Goal: Task Accomplishment & Management: Use online tool/utility

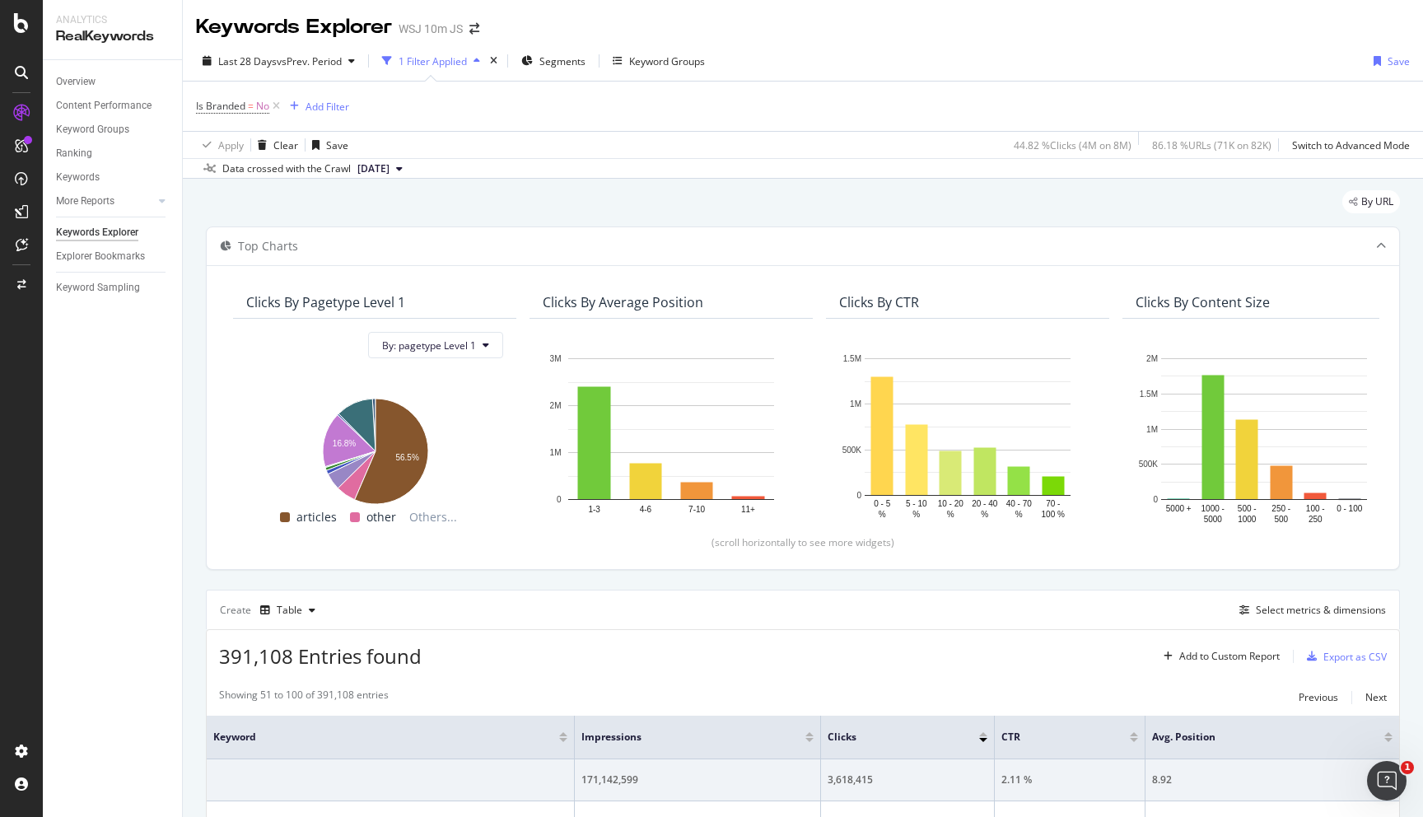
click at [105, 226] on div "Keywords Explorer" at bounding box center [97, 232] width 82 height 17
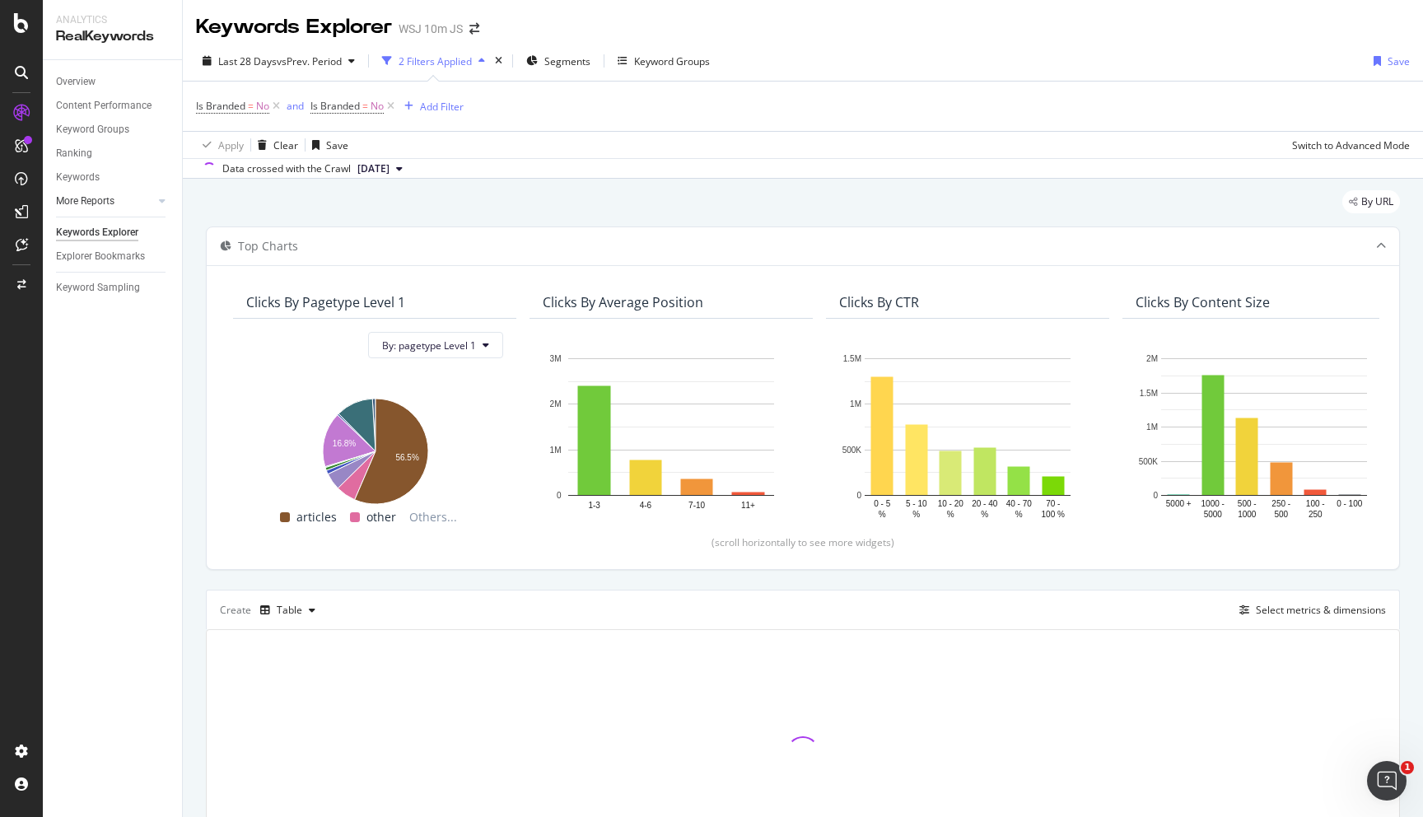
click at [132, 199] on link "More Reports" at bounding box center [105, 201] width 98 height 17
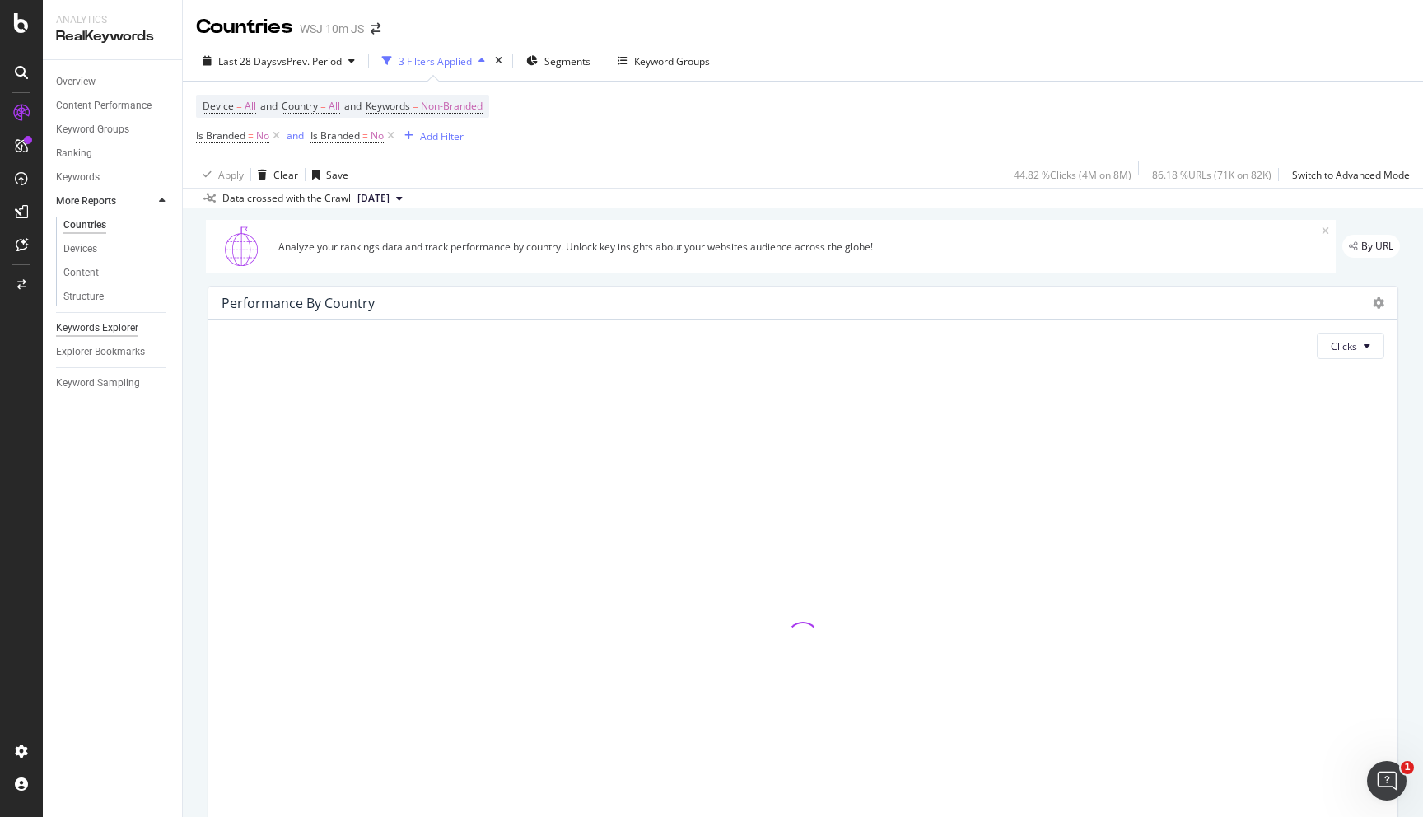
click at [107, 331] on div "Keywords Explorer" at bounding box center [97, 328] width 82 height 17
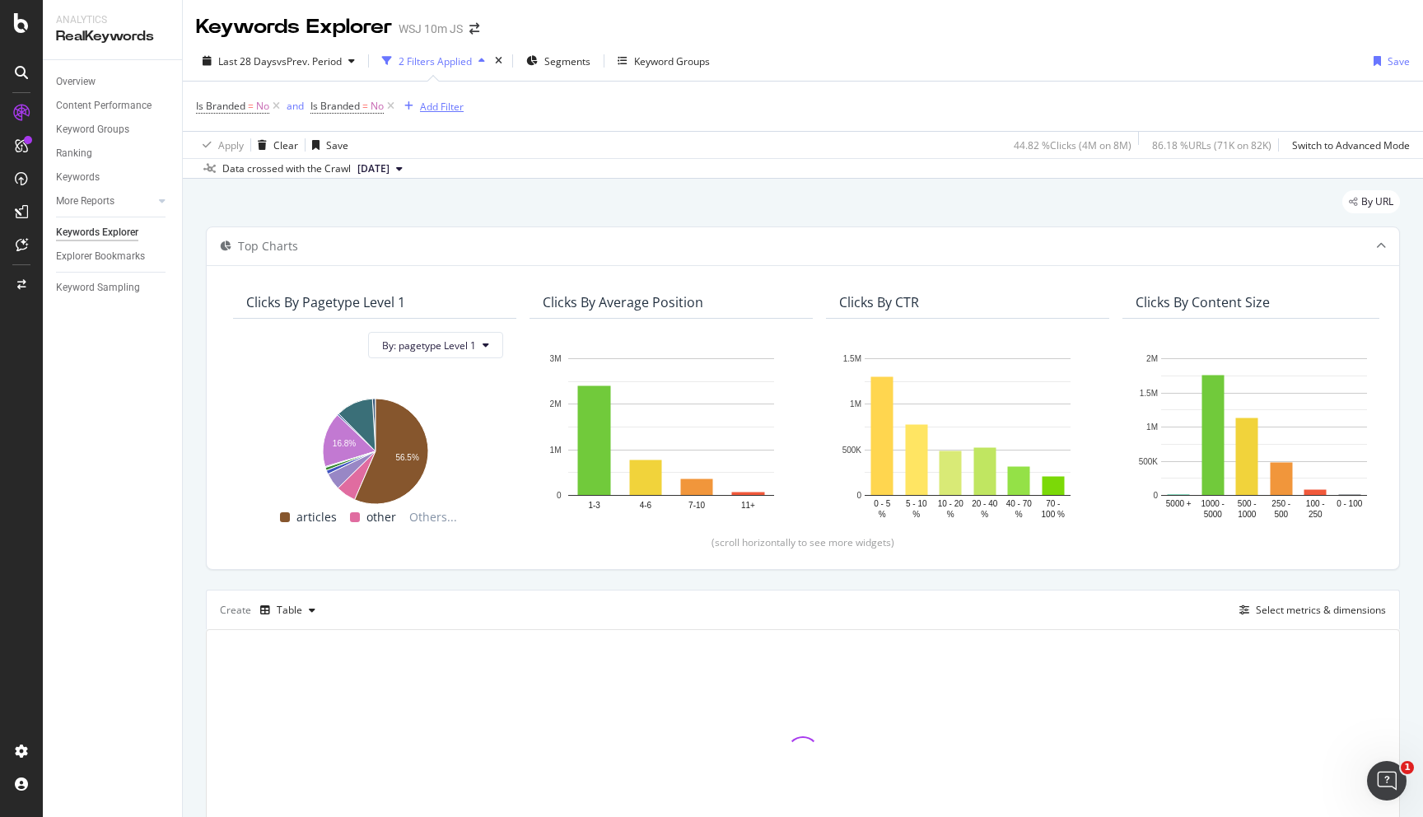
click at [434, 102] on div "Add Filter" at bounding box center [442, 107] width 44 height 14
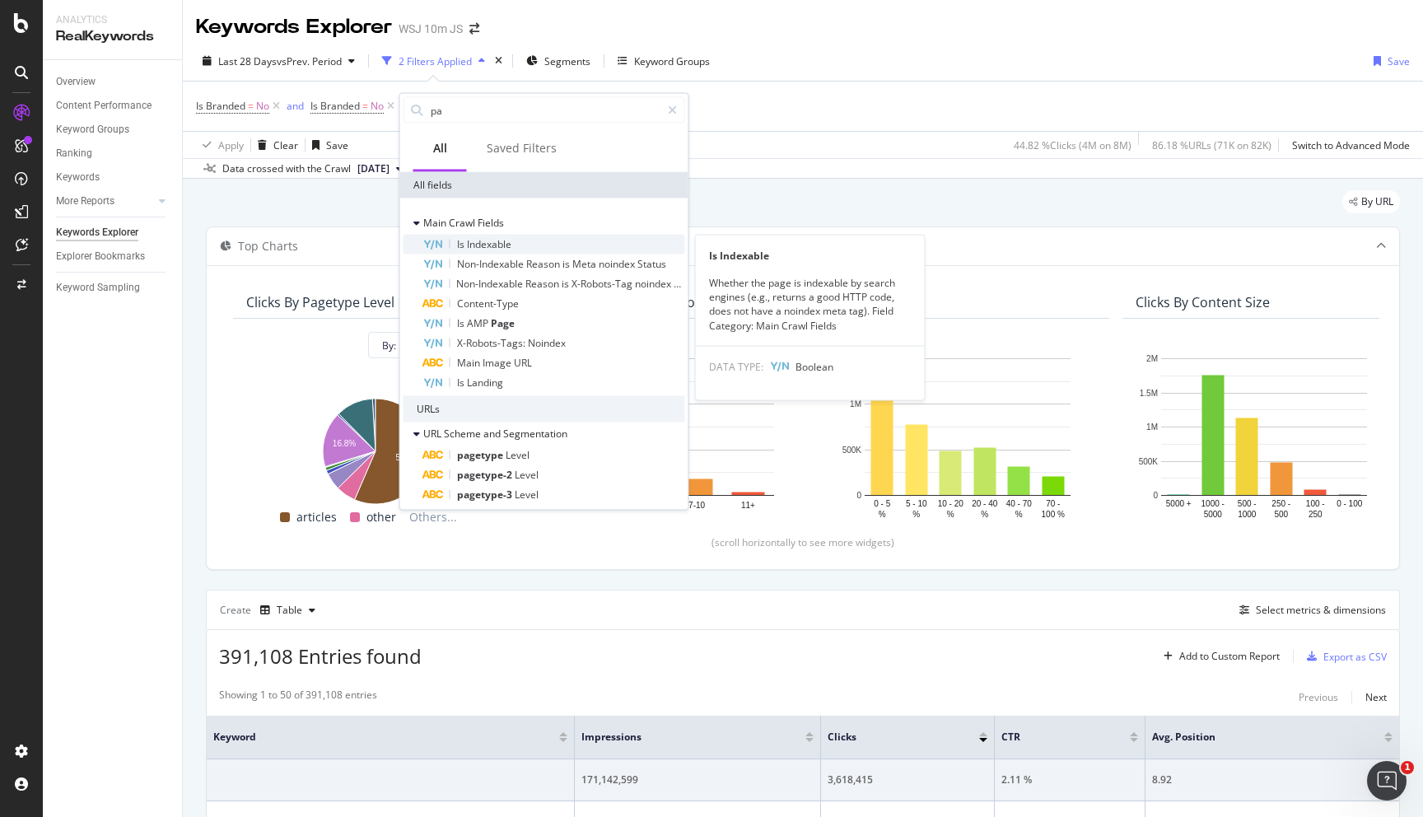
type input "p"
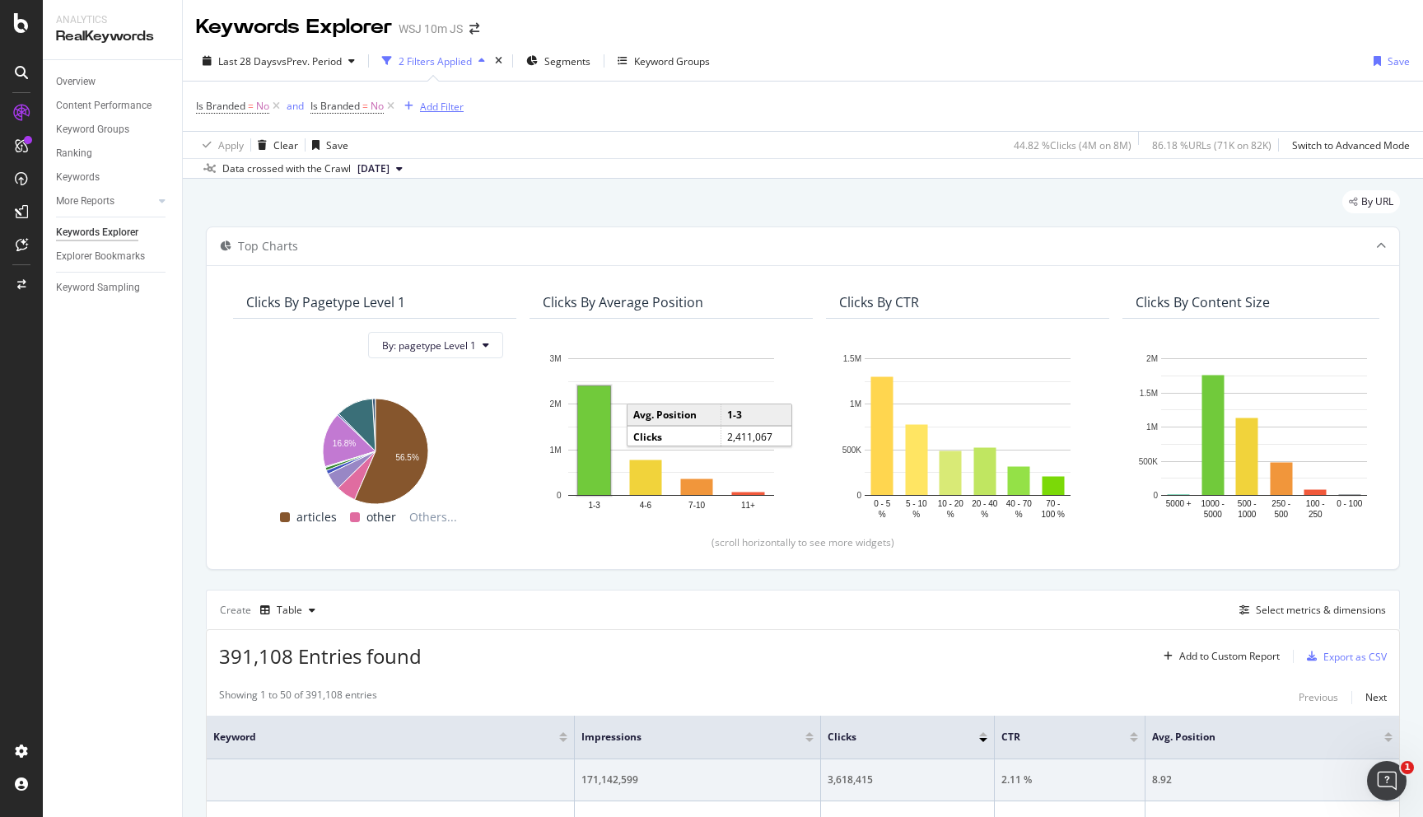
click at [441, 111] on div "Add Filter" at bounding box center [442, 107] width 44 height 14
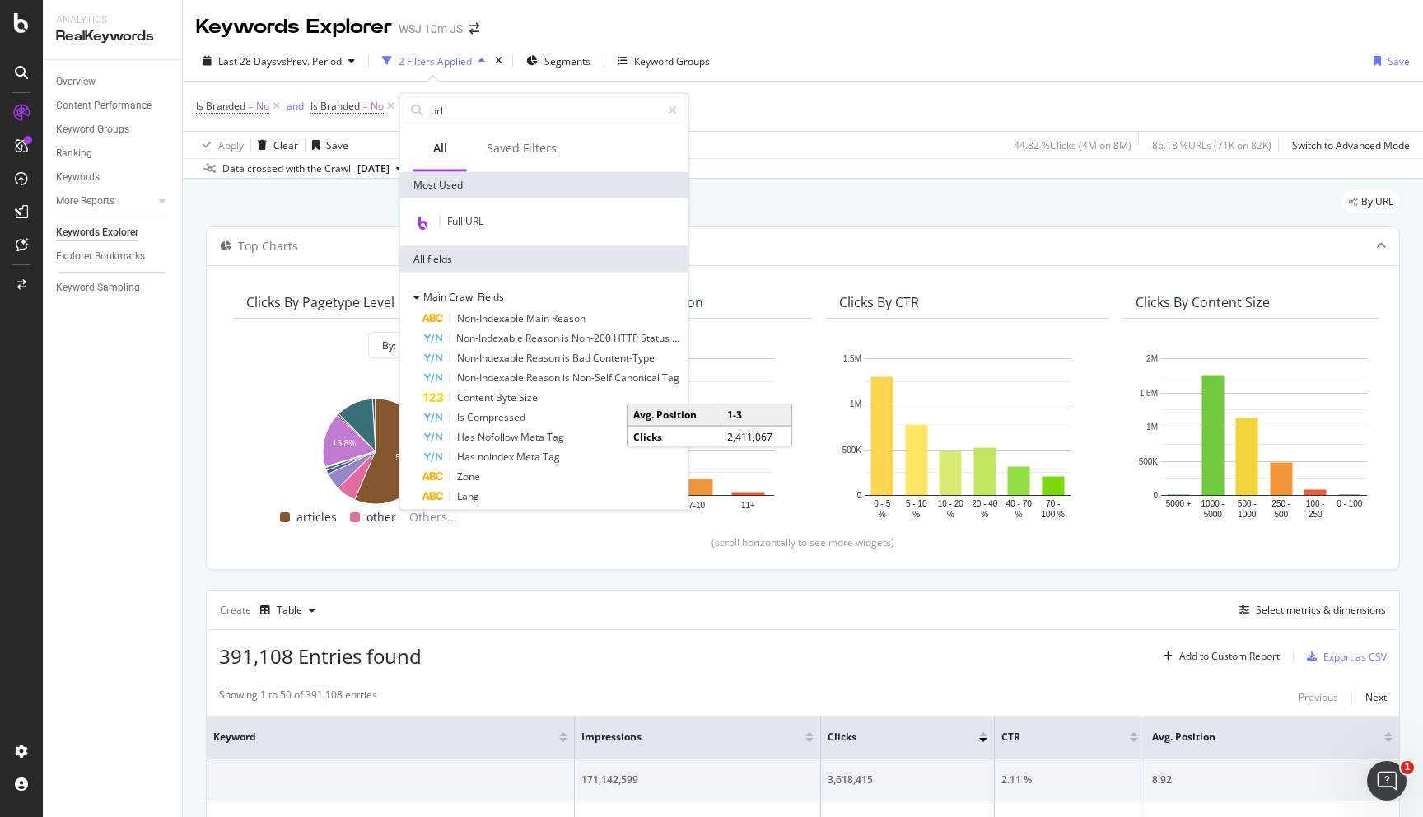
type input "urll"
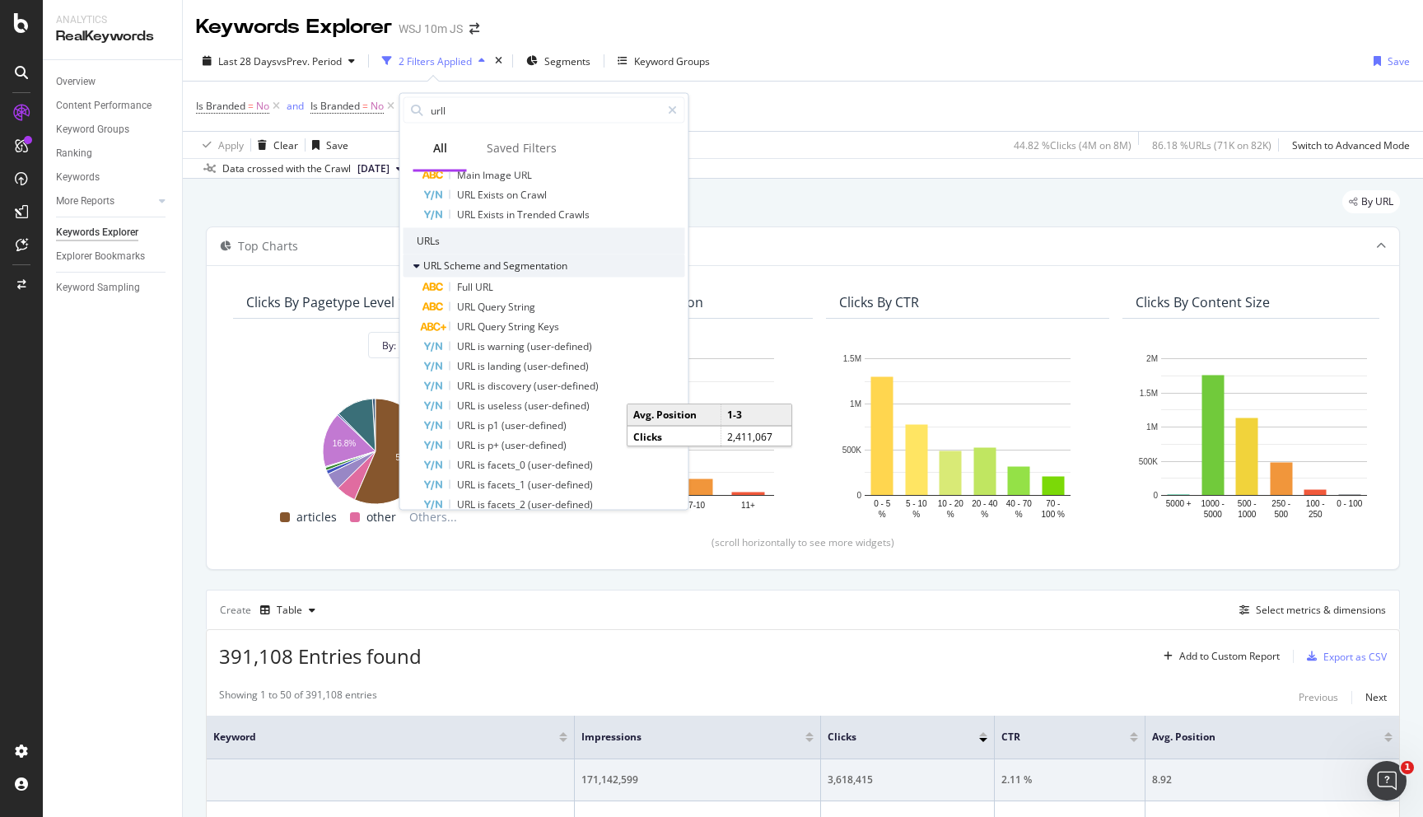
scroll to position [98, 0]
click at [853, 94] on div "Is Branded = No and Is Branded = No Add Filter" at bounding box center [803, 106] width 1214 height 49
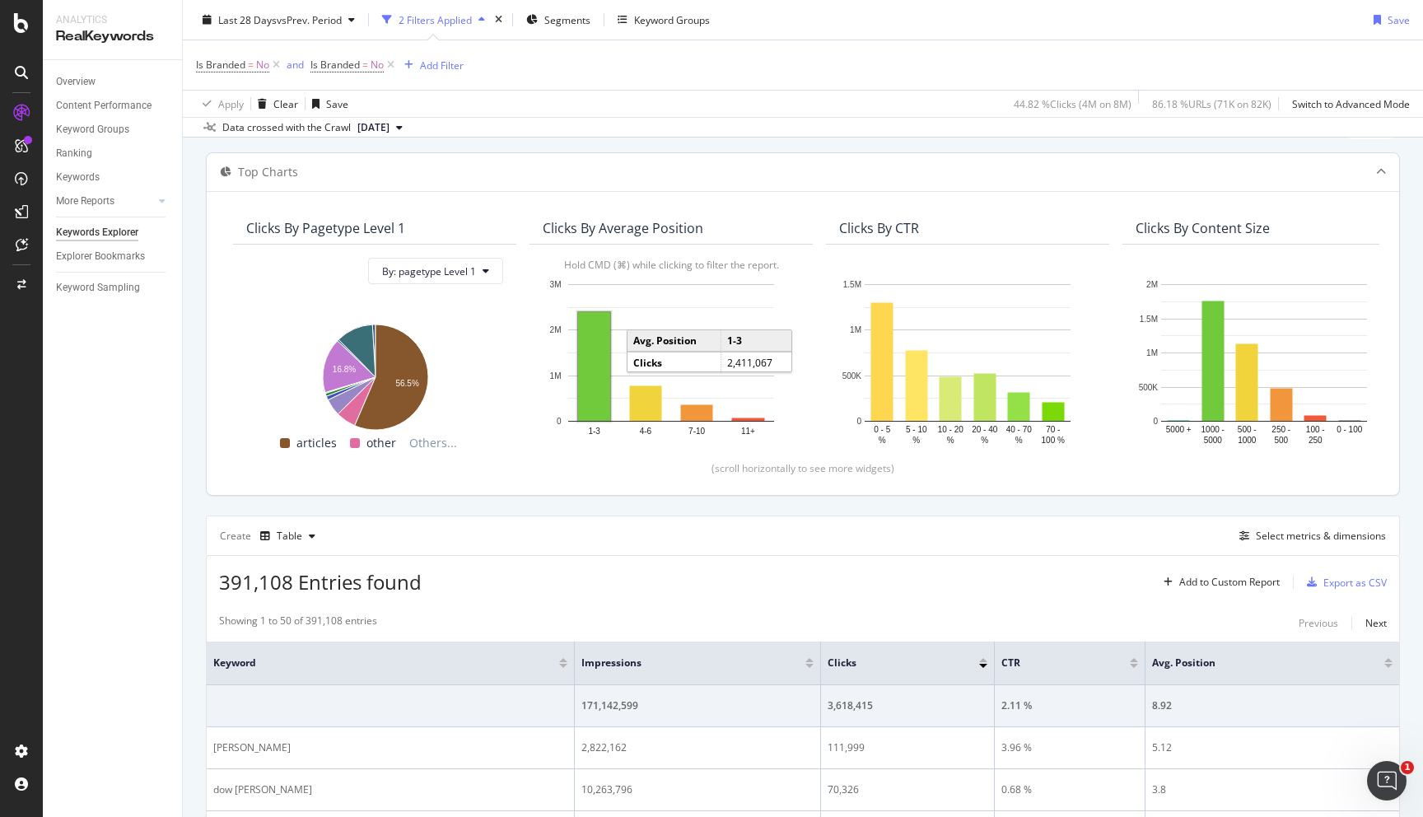
scroll to position [249, 0]
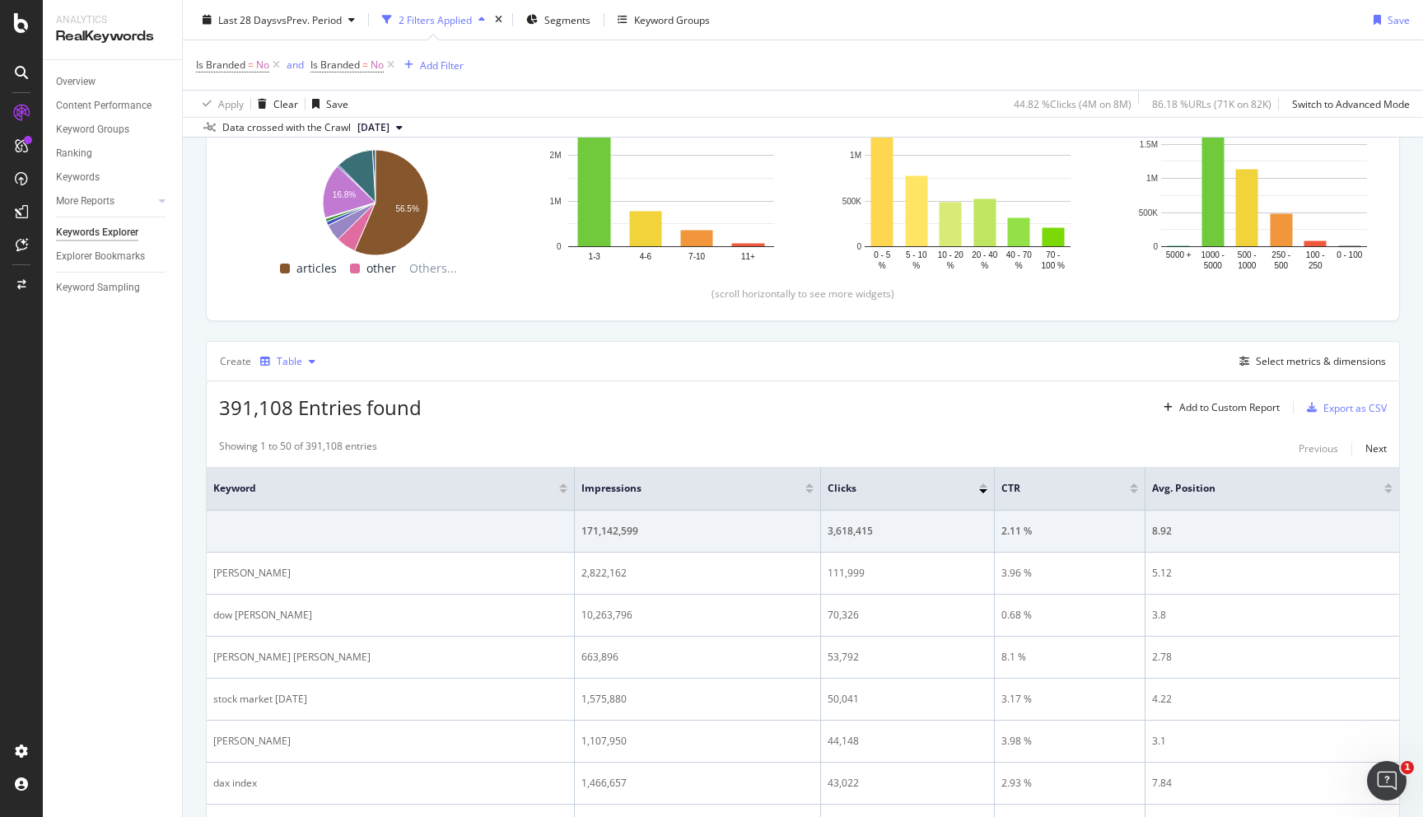
click at [282, 369] on div "Table" at bounding box center [288, 361] width 68 height 25
click at [537, 421] on div "391,108 Entries found Add to Custom Report Export as CSV" at bounding box center [803, 401] width 1193 height 40
click at [1277, 362] on div "Select metrics & dimensions" at bounding box center [1321, 361] width 130 height 14
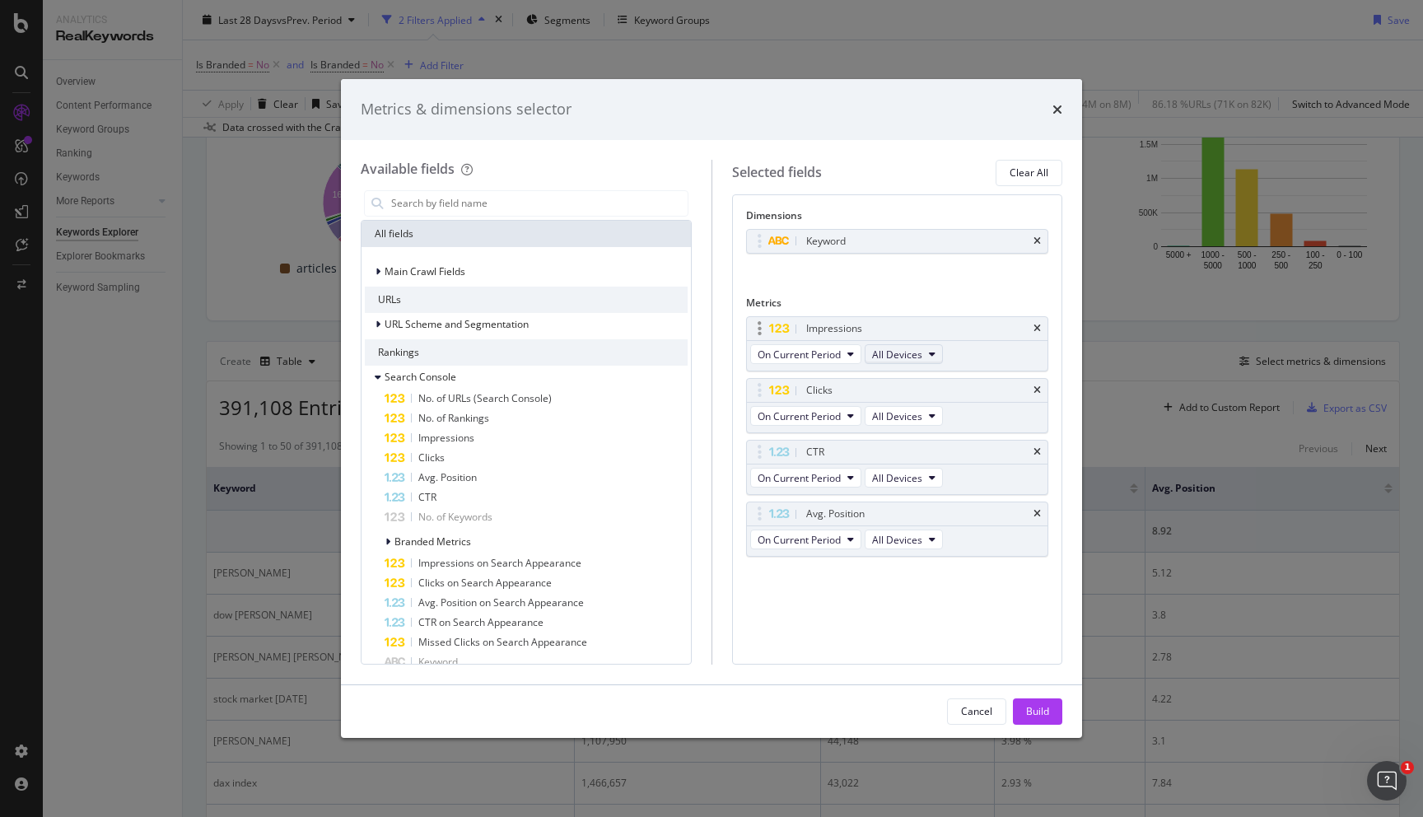
click at [927, 355] on button "All Devices" at bounding box center [904, 354] width 78 height 20
click at [826, 355] on span "On Current Period" at bounding box center [799, 355] width 83 height 14
click at [1057, 111] on icon "times" at bounding box center [1058, 109] width 10 height 13
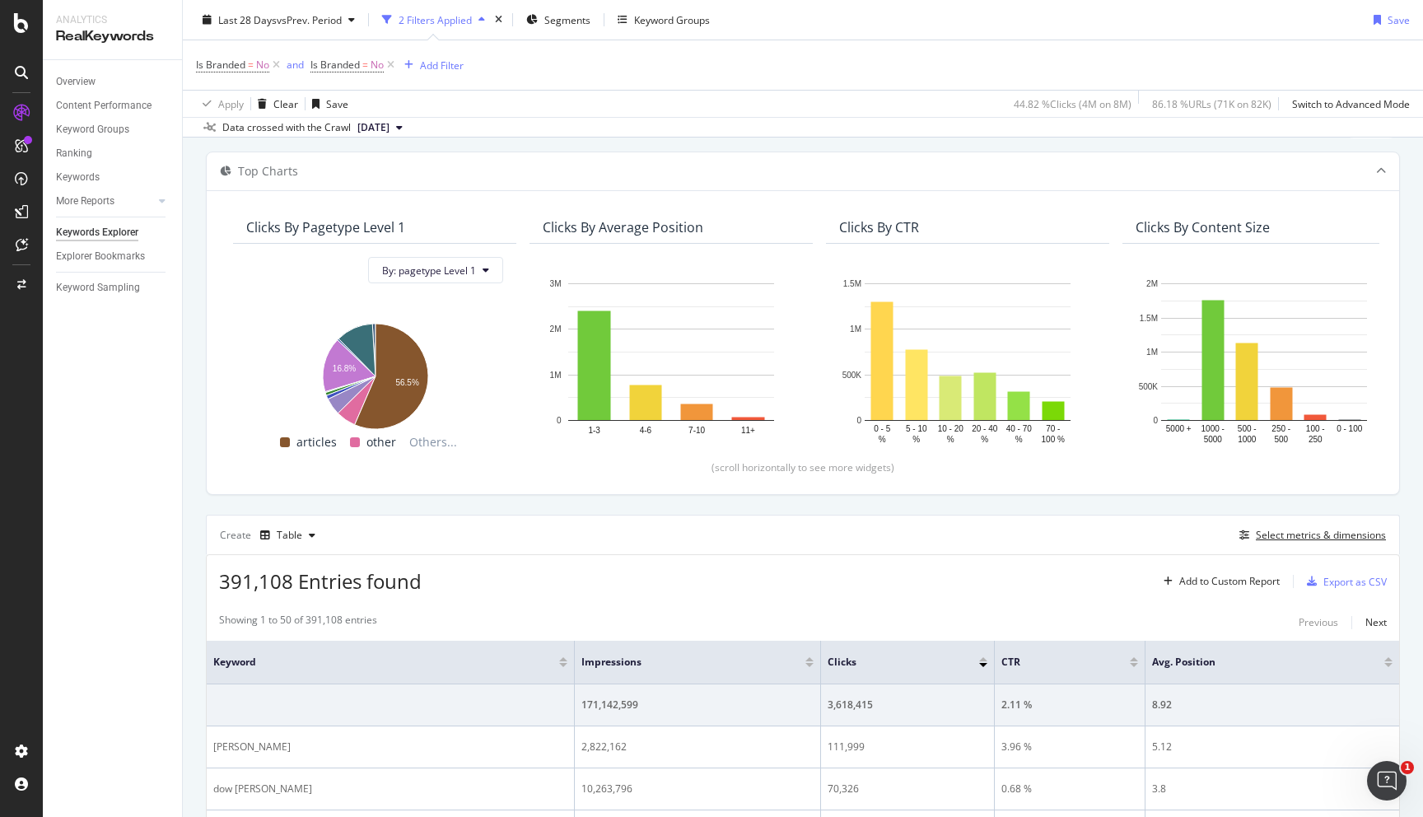
scroll to position [0, 0]
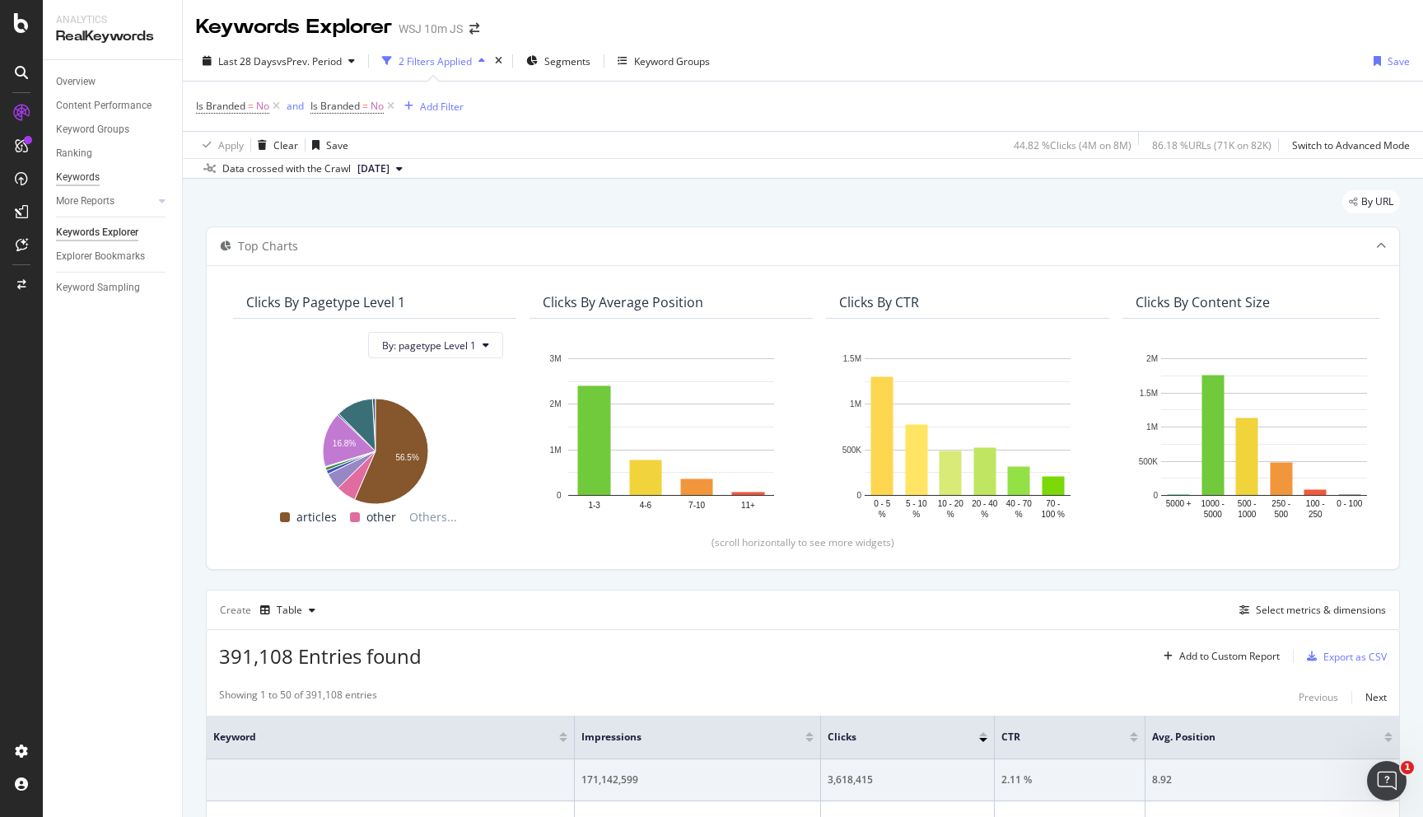
click at [96, 175] on div "Keywords" at bounding box center [78, 177] width 44 height 17
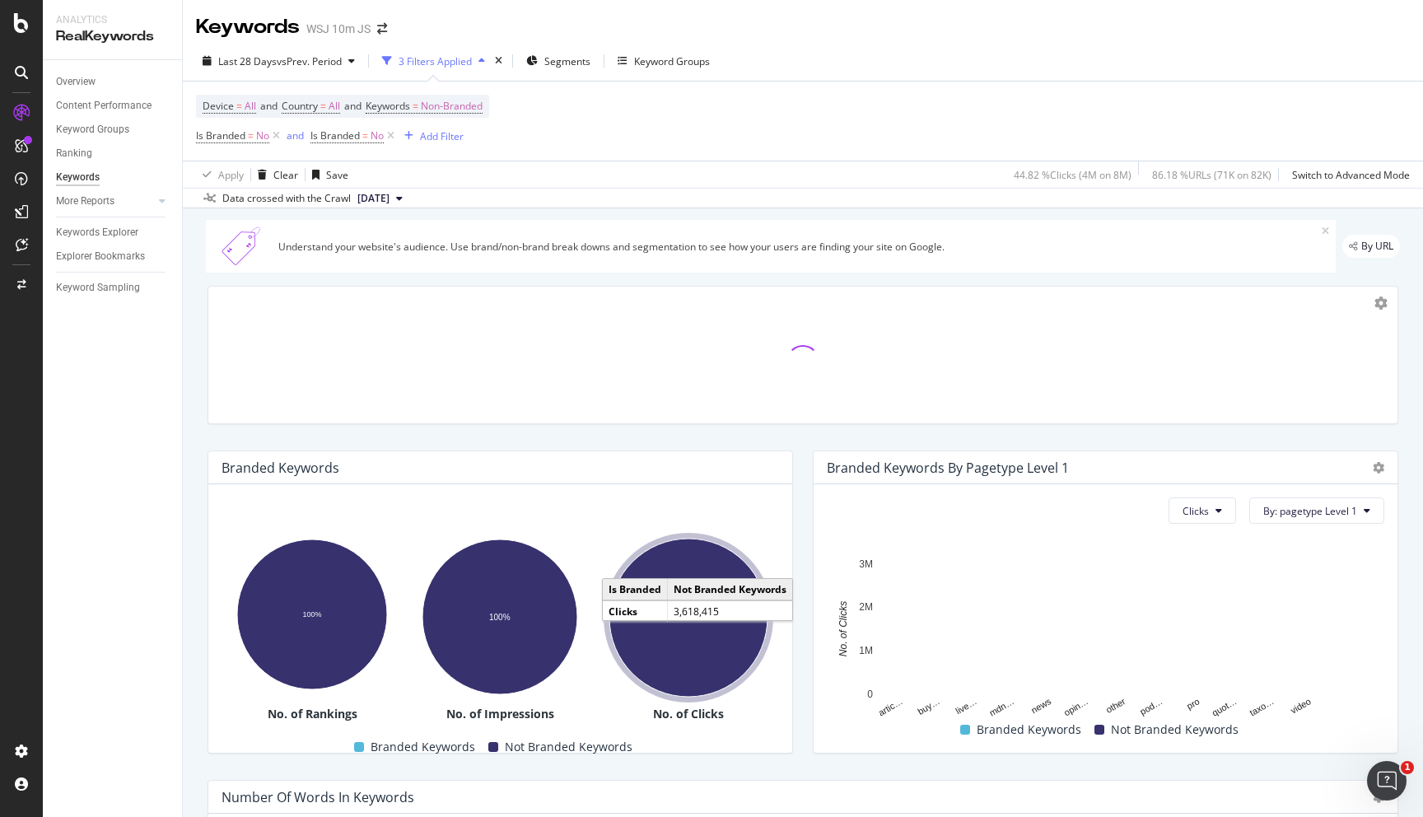
scroll to position [338, 0]
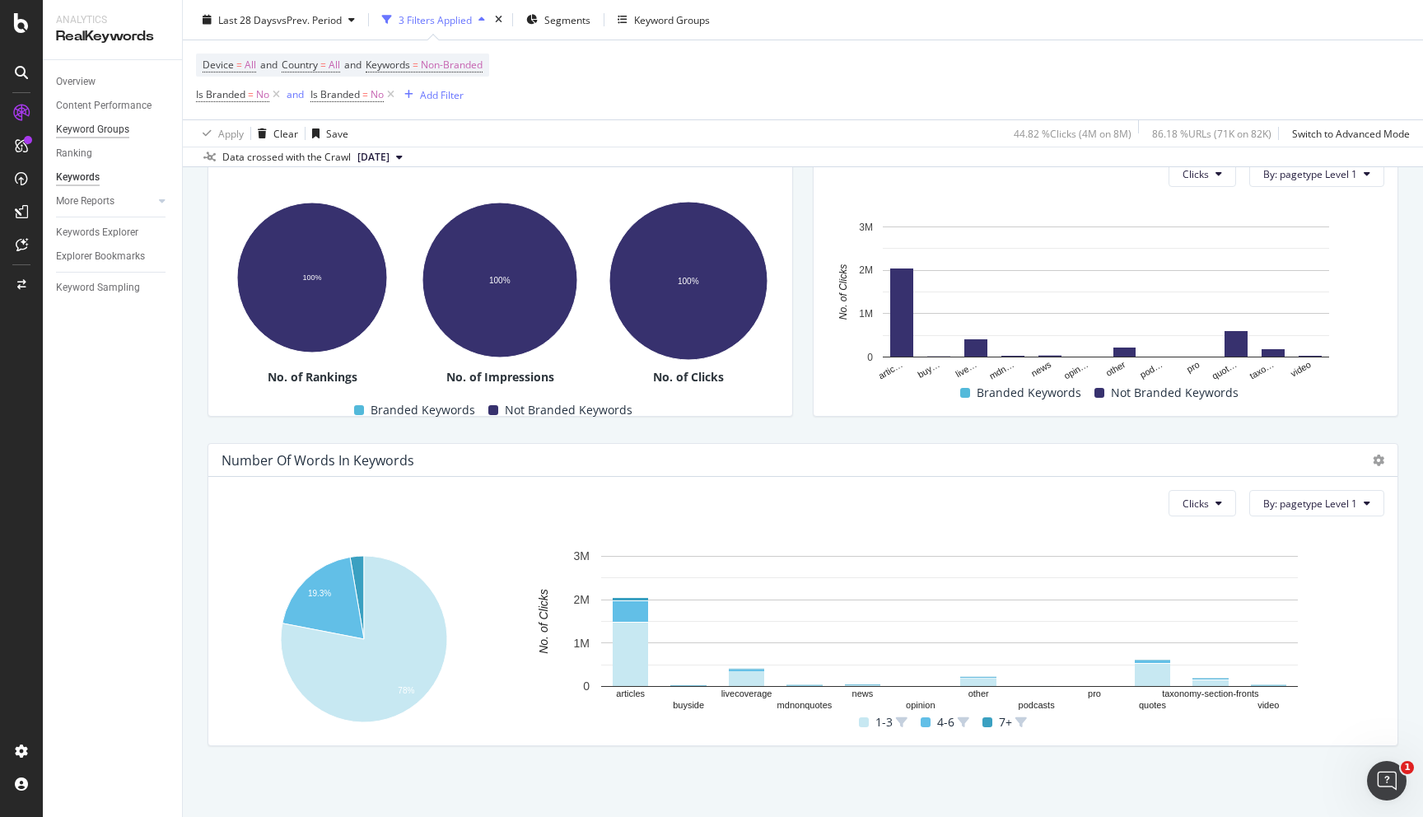
click at [119, 126] on div "Keyword Groups" at bounding box center [92, 129] width 73 height 17
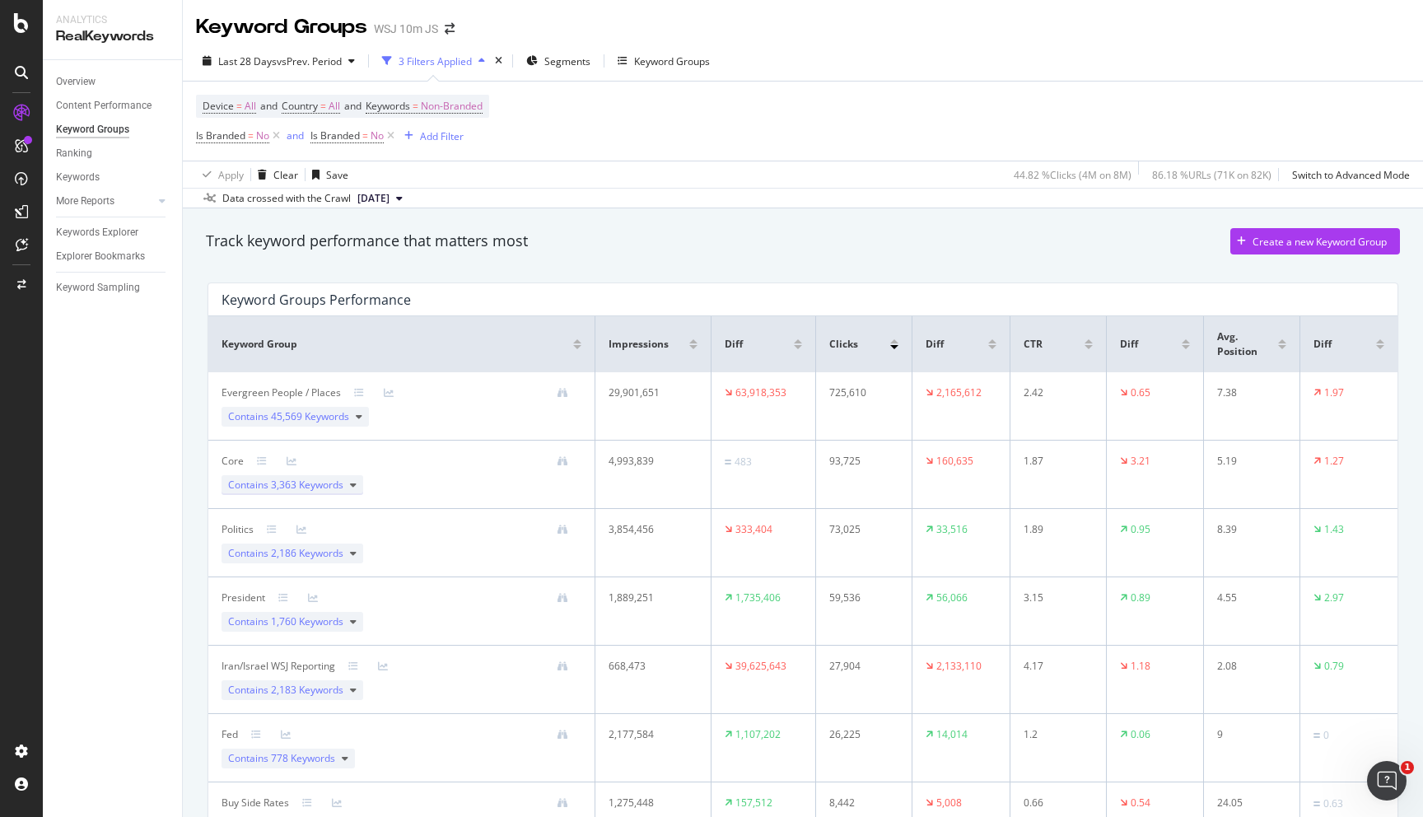
click at [352, 490] on icon at bounding box center [353, 485] width 7 height 10
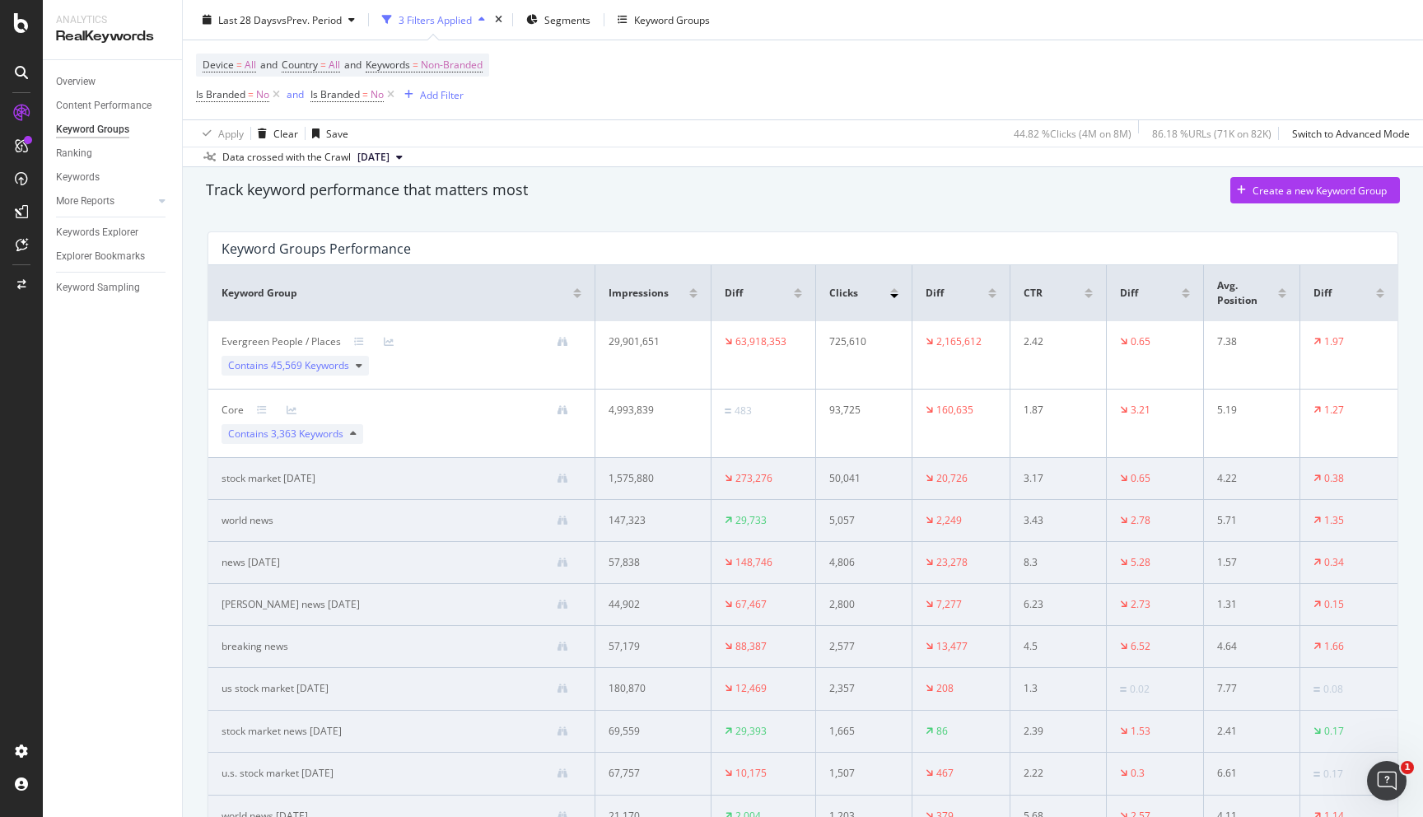
scroll to position [165, 0]
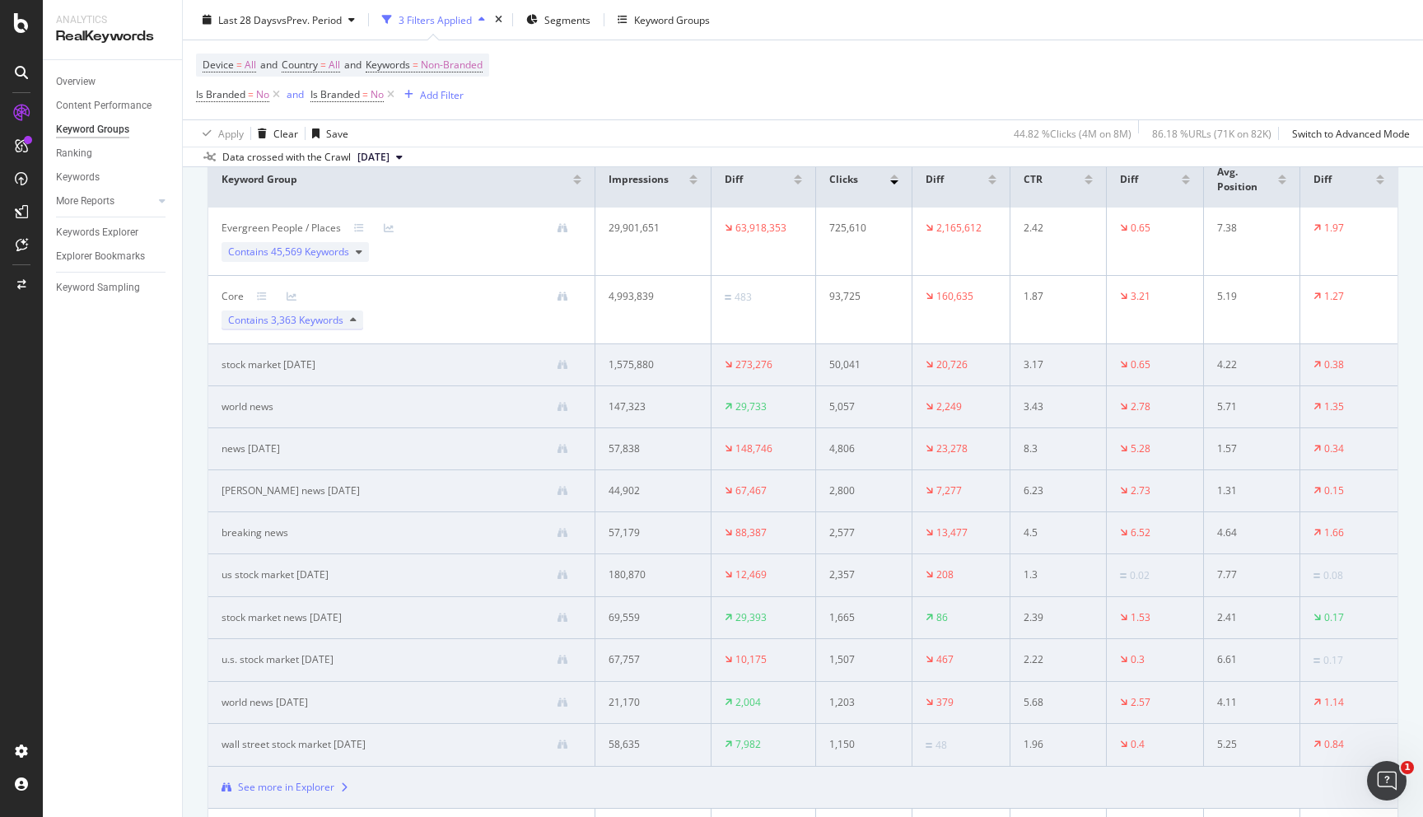
click at [352, 324] on icon at bounding box center [353, 320] width 7 height 10
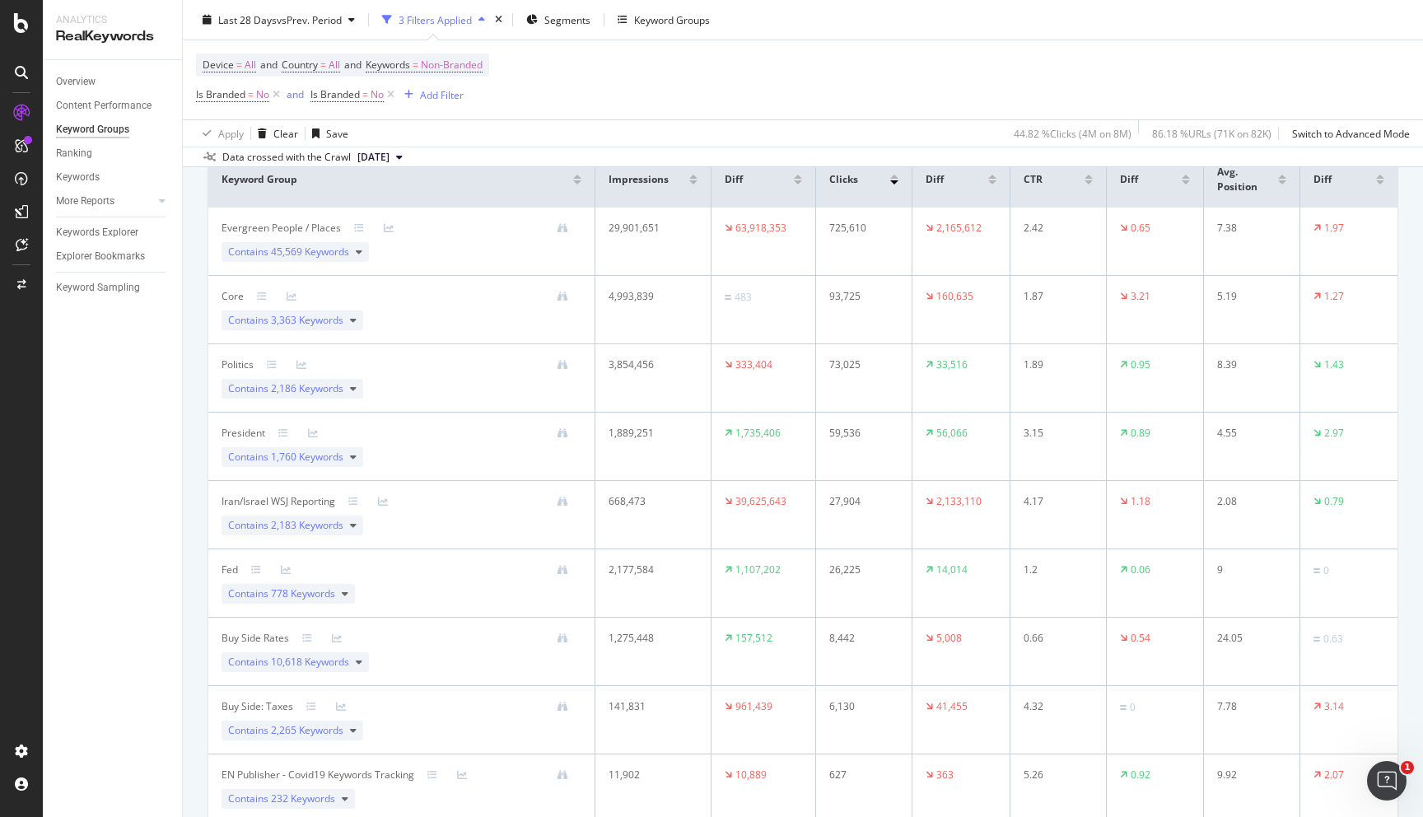
scroll to position [0, 0]
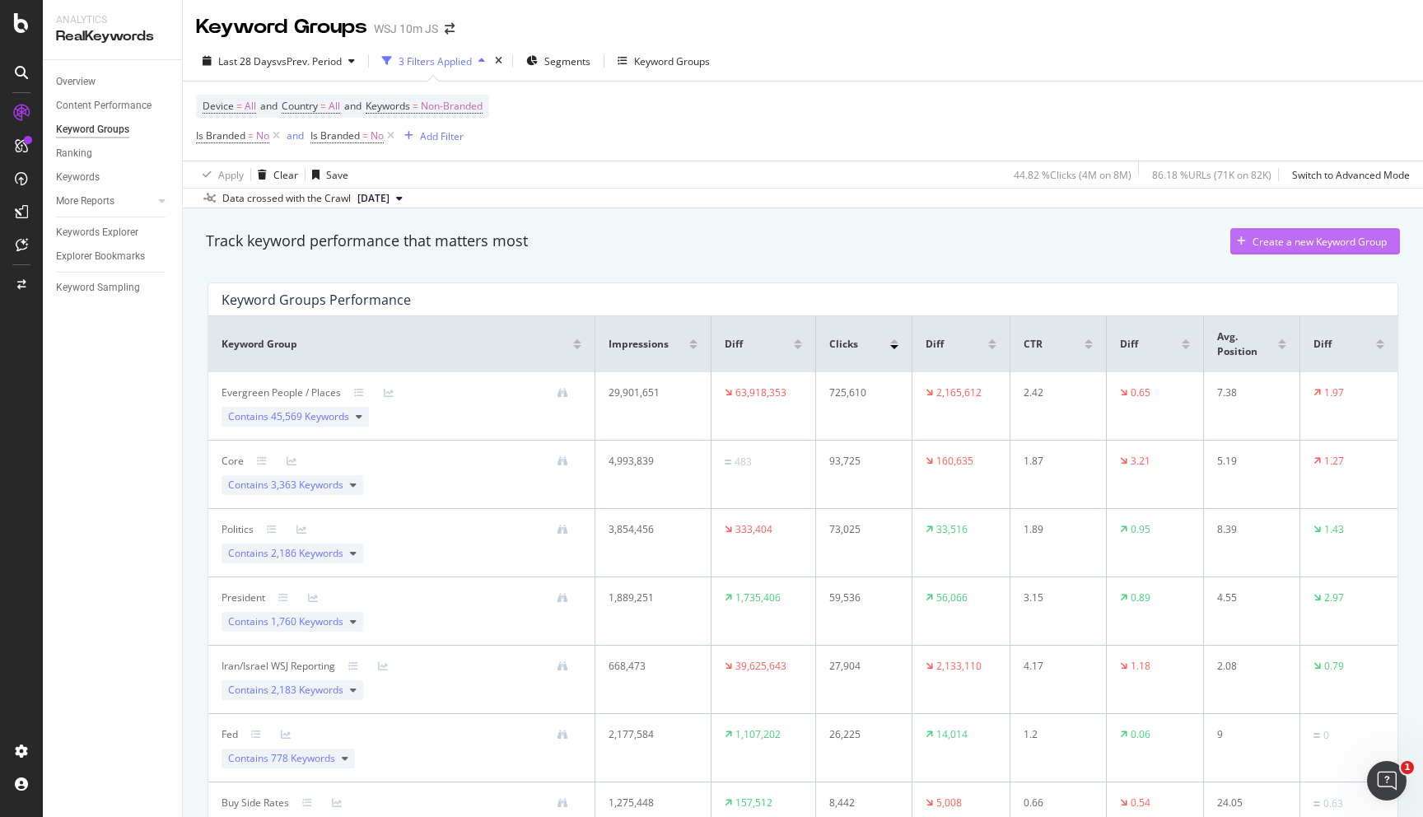
click at [1300, 248] on div "Create a new Keyword Group" at bounding box center [1320, 242] width 134 height 14
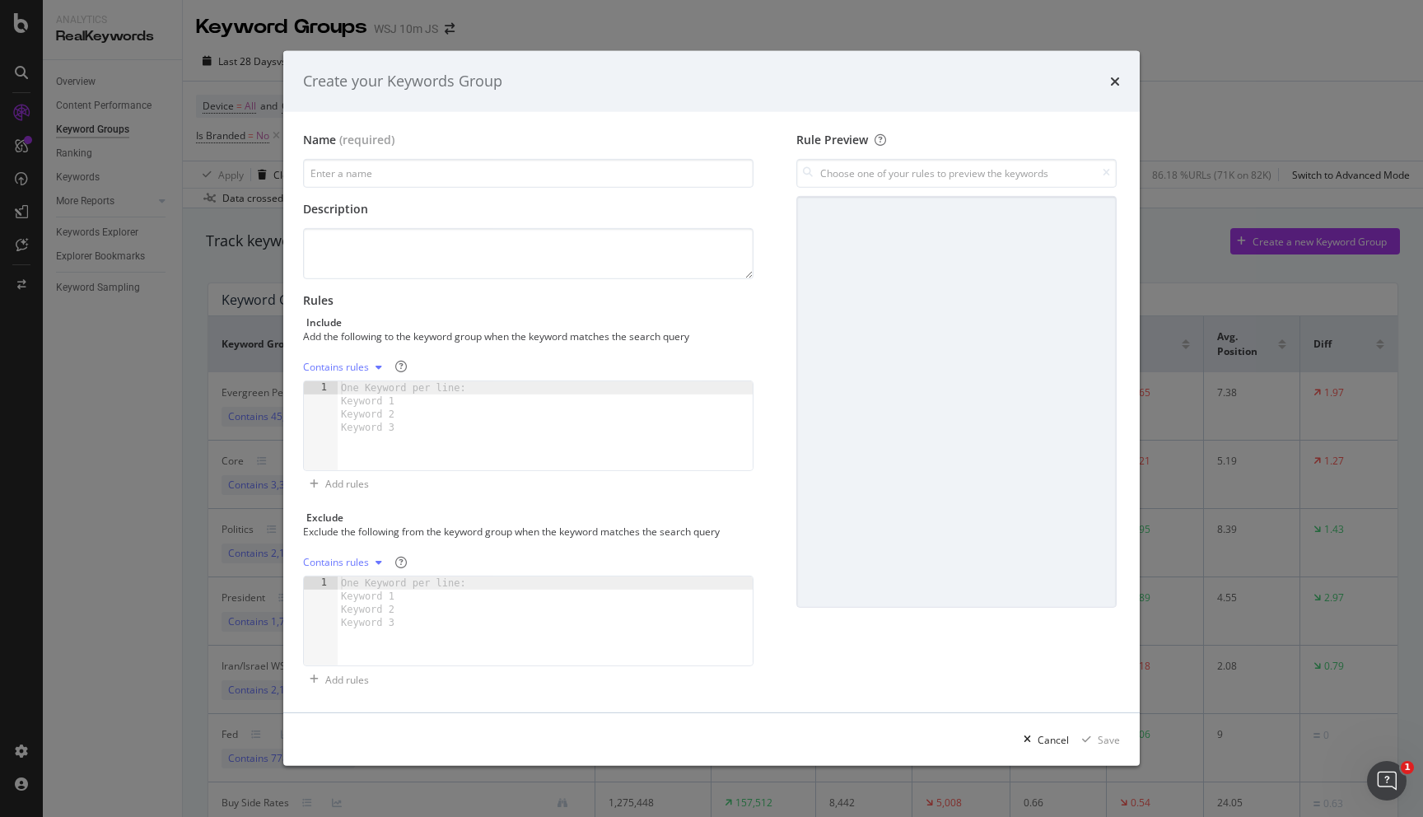
click at [945, 287] on div "modal" at bounding box center [956, 402] width 320 height 412
click at [936, 175] on input "modal" at bounding box center [956, 173] width 320 height 29
click at [910, 264] on div "modal" at bounding box center [956, 402] width 320 height 412
click at [836, 167] on input "modal" at bounding box center [956, 173] width 320 height 29
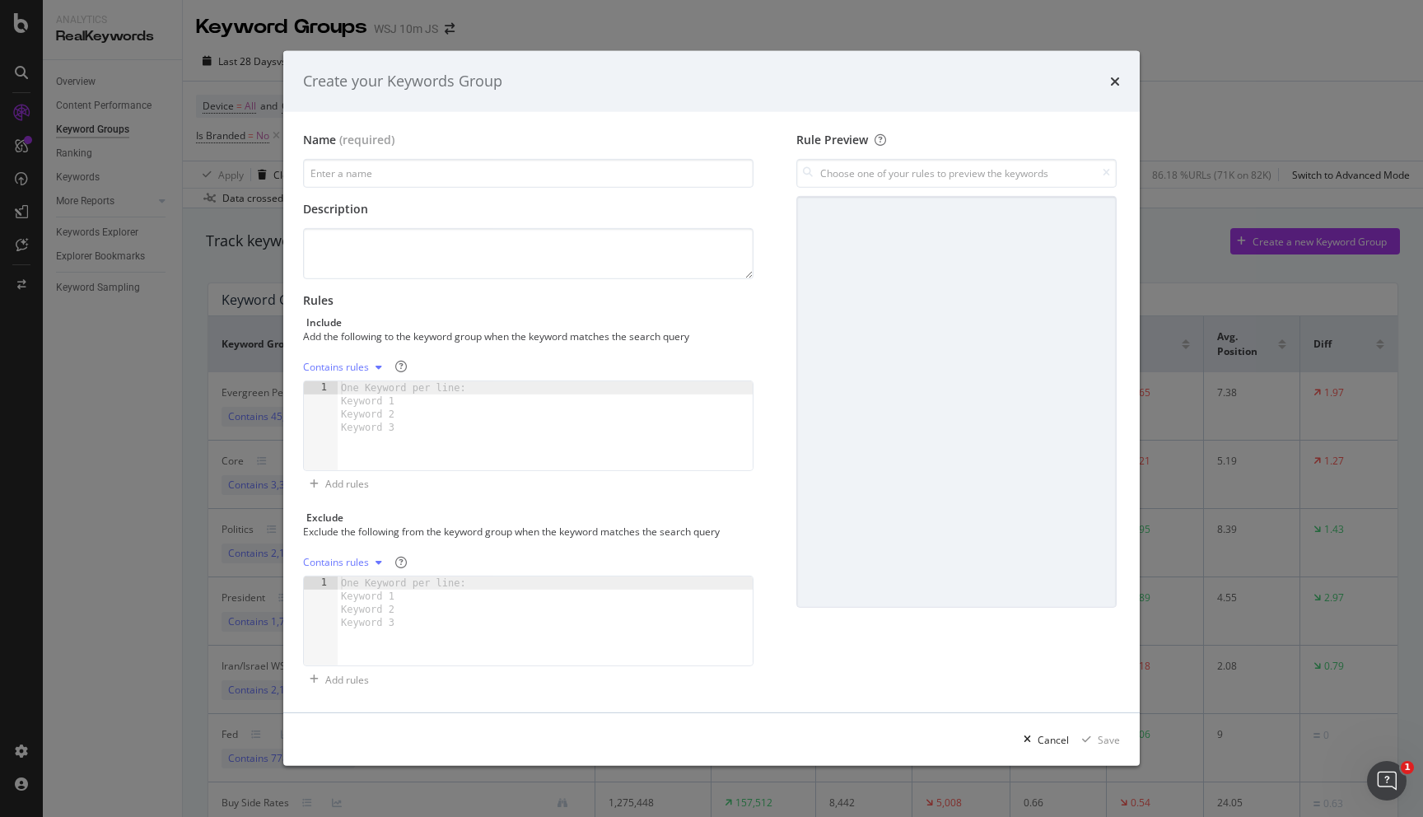
click at [425, 435] on div "modal" at bounding box center [545, 438] width 415 height 115
click at [366, 277] on textarea "modal" at bounding box center [528, 253] width 450 height 51
click at [348, 363] on div "Contains rules" at bounding box center [336, 367] width 66 height 10
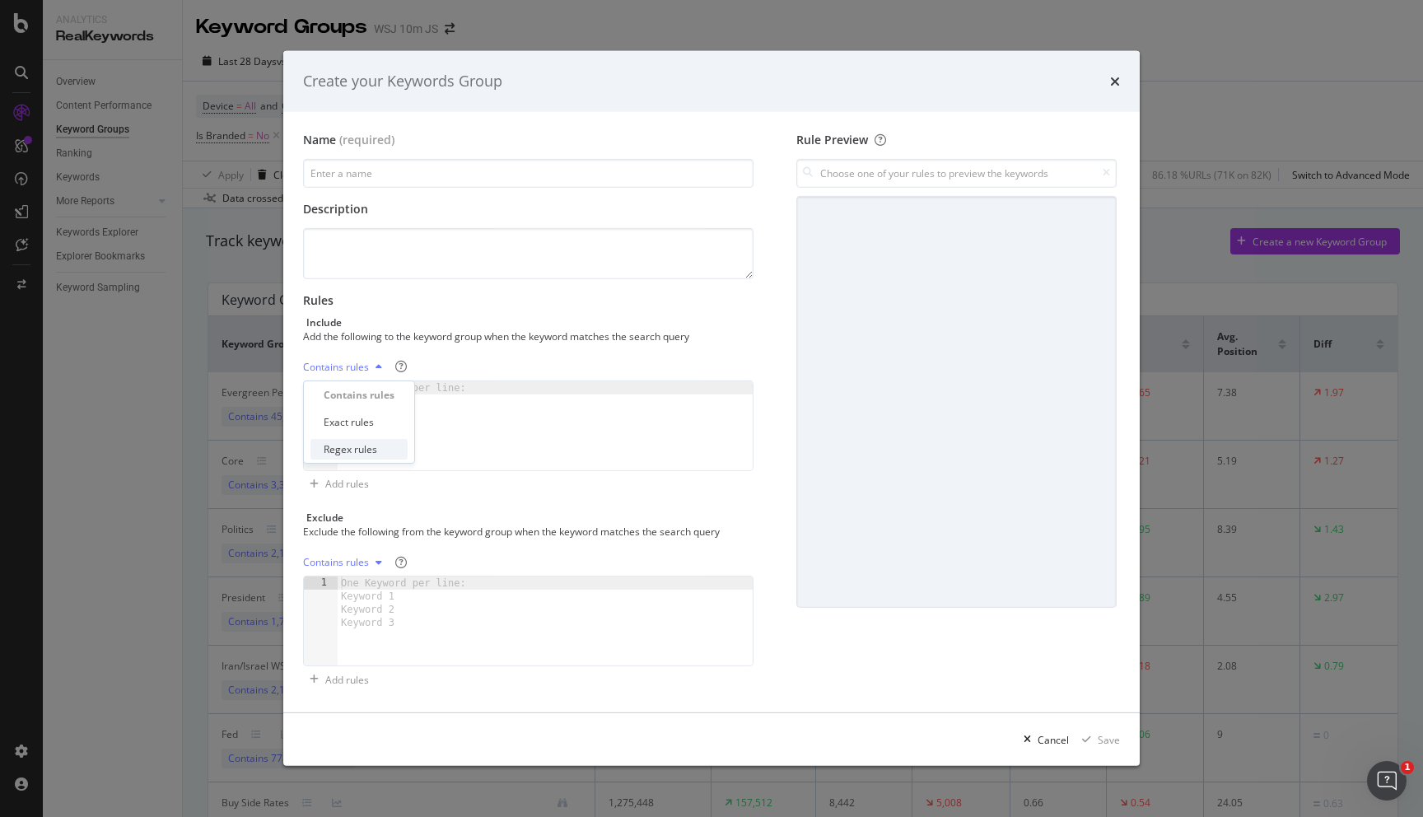
click at [350, 443] on div "Regex rules" at bounding box center [351, 449] width 54 height 14
click at [404, 434] on div "modal" at bounding box center [545, 438] width 415 height 115
click at [450, 454] on div "modal" at bounding box center [545, 438] width 415 height 115
click at [371, 560] on div "modal" at bounding box center [379, 563] width 20 height 10
click at [469, 639] on div "modal" at bounding box center [545, 633] width 415 height 115
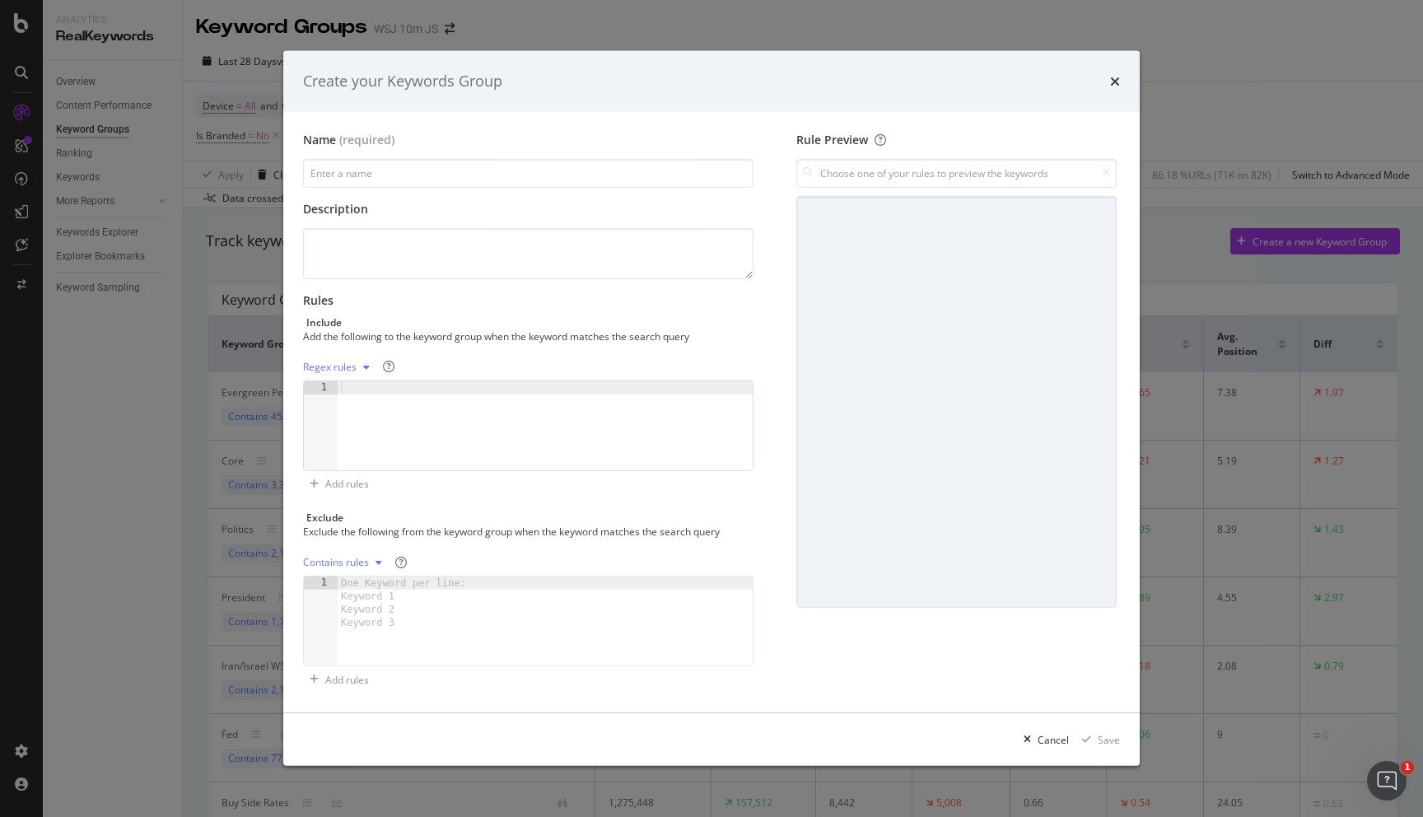
click at [464, 438] on div "modal" at bounding box center [545, 438] width 415 height 115
click at [686, 400] on div "modal" at bounding box center [545, 438] width 415 height 115
click at [1039, 183] on input "modal" at bounding box center [956, 173] width 320 height 29
click at [1119, 78] on icon "times" at bounding box center [1115, 81] width 10 height 13
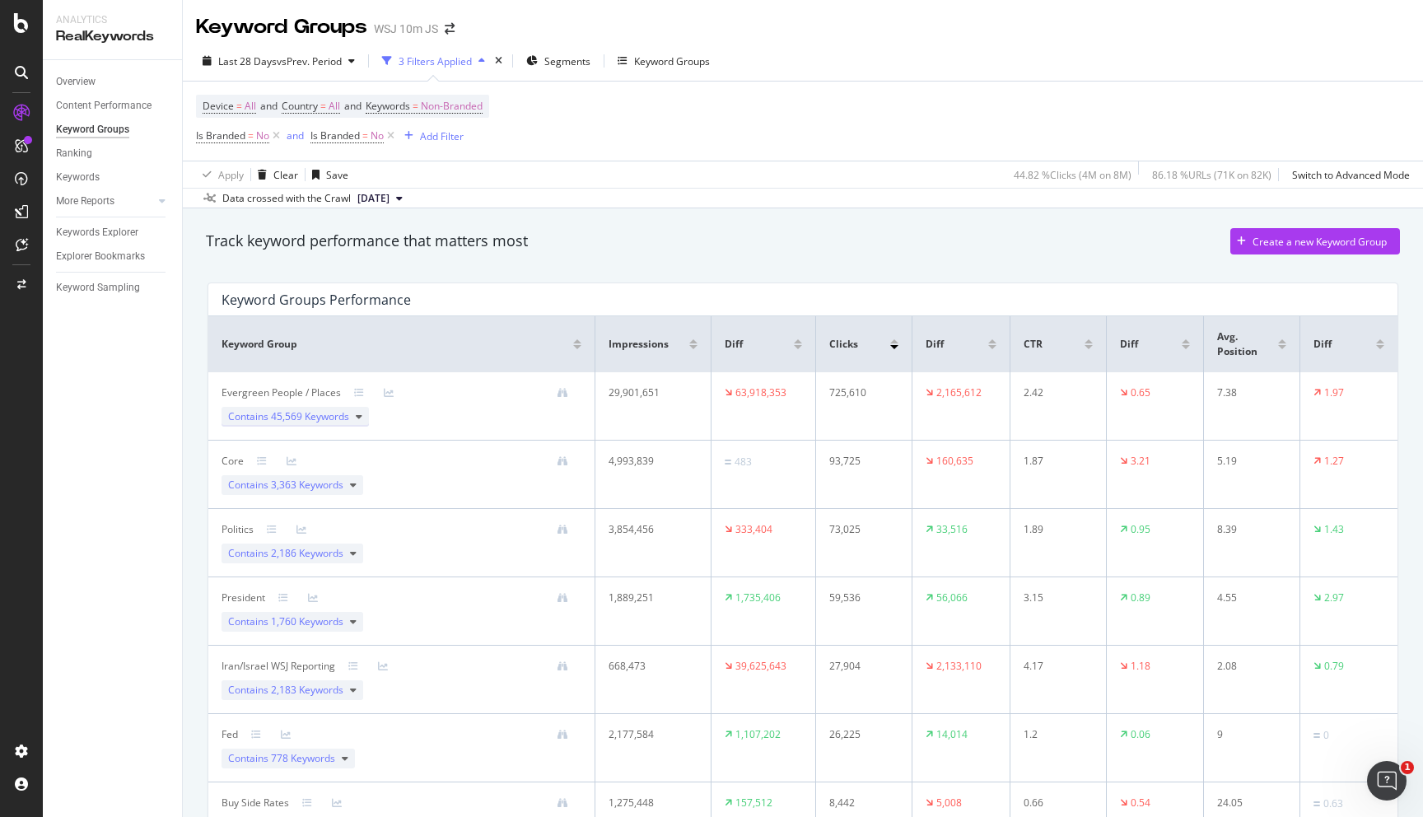
click at [336, 421] on span "45,569 Keywords" at bounding box center [310, 416] width 78 height 14
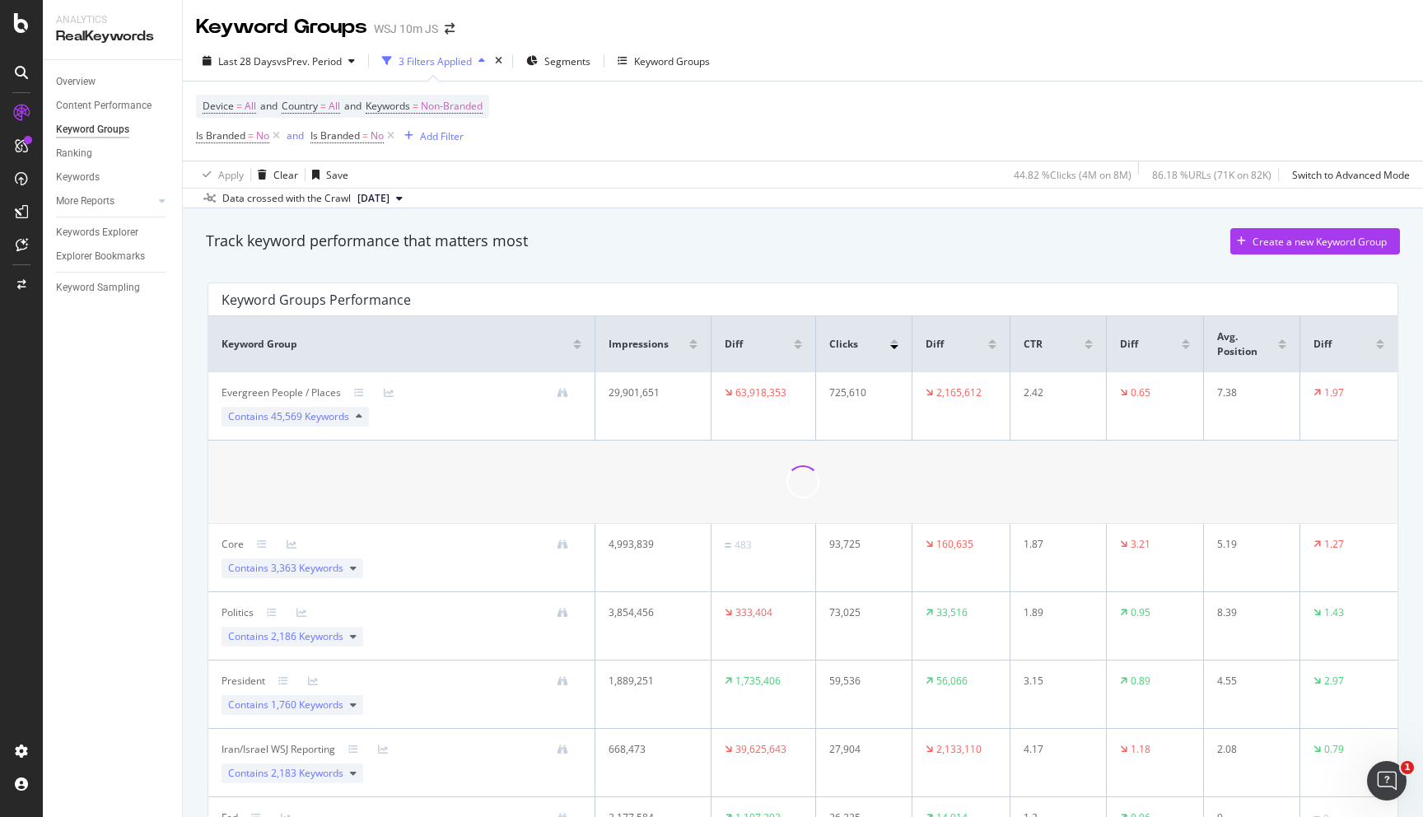
click at [336, 421] on span "45,569 Keywords" at bounding box center [310, 416] width 78 height 14
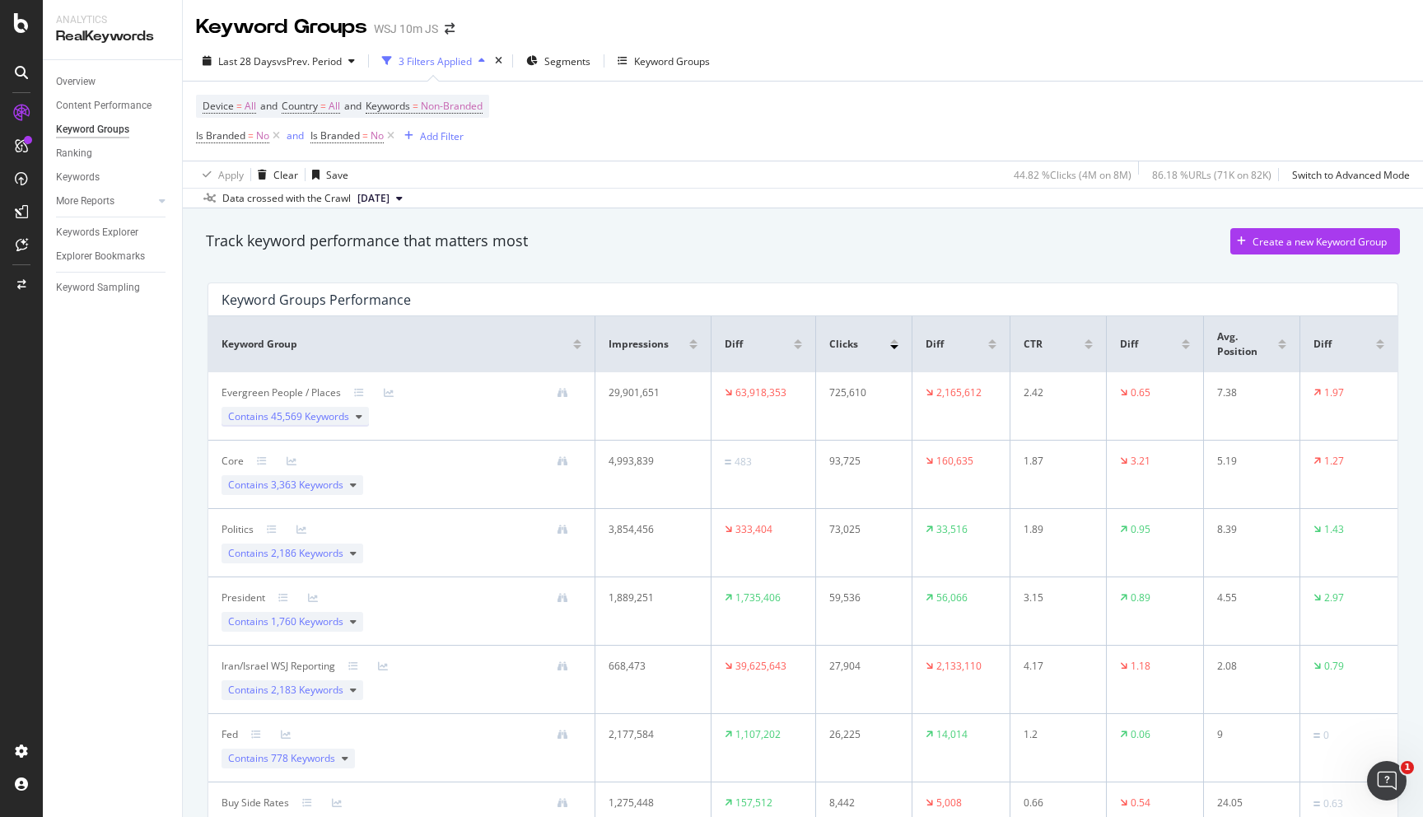
click at [256, 413] on span "Contains 45,569 Keywords" at bounding box center [288, 416] width 121 height 15
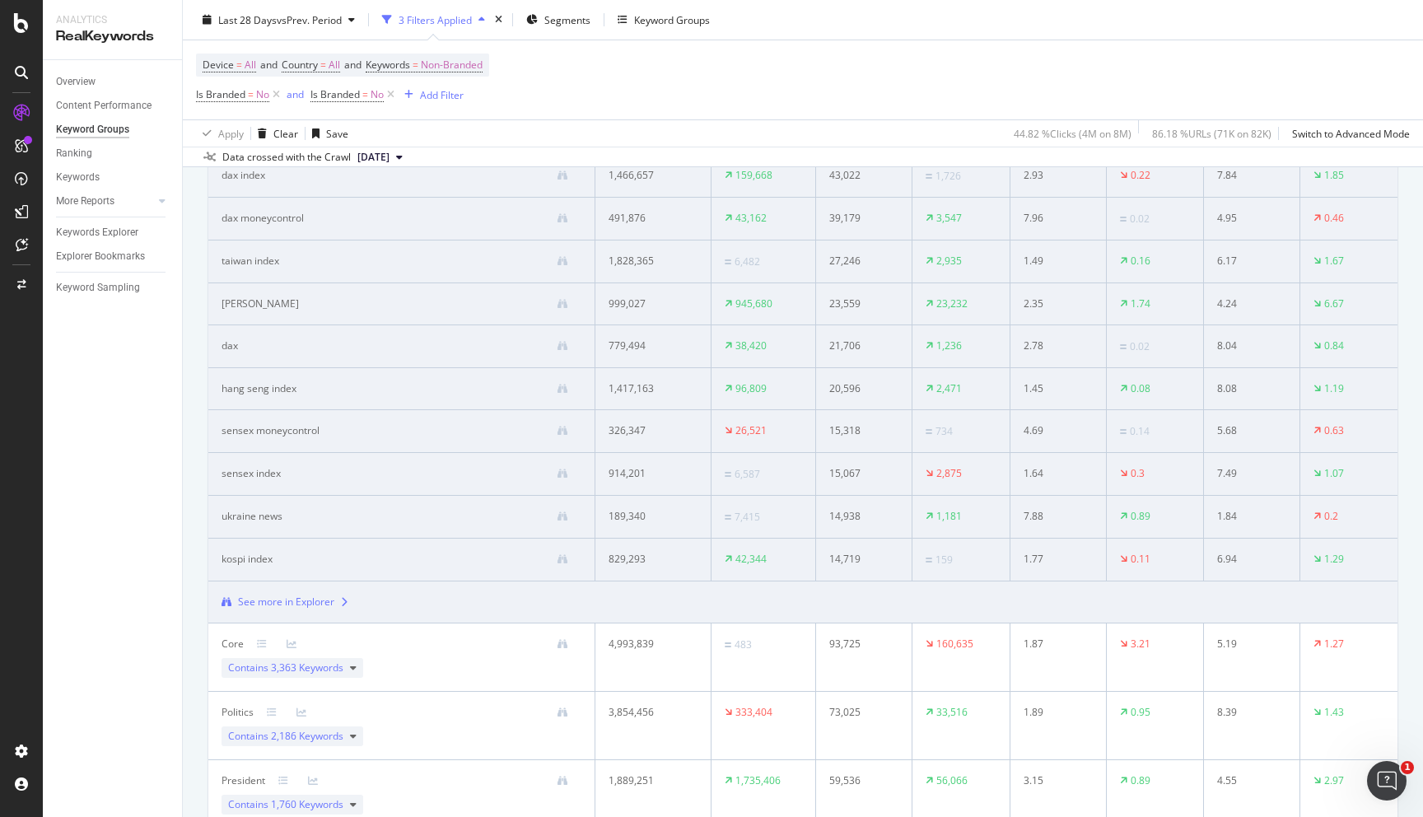
scroll to position [331, 0]
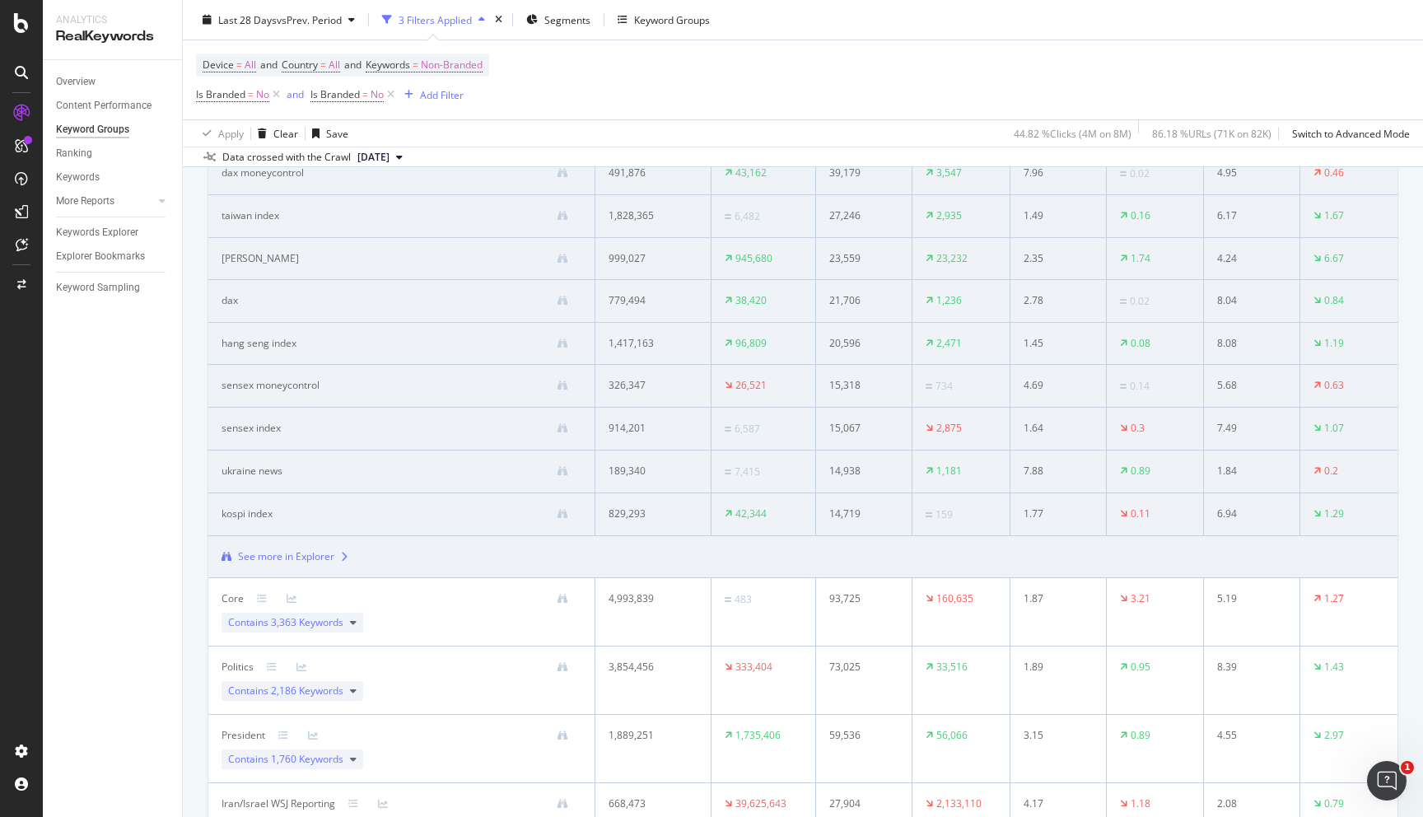
click at [332, 564] on div "See more in Explorer" at bounding box center [286, 556] width 96 height 15
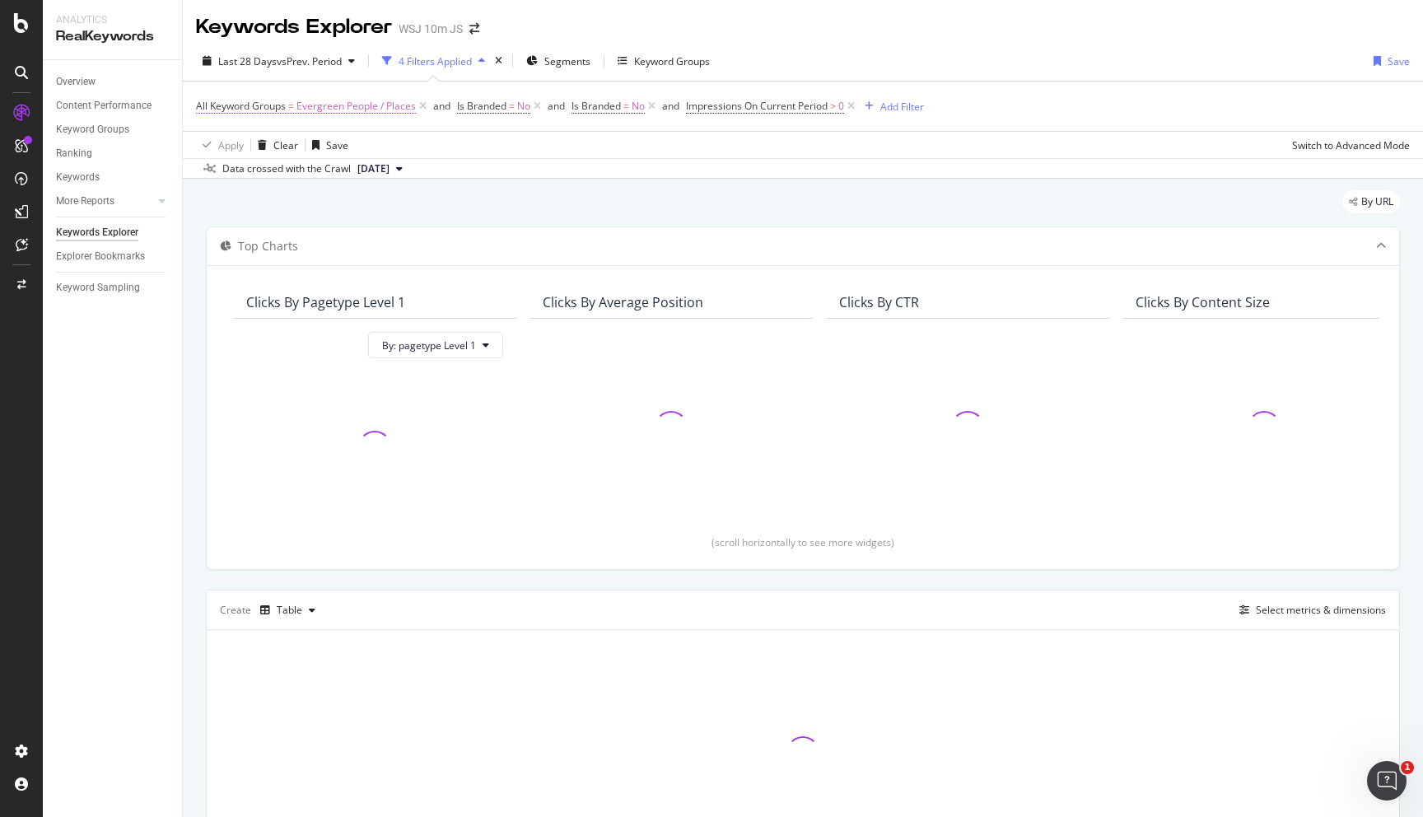
click at [346, 106] on span "Evergreen People / Places" at bounding box center [355, 106] width 119 height 23
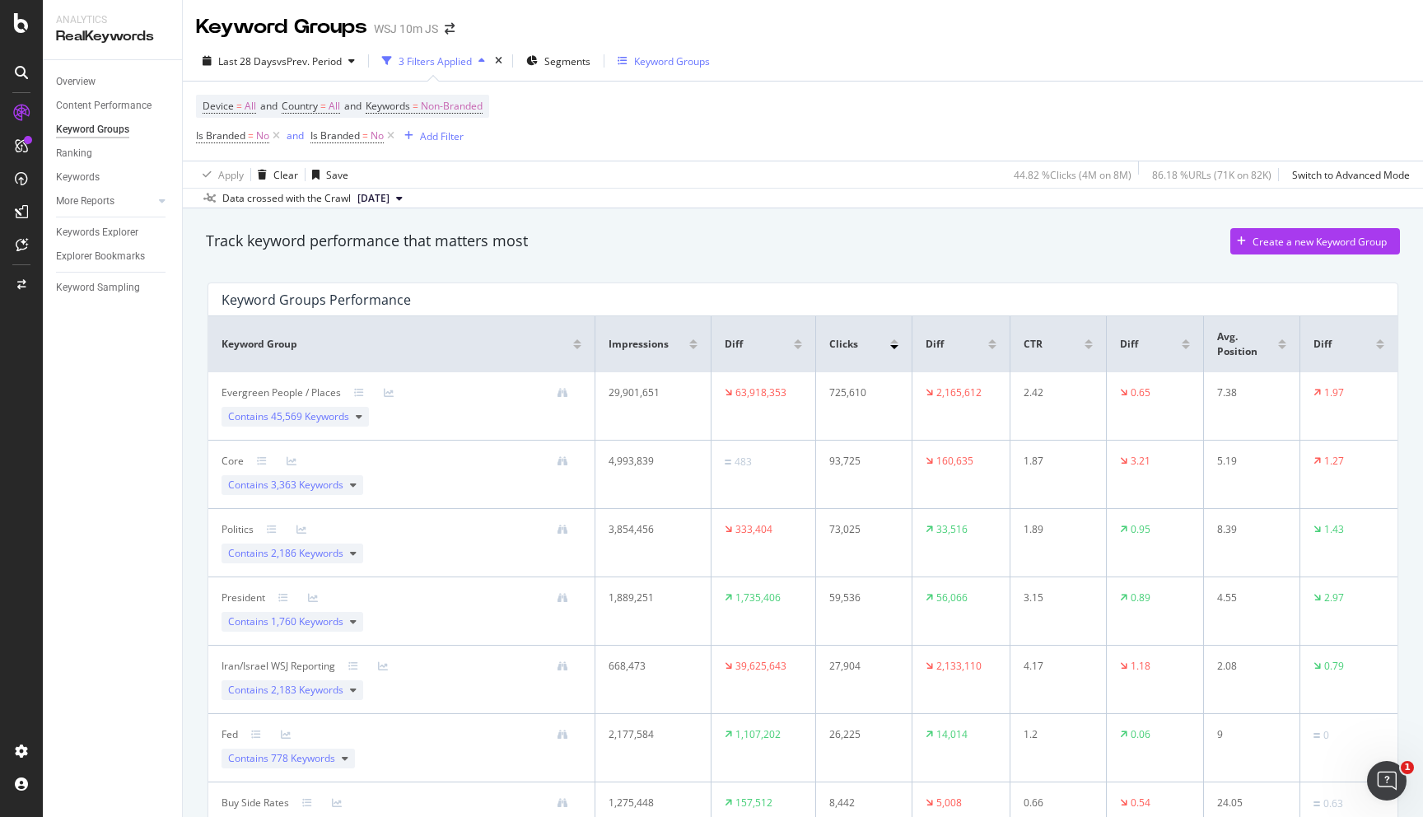
click at [670, 64] on div "Keyword Groups" at bounding box center [672, 61] width 76 height 14
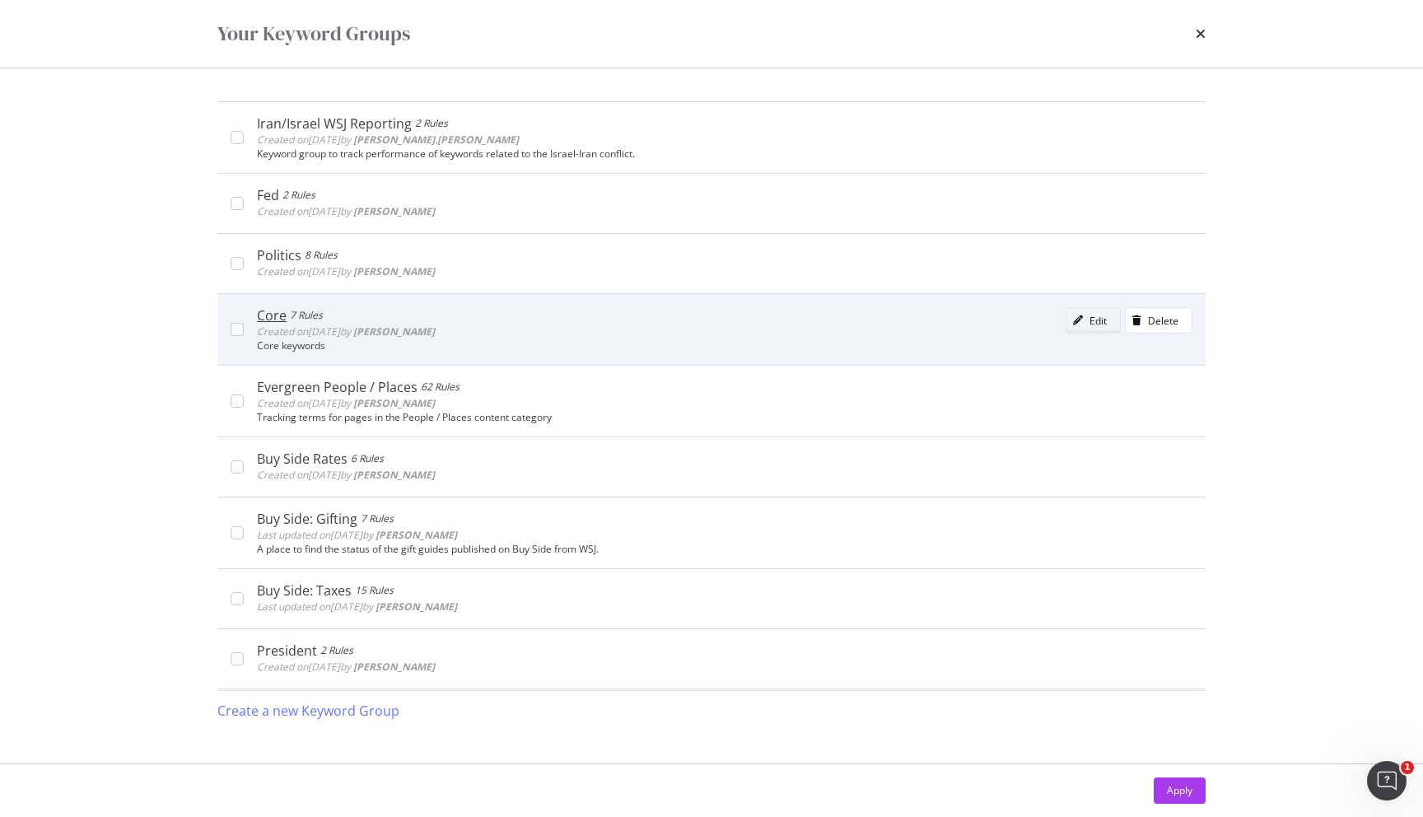
click at [1090, 328] on div "Edit" at bounding box center [1087, 320] width 40 height 23
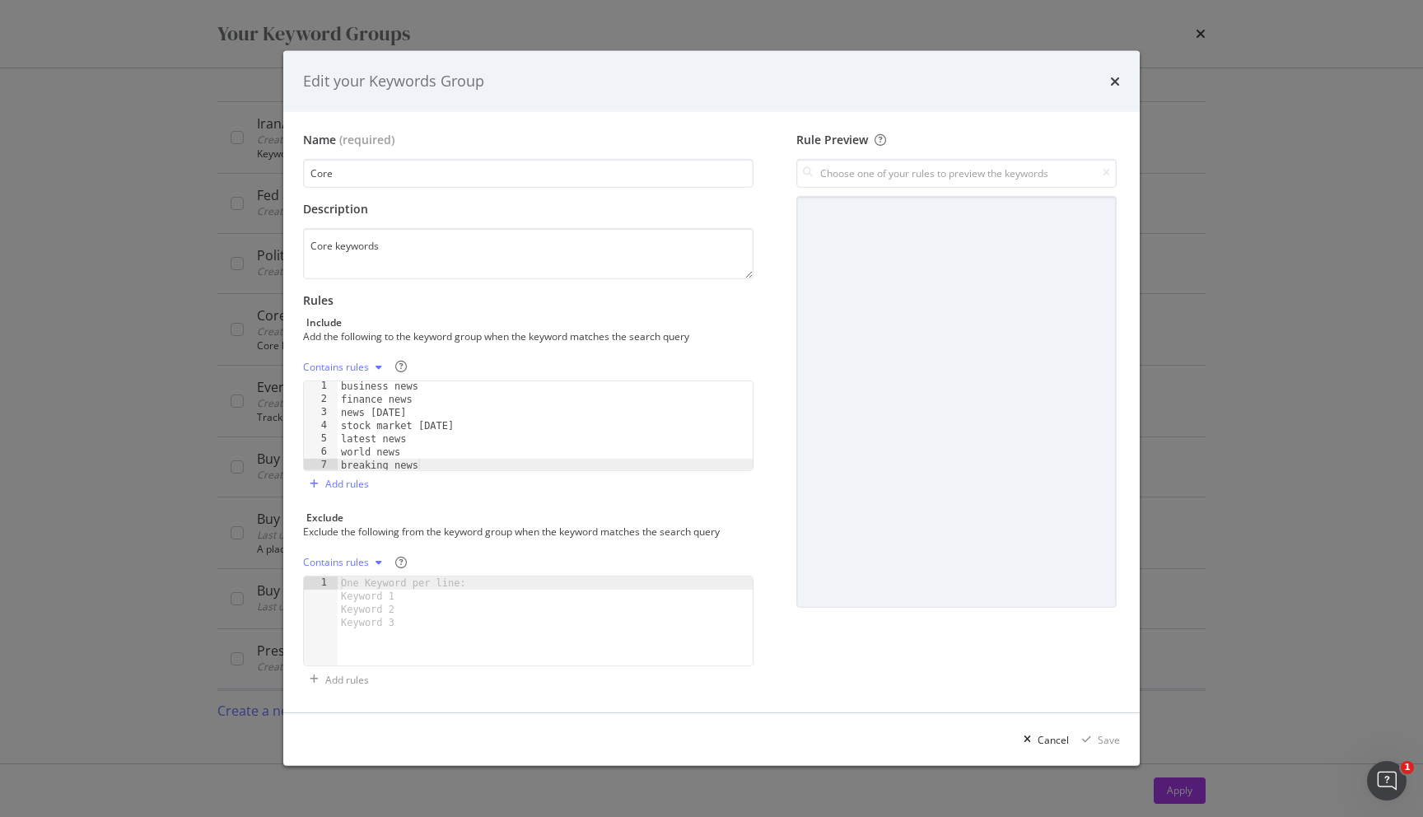
scroll to position [3, 0]
type textarea "news today"
click at [474, 407] on div "business news finance news news today stock market today latest news world news…" at bounding box center [545, 435] width 415 height 115
click at [908, 179] on input "modal" at bounding box center [956, 173] width 320 height 29
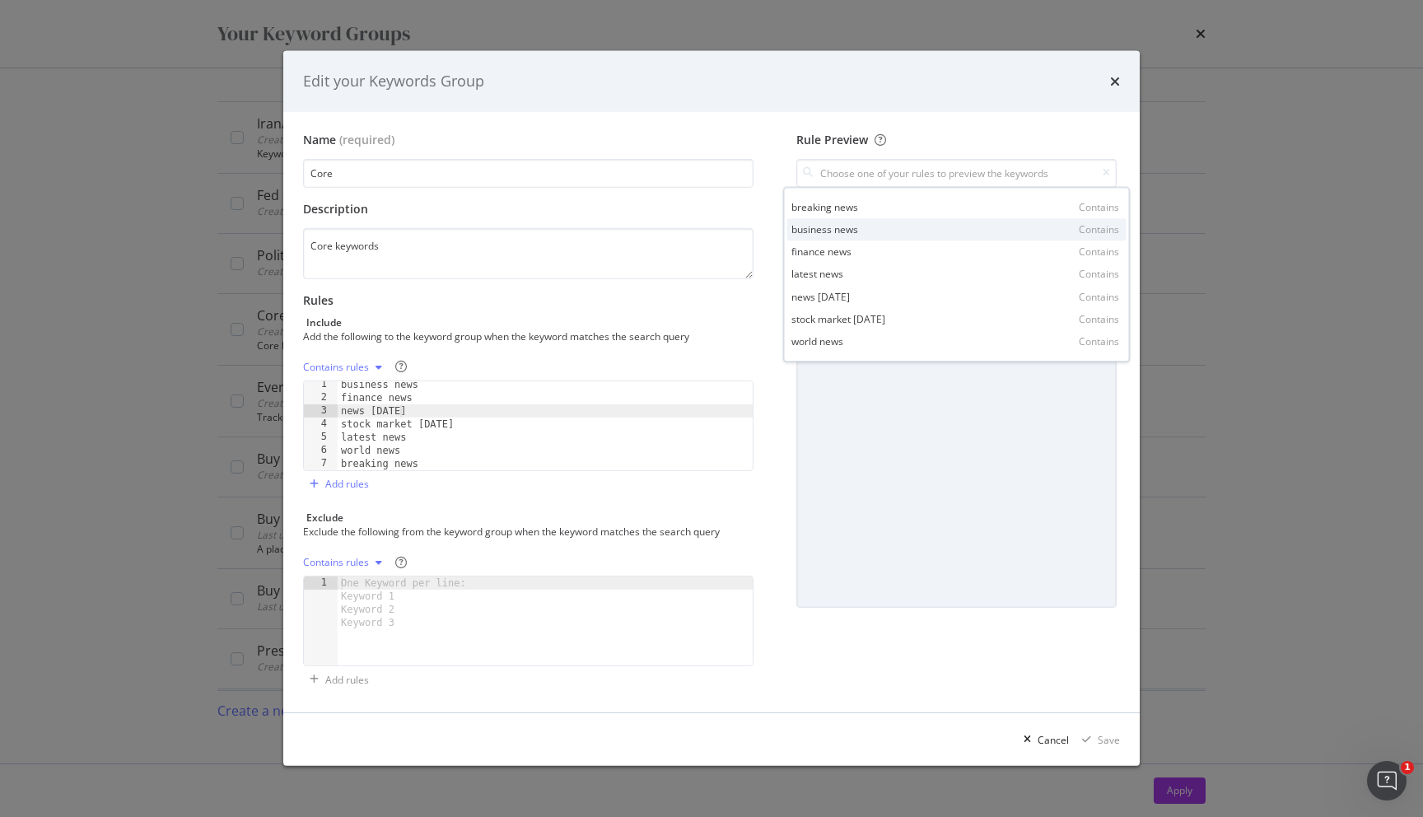
click at [898, 219] on div "business news Contains" at bounding box center [956, 230] width 339 height 22
type input "business news"
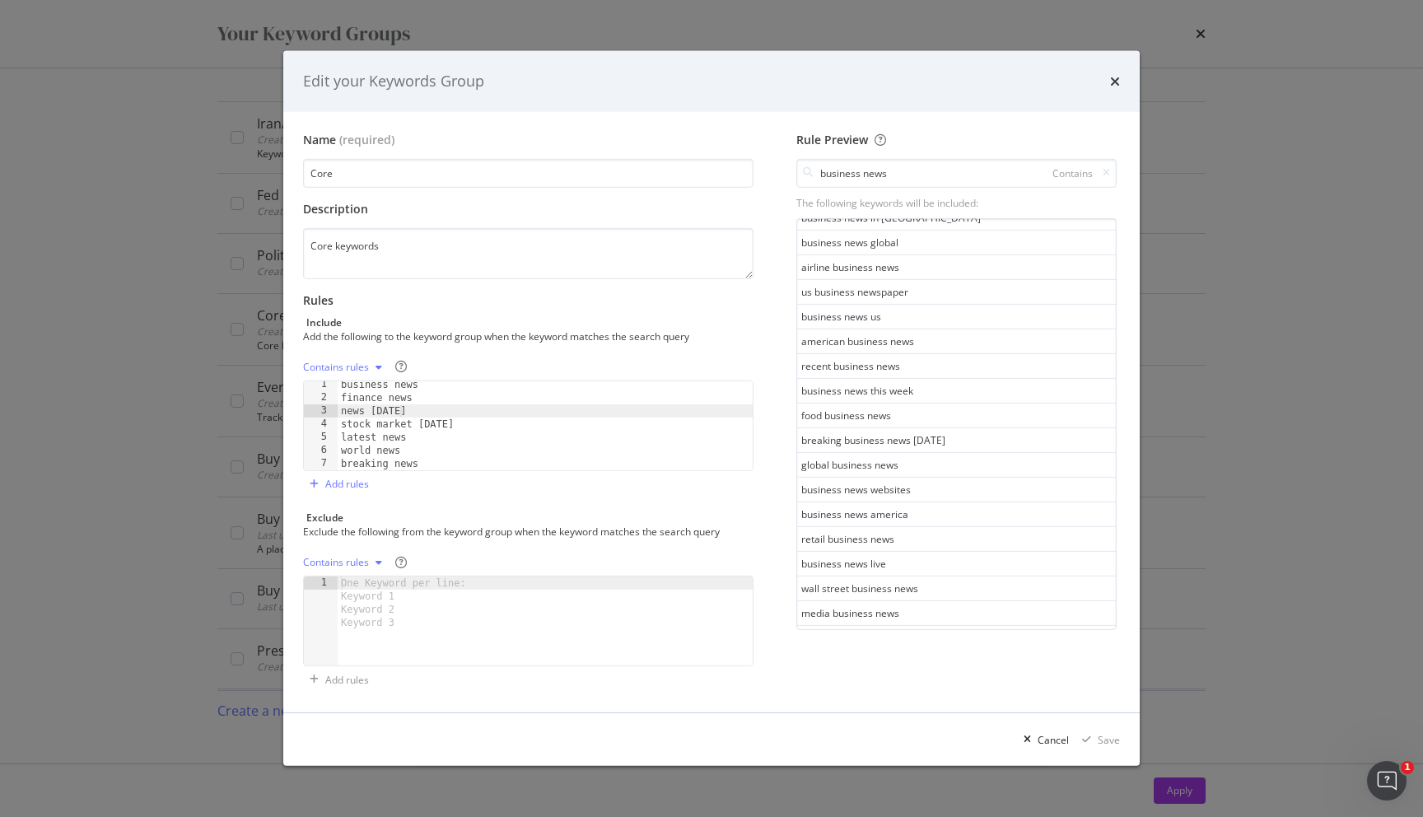
scroll to position [845, 0]
click at [893, 182] on input "business news" at bounding box center [956, 173] width 320 height 29
drag, startPoint x: 902, startPoint y: 183, endPoint x: 759, endPoint y: 183, distance: 142.5
click at [759, 183] on div "Name (required) Core Description Core keywords Rules Include Add the following …" at bounding box center [711, 413] width 817 height 562
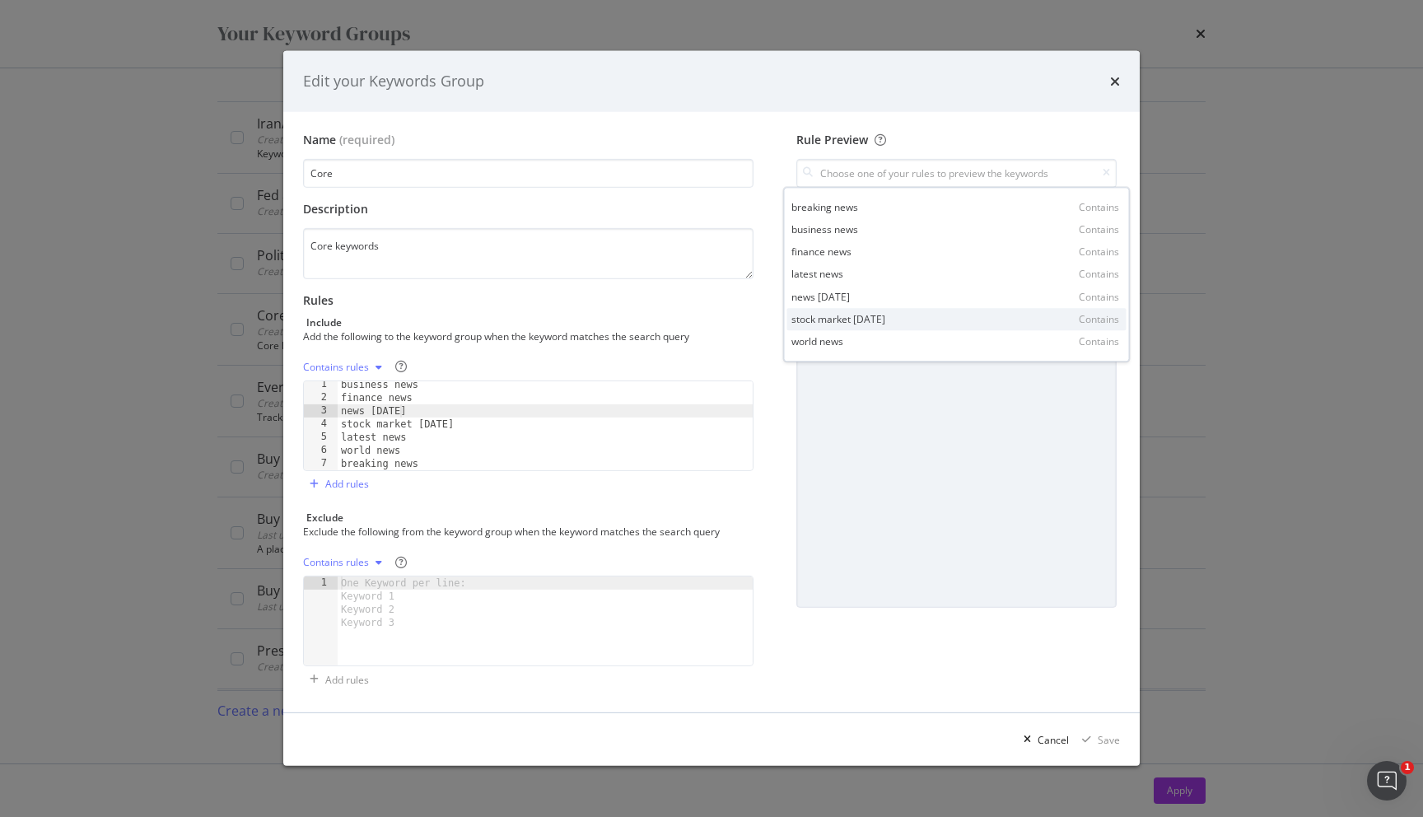
click at [908, 315] on div "stock market today Contains" at bounding box center [956, 319] width 339 height 22
type input "stock market today"
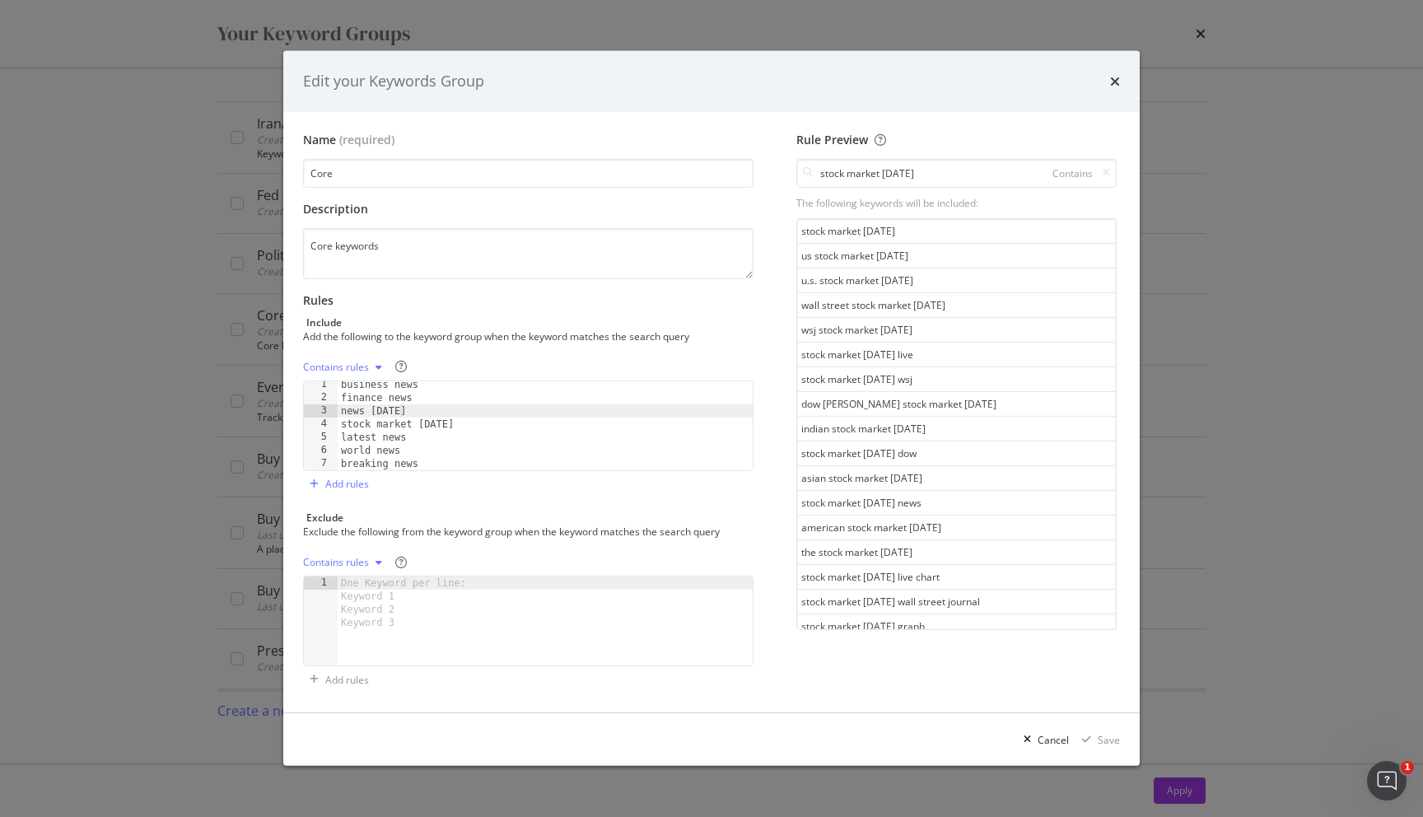
click at [348, 365] on div "Contains rules" at bounding box center [336, 367] width 66 height 10
click at [511, 367] on div "Contains rules" at bounding box center [528, 367] width 450 height 26
type textarea "business news"
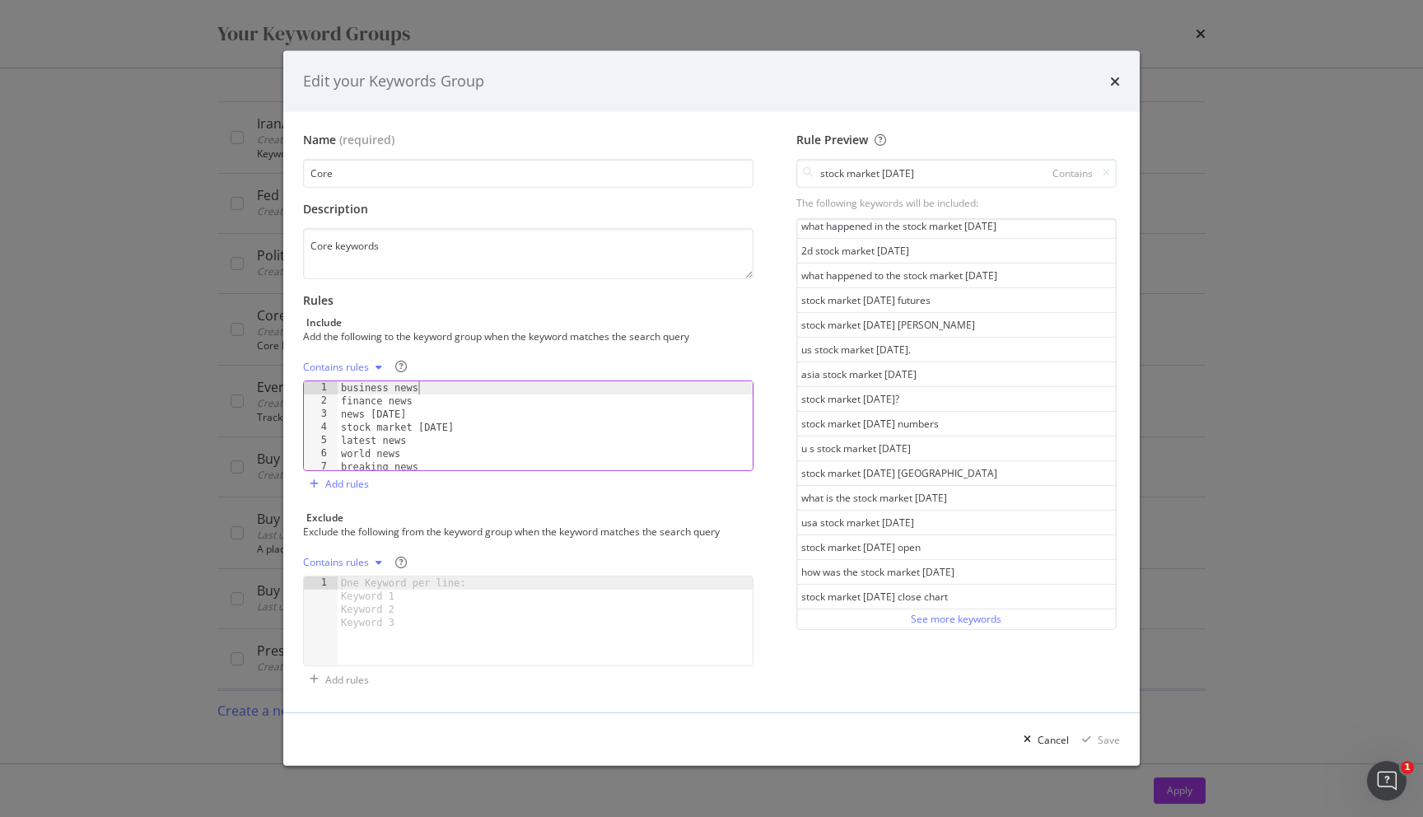
scroll to position [0, 0]
click at [446, 394] on div "business news finance news news today stock market today latest news world news…" at bounding box center [545, 438] width 415 height 115
click at [1118, 81] on icon "times" at bounding box center [1115, 81] width 10 height 13
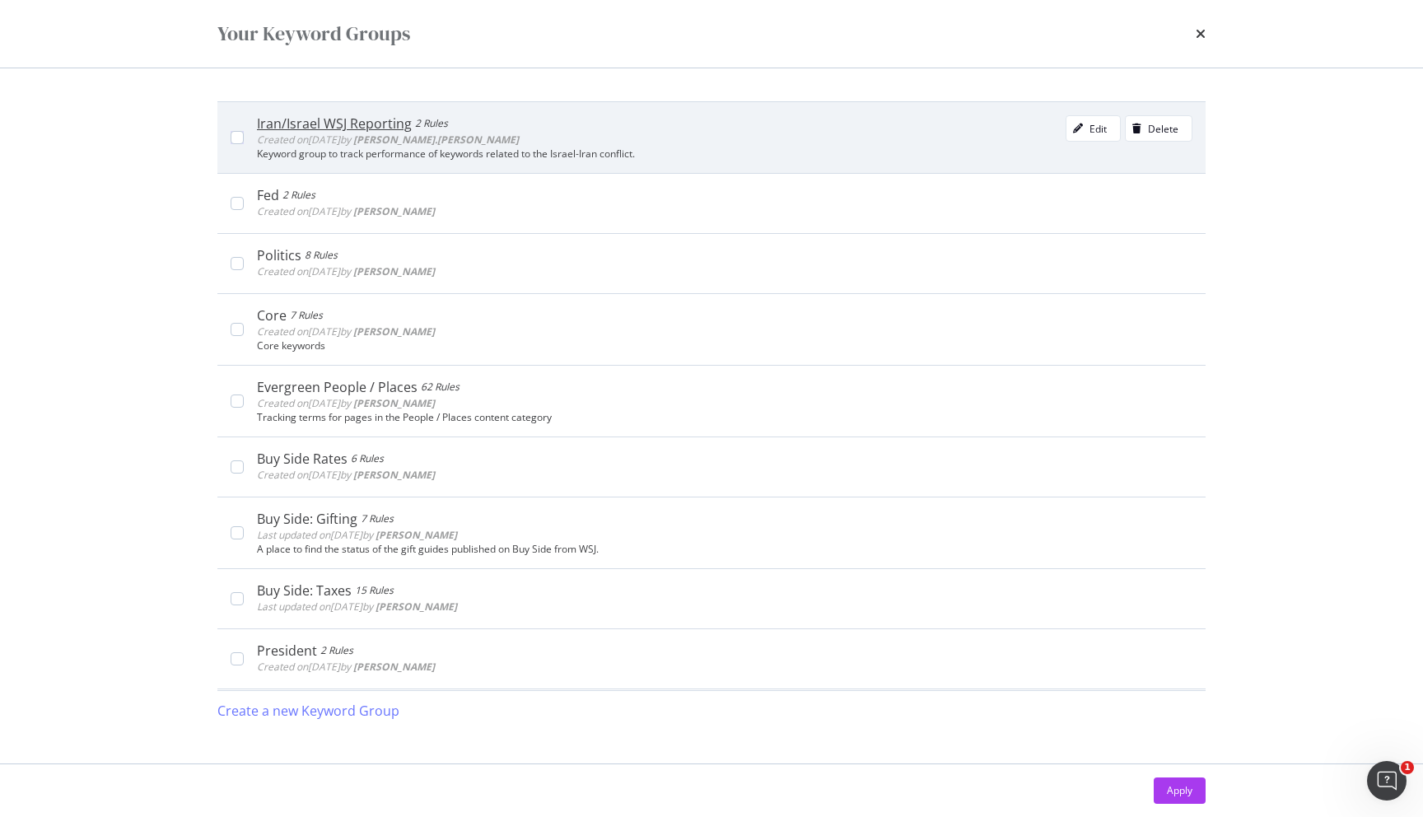
click at [310, 132] on div "Created on 2025 Jun 20th by nathan.mcginnis" at bounding box center [388, 140] width 262 height 16
click at [308, 129] on div "Iran/Israel WSJ Reporting" at bounding box center [339, 123] width 165 height 16
click at [1087, 139] on div "Edit" at bounding box center [1087, 128] width 40 height 23
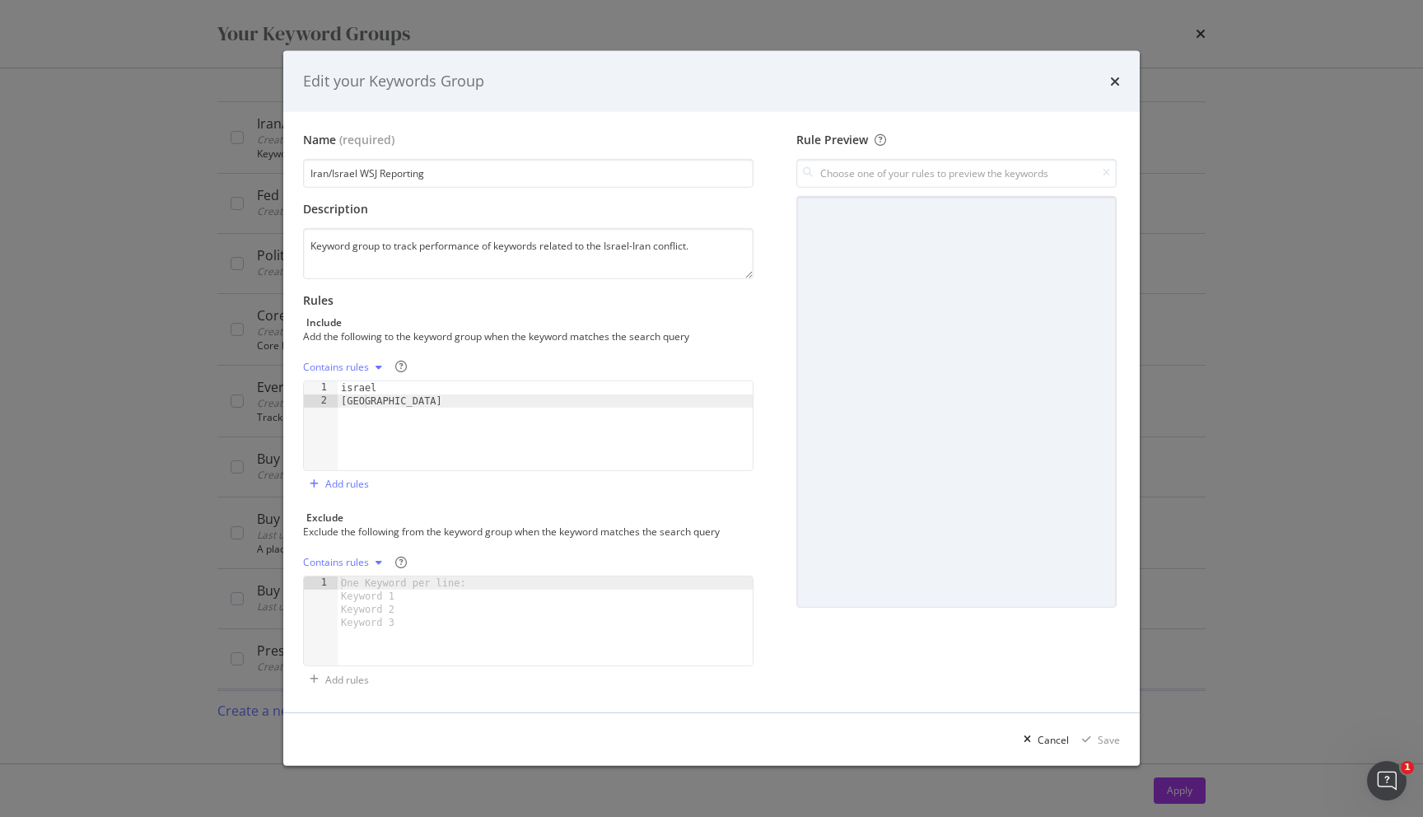
click at [1106, 78] on div "Edit your Keywords Group" at bounding box center [711, 81] width 817 height 21
click at [1123, 79] on div "Edit your Keywords Group" at bounding box center [711, 81] width 856 height 61
click at [1113, 82] on icon "times" at bounding box center [1115, 81] width 10 height 13
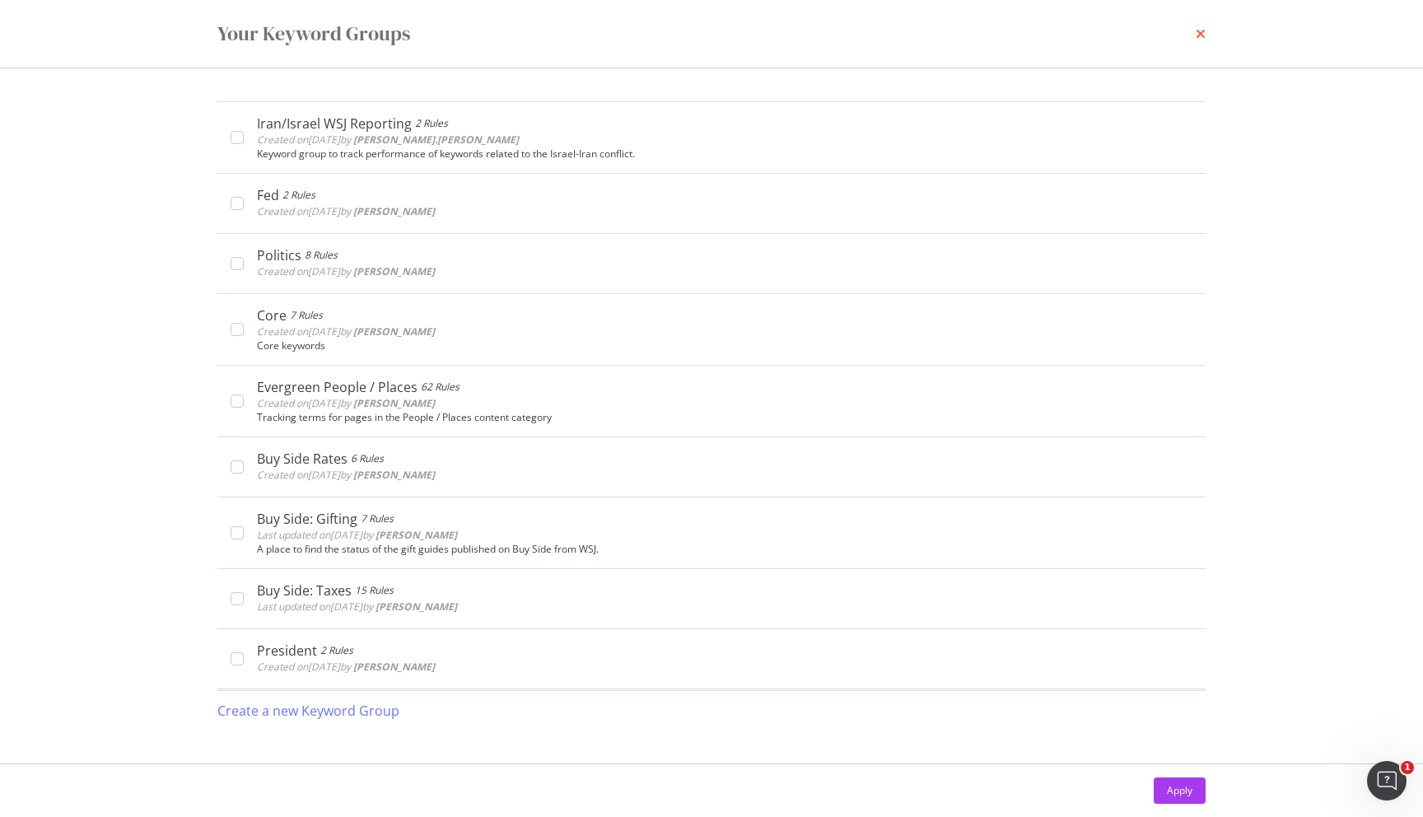
click at [1203, 34] on icon "times" at bounding box center [1201, 33] width 10 height 13
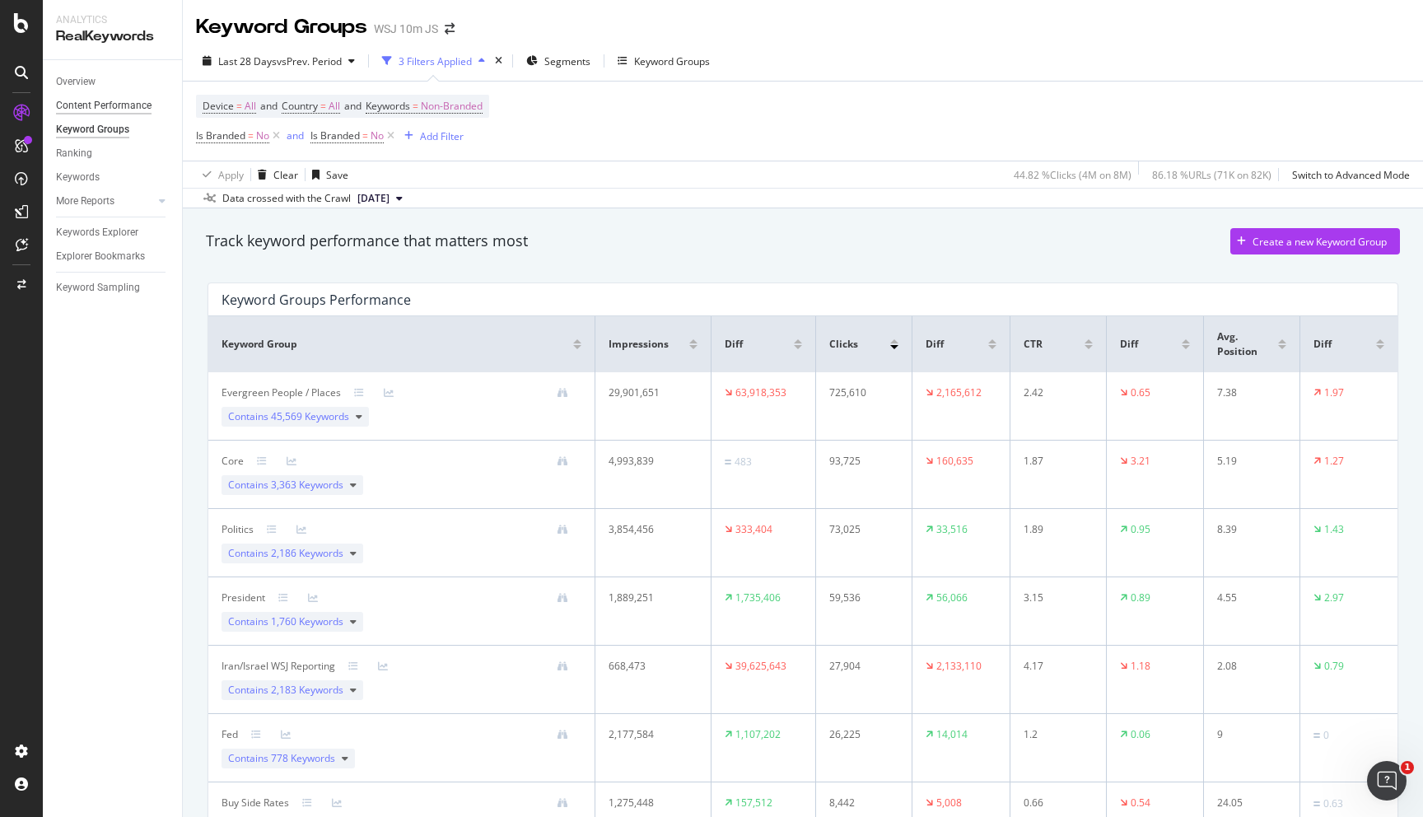
click at [119, 104] on div "Content Performance" at bounding box center [104, 105] width 96 height 17
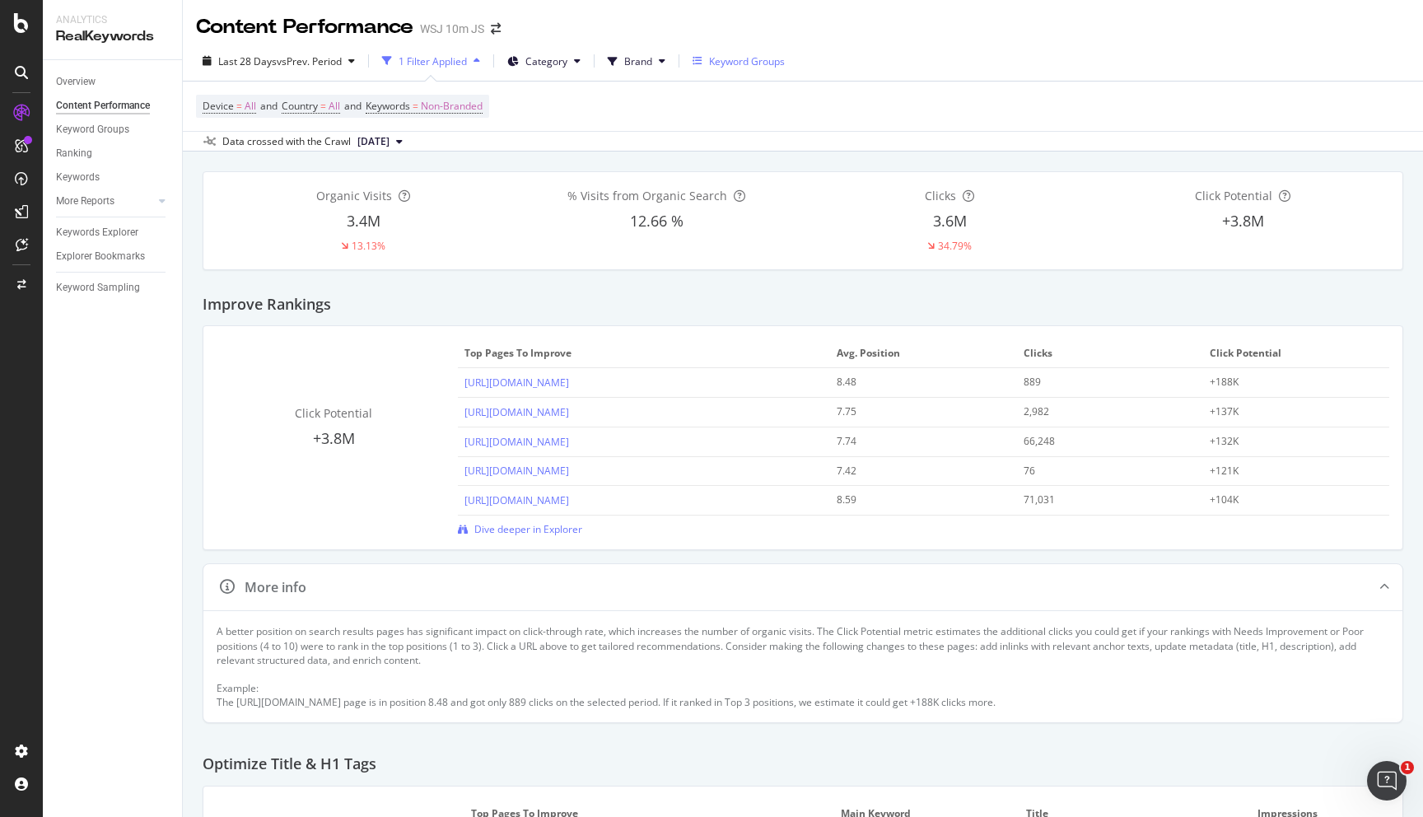
click at [735, 57] on div "Keyword Groups" at bounding box center [747, 61] width 76 height 14
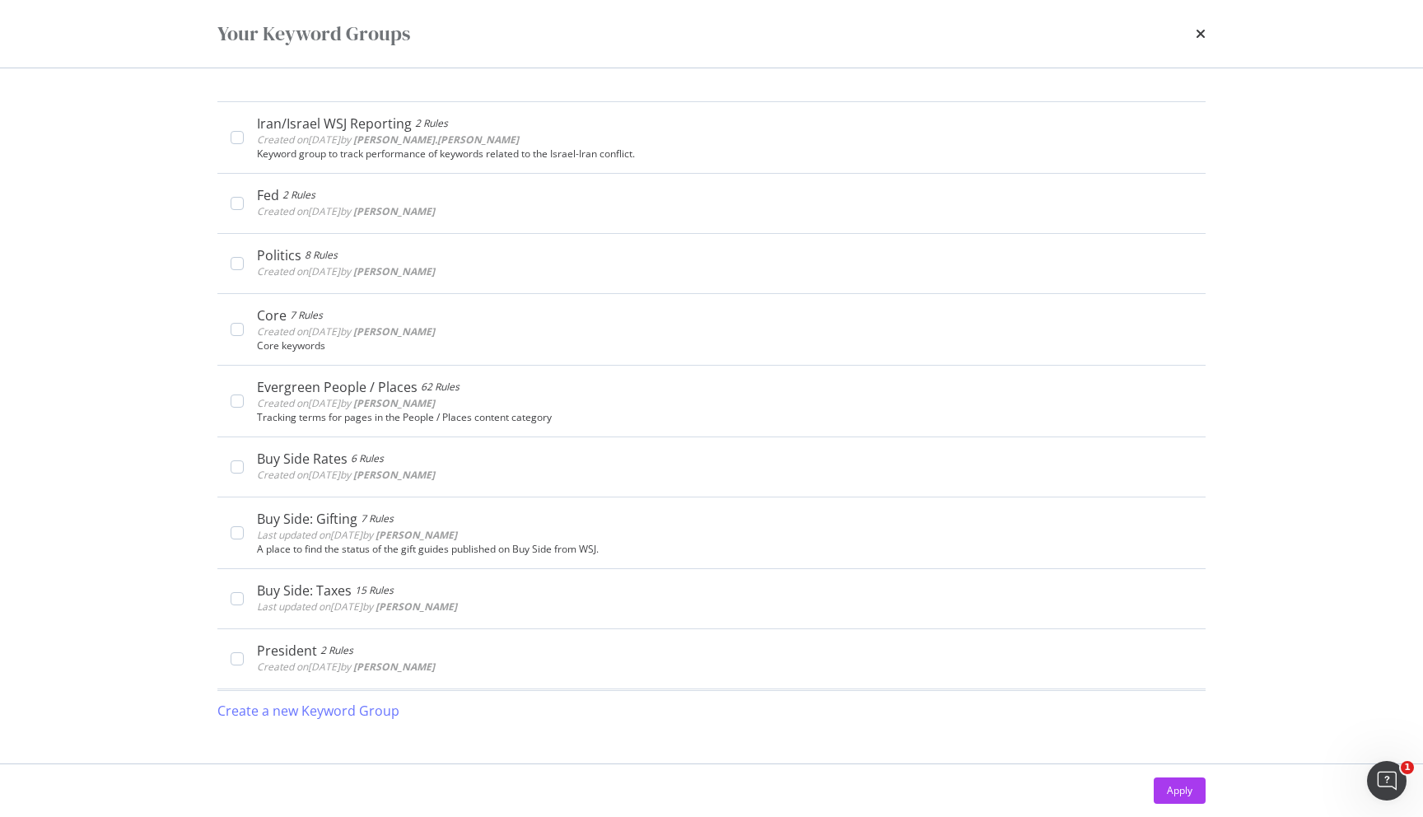
click at [1200, 25] on div "times" at bounding box center [1201, 34] width 10 height 28
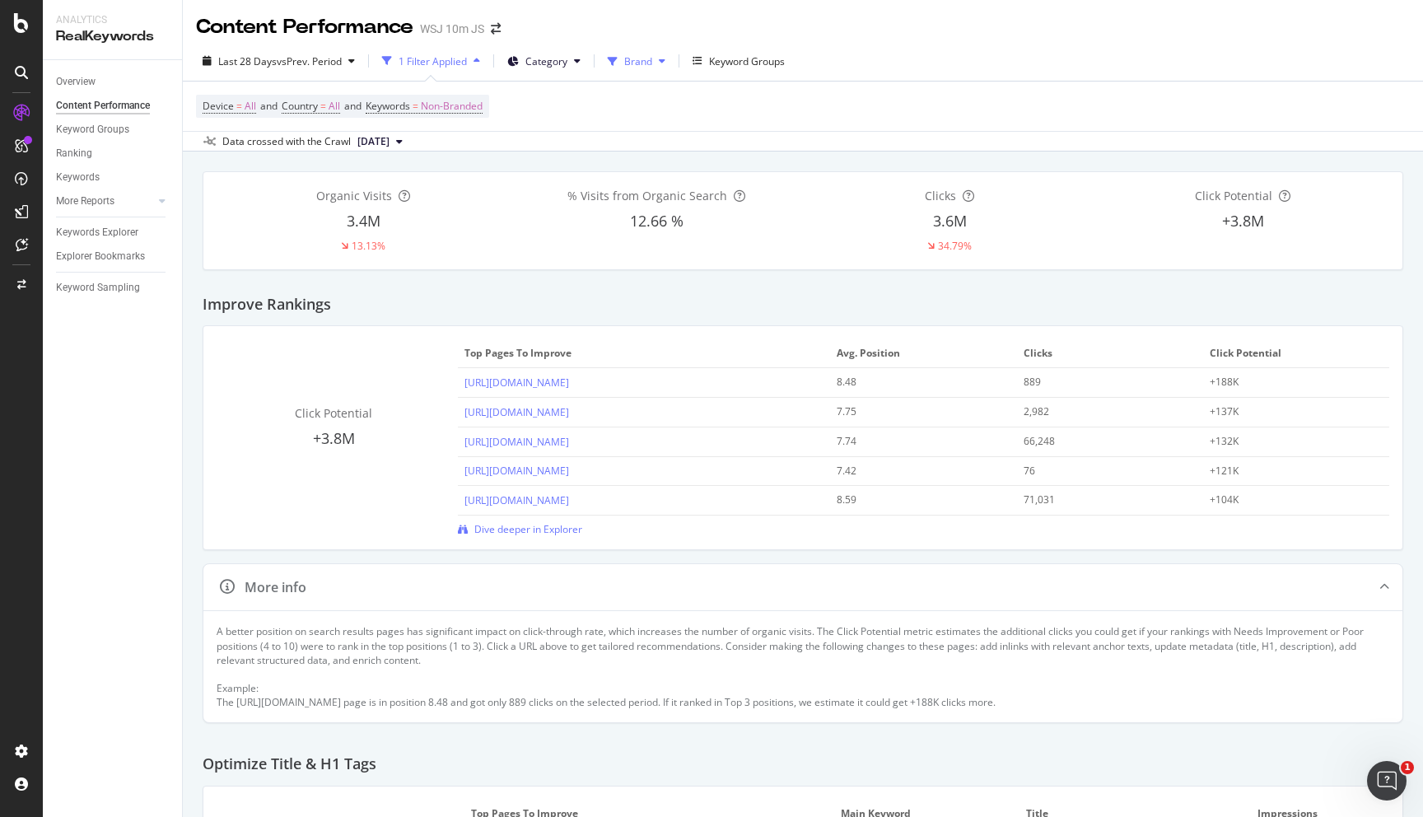
click at [660, 54] on button "Brand" at bounding box center [636, 61] width 71 height 26
click at [1012, 57] on div "Last 28 Days vs Prev. Period 1 Filter Applied Category Brand Keyword Groups" at bounding box center [803, 64] width 1240 height 33
click at [572, 68] on button "Category" at bounding box center [544, 61] width 86 height 26
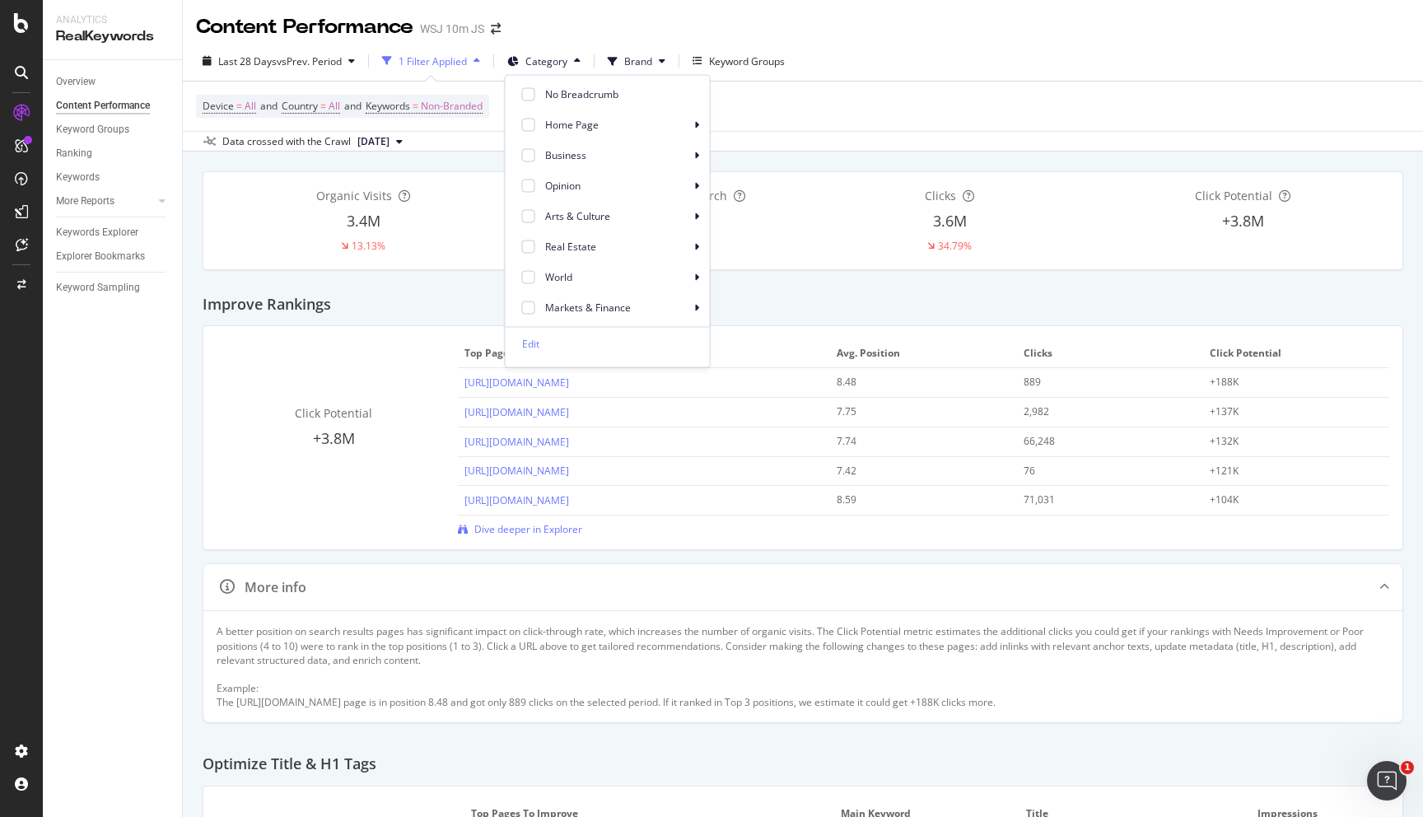
scroll to position [133, 0]
click at [683, 138] on span "World" at bounding box center [617, 143] width 145 height 15
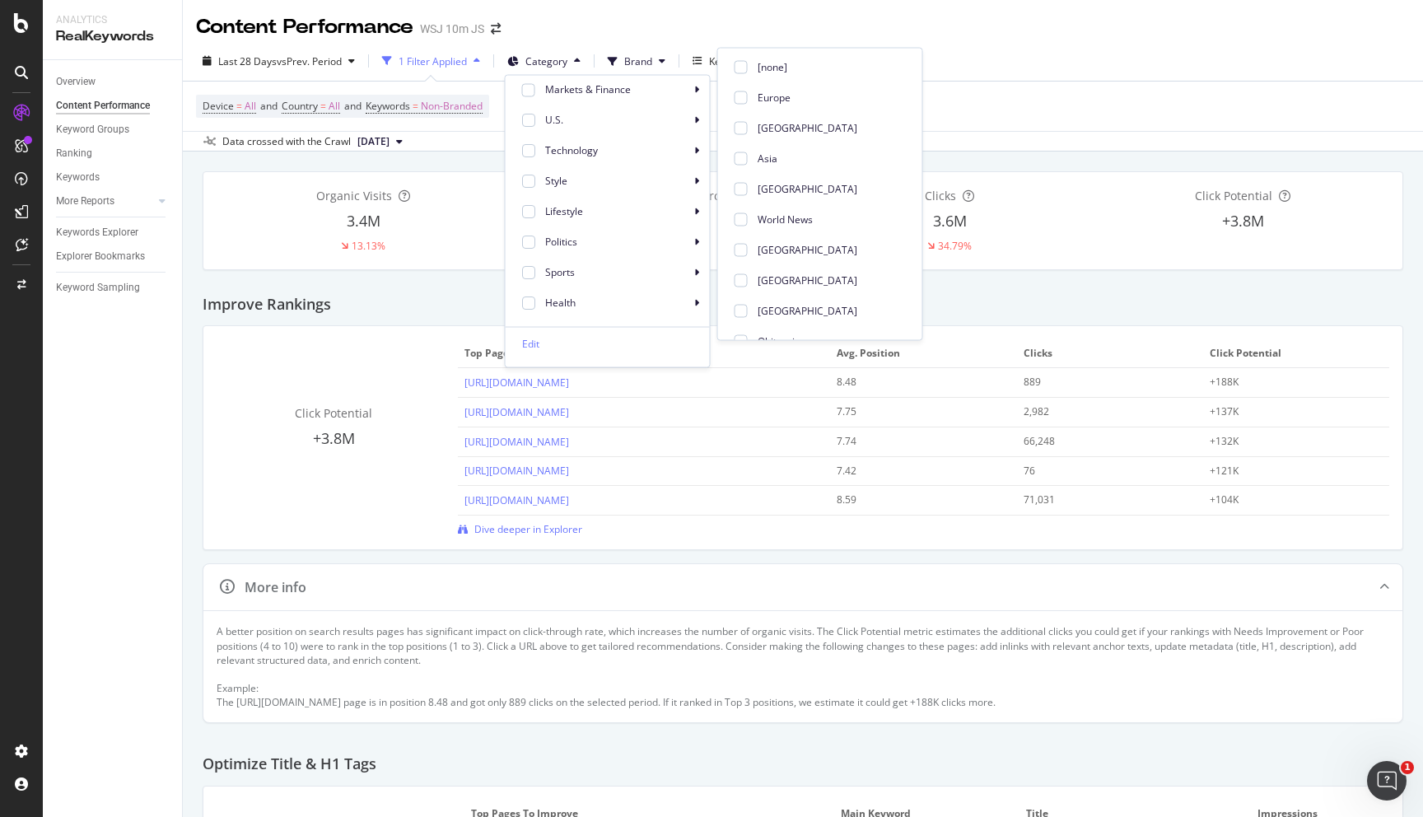
click at [227, 298] on h2 "Improve Rankings" at bounding box center [267, 304] width 128 height 16
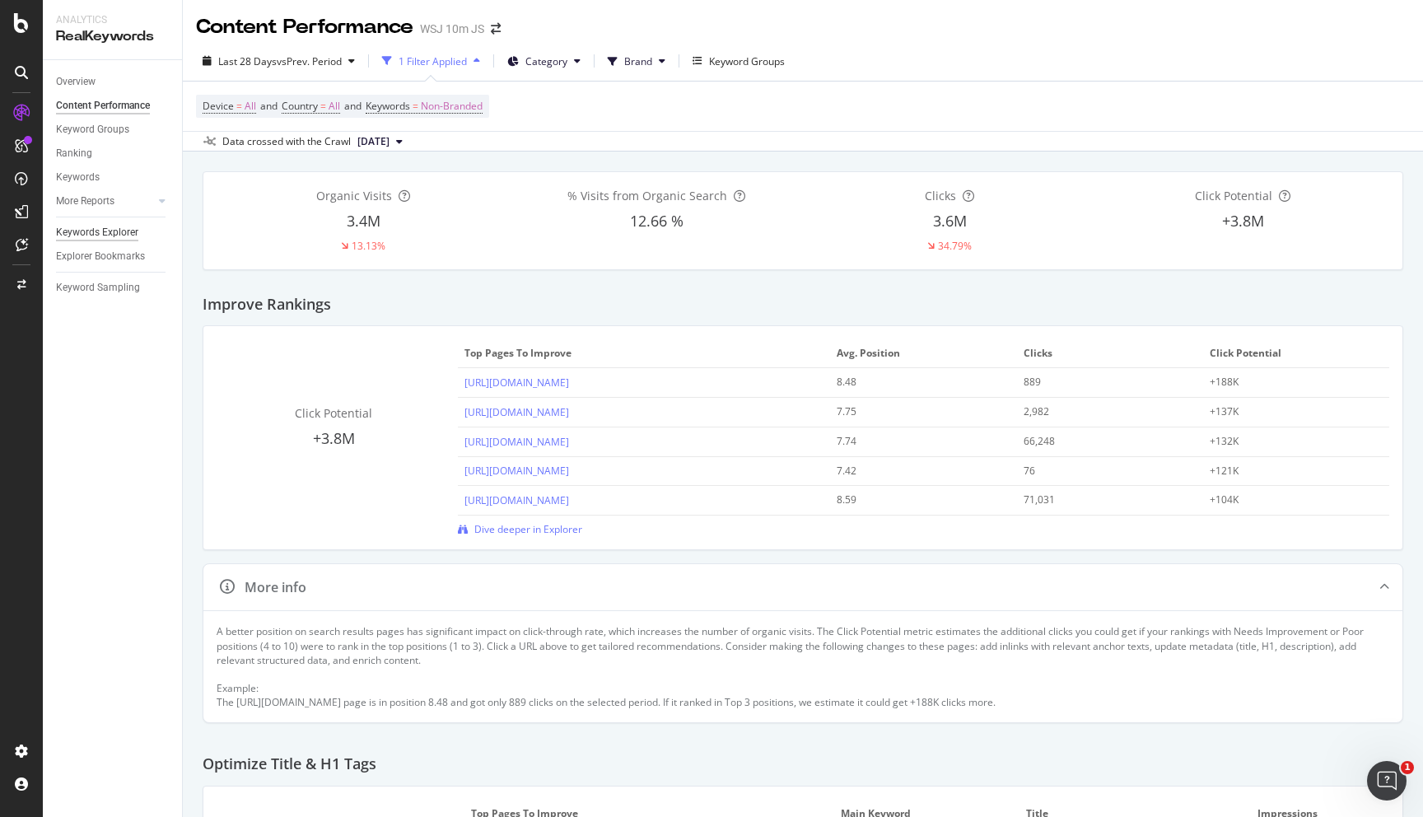
click at [99, 234] on div "Keywords Explorer" at bounding box center [97, 232] width 82 height 17
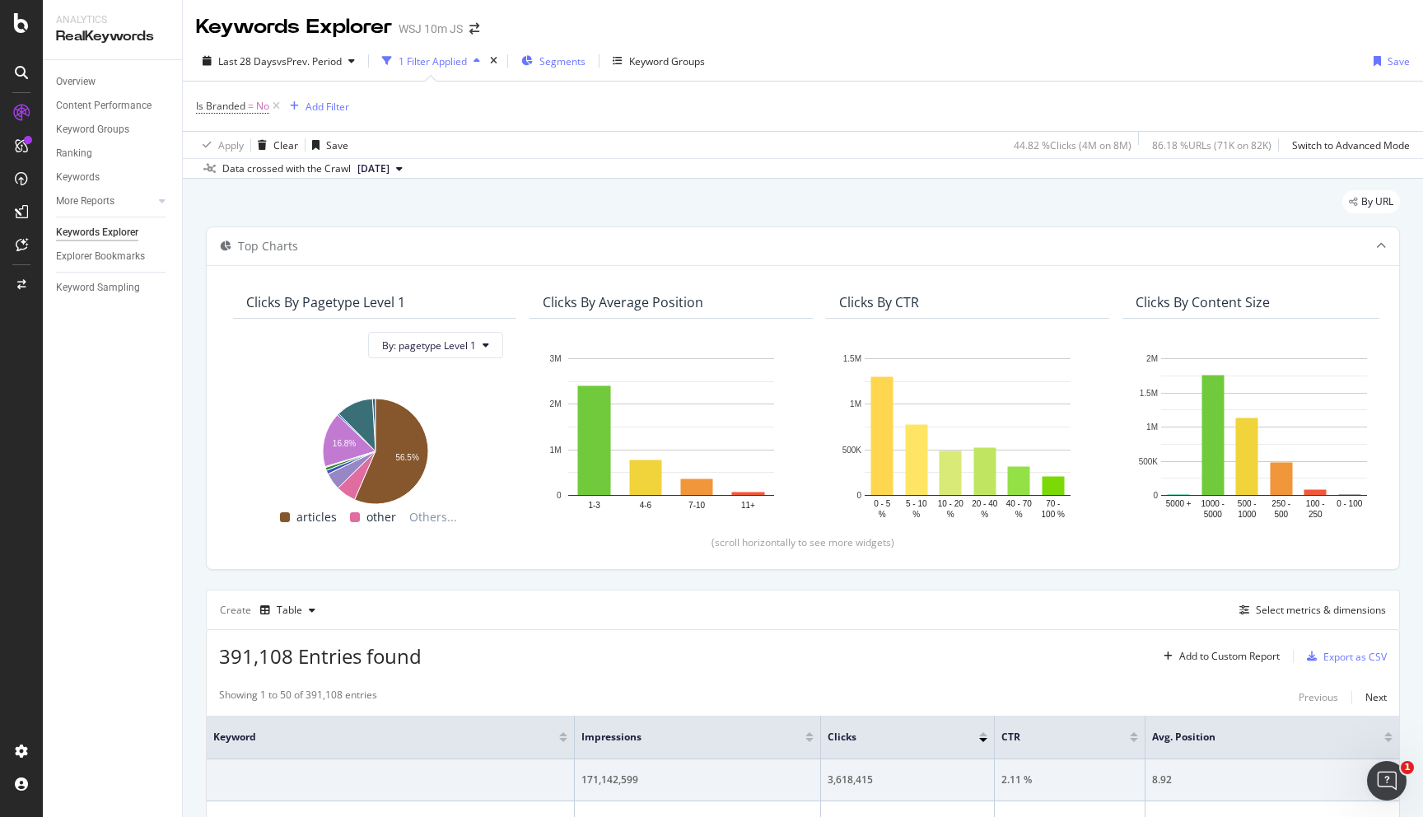
click at [551, 53] on div "Segments" at bounding box center [553, 61] width 64 height 25
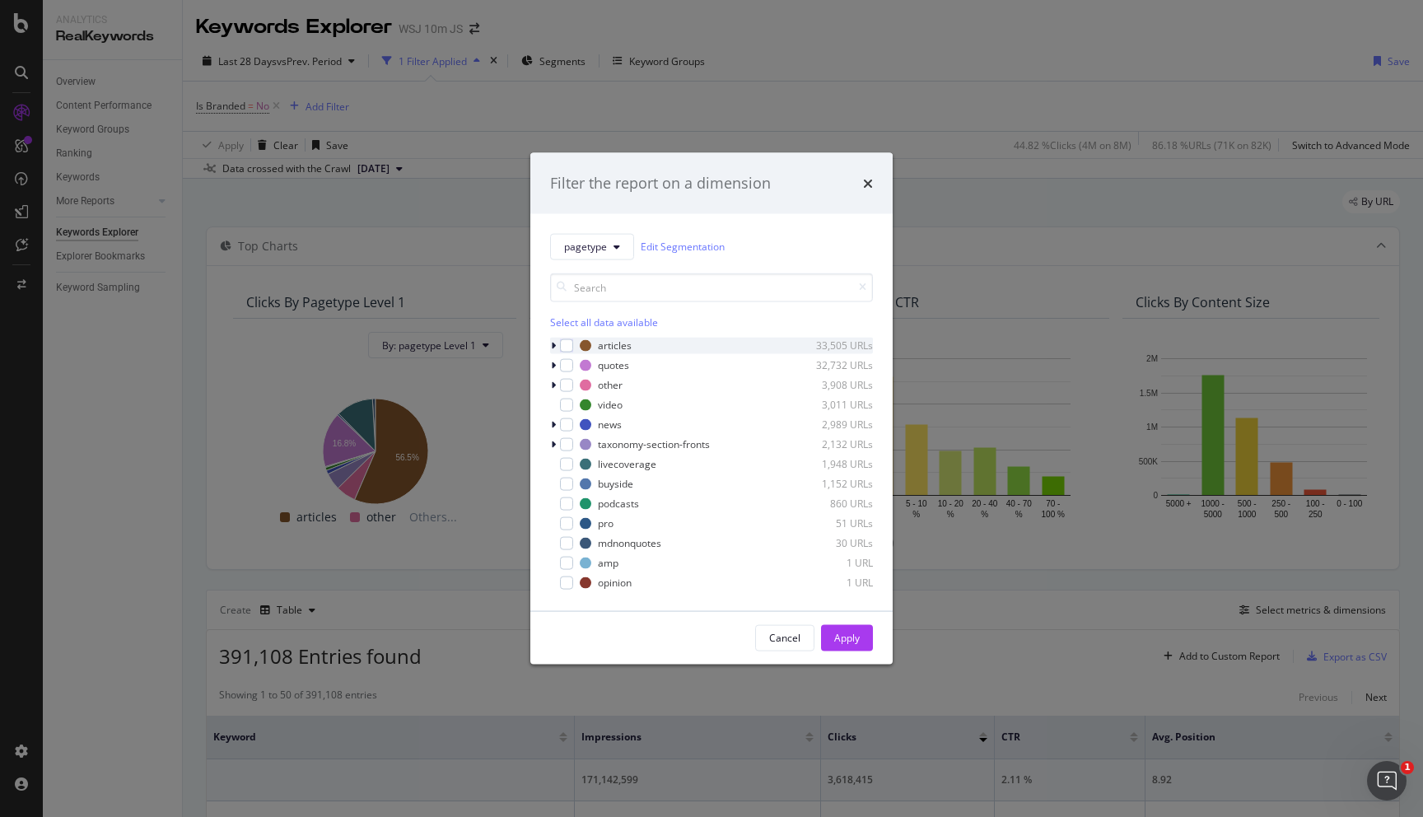
click at [559, 347] on div "modal" at bounding box center [555, 345] width 10 height 16
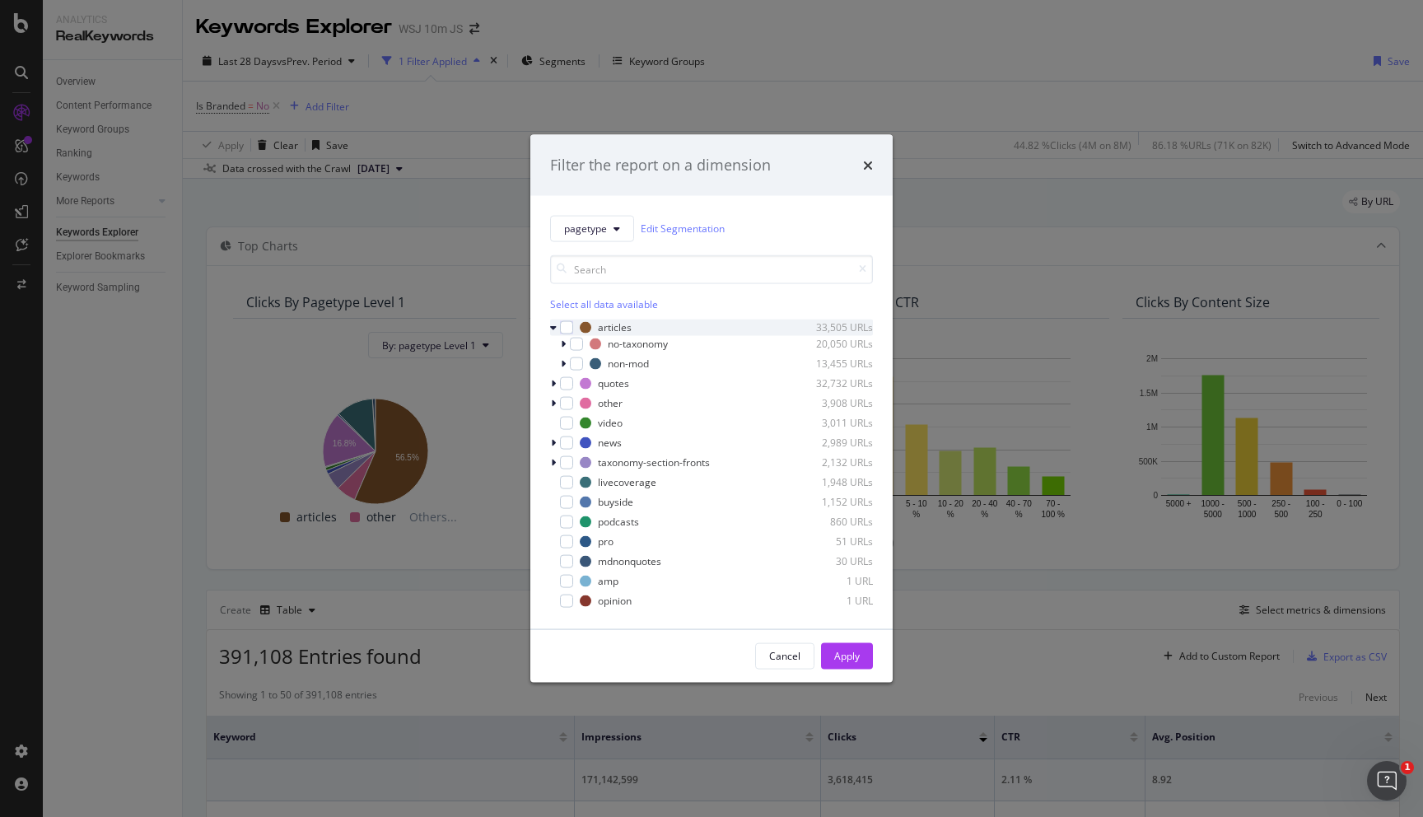
click at [553, 329] on icon "modal" at bounding box center [553, 327] width 7 height 10
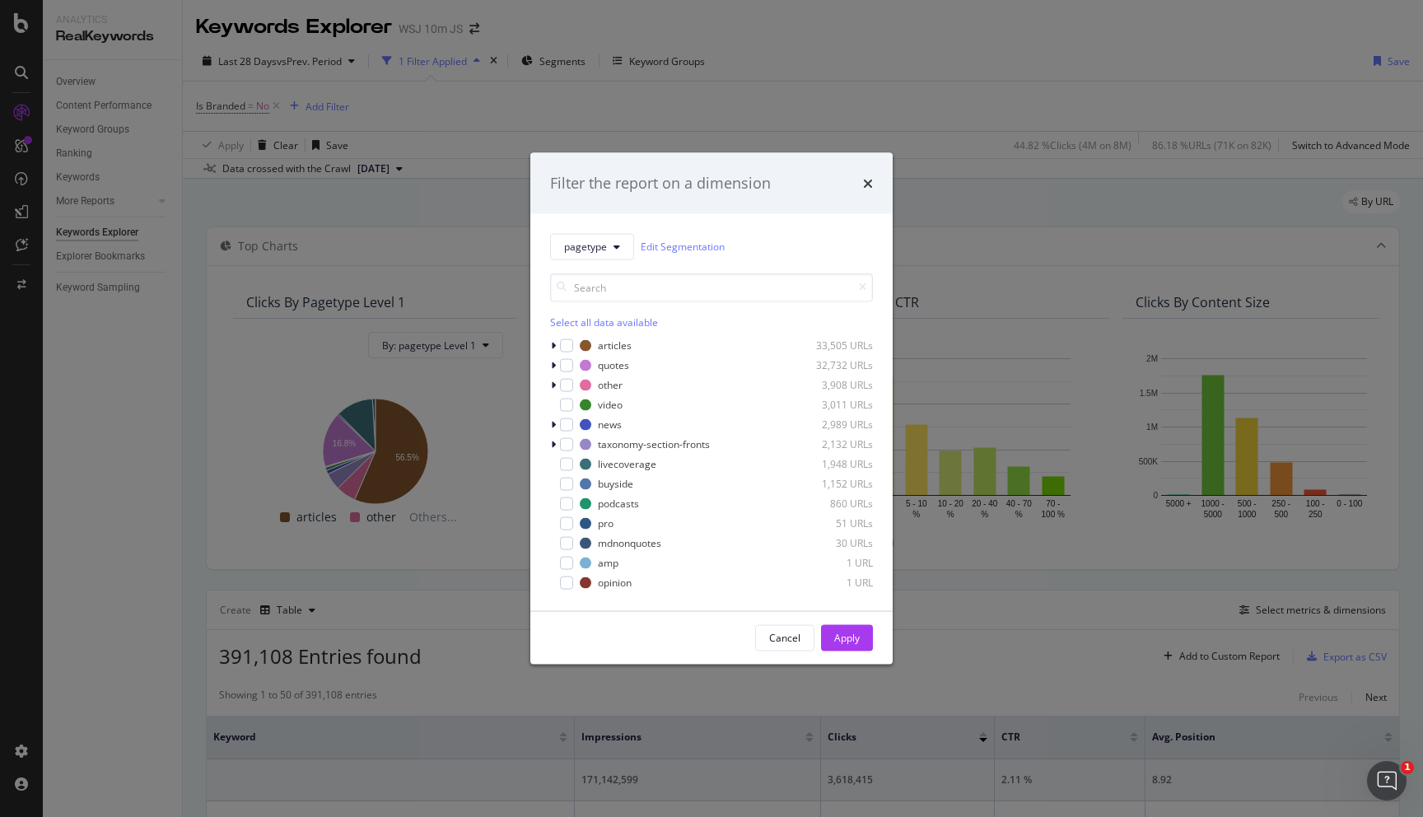
click at [871, 173] on div "times" at bounding box center [868, 183] width 10 height 21
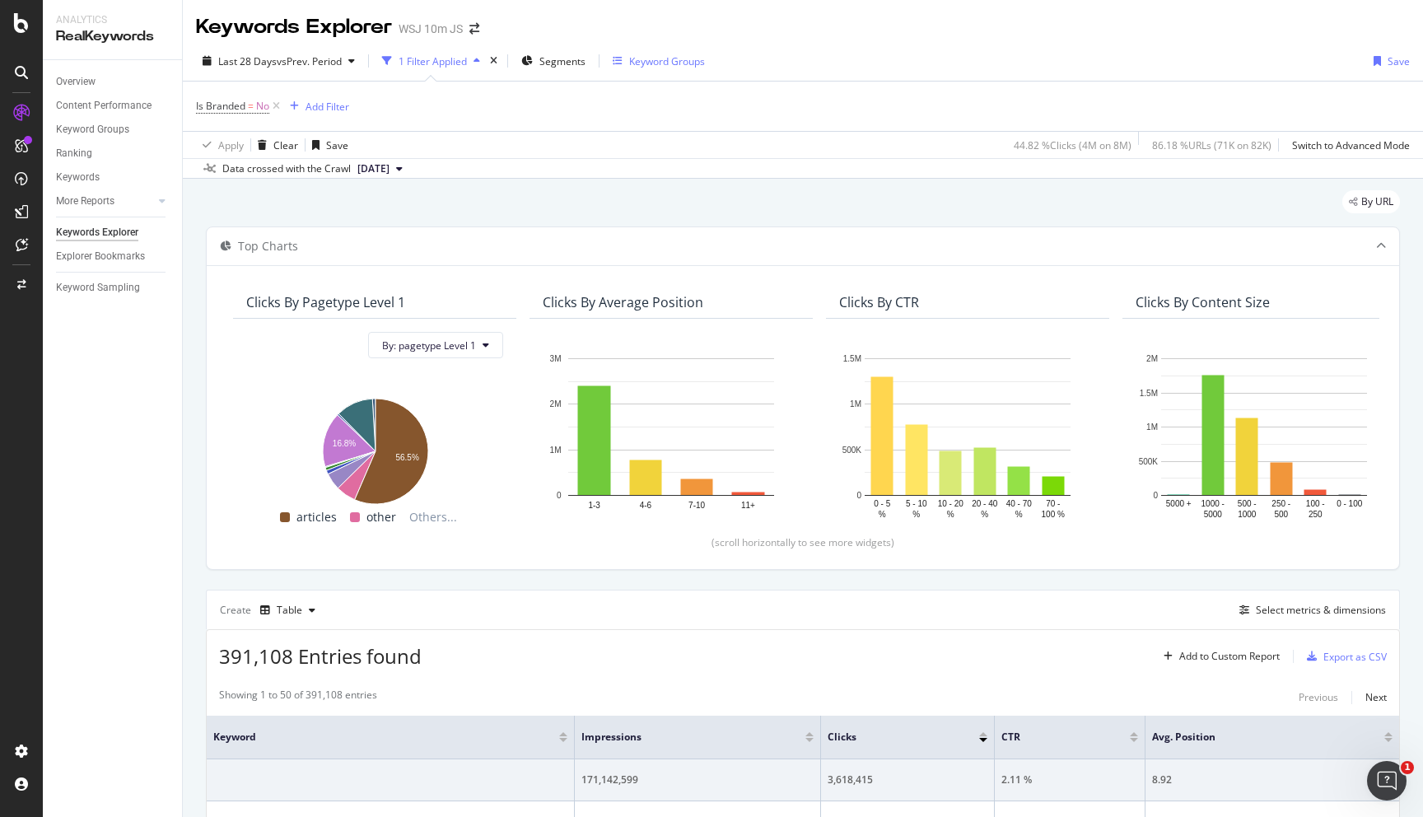
click at [670, 63] on div "Keyword Groups" at bounding box center [667, 61] width 76 height 14
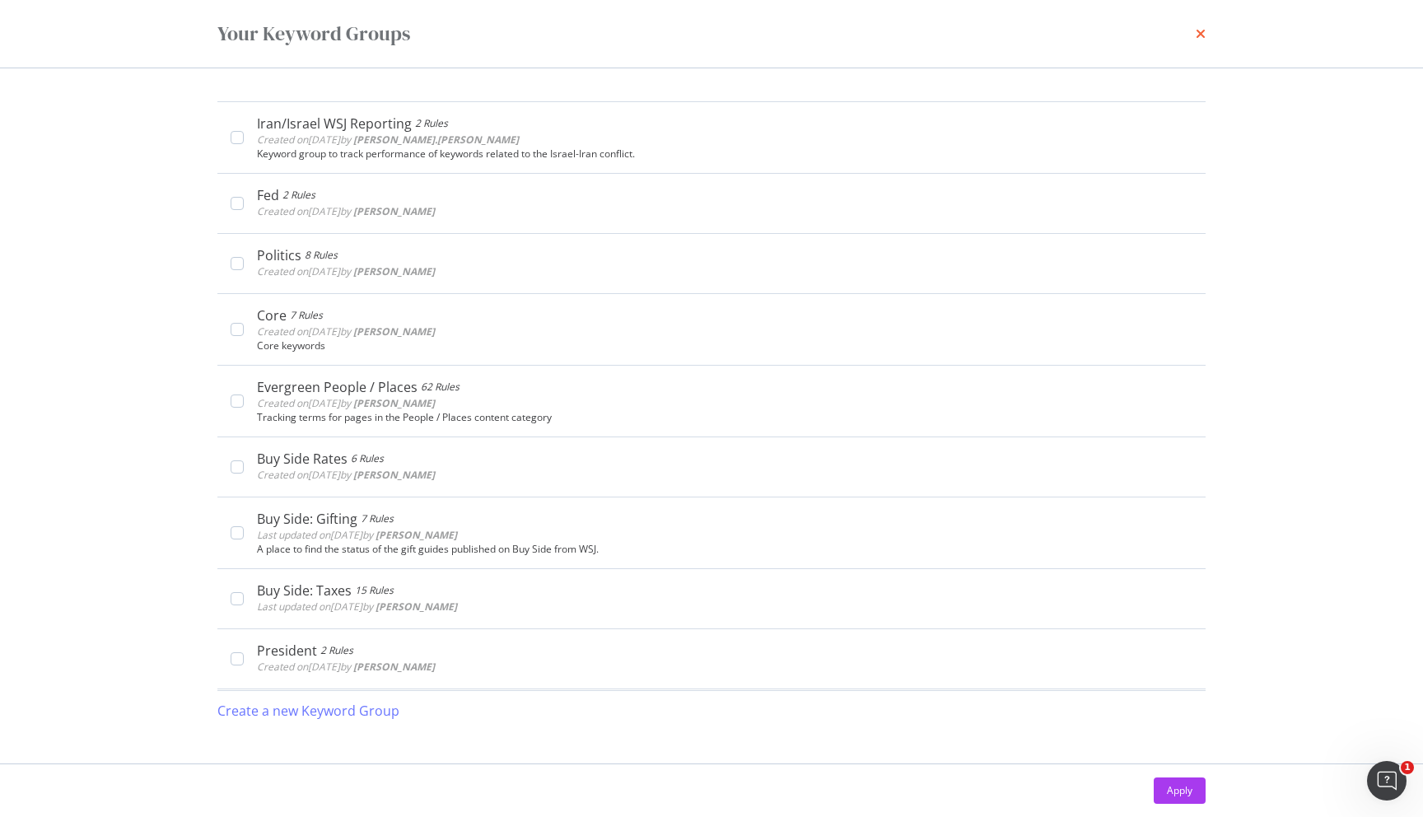
click at [1199, 33] on icon "times" at bounding box center [1201, 33] width 10 height 13
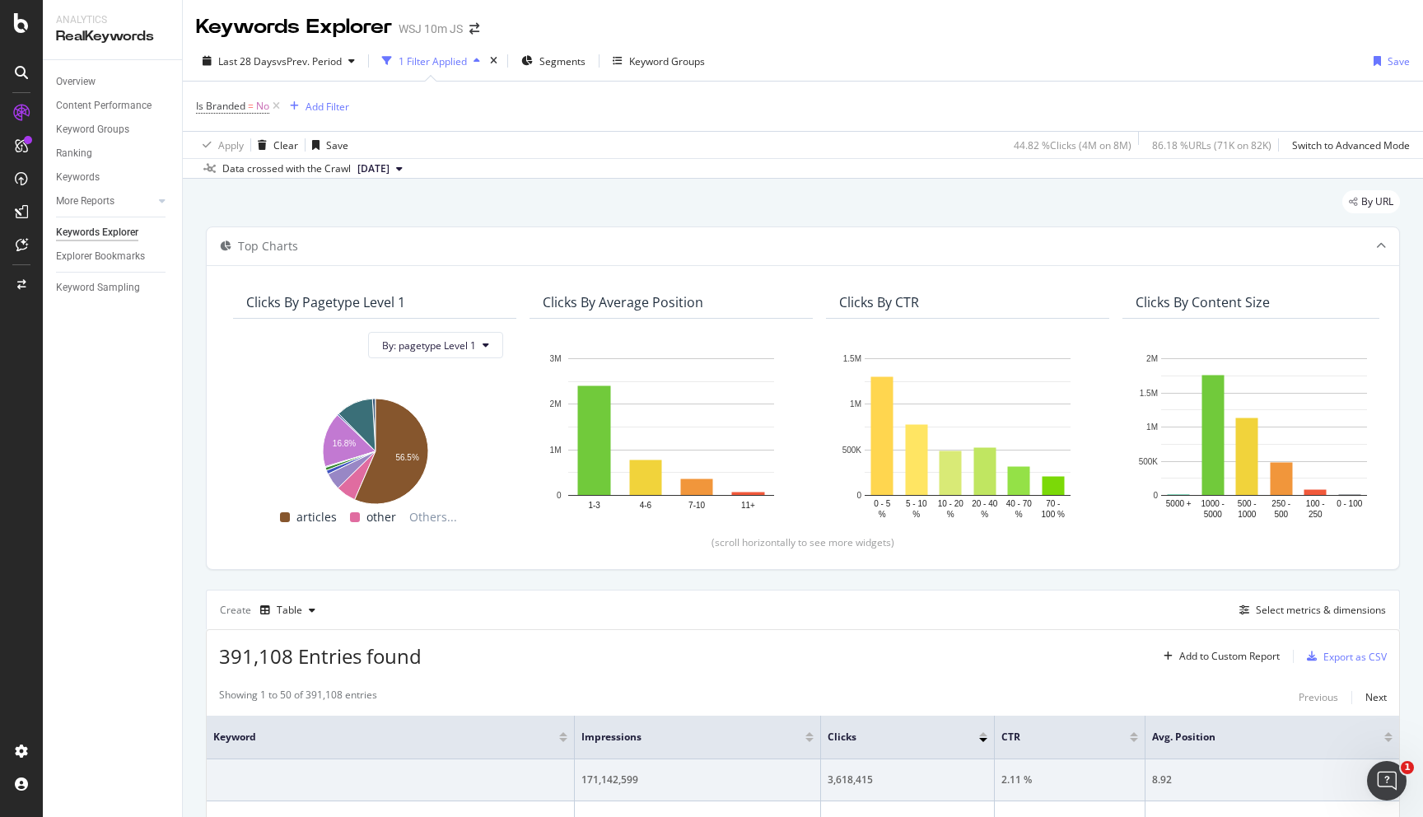
click at [446, 64] on div "1 Filter Applied" at bounding box center [433, 61] width 68 height 14
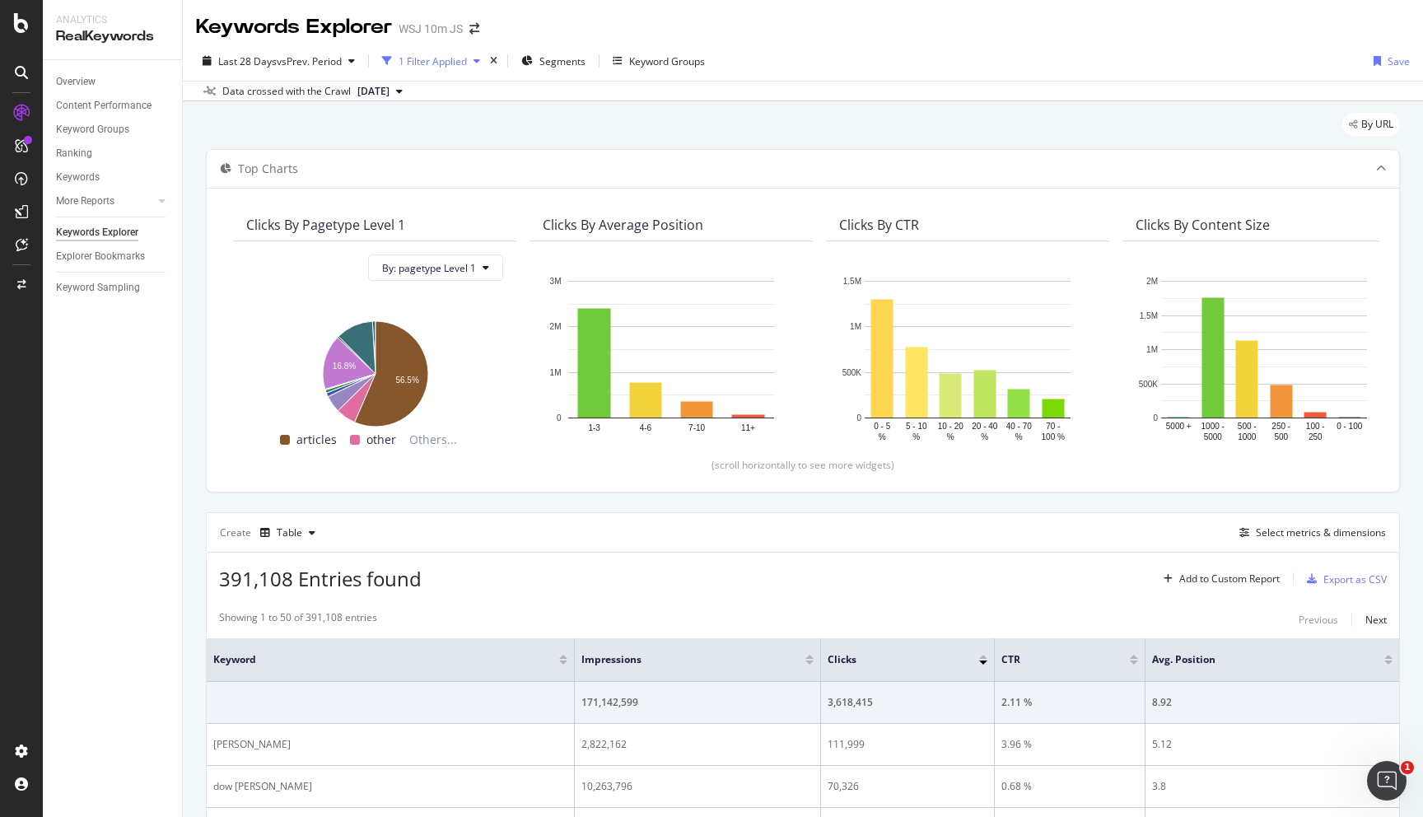
click at [446, 64] on div "1 Filter Applied" at bounding box center [433, 61] width 68 height 14
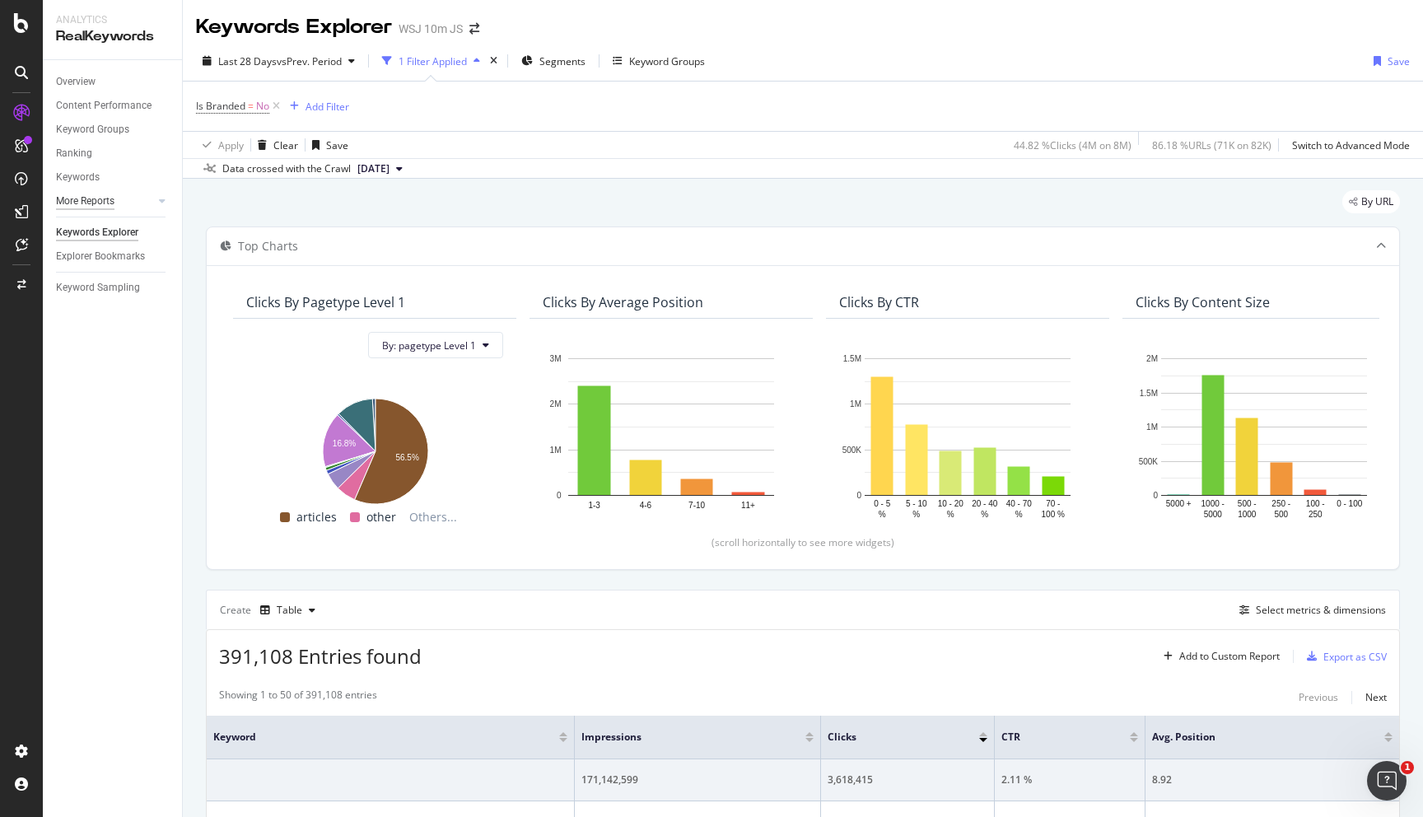
click at [96, 194] on div "More Reports" at bounding box center [85, 201] width 58 height 17
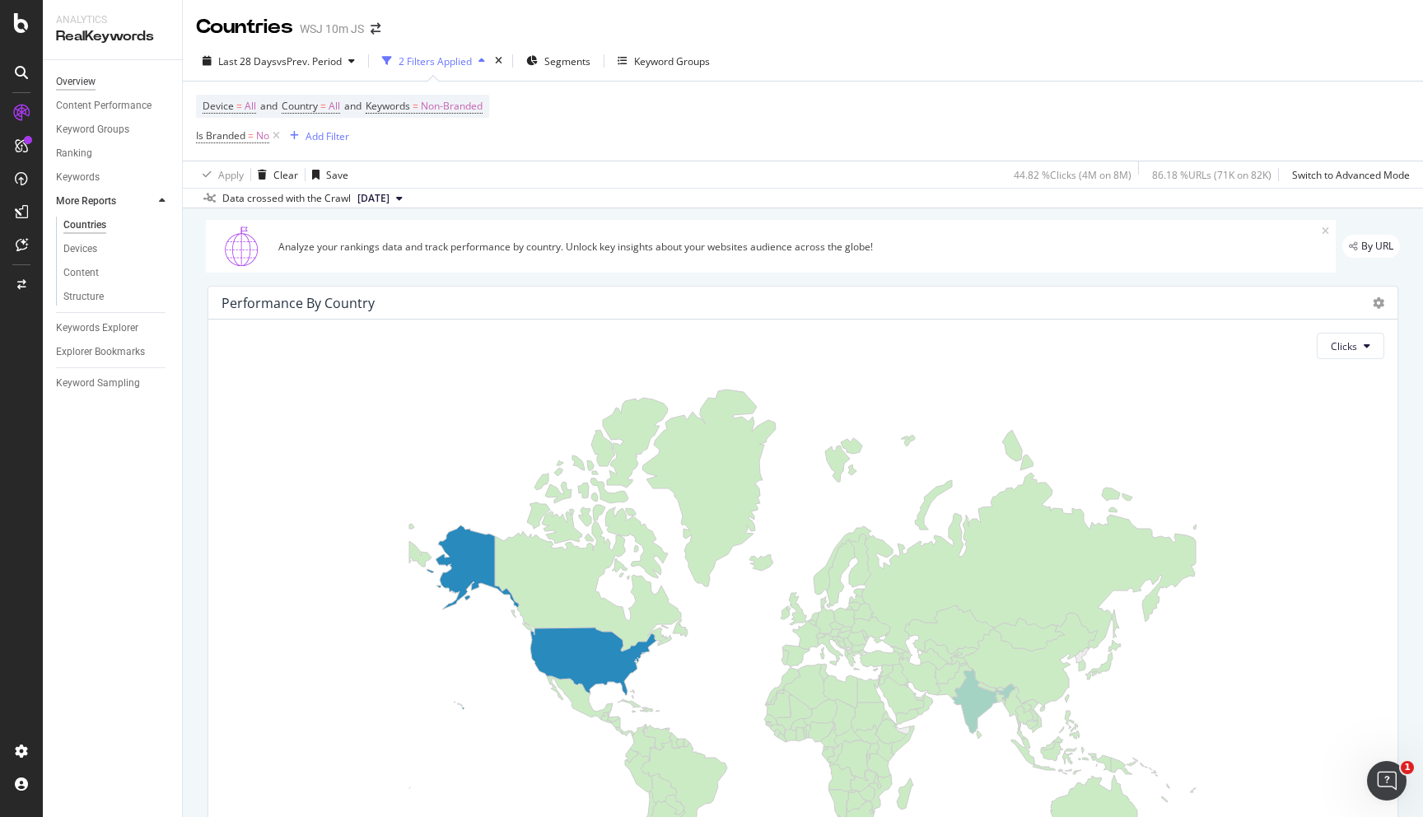
click at [92, 77] on div "Overview" at bounding box center [76, 81] width 40 height 17
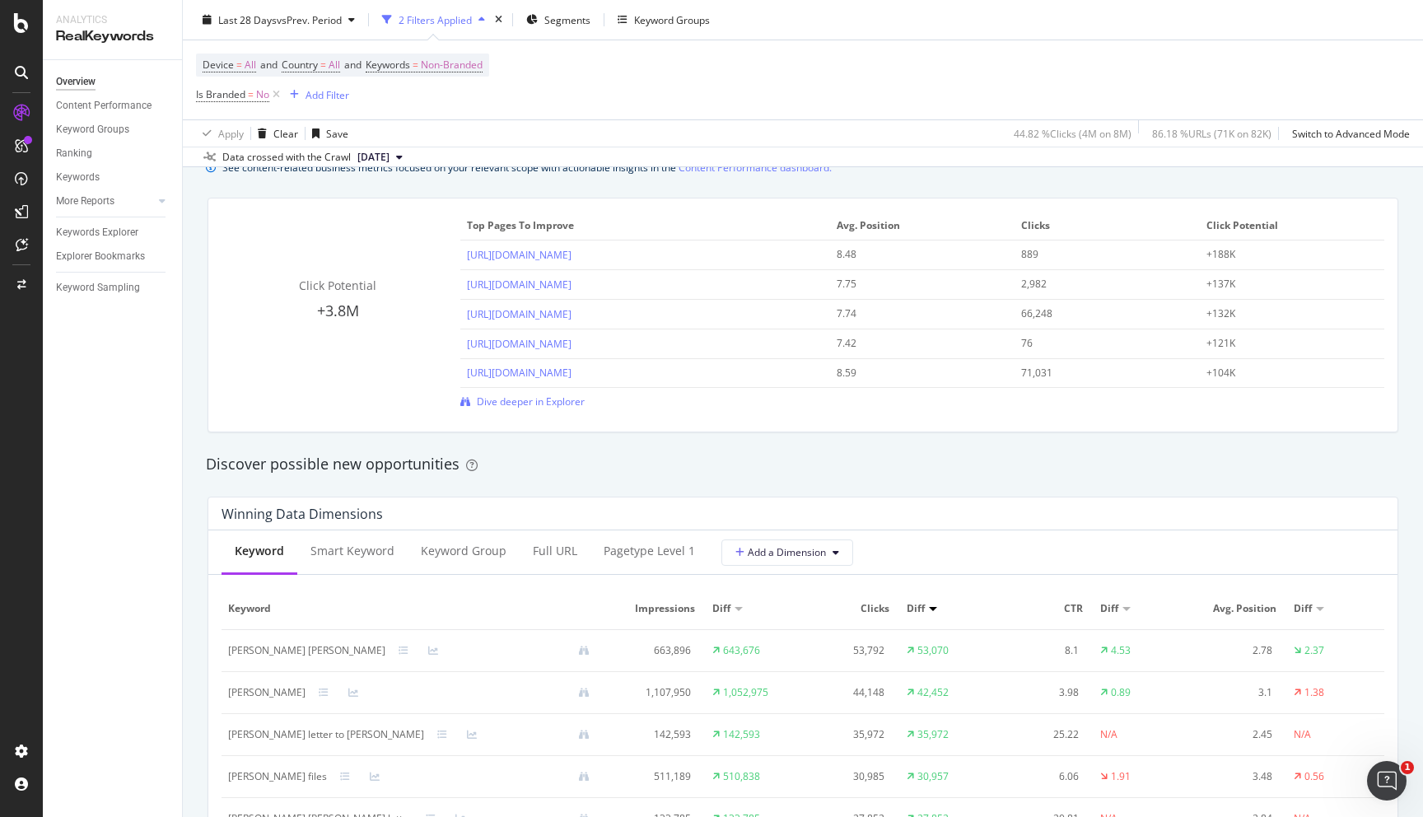
scroll to position [1298, 0]
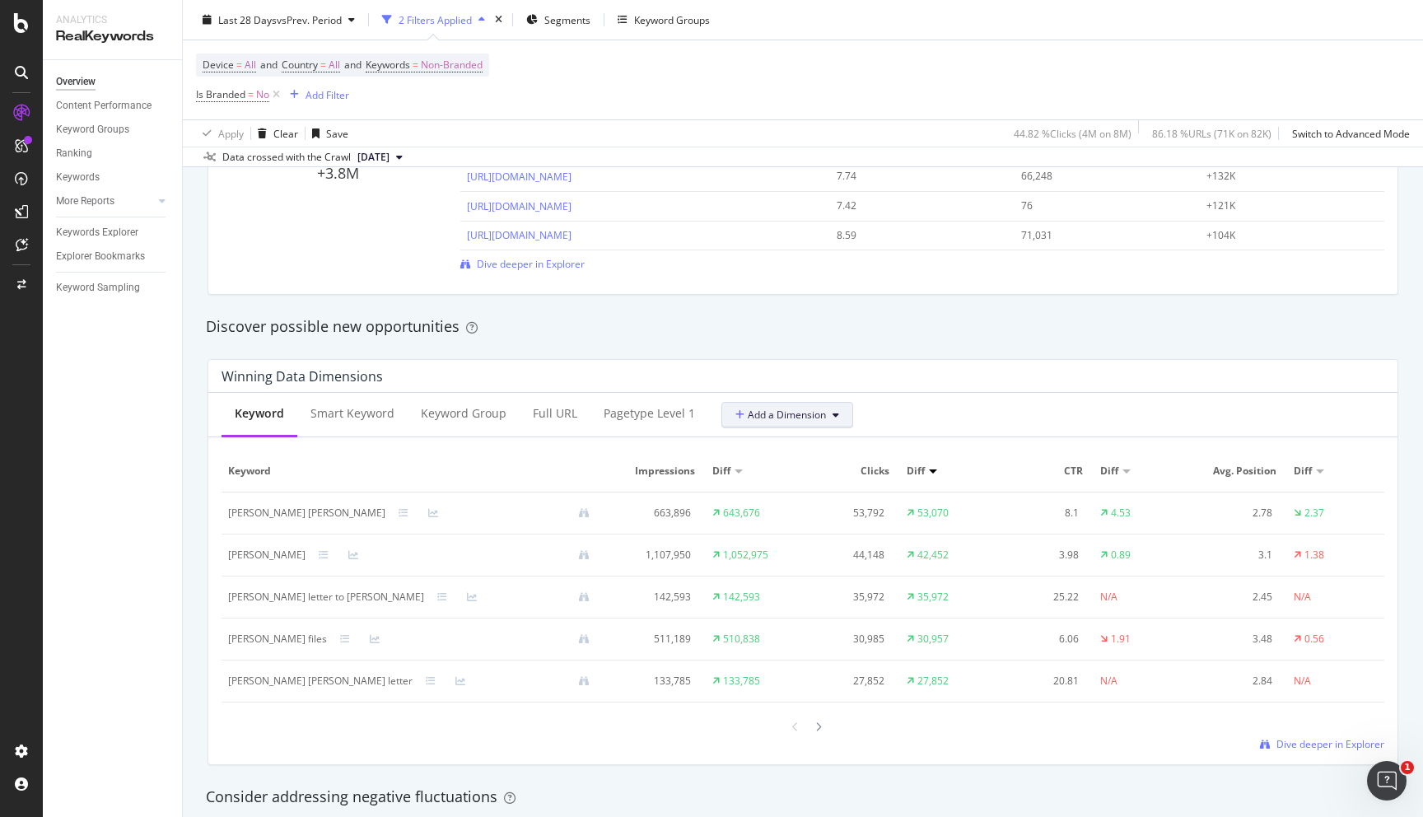
click at [789, 423] on button "Add a Dimension" at bounding box center [787, 415] width 132 height 26
click at [826, 506] on div "Select a Segment" at bounding box center [818, 501] width 204 height 27
click at [739, 438] on div "Select a Segment" at bounding box center [776, 443] width 84 height 14
click at [756, 480] on div "Select a Structured Data" at bounding box center [786, 475] width 115 height 14
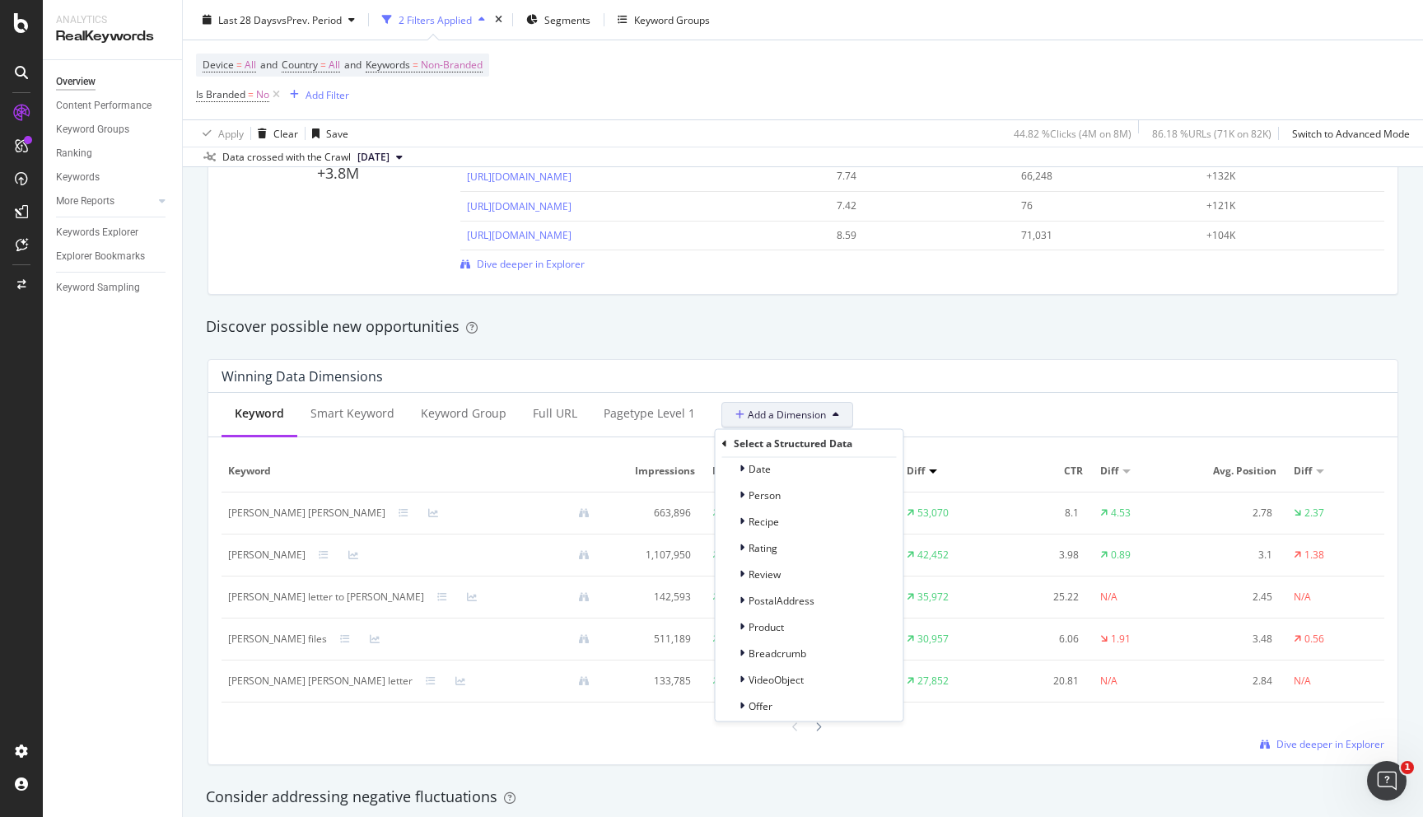
scroll to position [119, 0]
click at [726, 434] on div "Select a Structured Data" at bounding box center [809, 444] width 175 height 28
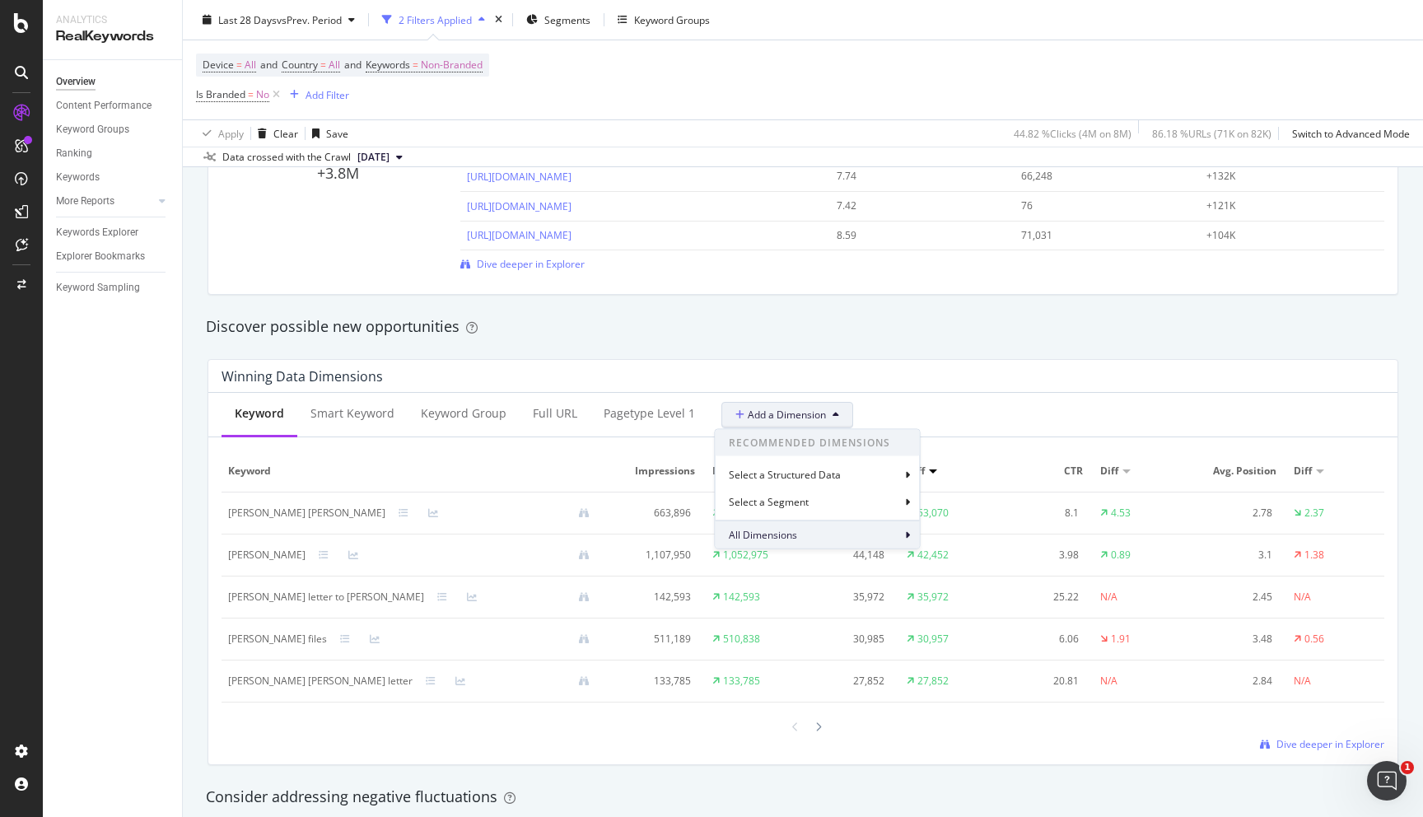
click at [791, 529] on span "All Dimensions" at bounding box center [763, 535] width 68 height 14
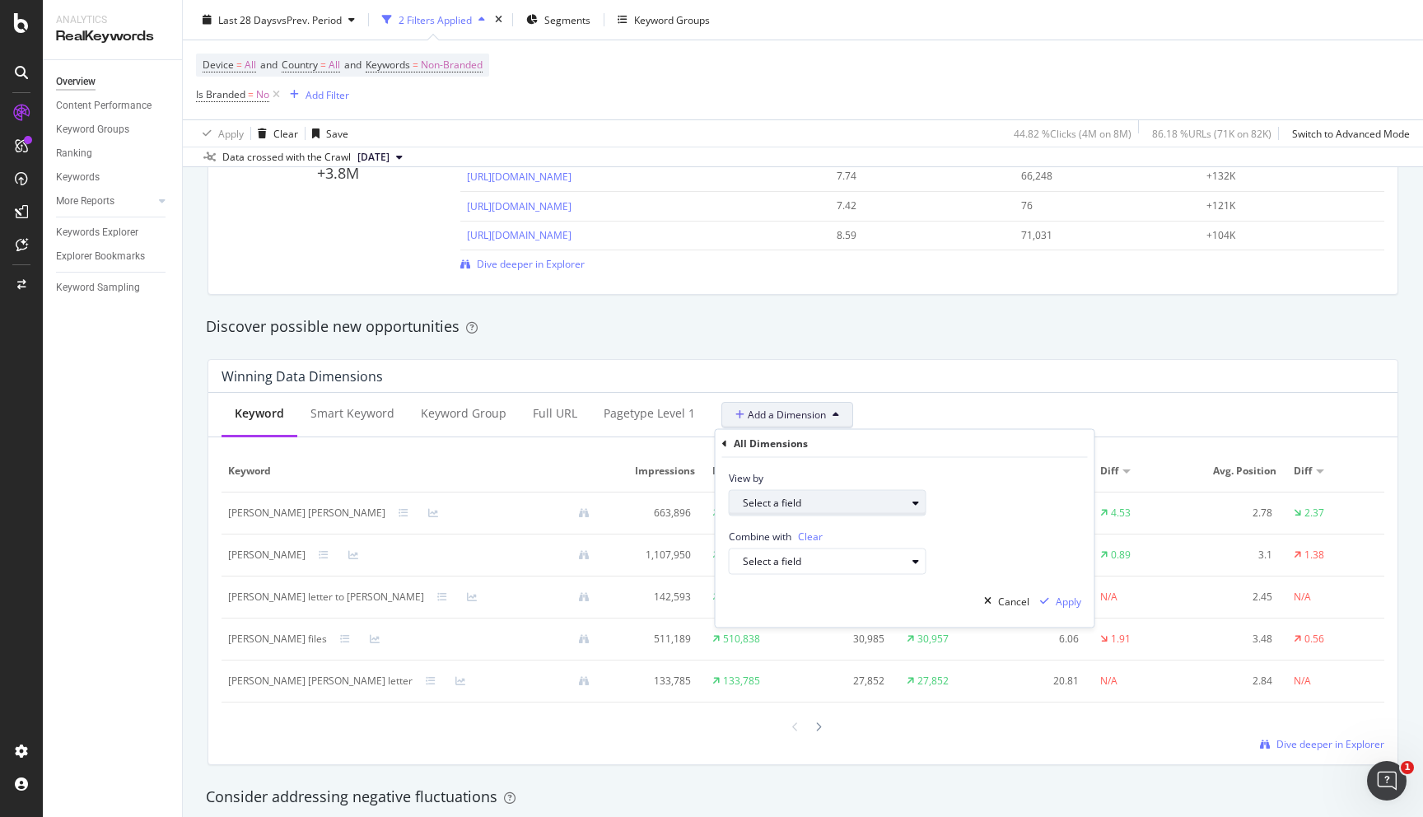
click at [817, 504] on div "Select a field" at bounding box center [824, 503] width 163 height 10
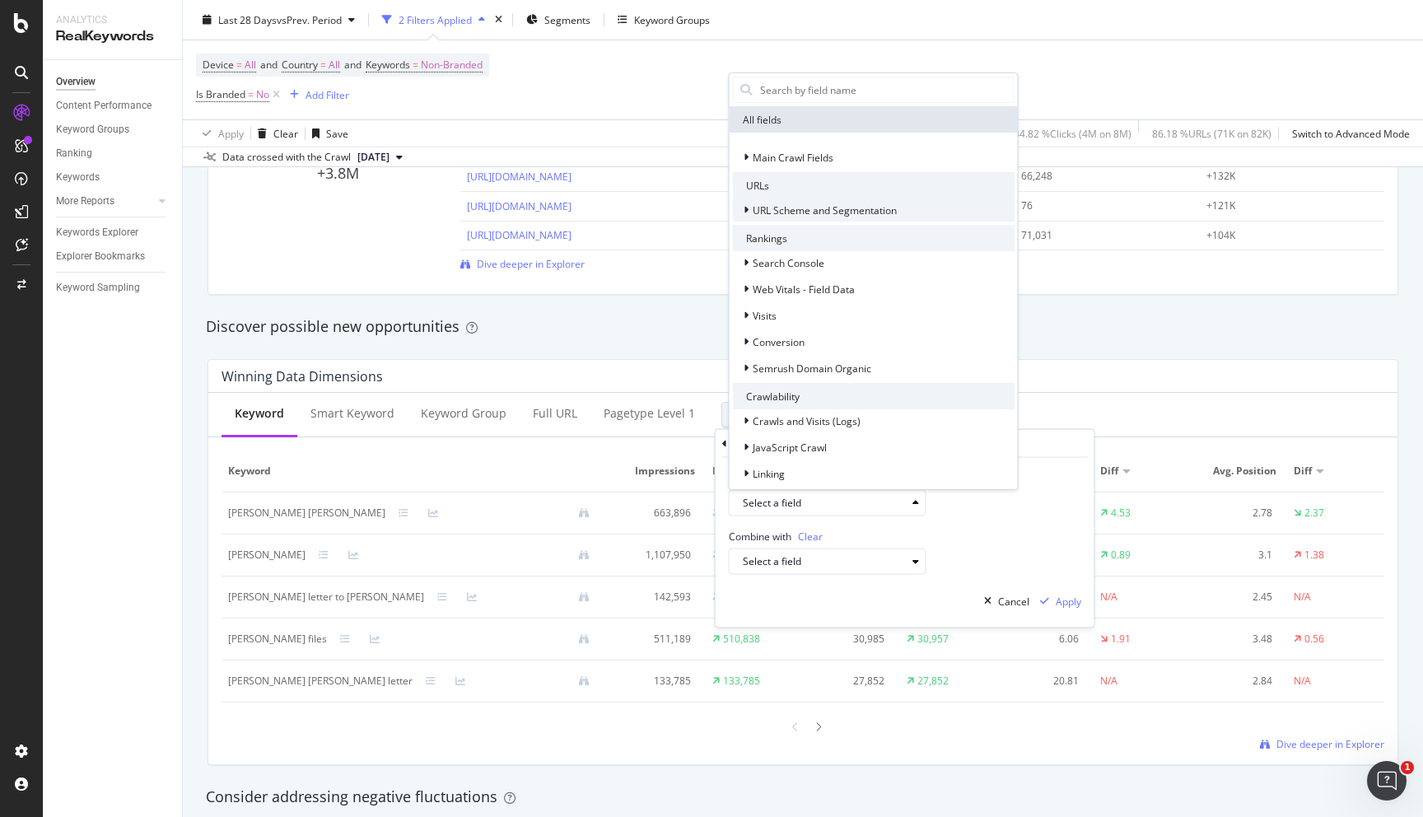
click at [746, 208] on icon at bounding box center [746, 210] width 5 height 10
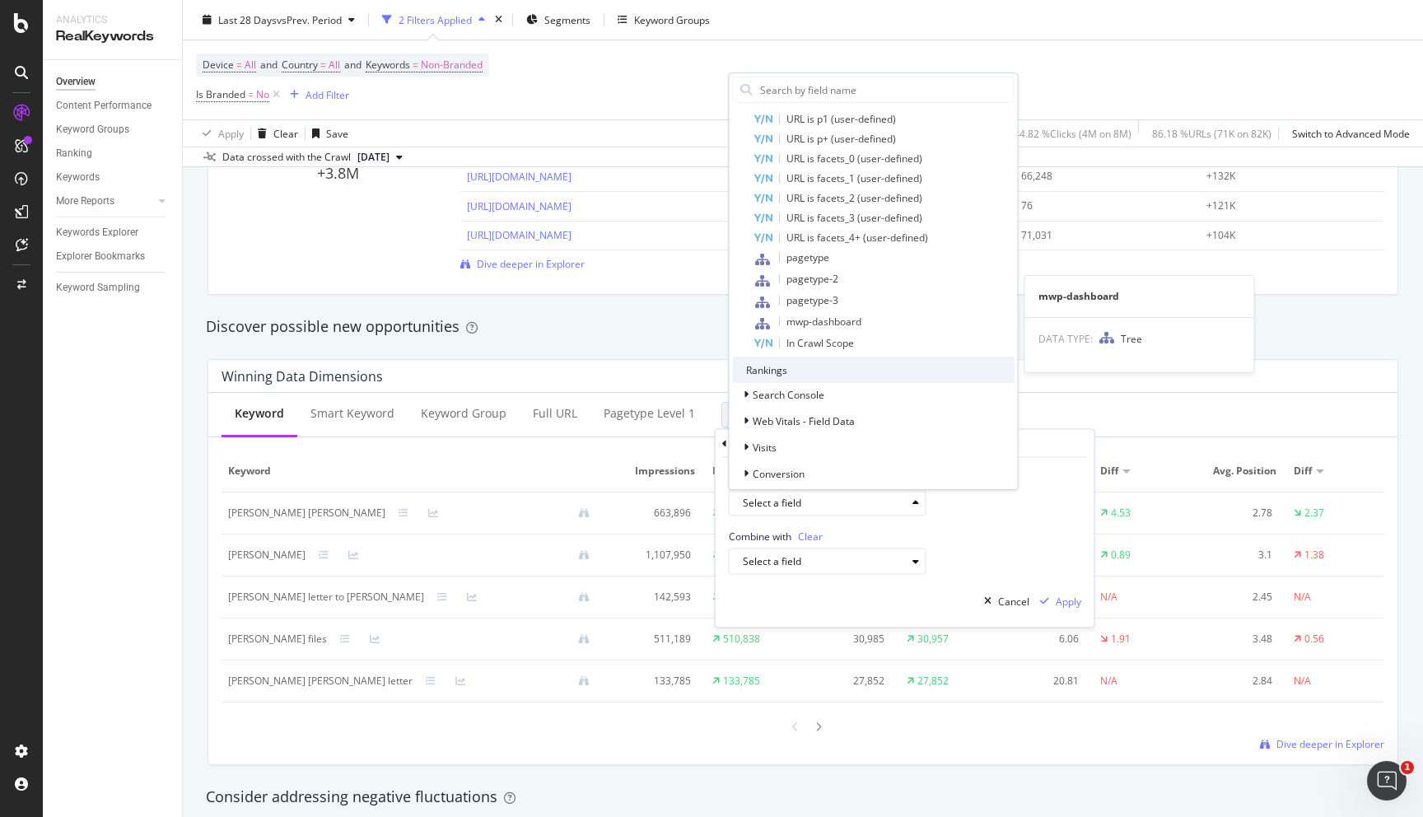
scroll to position [598, 0]
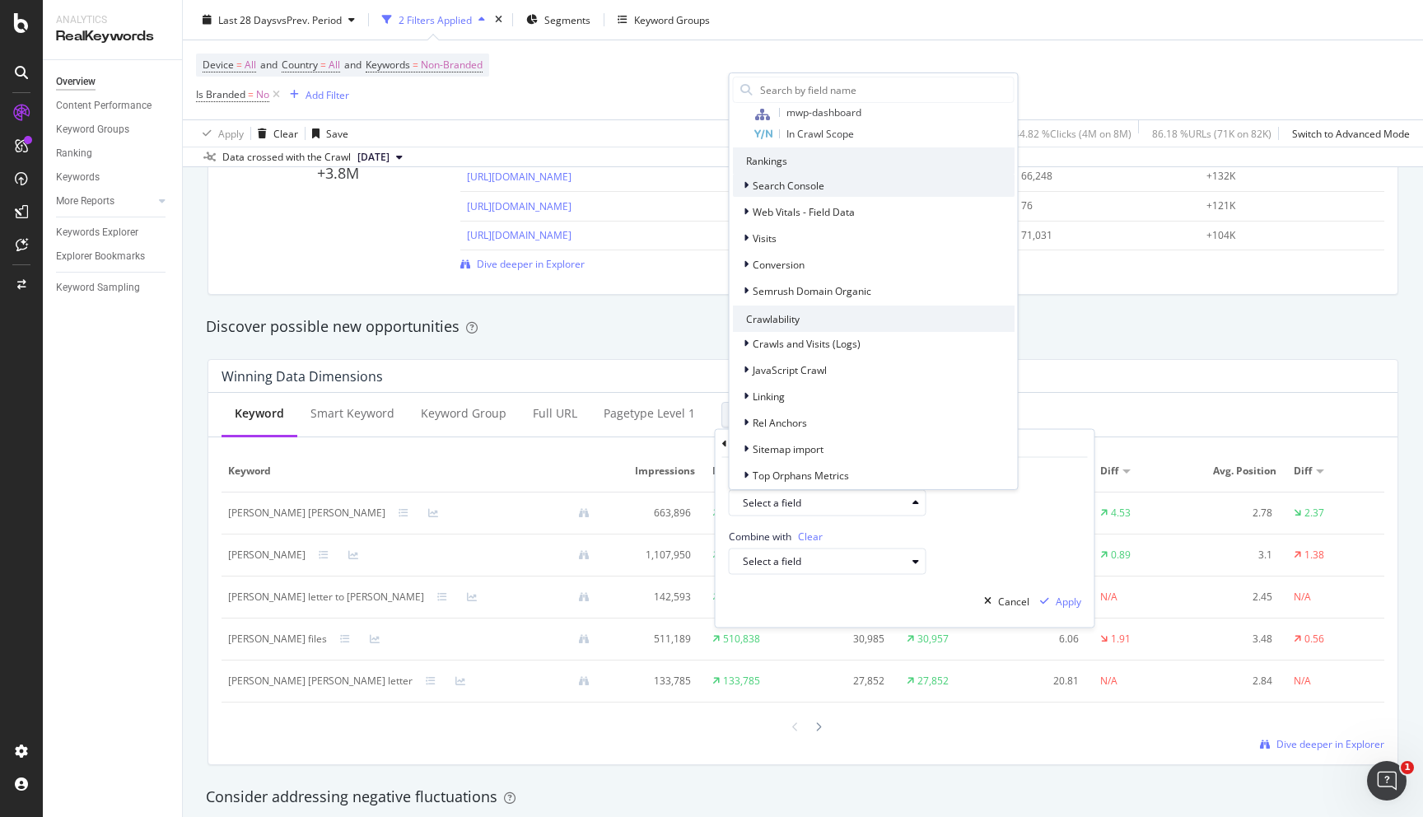
click at [744, 186] on icon at bounding box center [746, 185] width 5 height 10
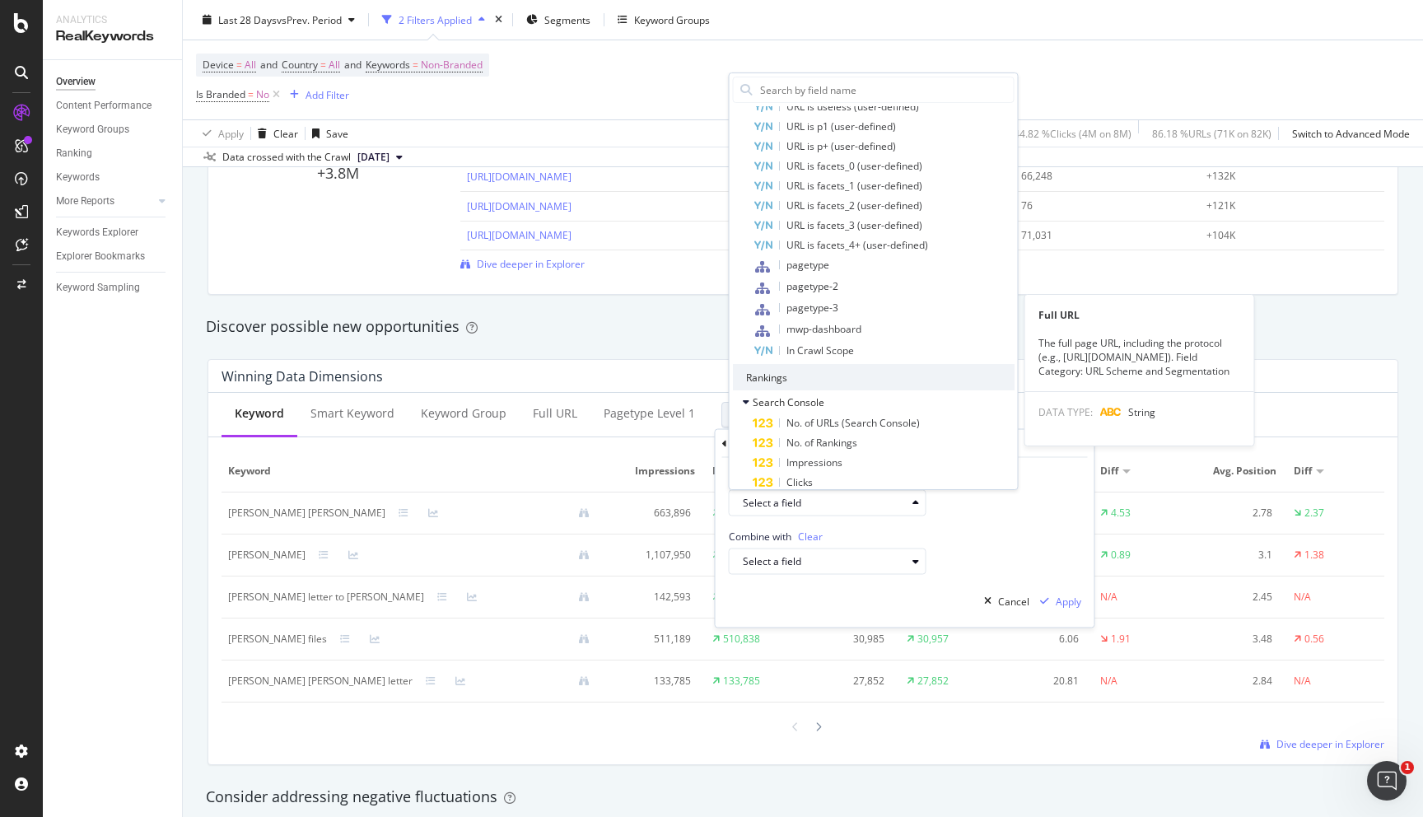
scroll to position [0, 0]
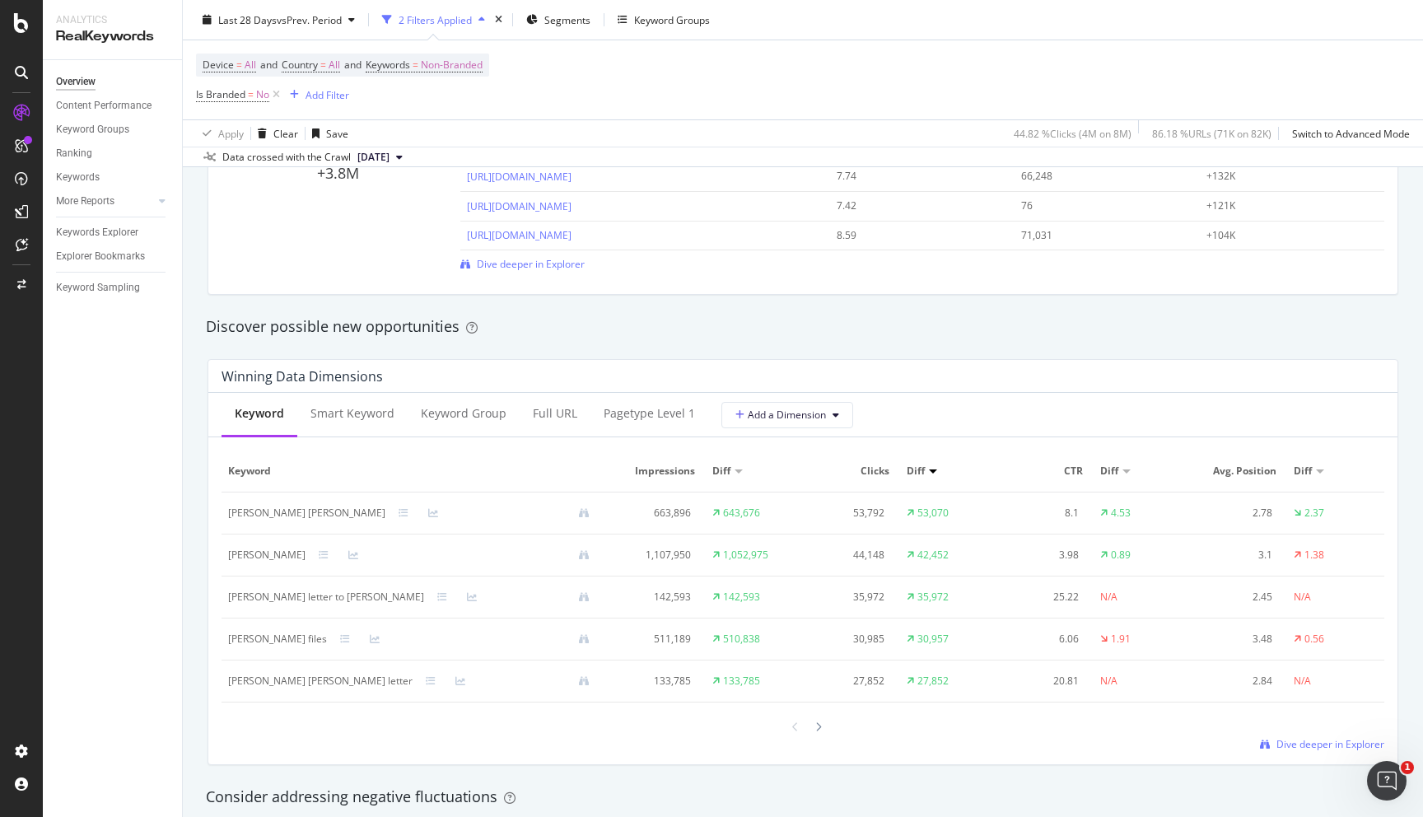
click at [1281, 352] on div "Winning Data Dimensions Keyword Smart Keyword Keyword Group Full URL pagetype L…" at bounding box center [803, 562] width 1211 height 432
click at [1344, 748] on span "Dive deeper in Explorer" at bounding box center [1331, 744] width 108 height 14
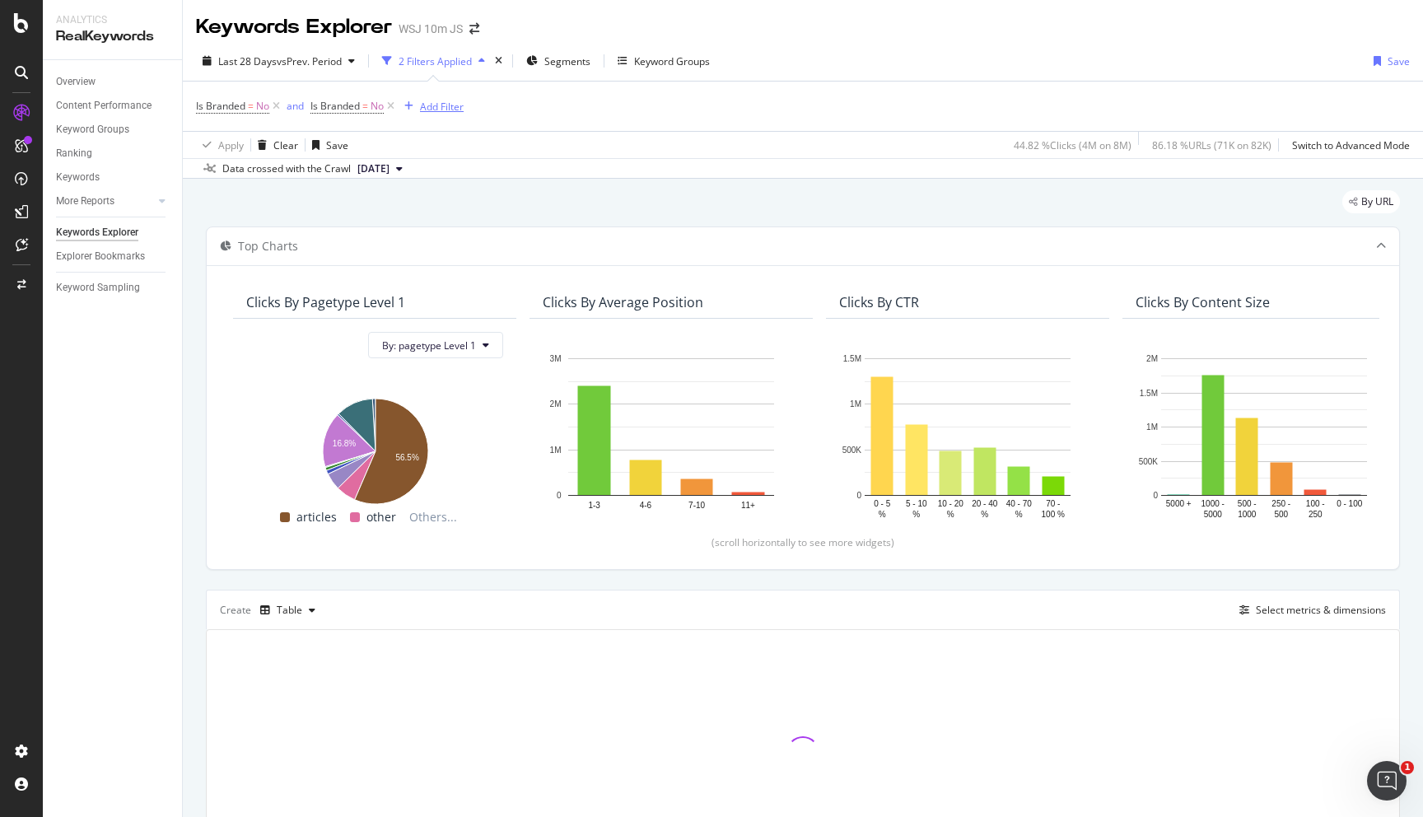
click at [439, 103] on div "Add Filter" at bounding box center [442, 107] width 44 height 14
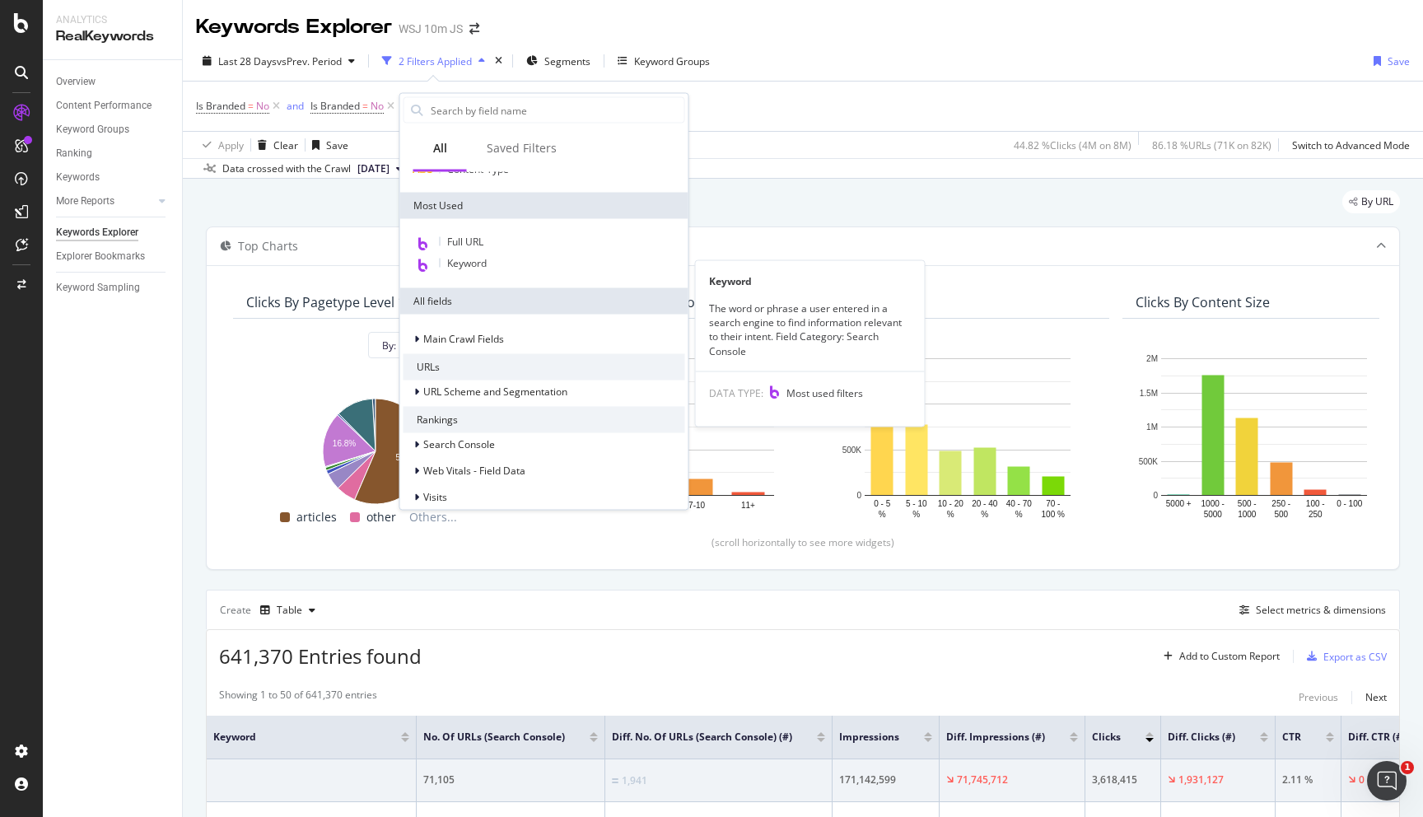
scroll to position [121, 0]
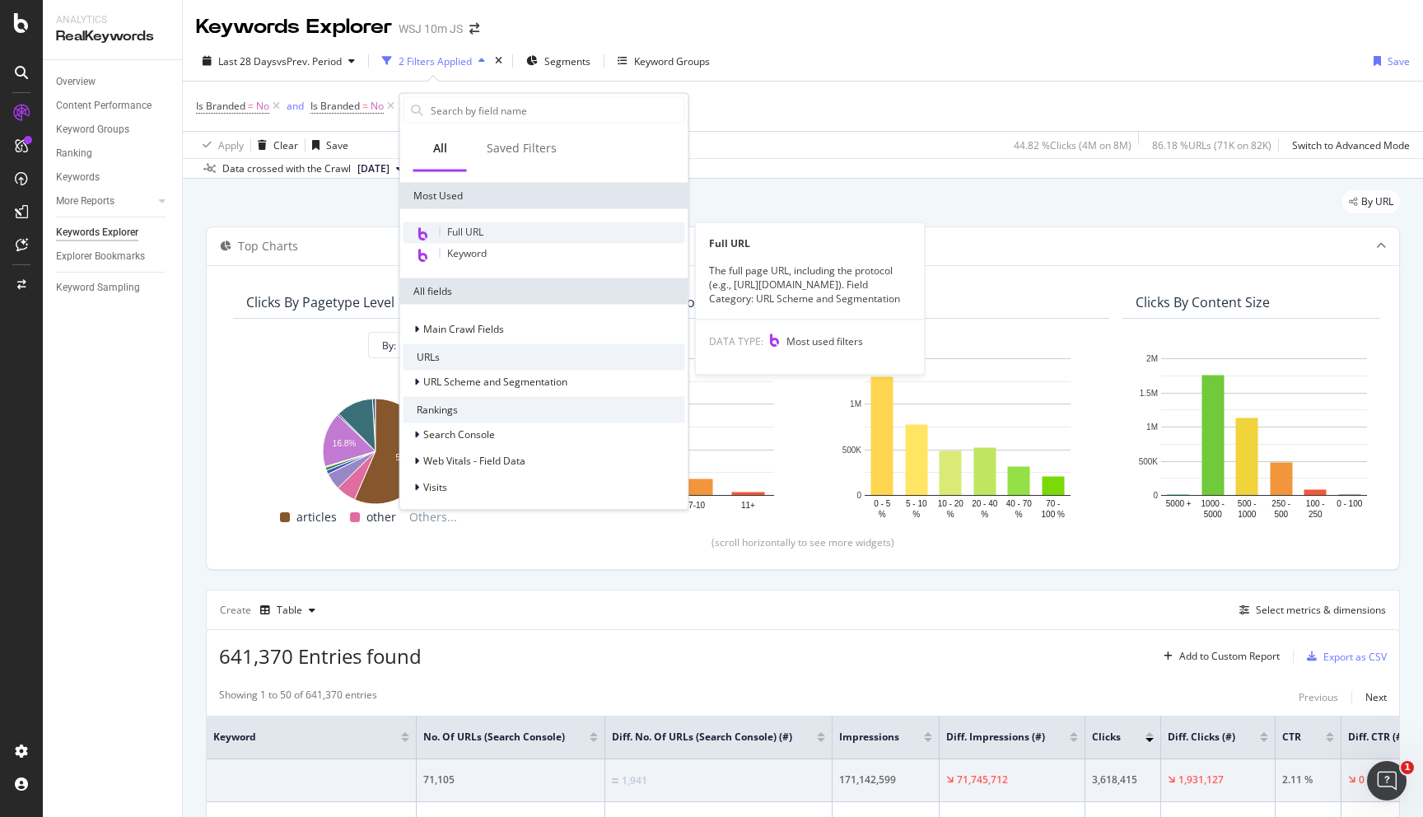
click at [548, 233] on div "Full URL" at bounding box center [545, 232] width 282 height 21
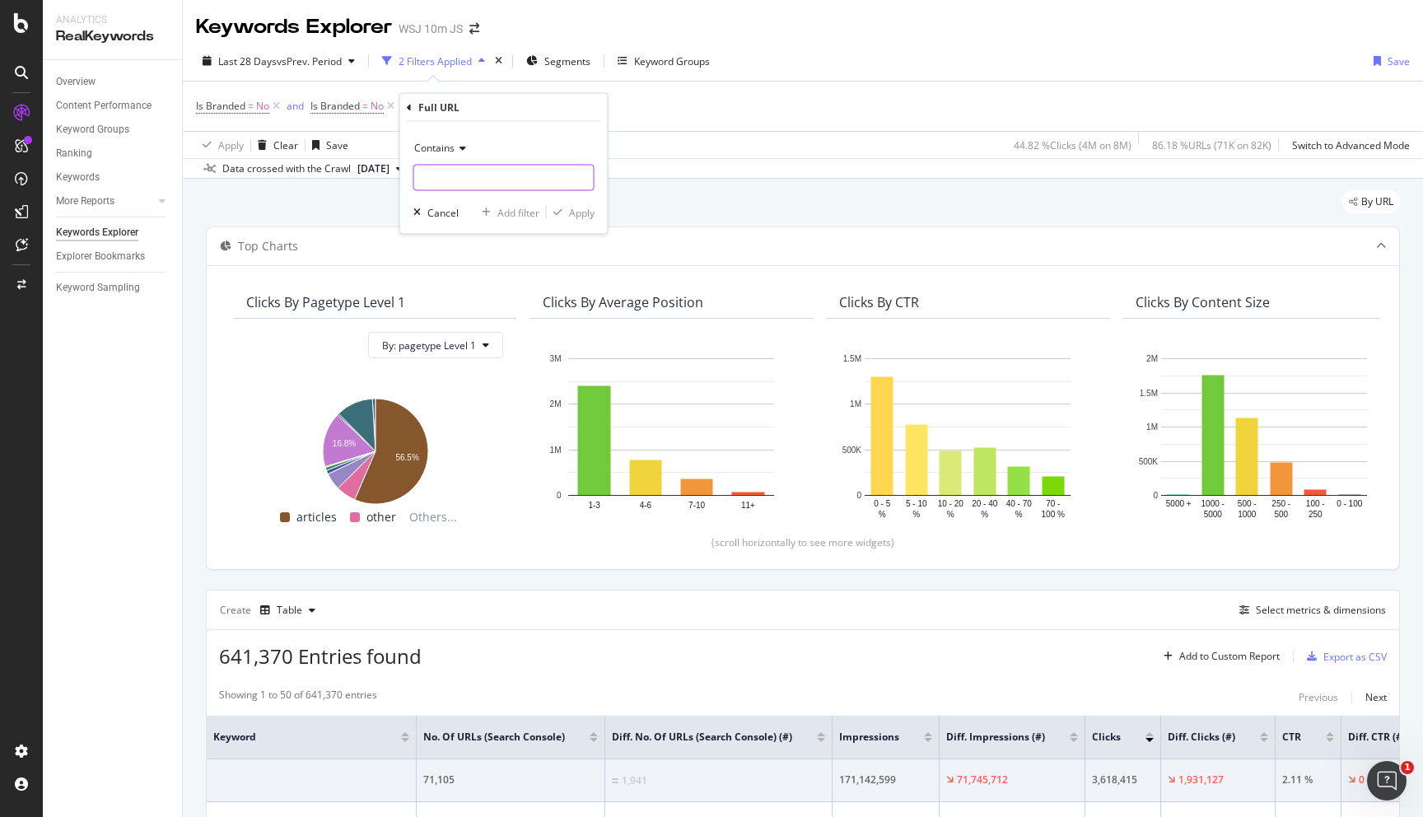
click at [514, 178] on input "text" at bounding box center [504, 178] width 180 height 26
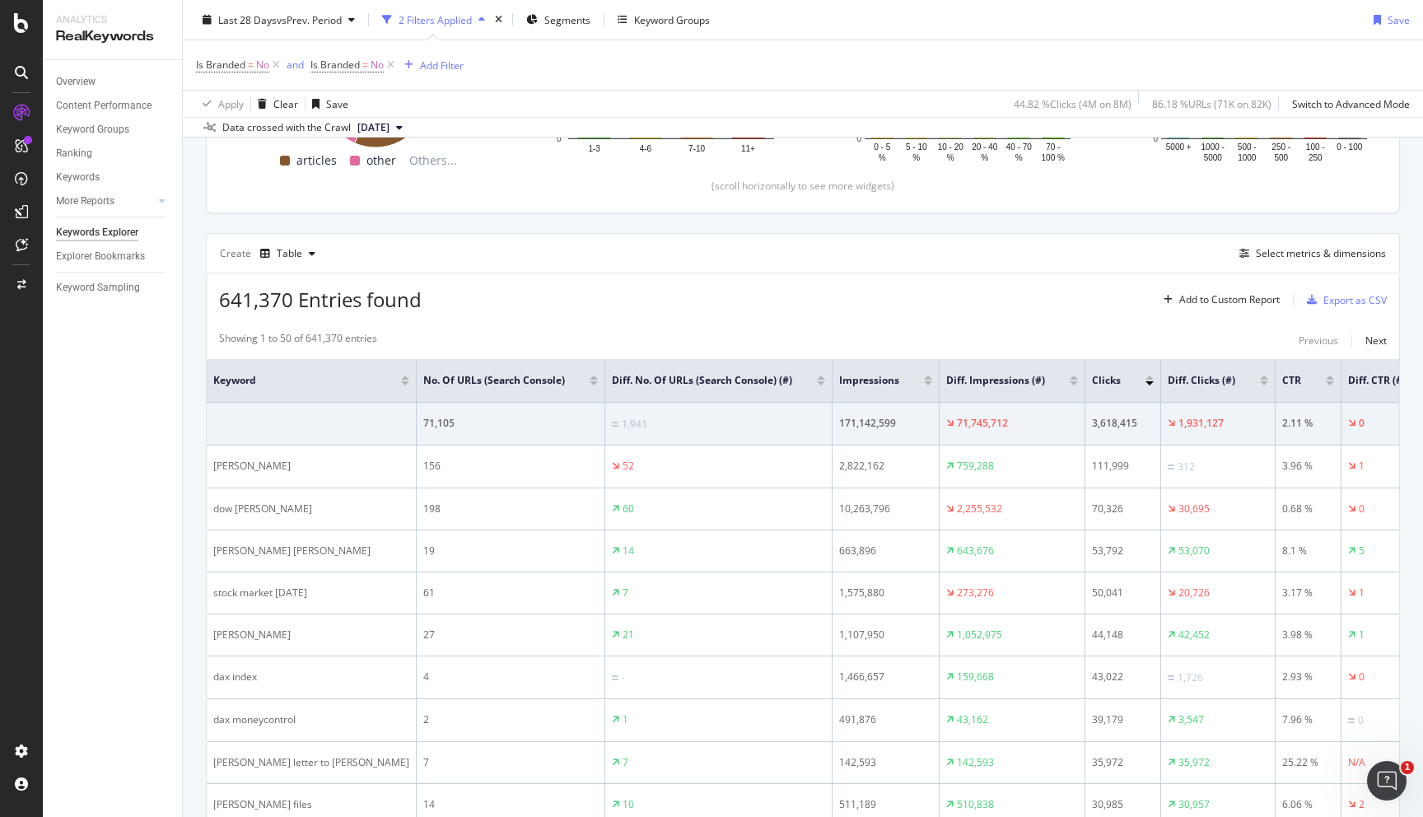
scroll to position [0, 0]
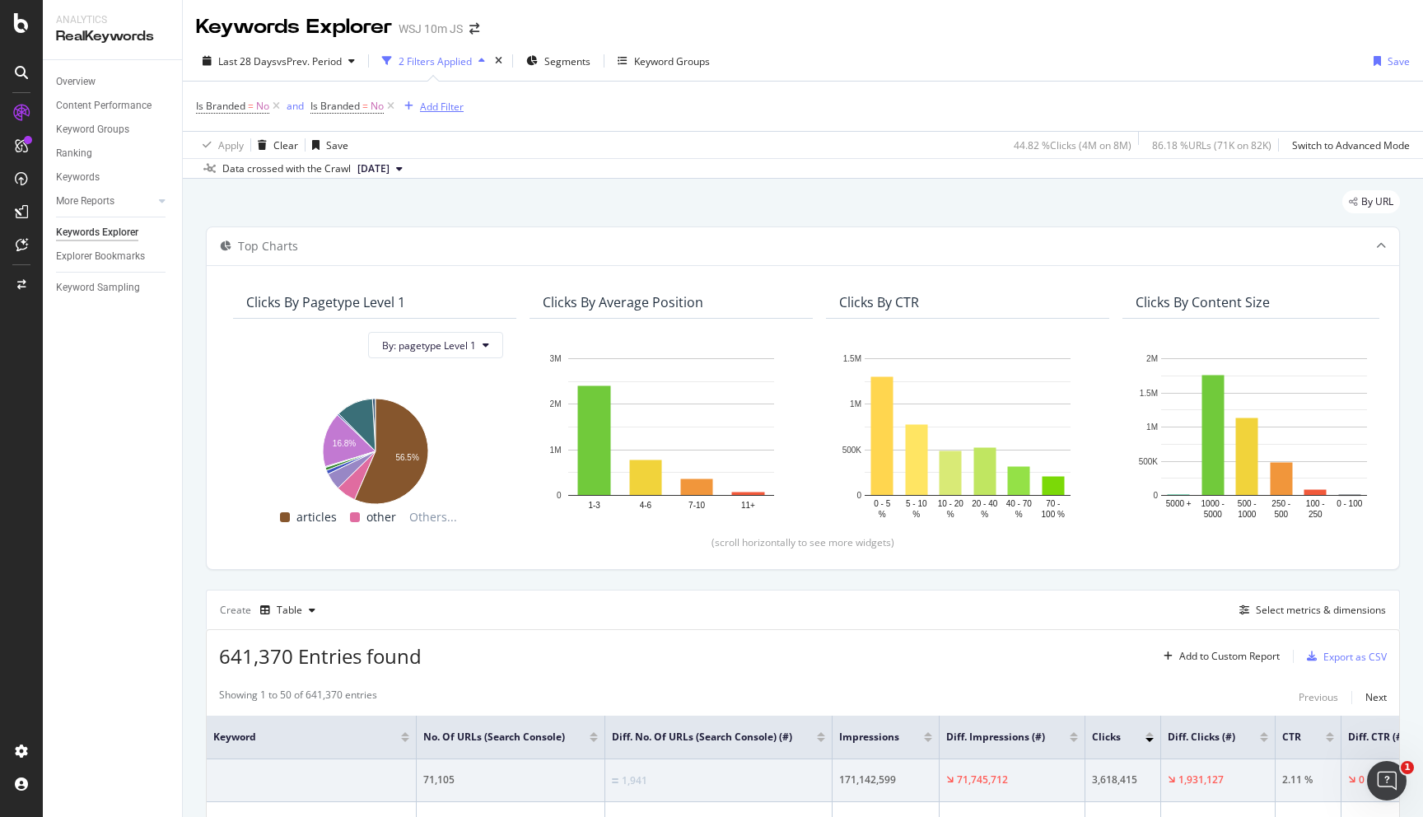
click at [444, 112] on div "Add Filter" at bounding box center [442, 107] width 44 height 14
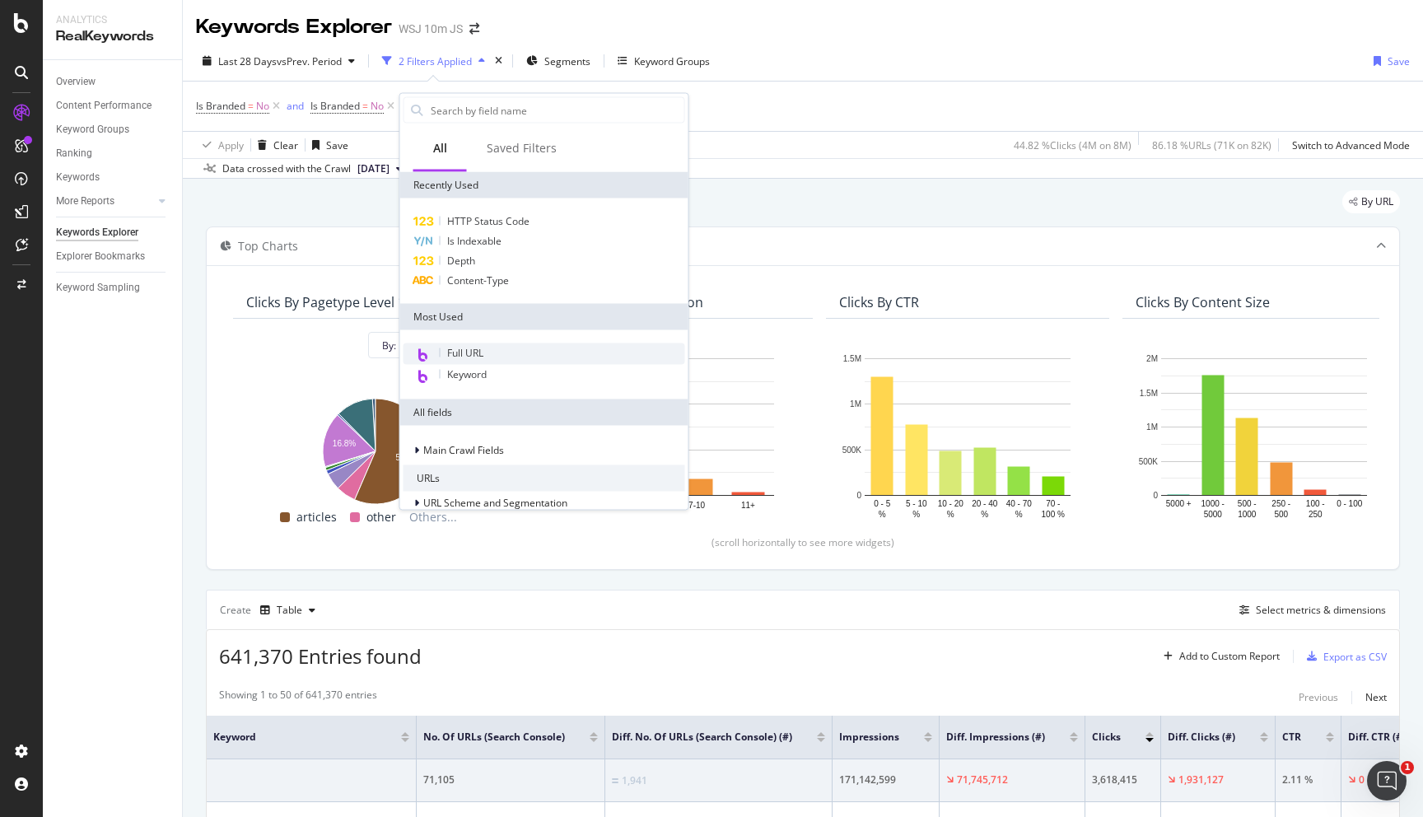
click at [508, 345] on div "Full URL" at bounding box center [545, 353] width 282 height 21
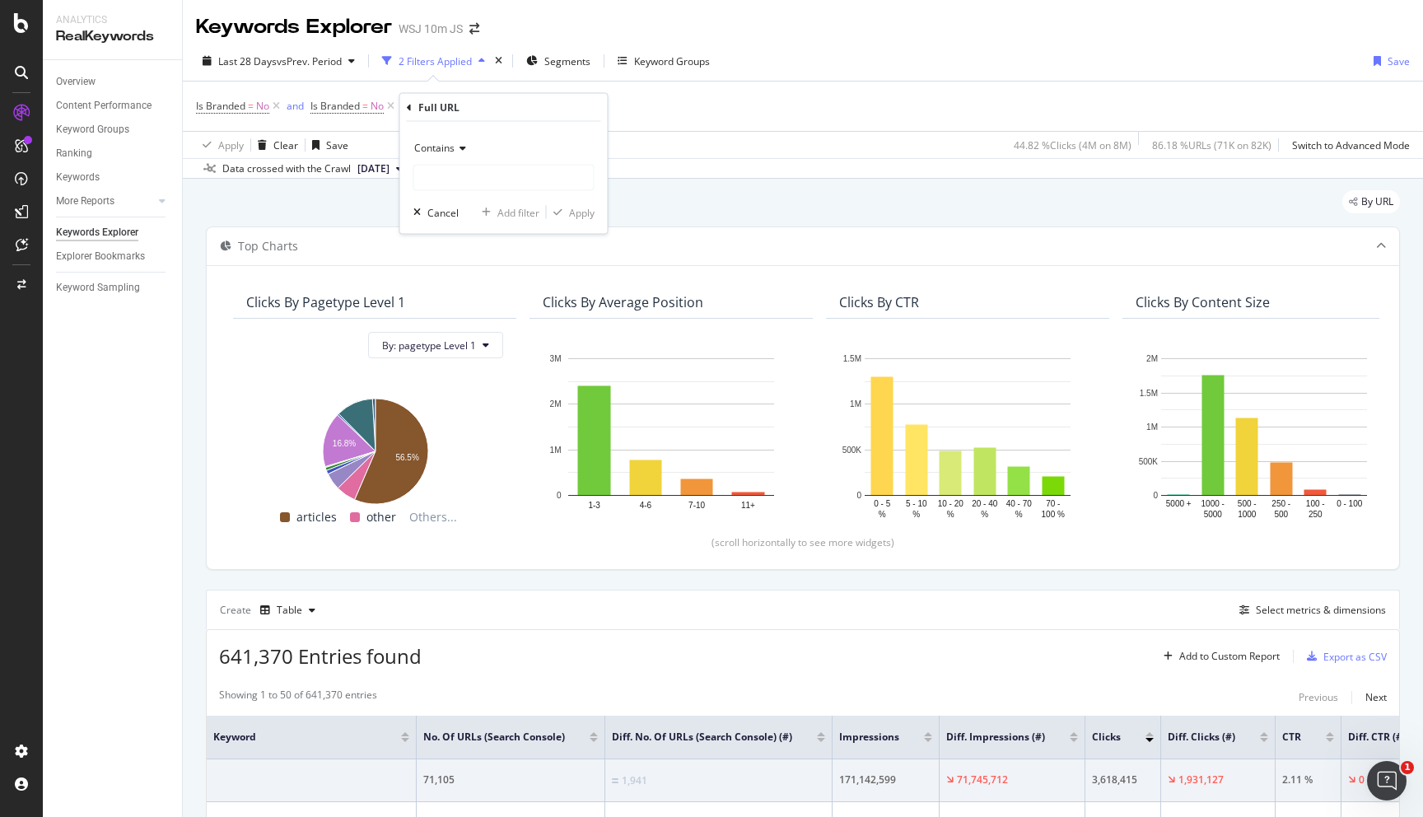
click at [460, 150] on icon at bounding box center [461, 148] width 12 height 10
click at [713, 130] on div "Is Branded = No and Is Branded = No and Full URL = missing value Add Filter" at bounding box center [803, 106] width 1214 height 49
click at [504, 111] on div "missing value" at bounding box center [516, 106] width 63 height 14
click at [491, 152] on div "Contains" at bounding box center [531, 146] width 181 height 26
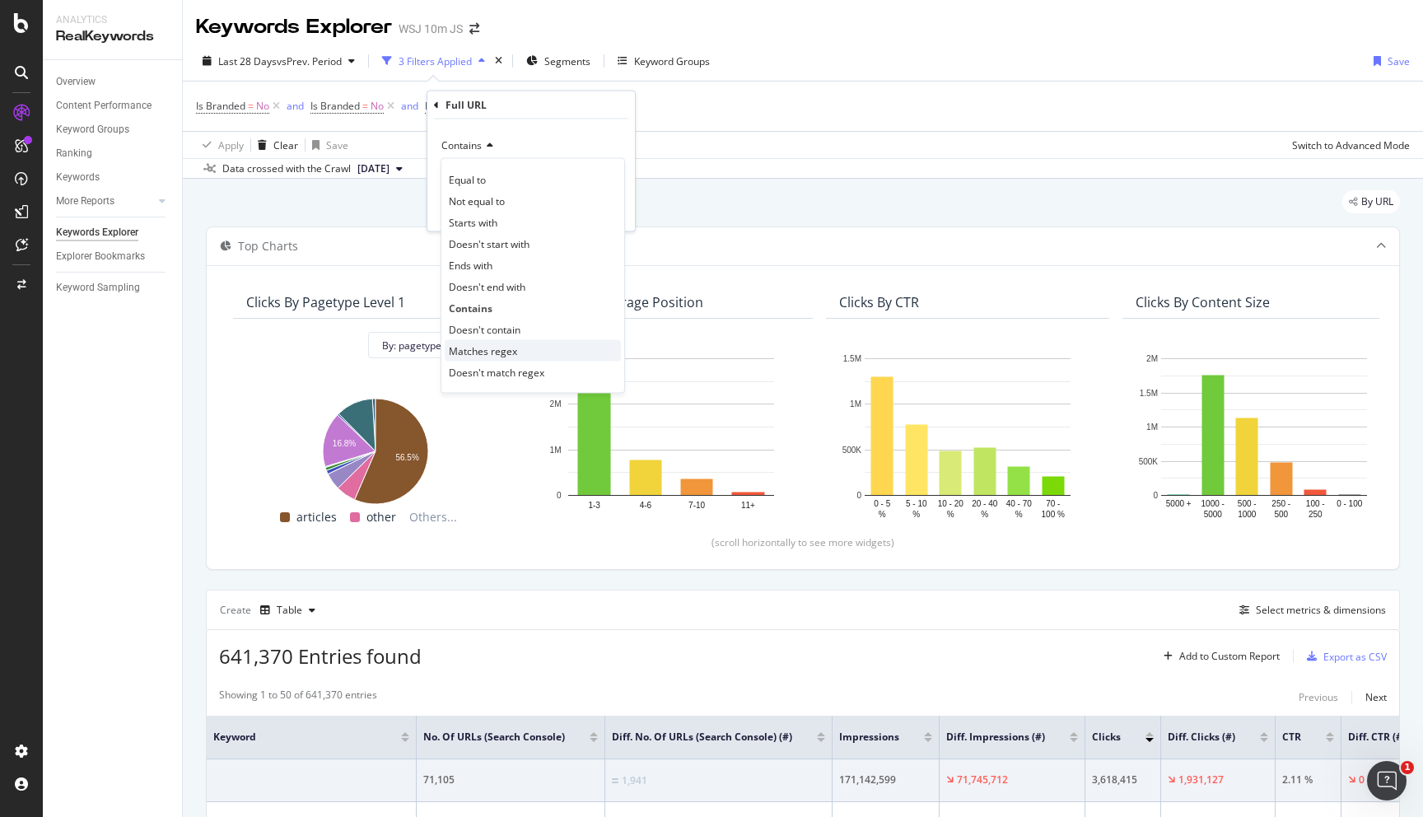
click at [506, 343] on span "Matches regex" at bounding box center [483, 350] width 68 height 14
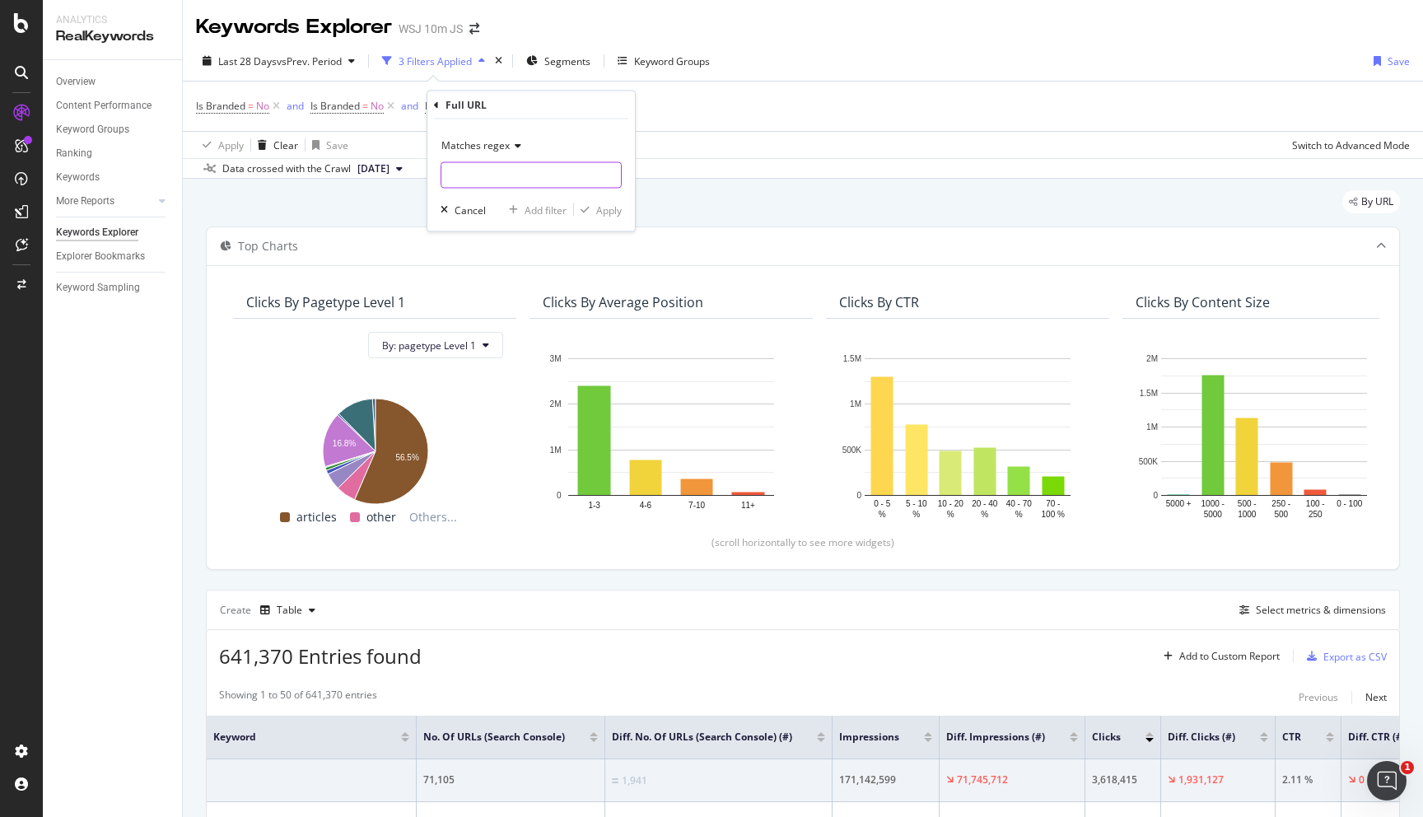
click at [477, 179] on input "text" at bounding box center [531, 175] width 180 height 26
paste input "^https?:\/\/(?:www\.)?wsj\.com\/politics(?:\/|$)"
type input "^https?:\/\/(?:www\.)?wsj\.com\/politics(?:\/|$)"
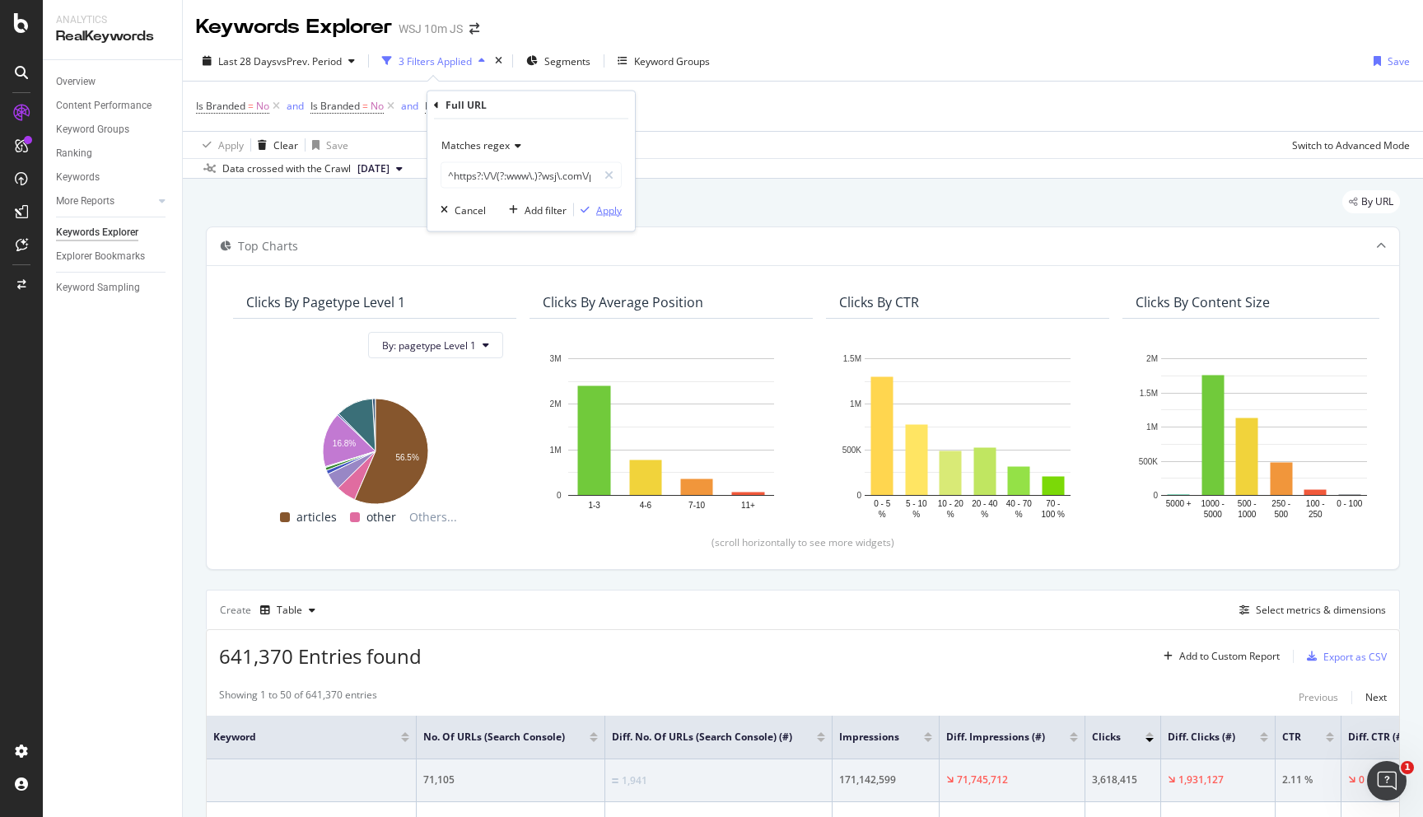
click at [608, 203] on div "Apply" at bounding box center [609, 210] width 26 height 14
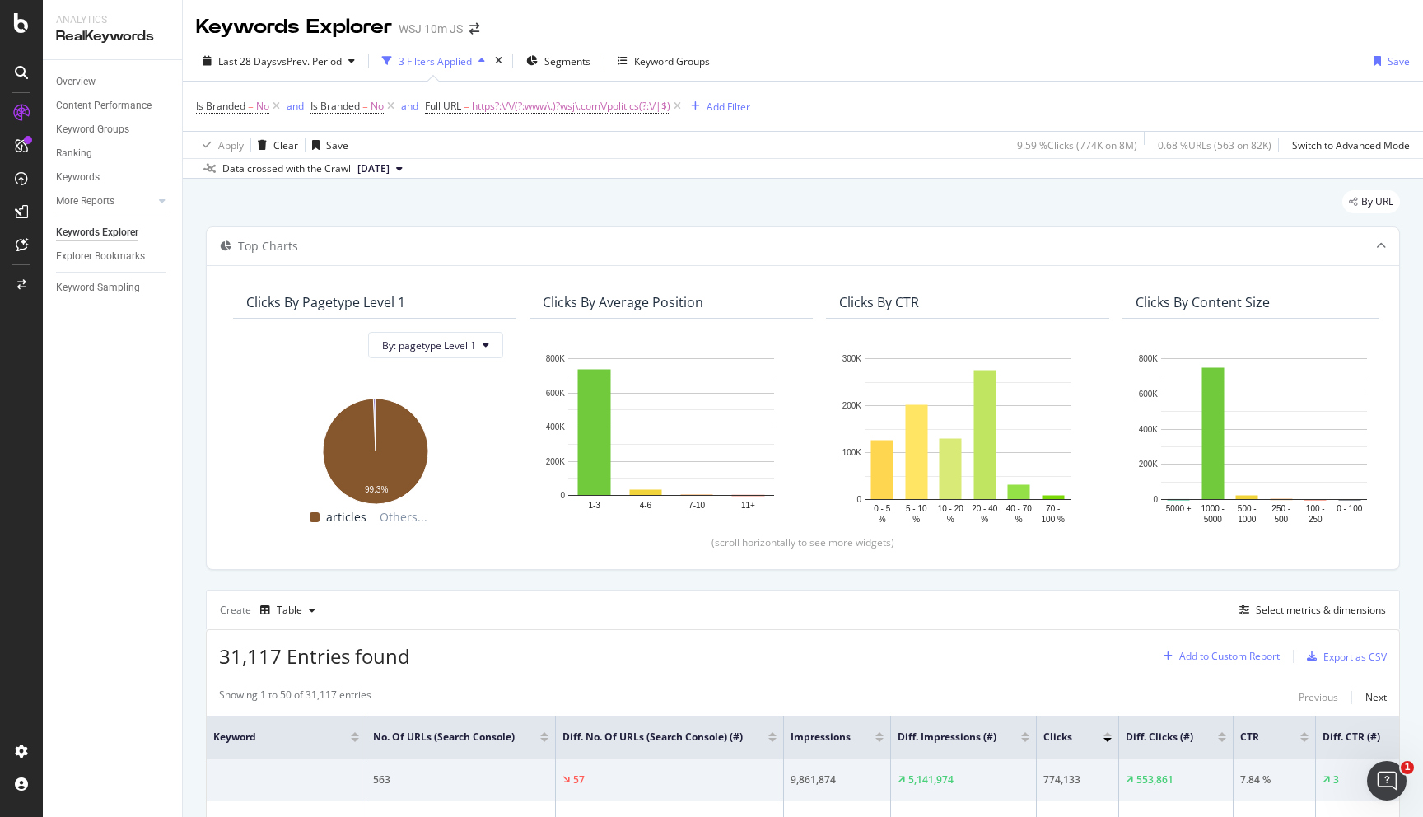
click at [1232, 658] on div "Add to Custom Report" at bounding box center [1229, 656] width 100 height 10
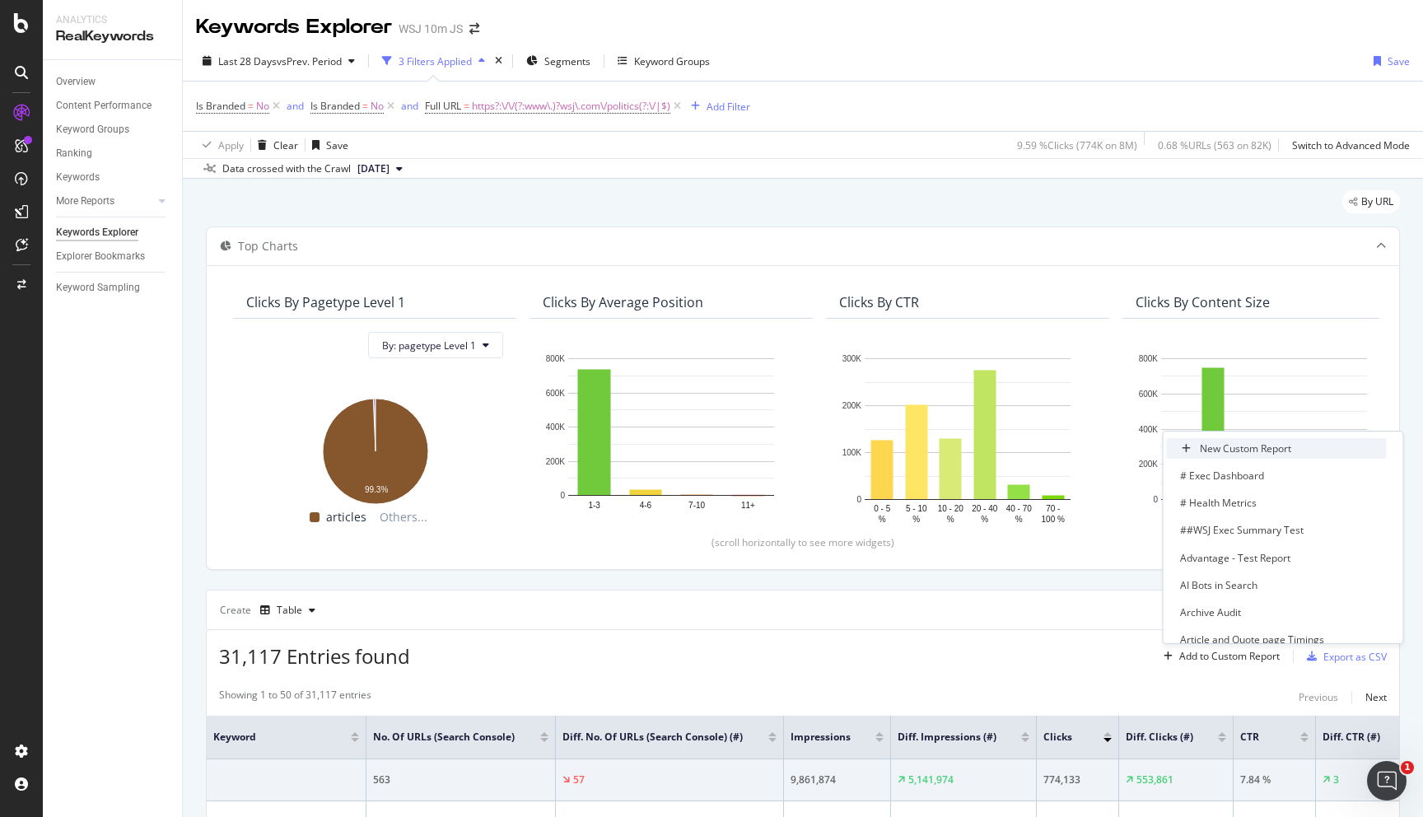
click at [1259, 449] on div "New Custom Report" at bounding box center [1245, 448] width 91 height 14
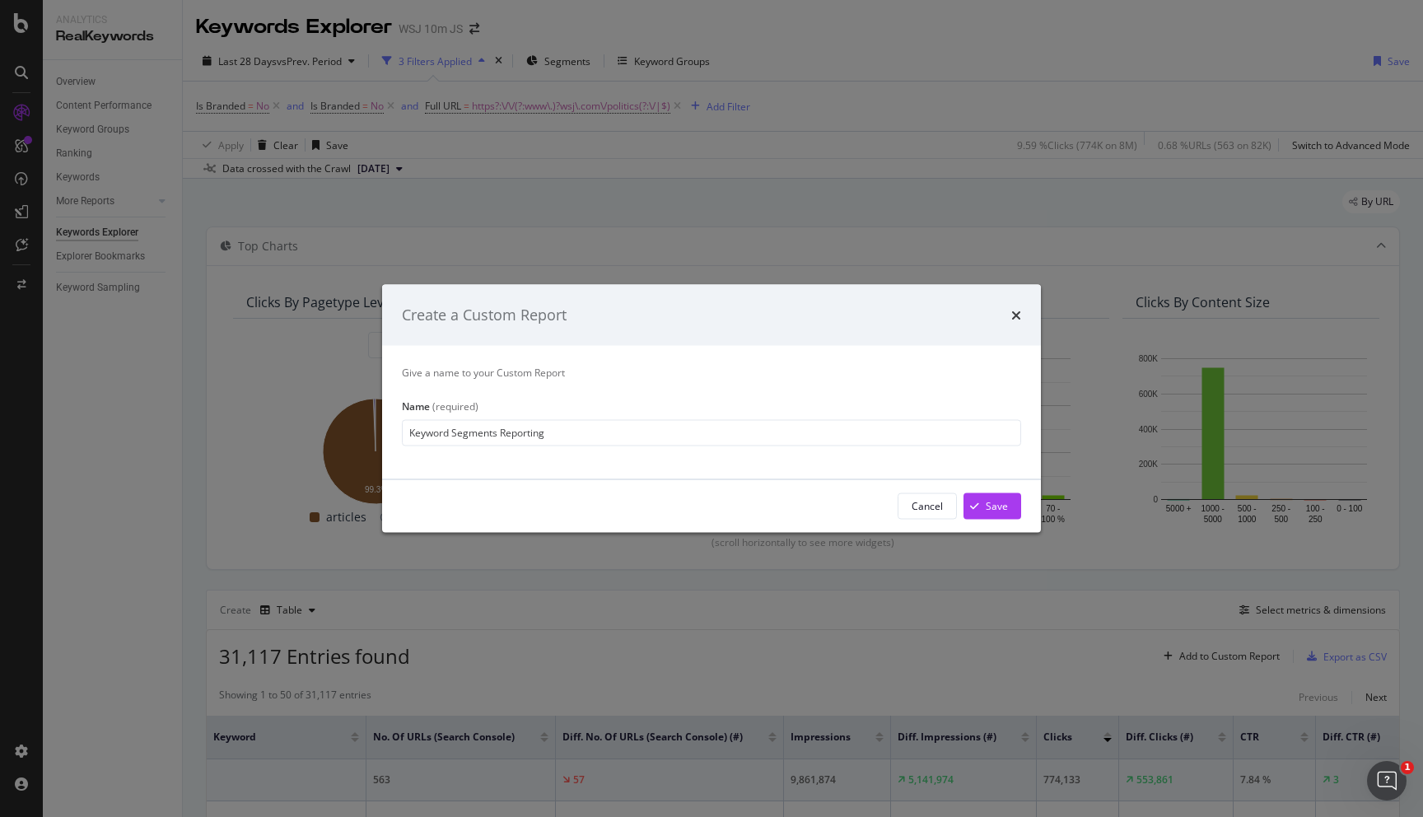
drag, startPoint x: 450, startPoint y: 433, endPoint x: 386, endPoint y: 432, distance: 63.4
click at [386, 432] on div "Give a name to your Custom Report Name (required) Keyword Segments Reporting" at bounding box center [711, 411] width 659 height 133
type input "L1 Keyword Segments Reporting"
click at [993, 510] on div "Save" at bounding box center [997, 506] width 22 height 14
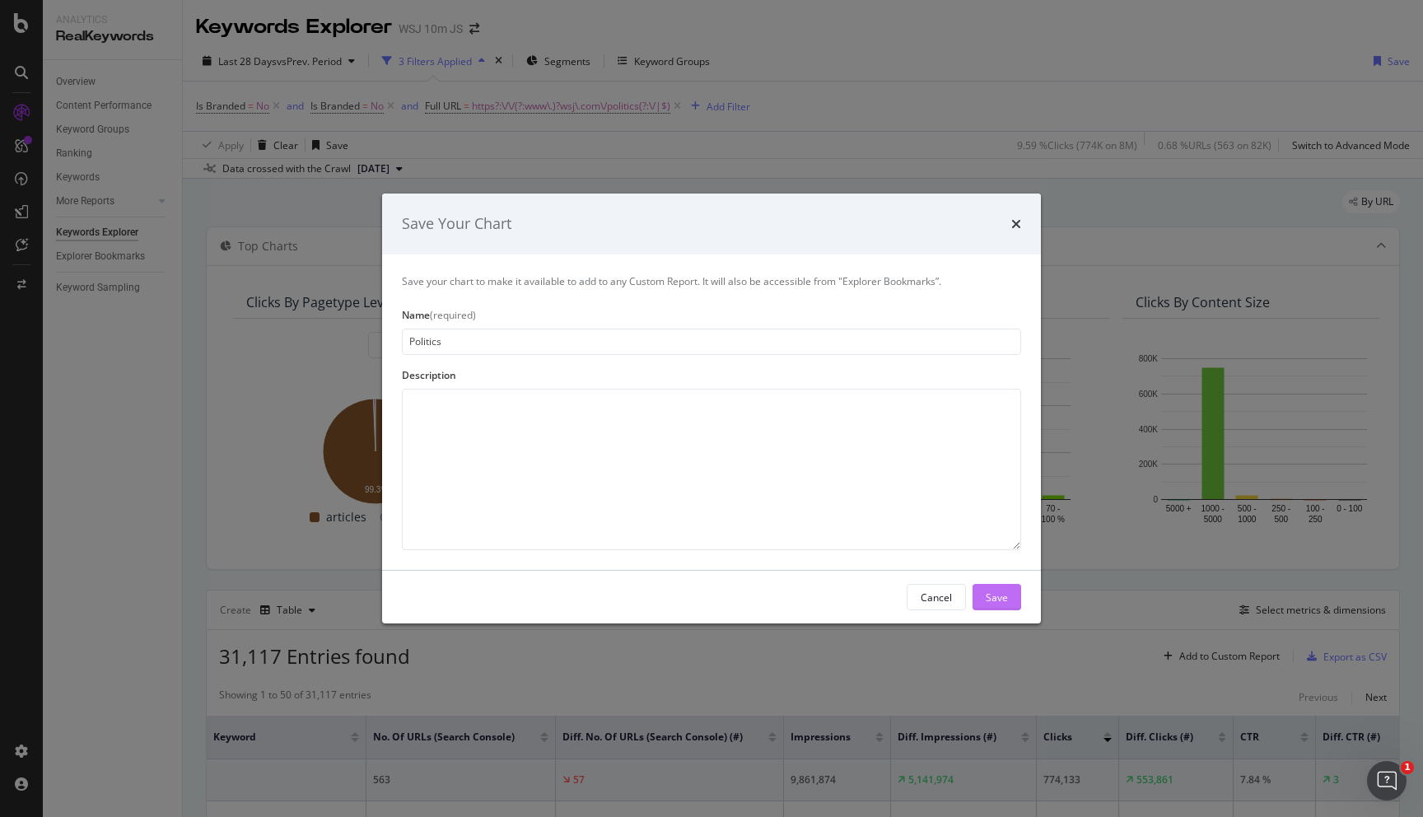
type input "Politics"
click at [1015, 602] on button "Save" at bounding box center [997, 597] width 49 height 26
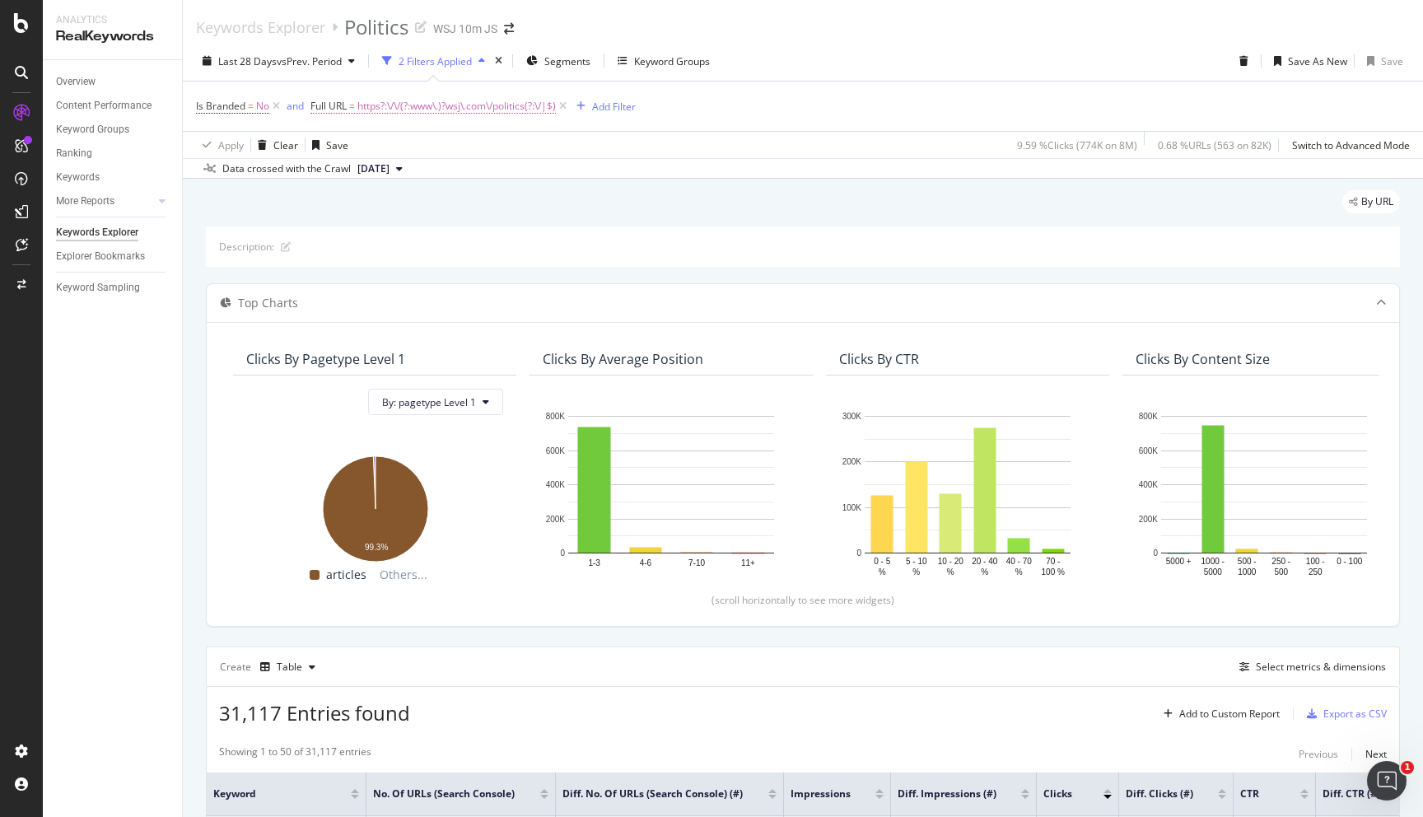
click at [492, 110] on span "https?:\/\/(?:www\.)?wsj\.com\/politics(?:\/|$)" at bounding box center [456, 106] width 198 height 23
paste input "livecoverage"
type input "^https?:\/\/(?:www\.)?wsj\.com\/livecoverage(?:\/|$)"
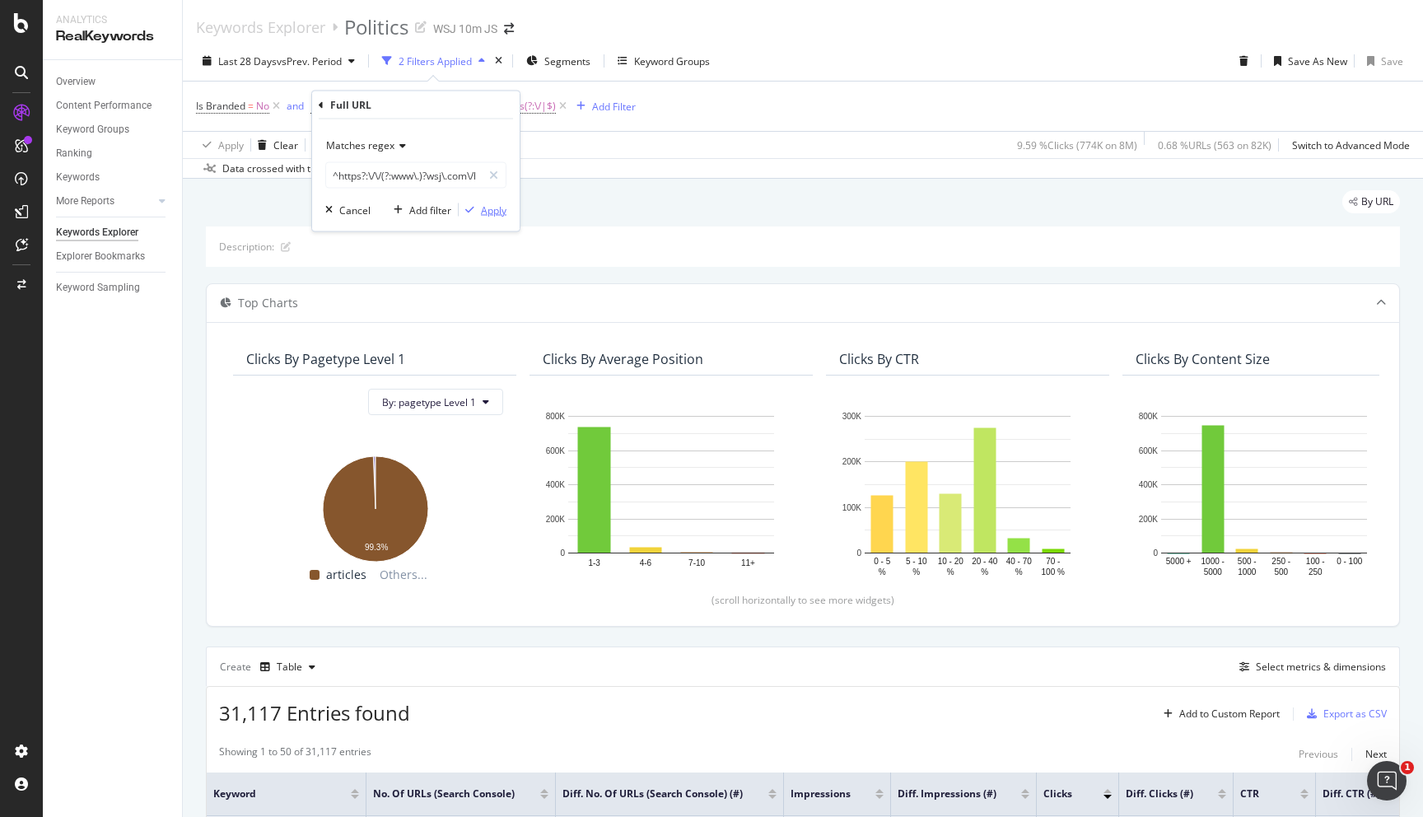
click at [502, 212] on div "Apply" at bounding box center [494, 210] width 26 height 14
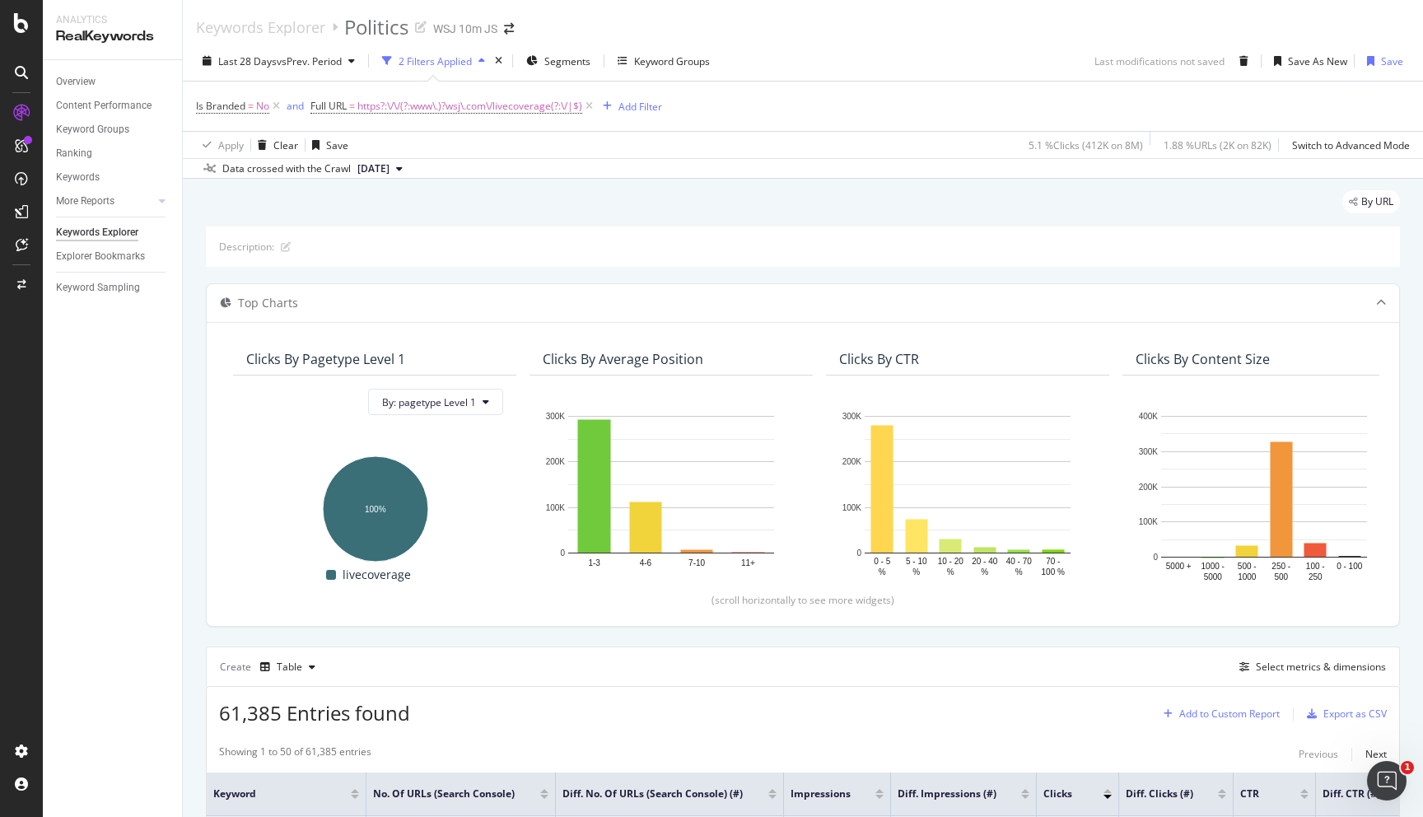
click at [1248, 712] on div "Add to Custom Report" at bounding box center [1229, 714] width 100 height 10
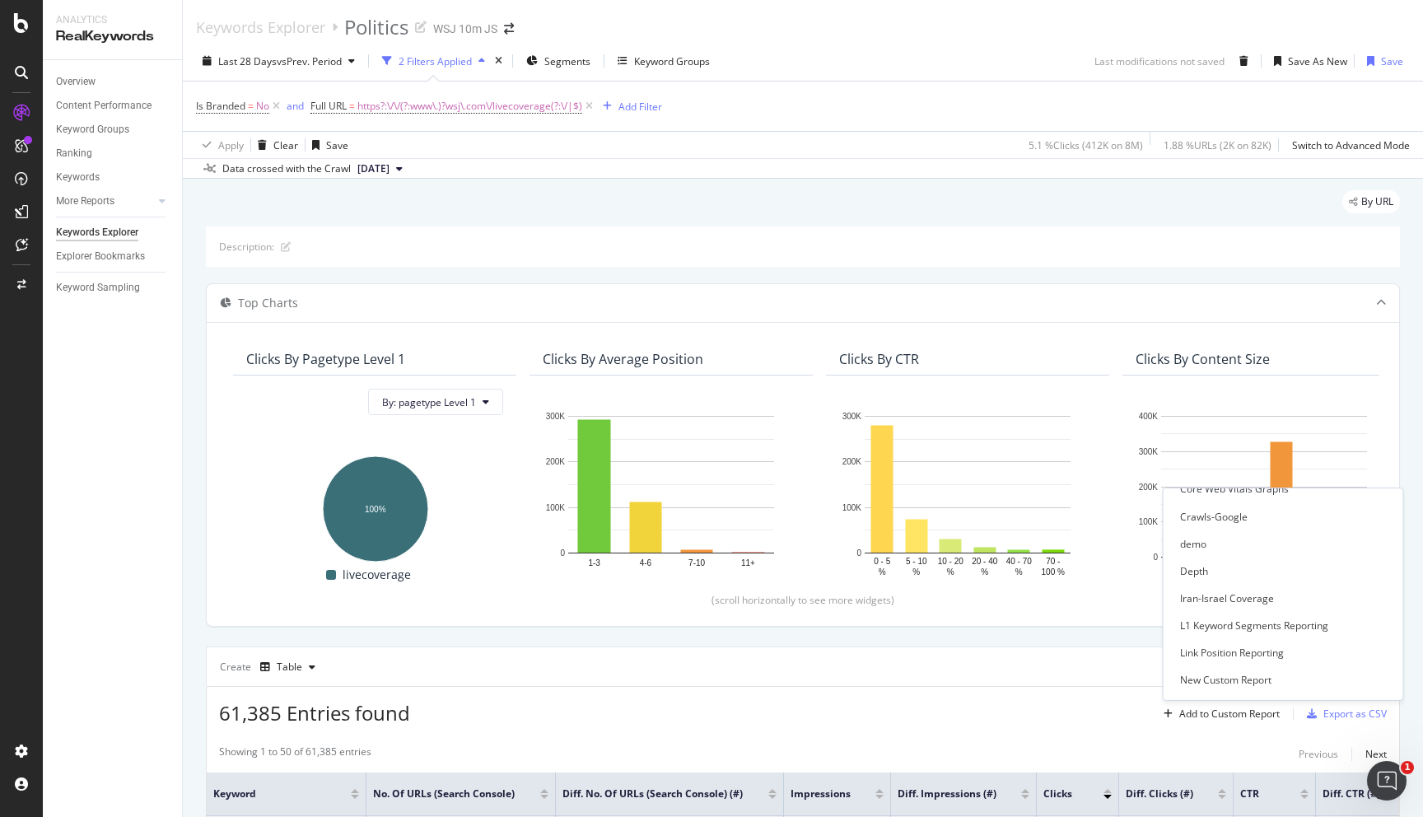
scroll to position [285, 0]
click at [1276, 624] on div "L1 Keyword Segments Reporting" at bounding box center [1254, 630] width 148 height 14
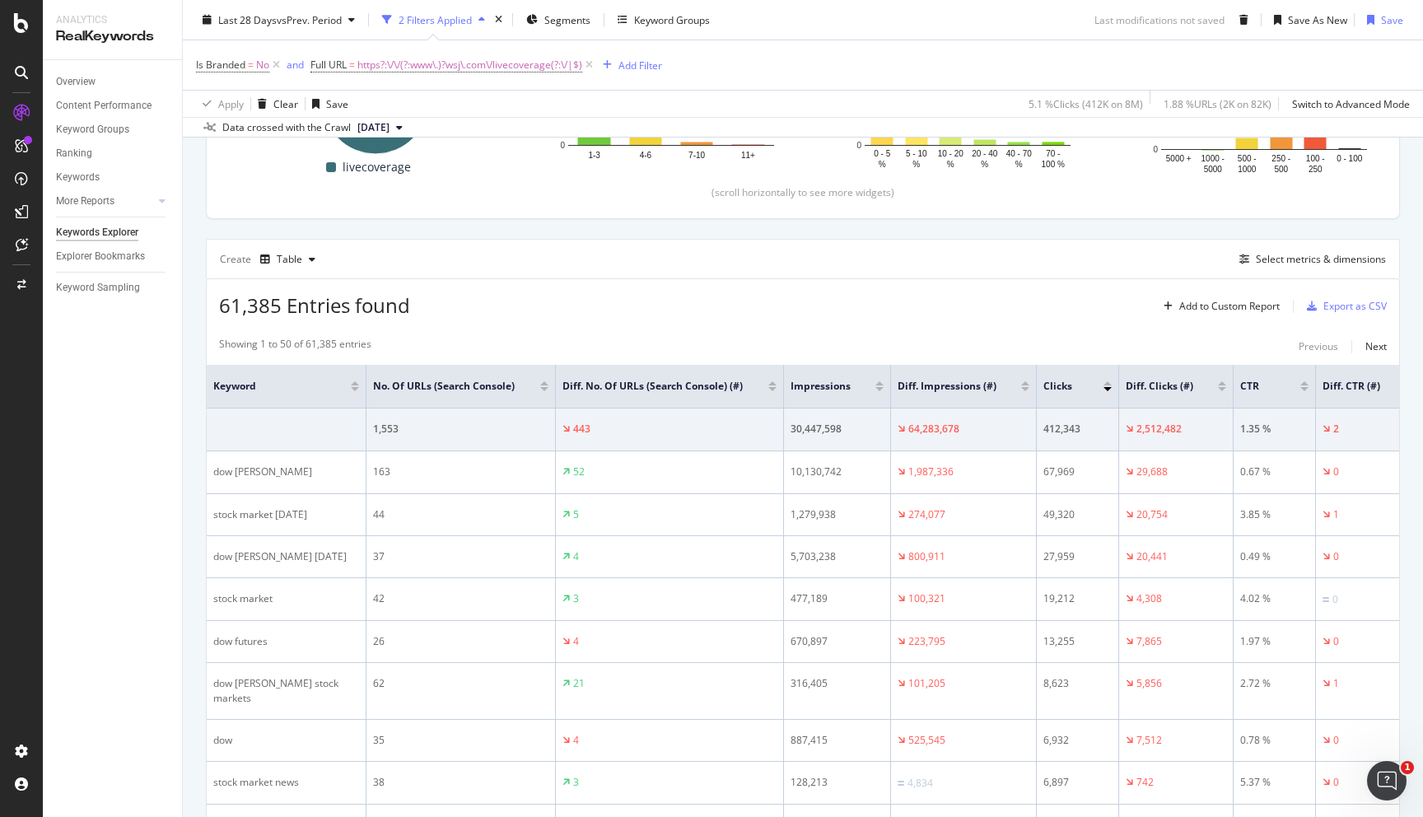
scroll to position [0, 0]
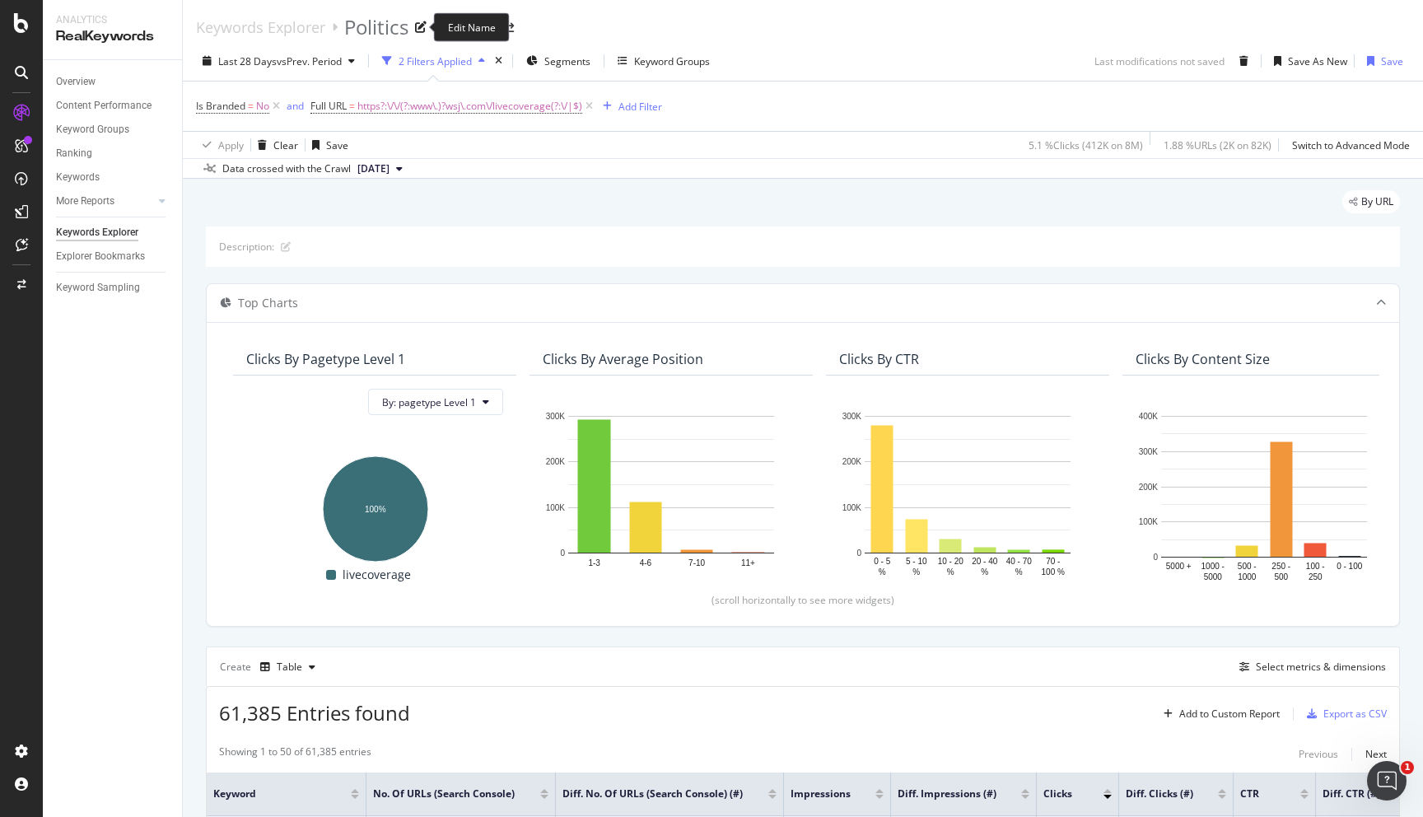
click at [379, 19] on div "Politics" at bounding box center [376, 27] width 64 height 28
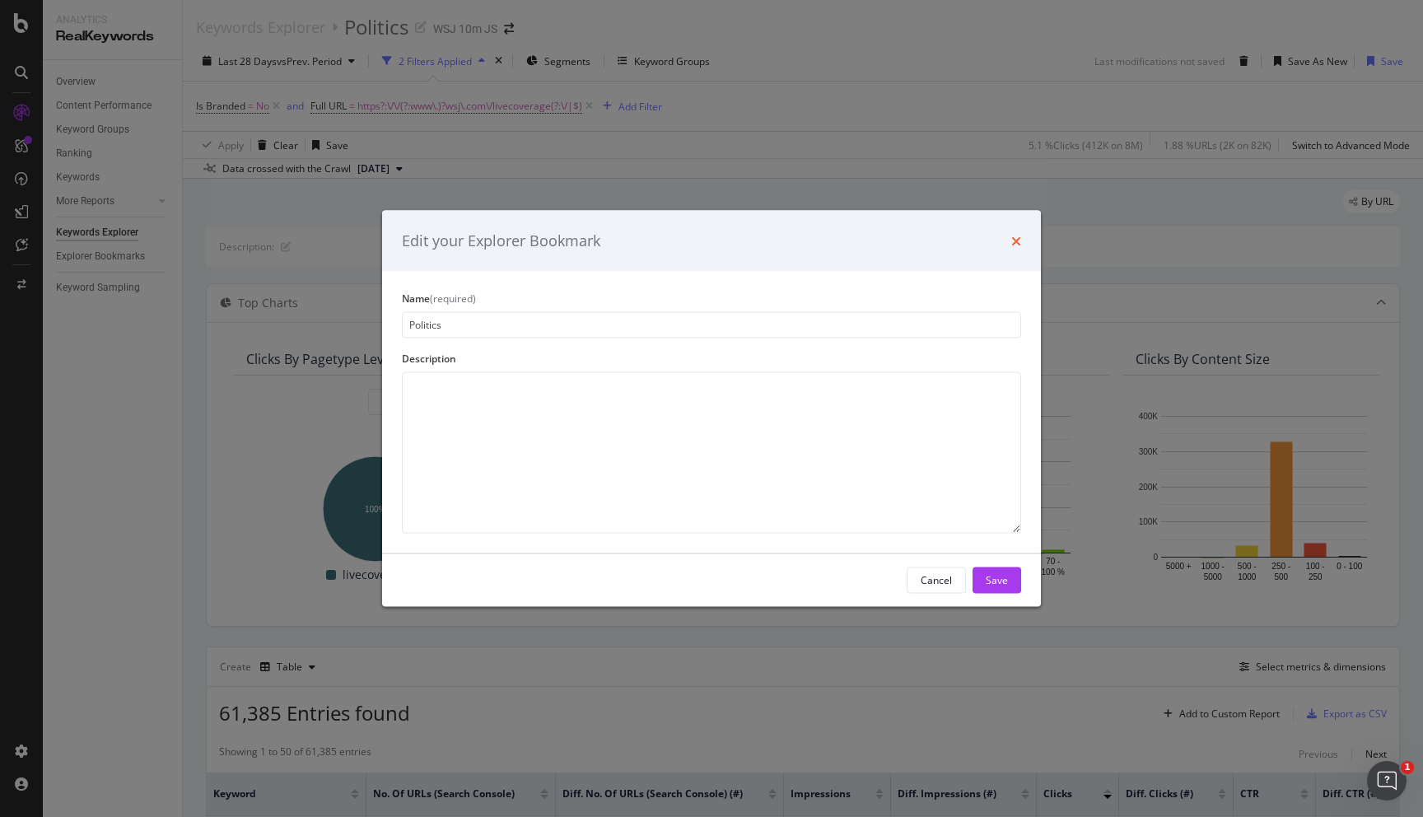
click at [1019, 241] on icon "times" at bounding box center [1016, 240] width 10 height 13
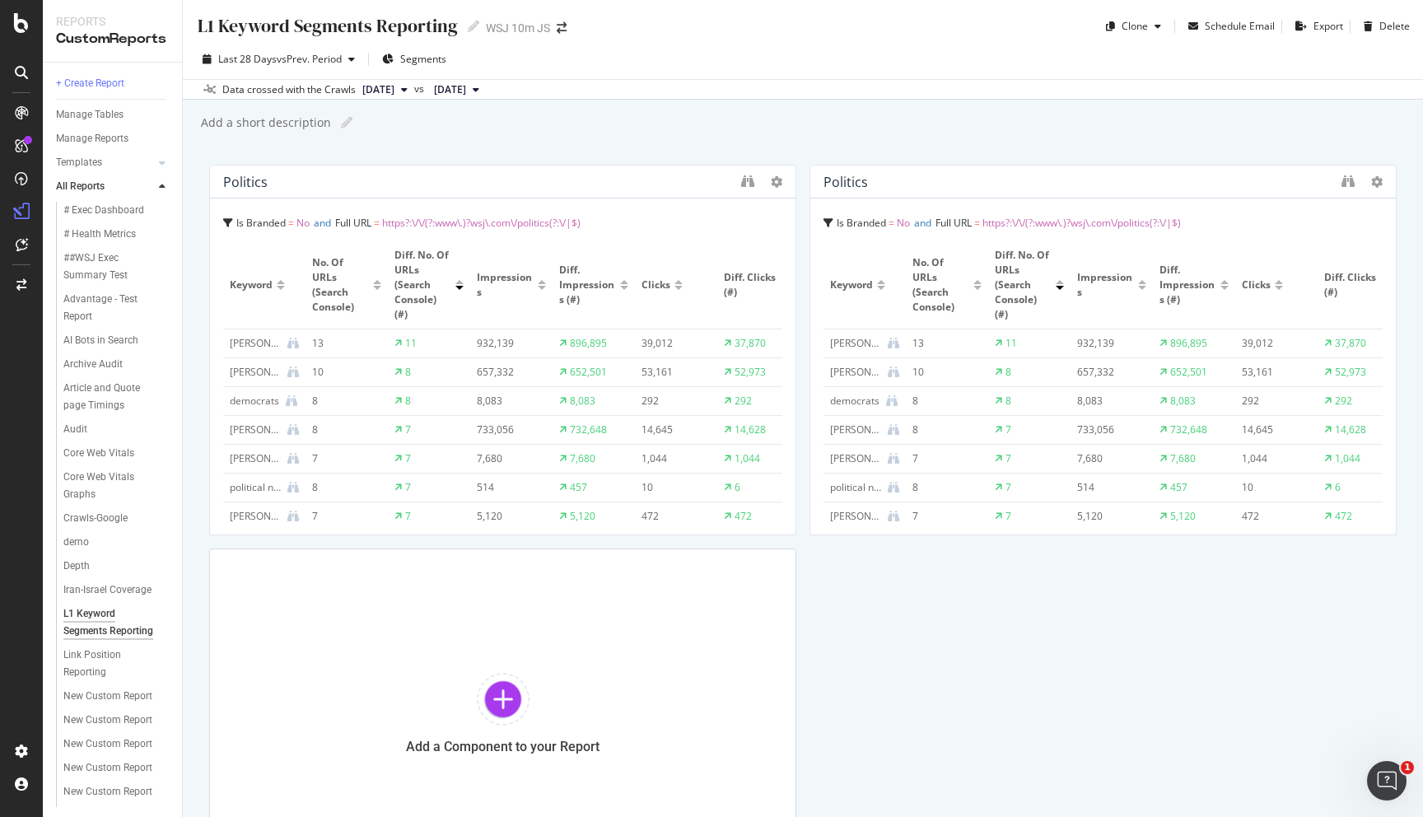
click at [1160, 226] on span "https?:\/\/(?:www\.)?wsj\.com\/politics(?:\/|$)" at bounding box center [1082, 223] width 198 height 14
click at [1382, 185] on div at bounding box center [1388, 350] width 16 height 371
click at [1377, 185] on icon at bounding box center [1377, 182] width 12 height 12
click at [1347, 175] on span "Delete" at bounding box center [1342, 182] width 30 height 15
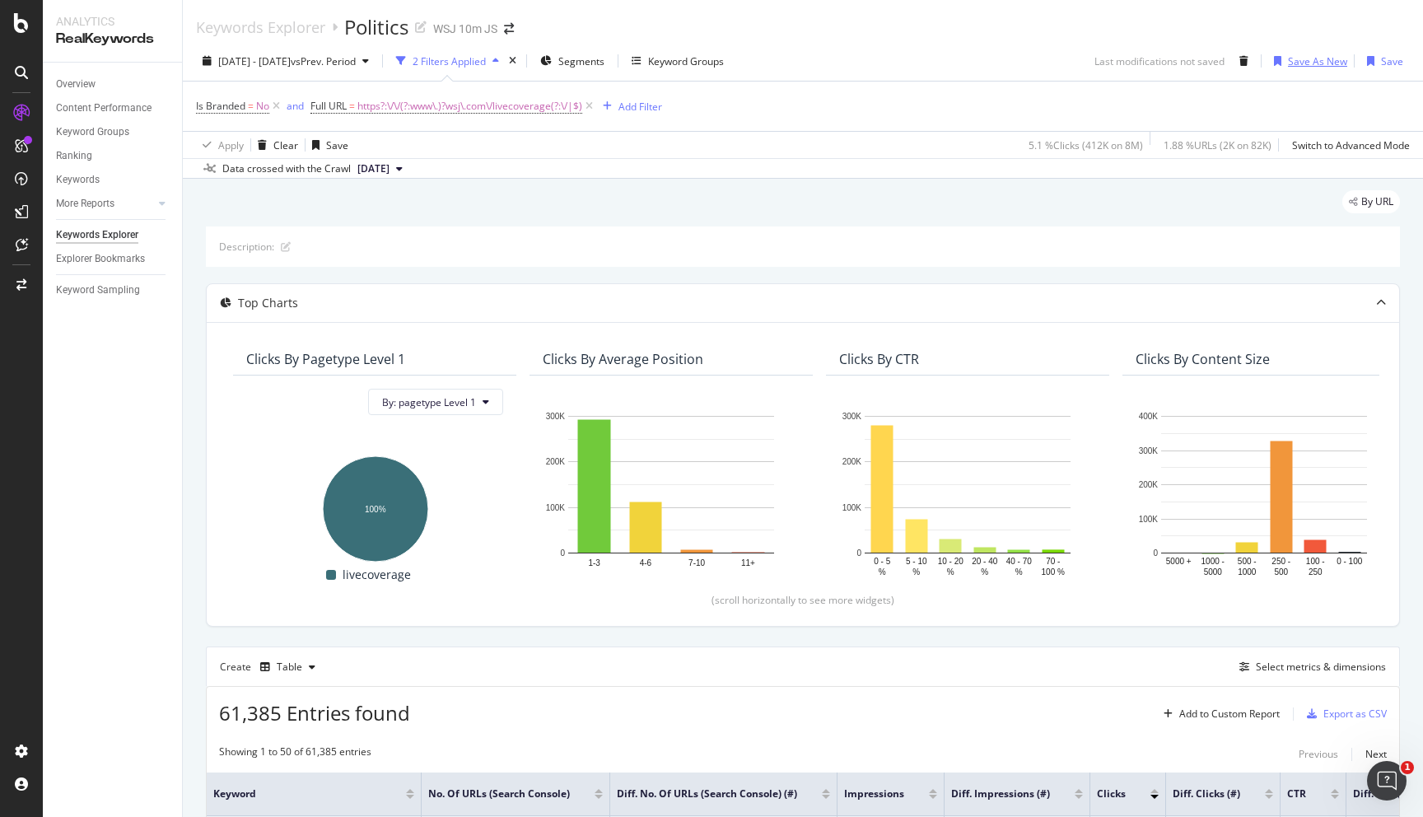
click at [1334, 66] on div "Save As New" at bounding box center [1317, 61] width 59 height 14
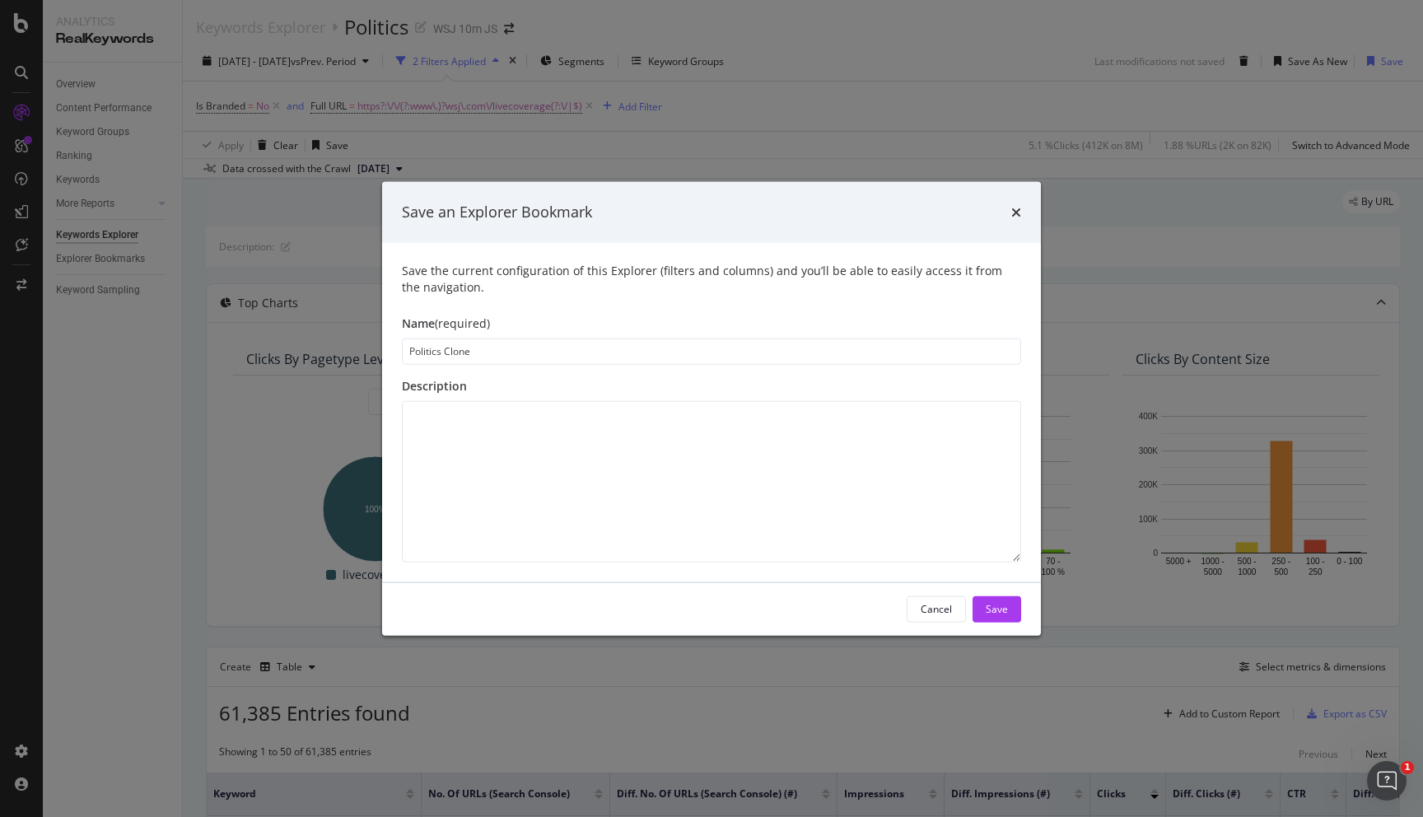
drag, startPoint x: 507, startPoint y: 355, endPoint x: 403, endPoint y: 351, distance: 104.7
click at [403, 352] on input "Politics Clone" at bounding box center [711, 351] width 619 height 26
type input "Live Coverage"
click at [1021, 608] on div "Cancel Save" at bounding box center [711, 608] width 659 height 53
click at [1010, 609] on button "Save" at bounding box center [997, 608] width 49 height 26
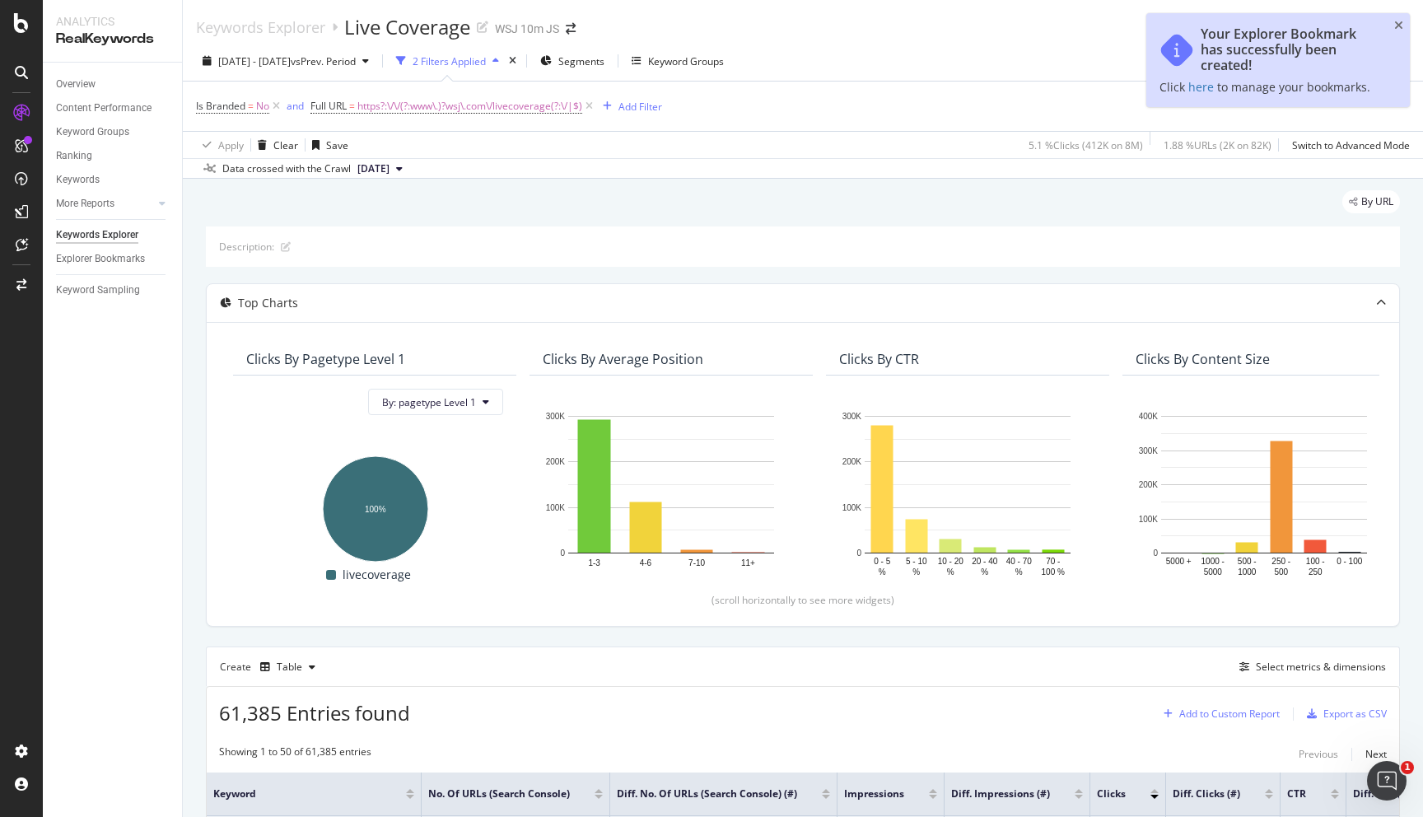
click at [1244, 715] on div "Add to Custom Report" at bounding box center [1229, 714] width 100 height 10
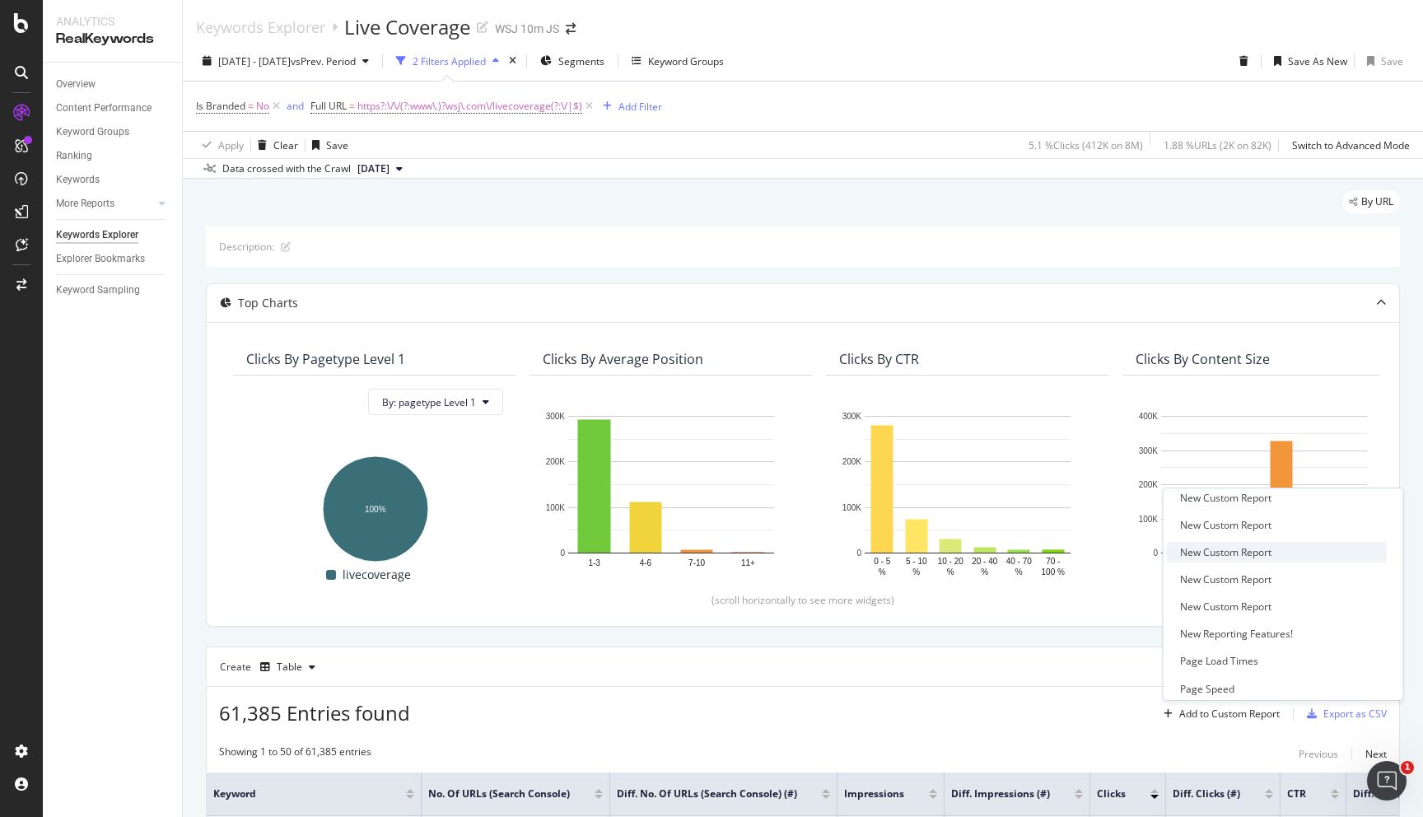
scroll to position [324, 0]
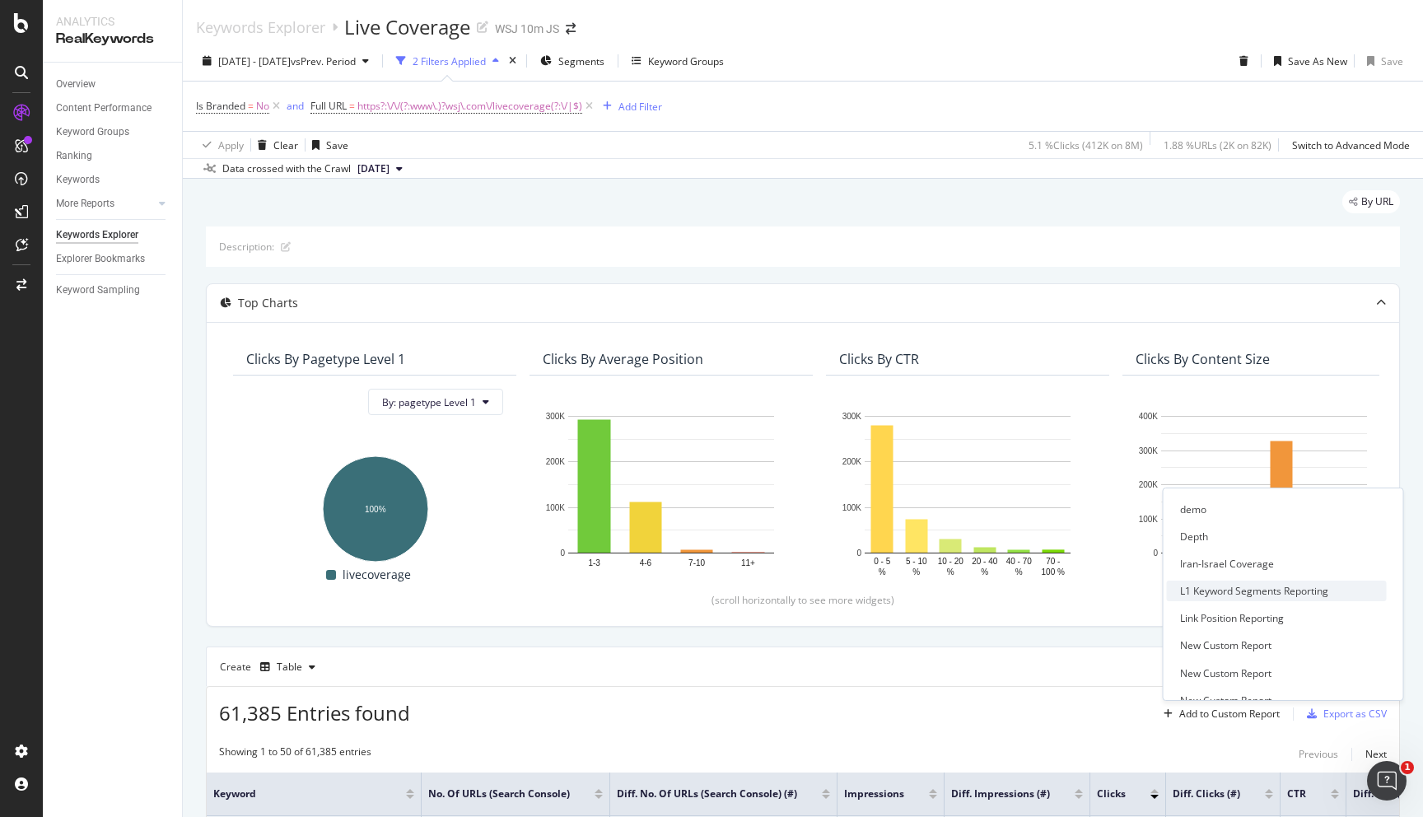
click at [1253, 586] on div "L1 Keyword Segments Reporting" at bounding box center [1254, 591] width 148 height 14
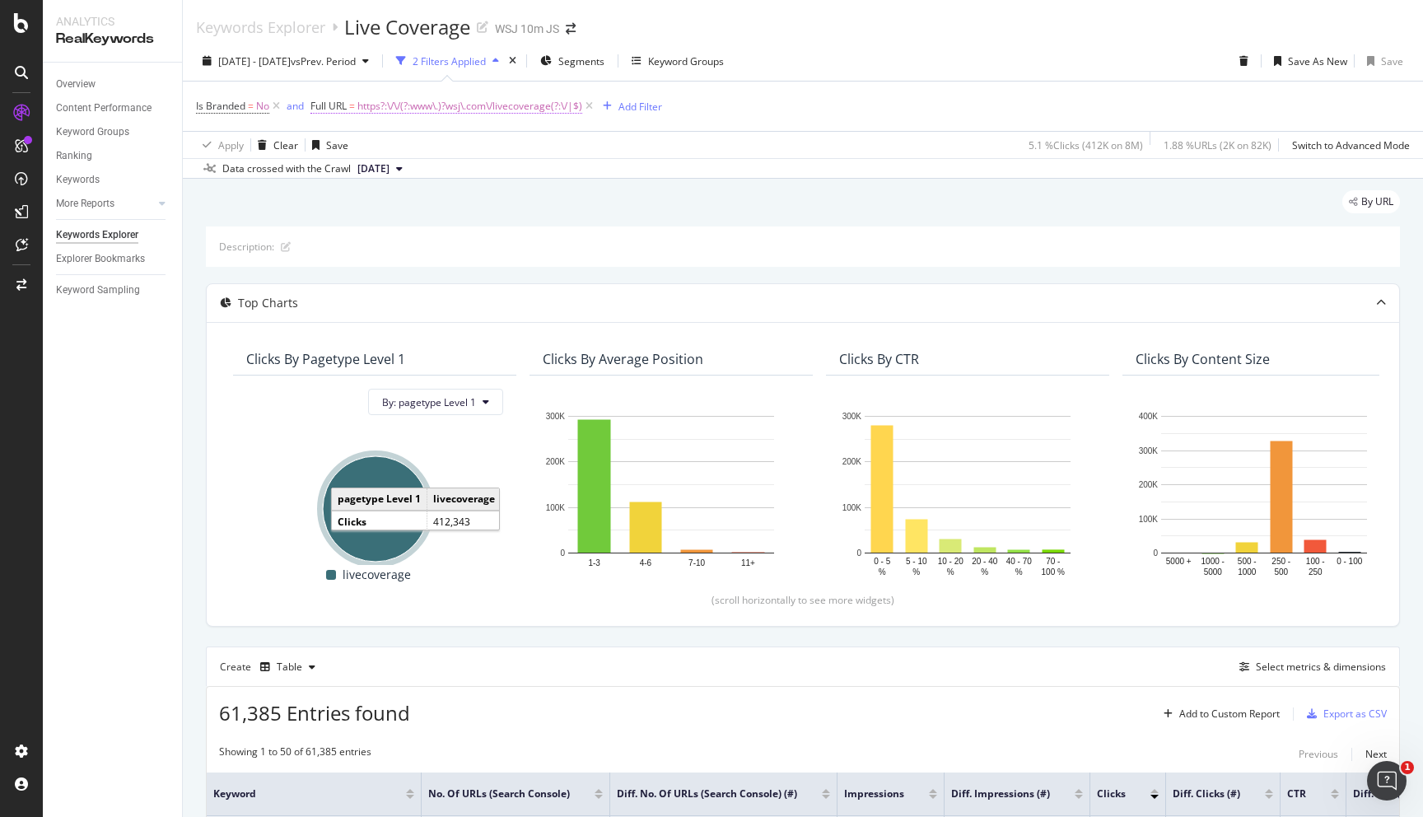
click at [537, 107] on span "https?:\/\/(?:www\.)?wsj\.com\/livecoverage(?:\/|$)" at bounding box center [469, 106] width 225 height 23
click at [409, 165] on input "^https?:\/\/(?:www\.)?wsj\.com\/livecoverage(?:\/|$)" at bounding box center [404, 175] width 156 height 26
paste input "world"
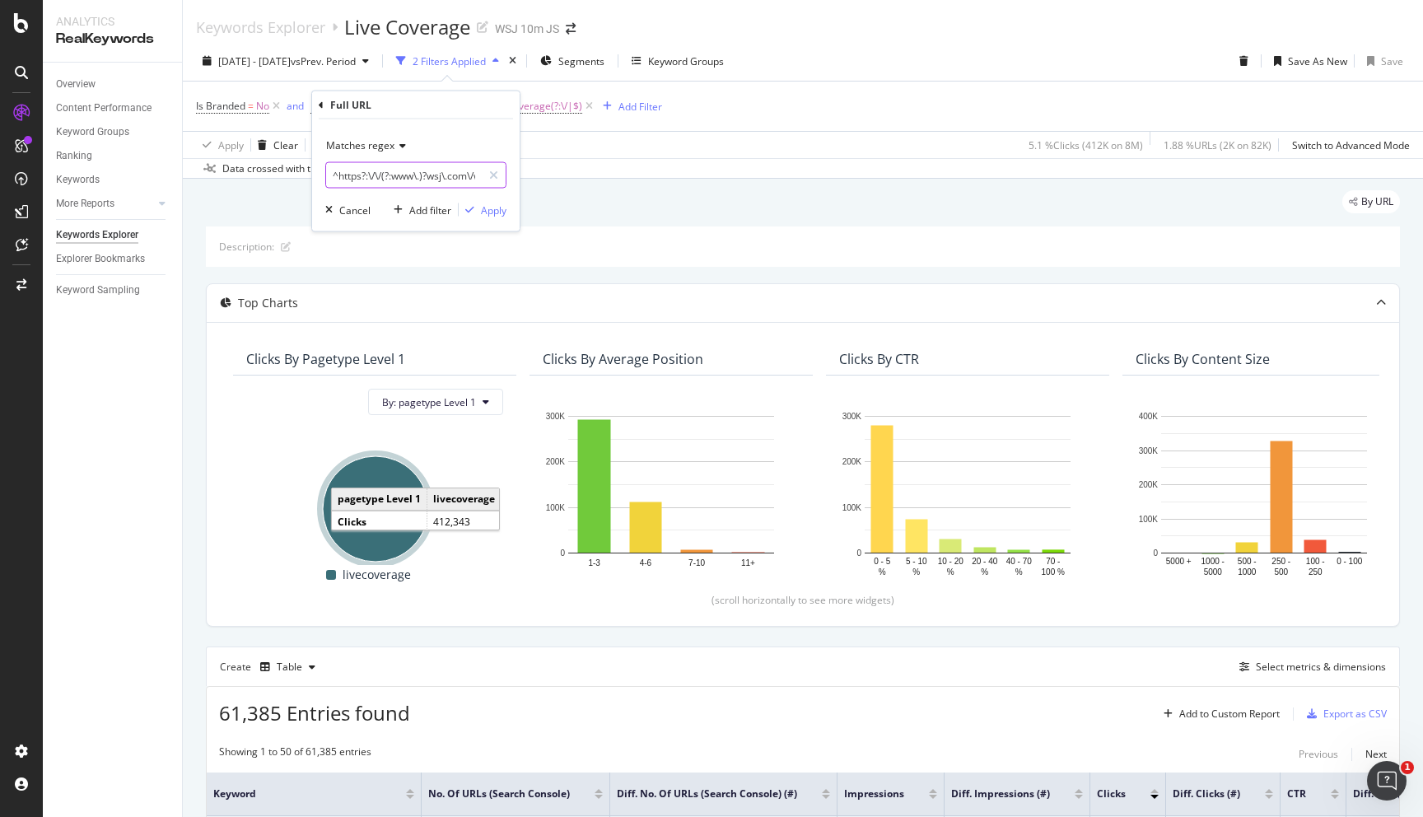
scroll to position [0, 59]
type input "^https?:\/\/(?:www\.)?wsj\.com\/world(?:\/|$)"
click at [506, 202] on div "Matches regex ^https?:\/\/(?:www\.)?wsj\.com\/world(?:\/|$) Cancel Add filter A…" at bounding box center [416, 175] width 208 height 112
click at [492, 212] on div "Apply" at bounding box center [494, 210] width 26 height 14
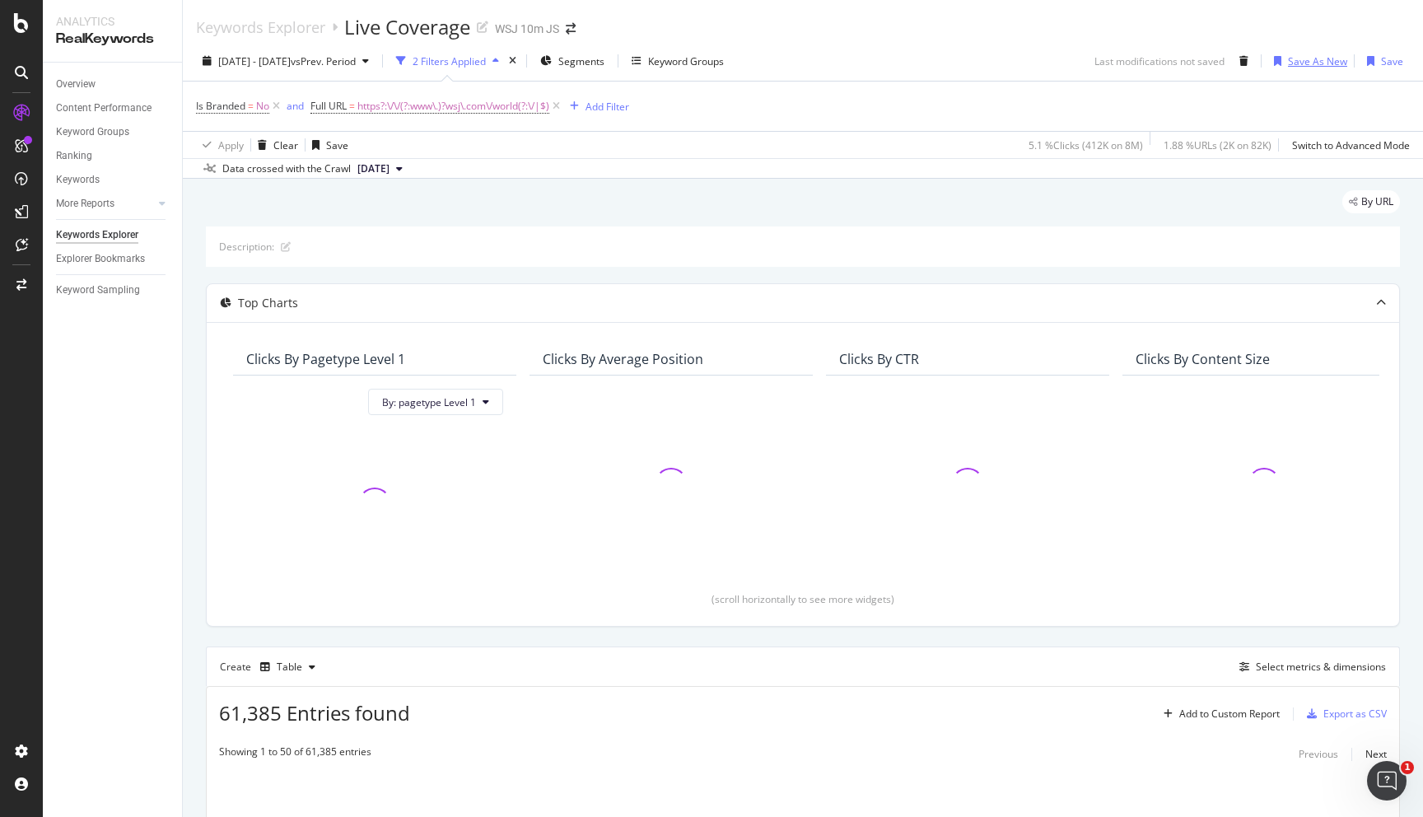
click at [1305, 65] on div "Save As New" at bounding box center [1317, 61] width 59 height 14
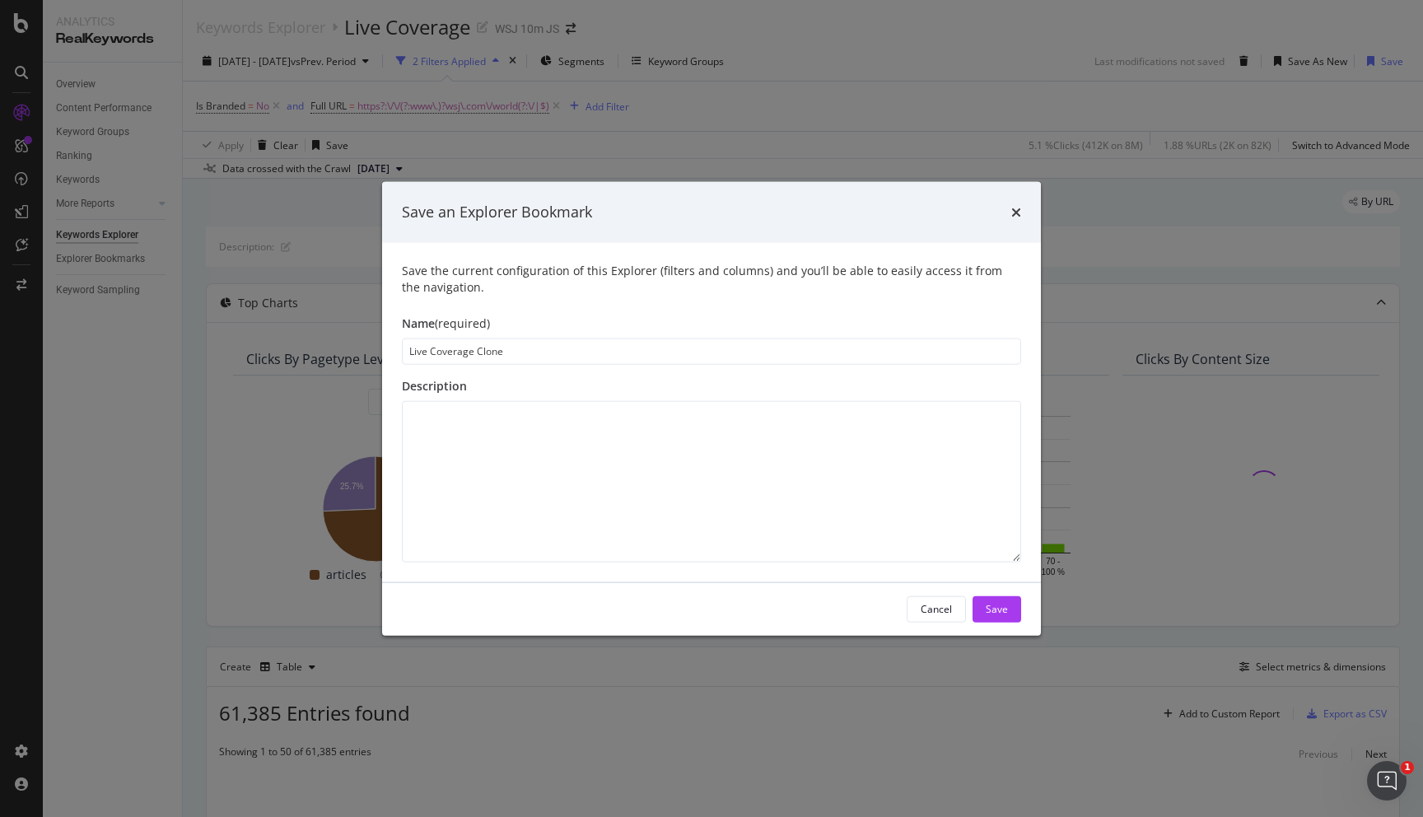
click at [506, 349] on input "Live Coverage Clone" at bounding box center [711, 351] width 619 height 26
type input "World"
click at [1010, 613] on button "Save" at bounding box center [997, 608] width 49 height 26
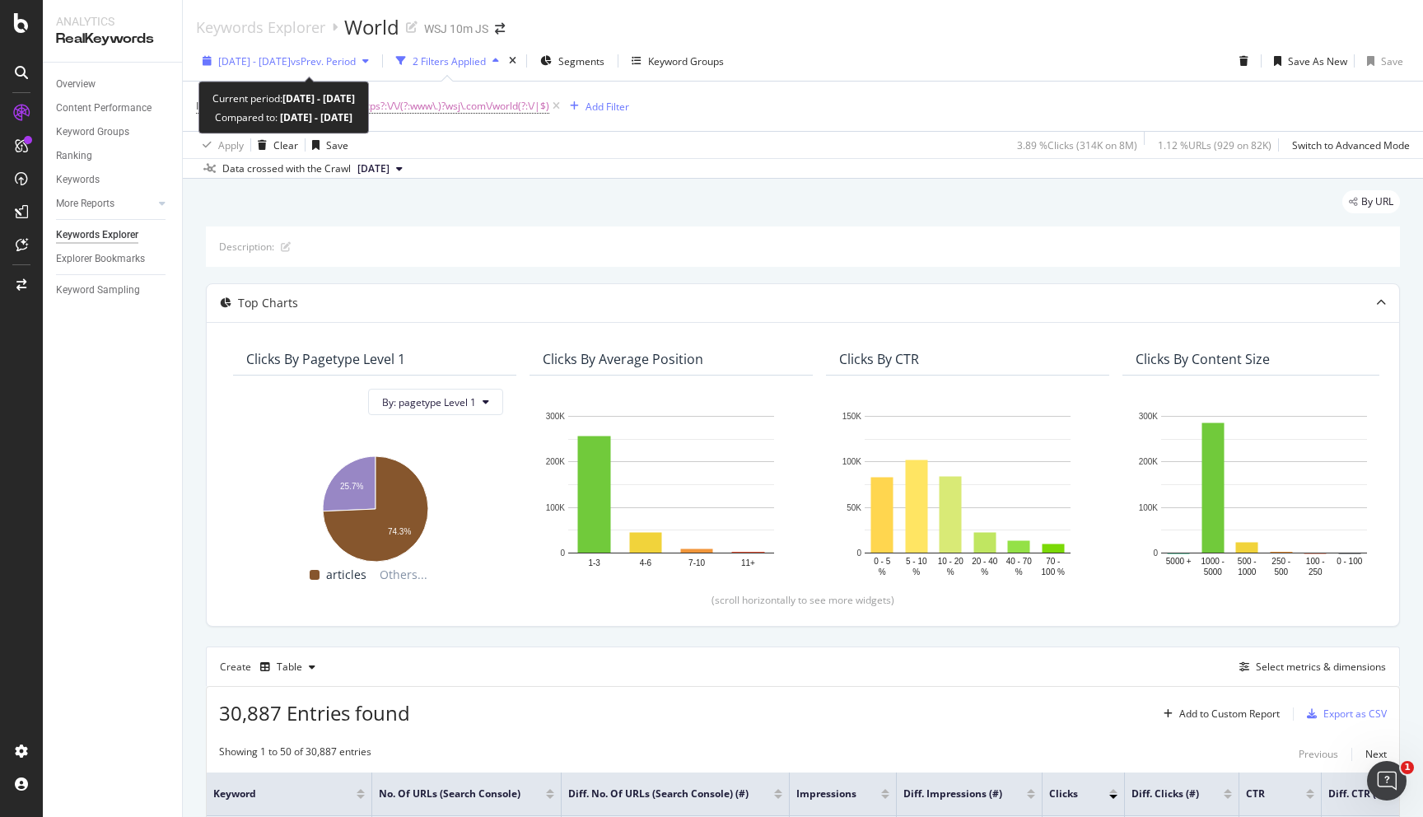
click at [291, 57] on span "2025 Jul. 14th - Aug. 10th" at bounding box center [254, 61] width 72 height 14
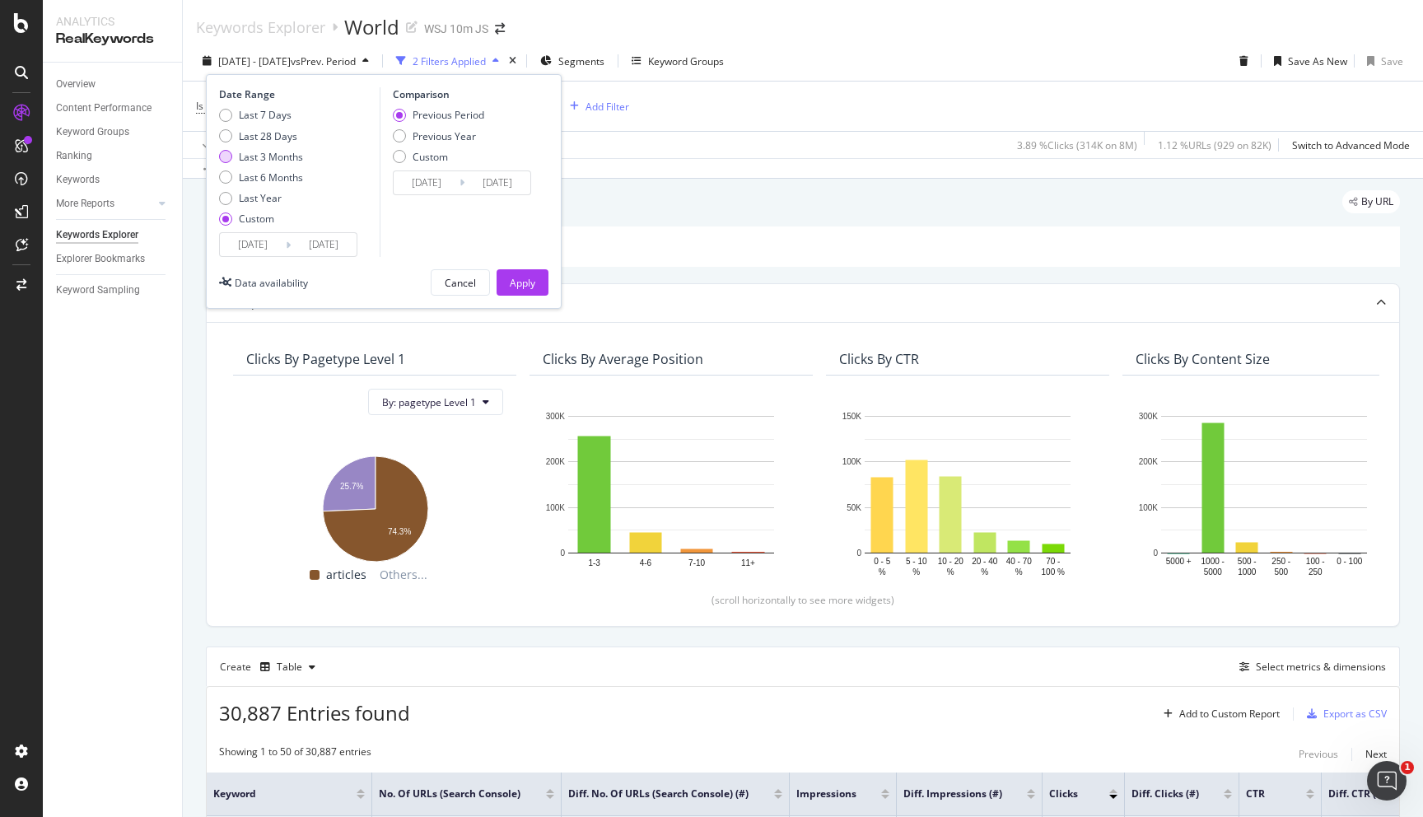
click at [293, 152] on div "Last 3 Months" at bounding box center [271, 157] width 64 height 14
type input "2025/05/12"
type input "2025/08/11"
type input "2025/02/09"
type input "2025/05/11"
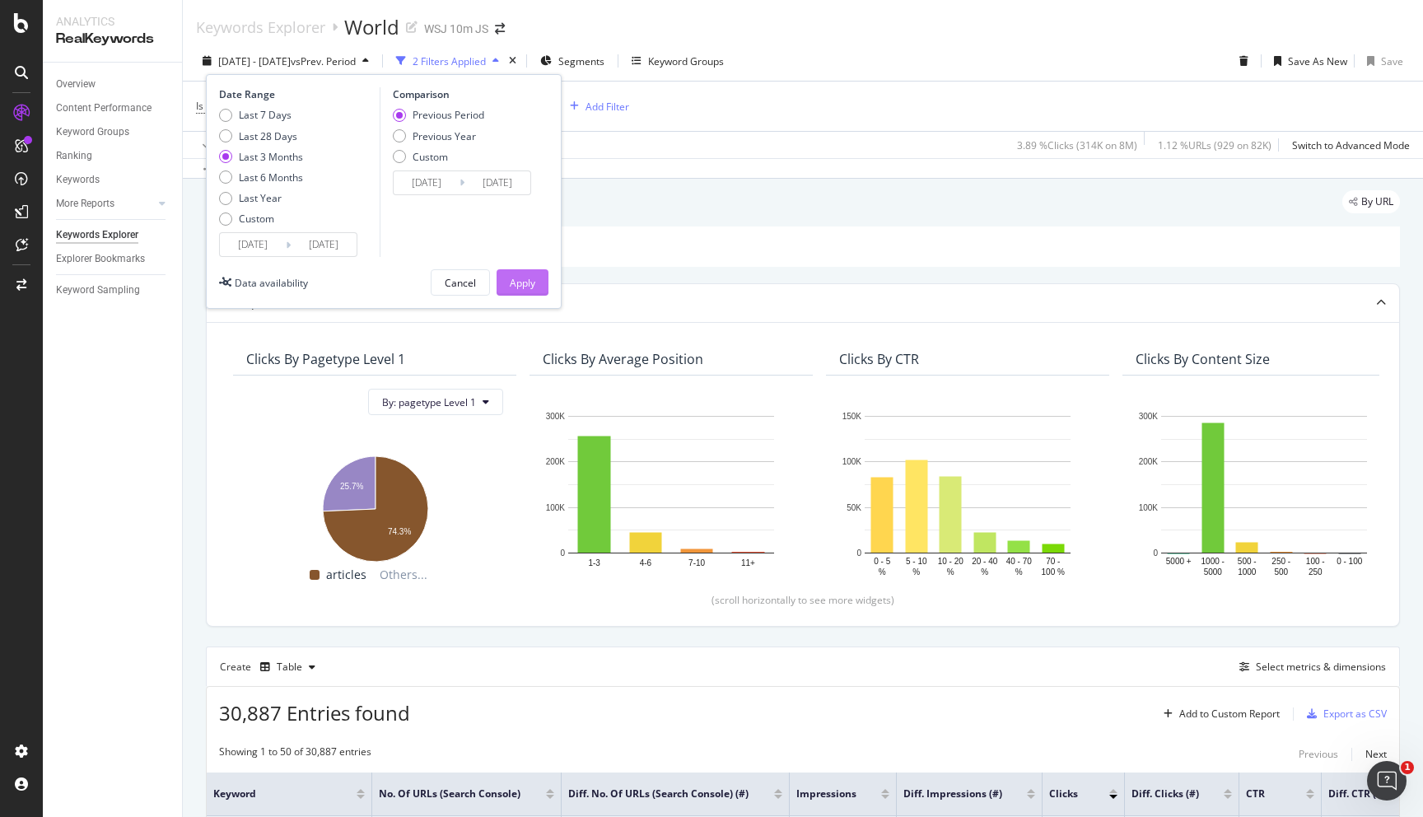
click at [507, 273] on button "Apply" at bounding box center [523, 282] width 52 height 26
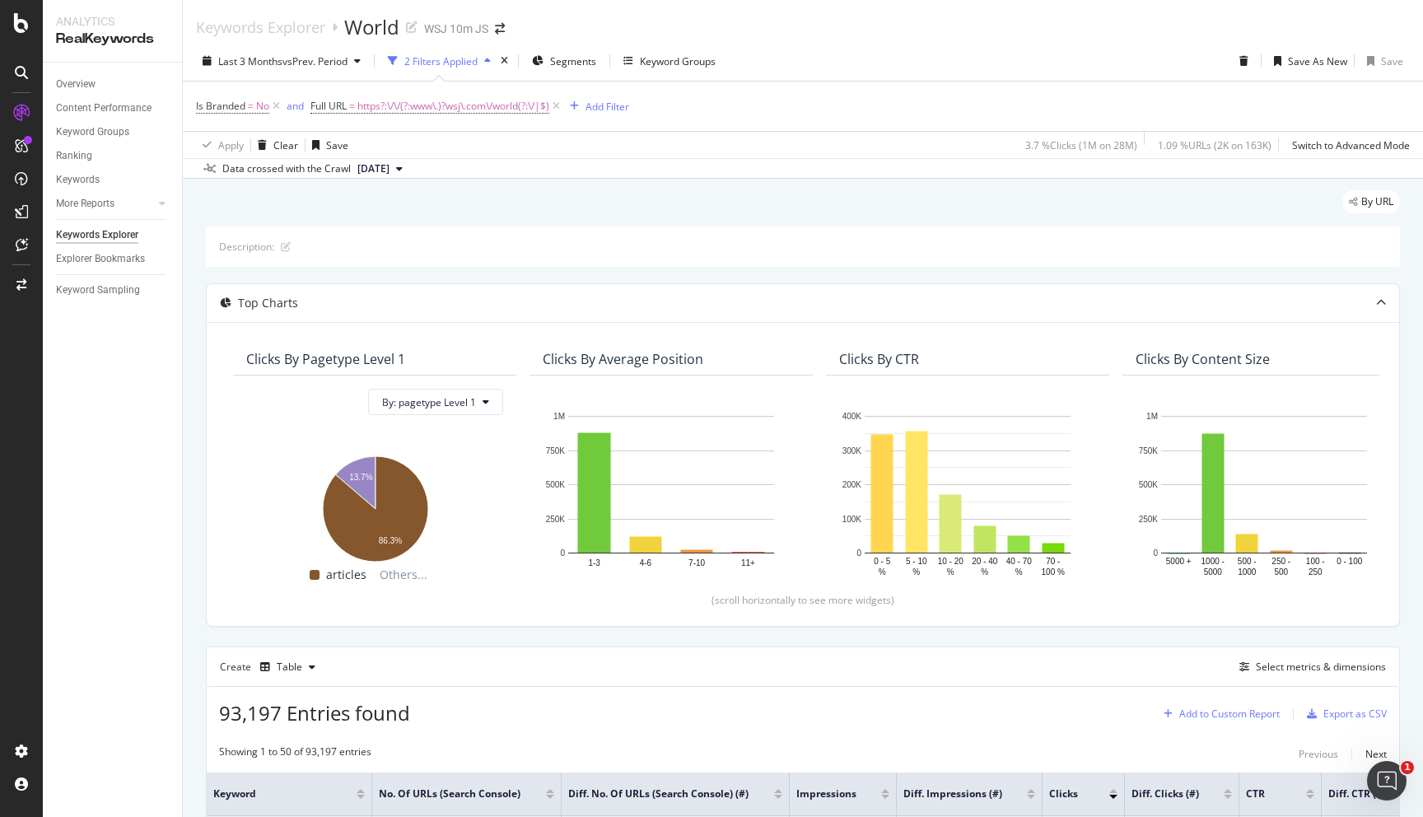
click at [1232, 710] on div "Add to Custom Report" at bounding box center [1229, 714] width 100 height 10
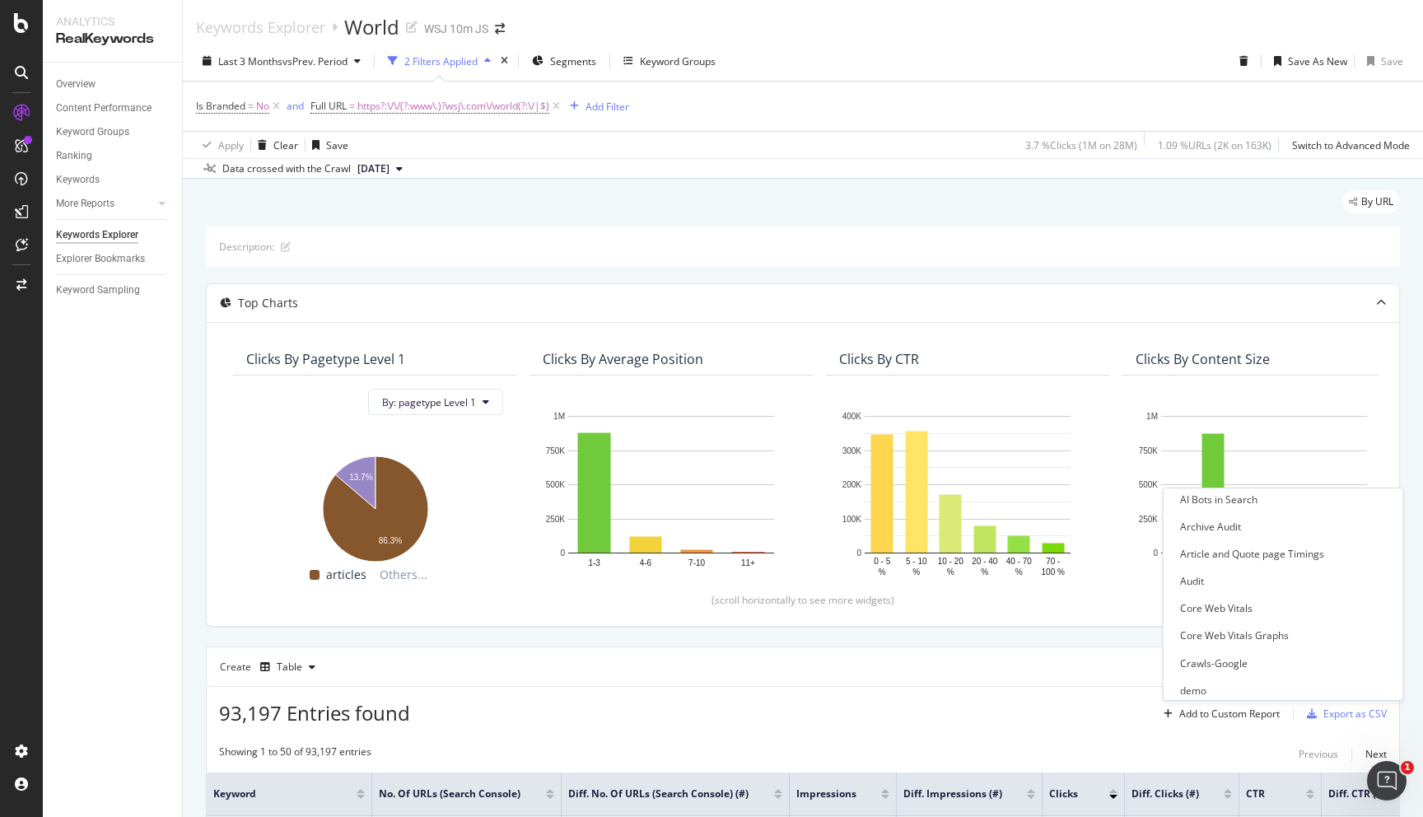
scroll to position [372, 0]
click at [1219, 539] on div "L1 Keyword Segments Reporting" at bounding box center [1254, 542] width 148 height 14
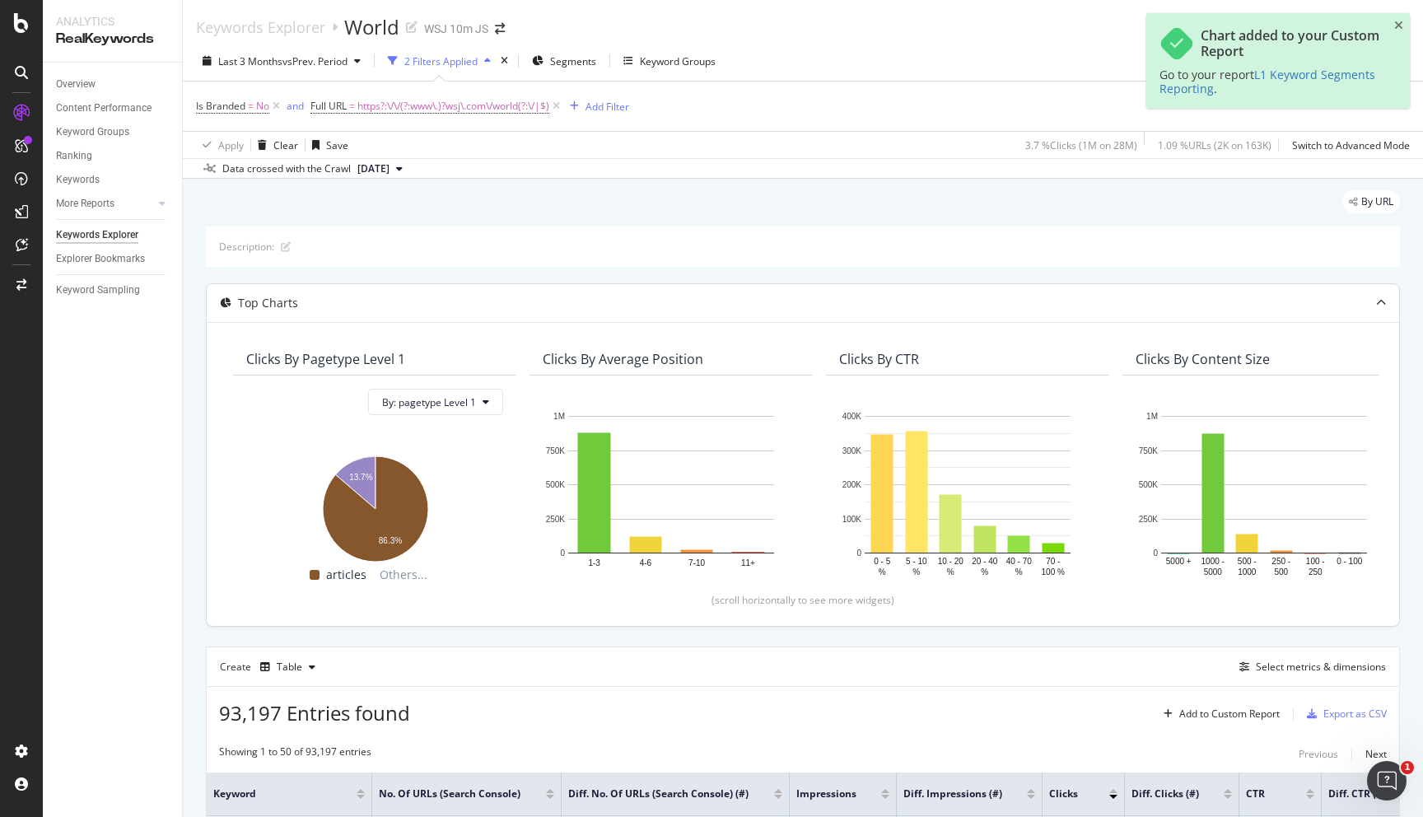
scroll to position [292, 0]
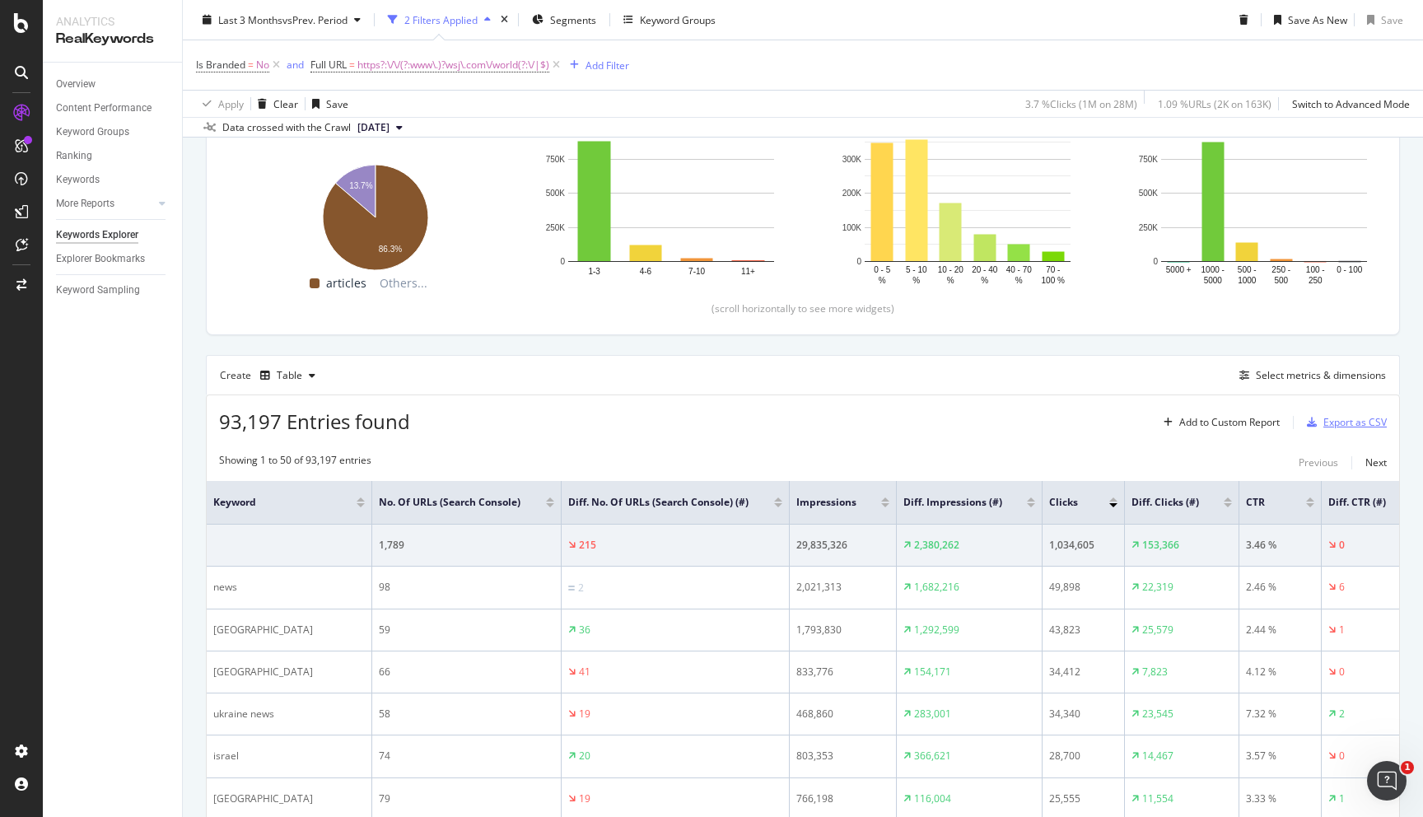
click at [1341, 417] on div "Export as CSV" at bounding box center [1354, 422] width 63 height 14
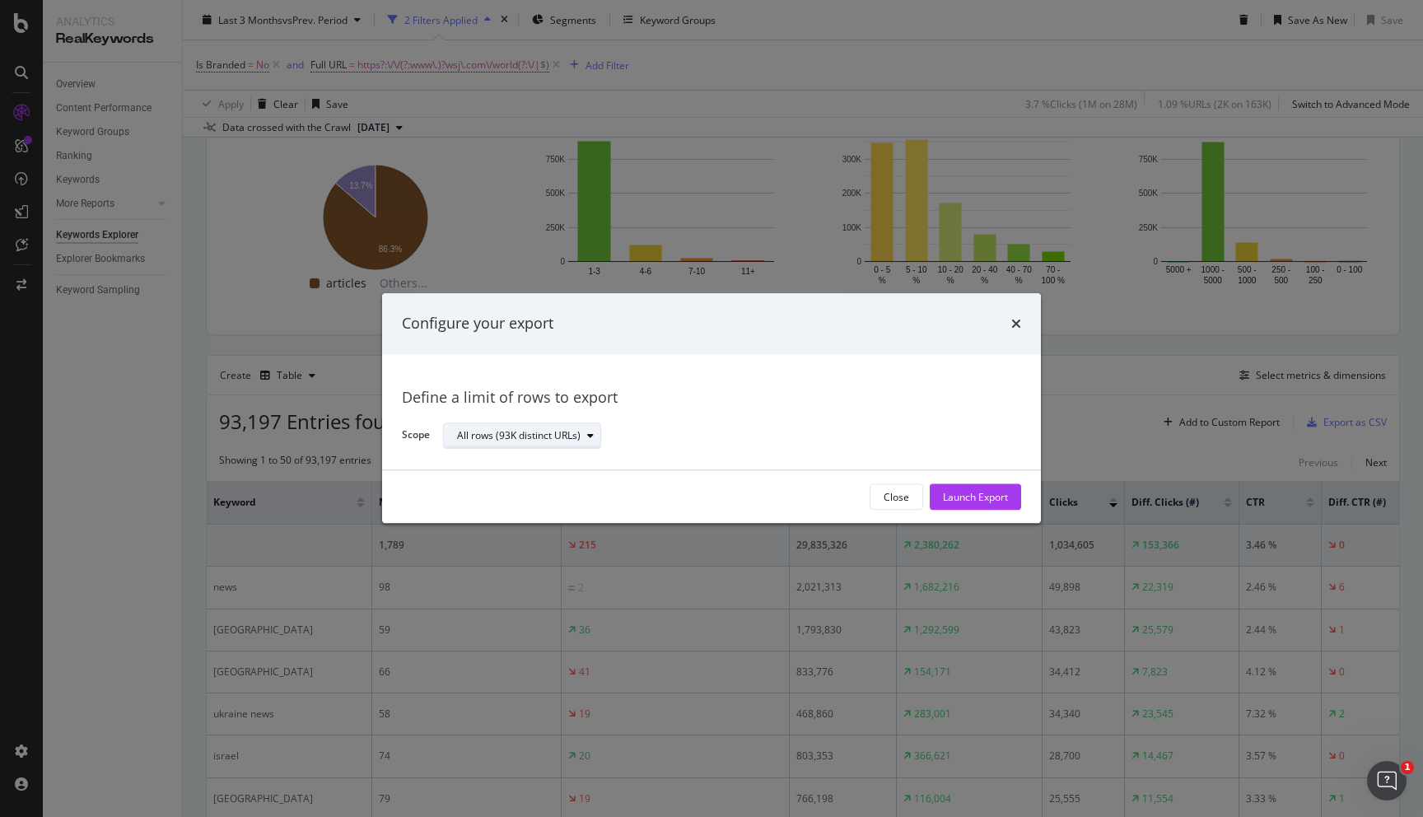
click at [572, 431] on div "All rows (93K distinct URLs)" at bounding box center [519, 436] width 124 height 10
click at [1011, 495] on button "Launch Export" at bounding box center [975, 497] width 91 height 26
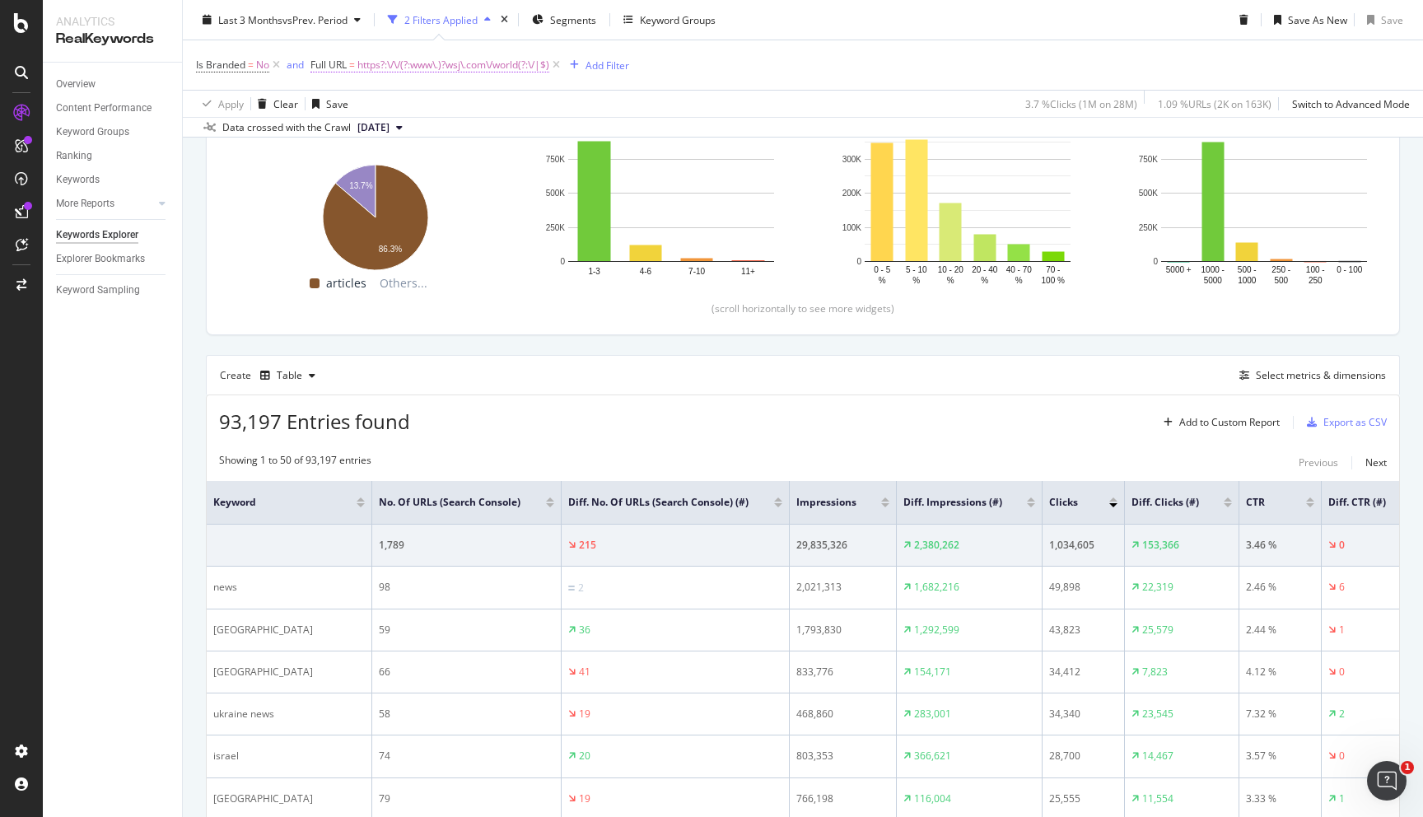
click at [497, 63] on span "https?:\/\/(?:www\.)?wsj\.com\/world(?:\/|$)" at bounding box center [453, 65] width 192 height 23
click at [444, 138] on input "^https?:\/\/(?:www\.)?wsj\.com\/world(?:\/|$)" at bounding box center [404, 133] width 156 height 26
paste input "business"
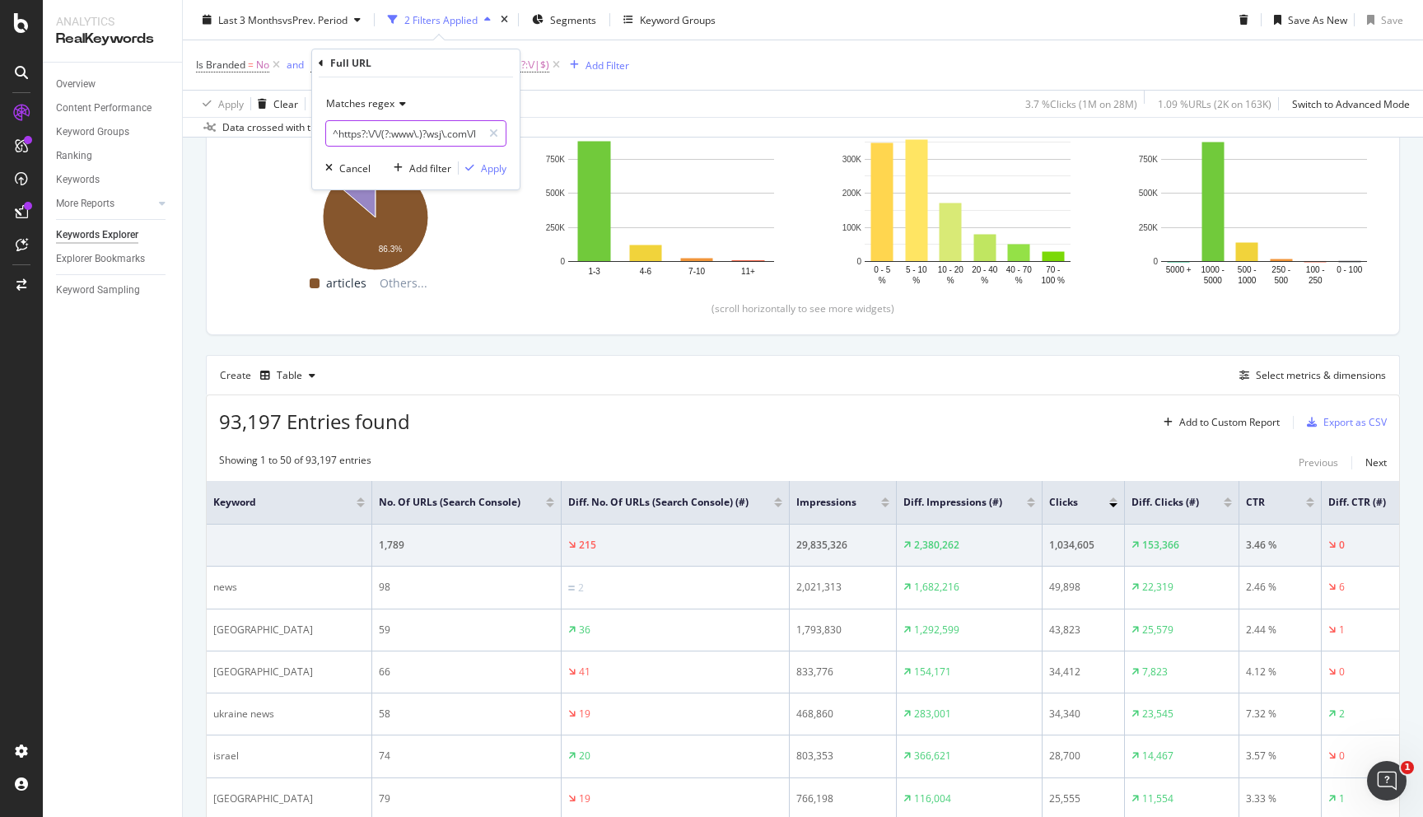
scroll to position [0, 73]
type input "^https?:\/\/(?:www\.)?wsj\.com\/business(?:\/|$)"
click at [483, 164] on div "Apply" at bounding box center [494, 168] width 26 height 14
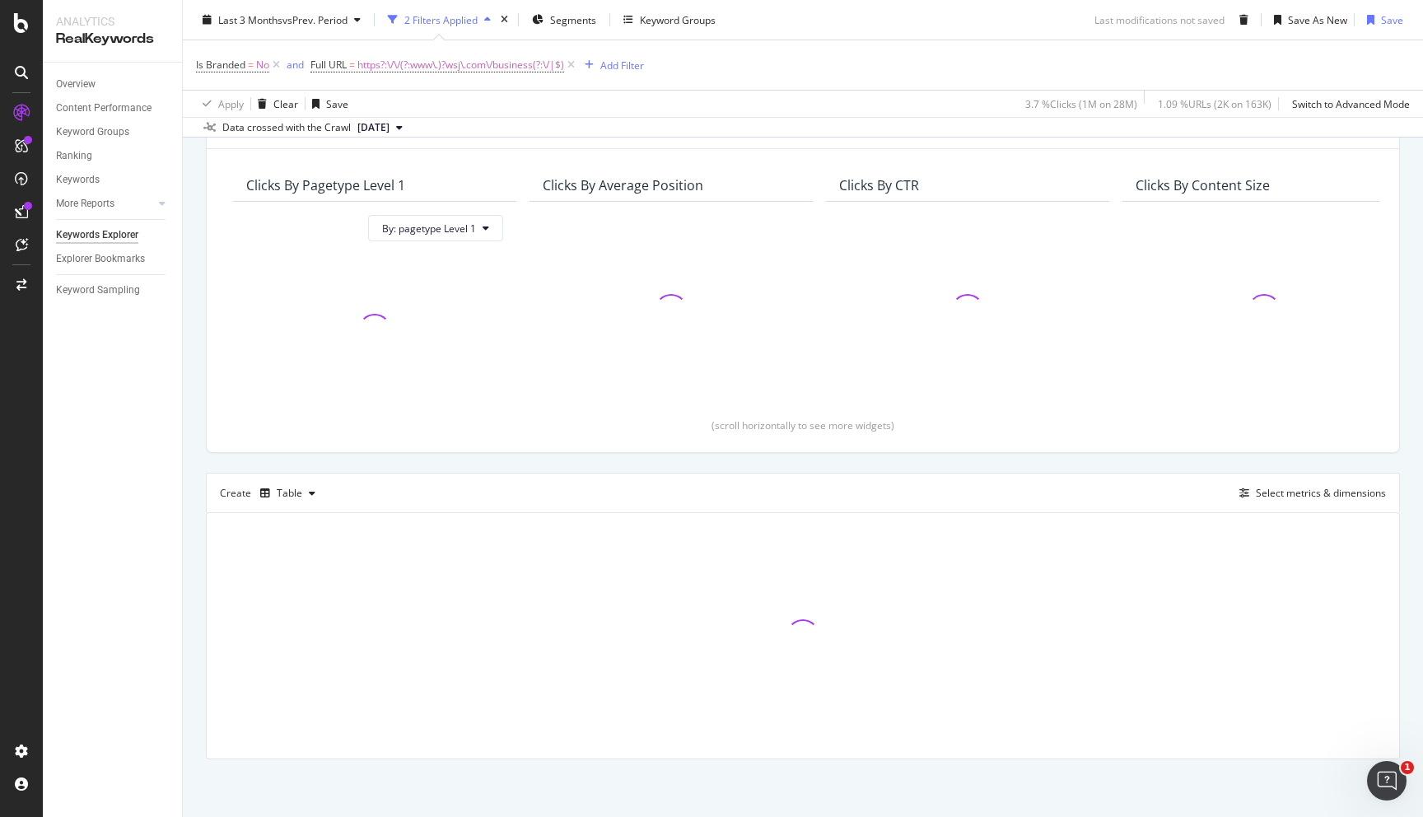
scroll to position [175, 0]
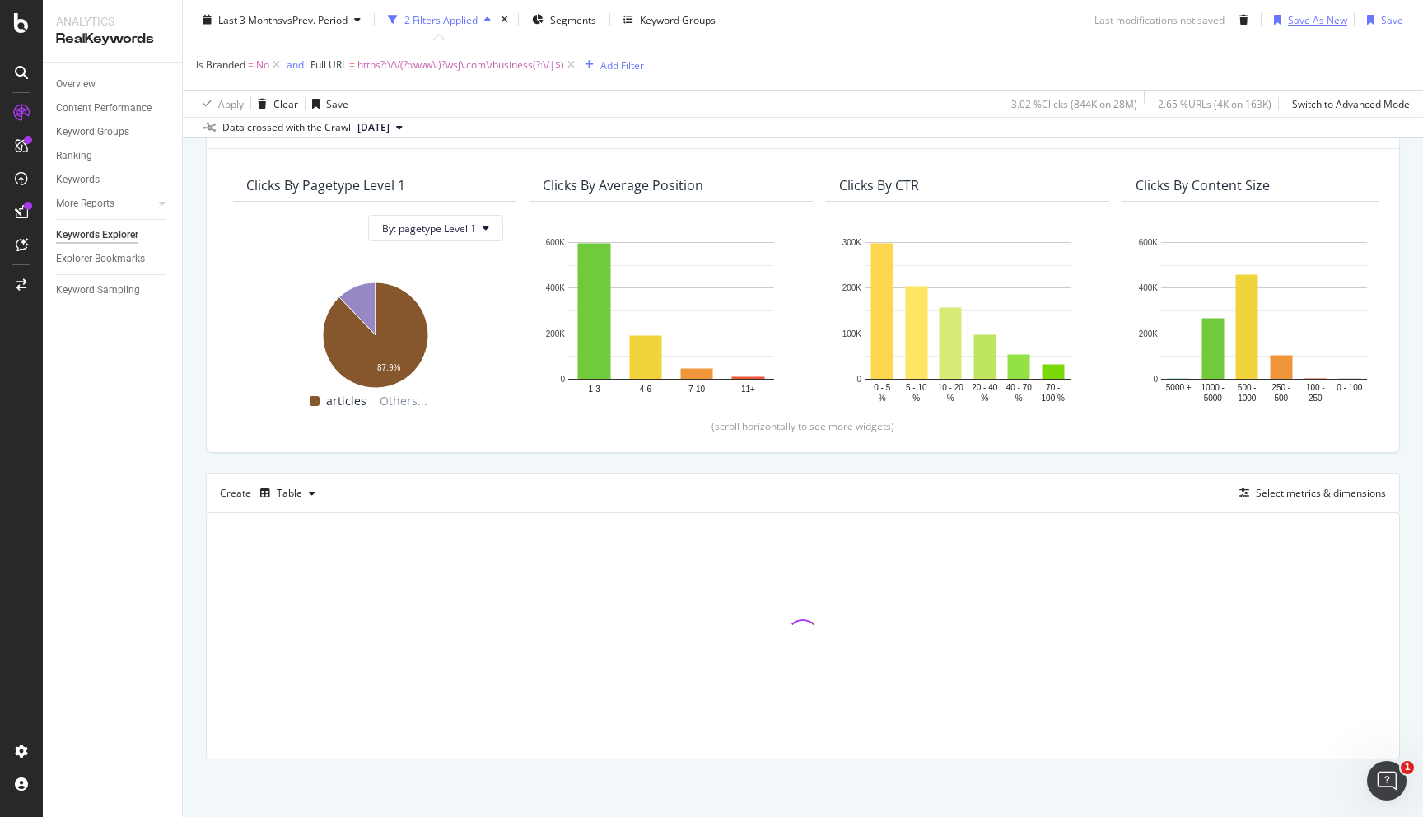
click at [1305, 19] on div "Save As New" at bounding box center [1317, 19] width 59 height 14
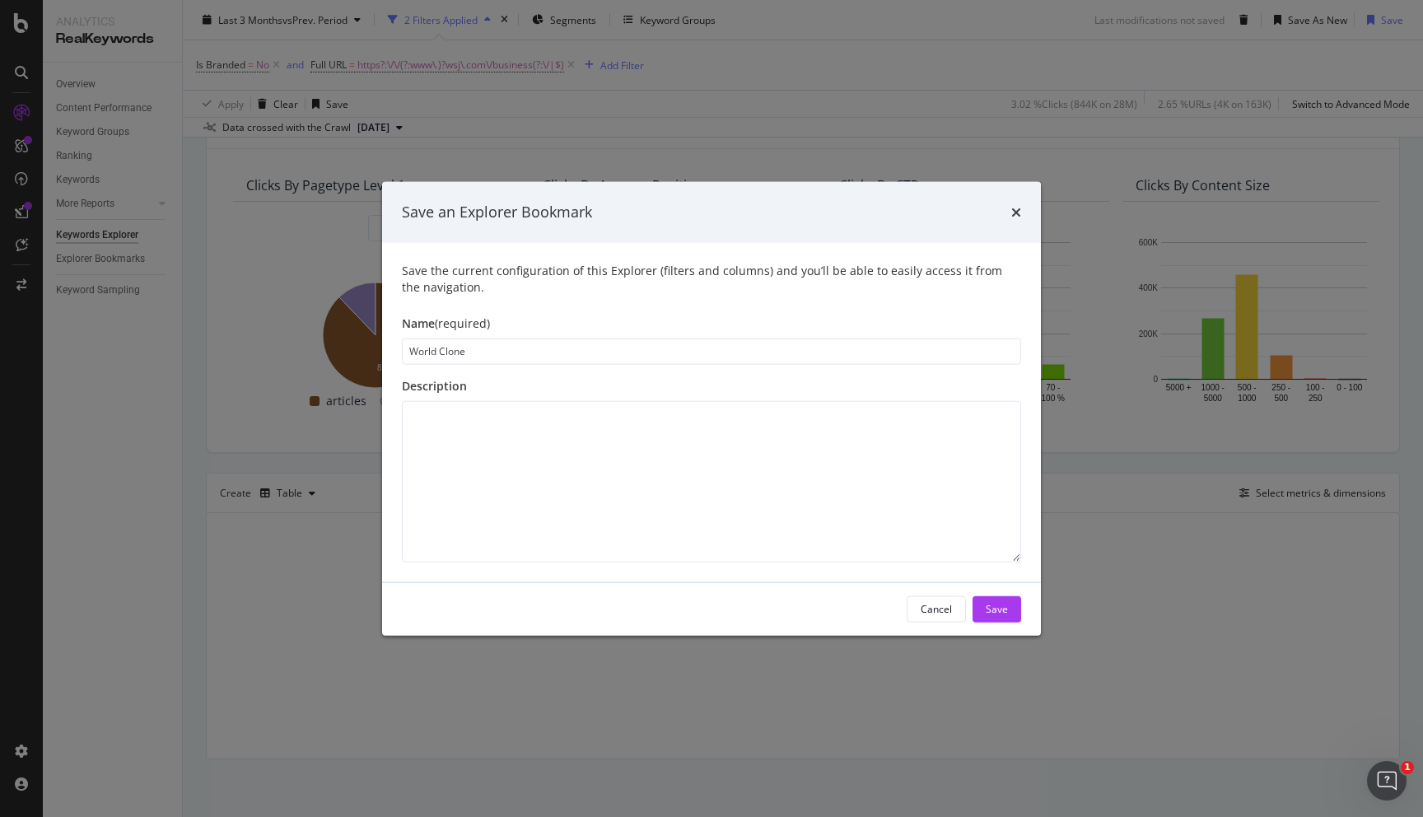
click at [525, 329] on div "Name (required)" at bounding box center [711, 323] width 619 height 16
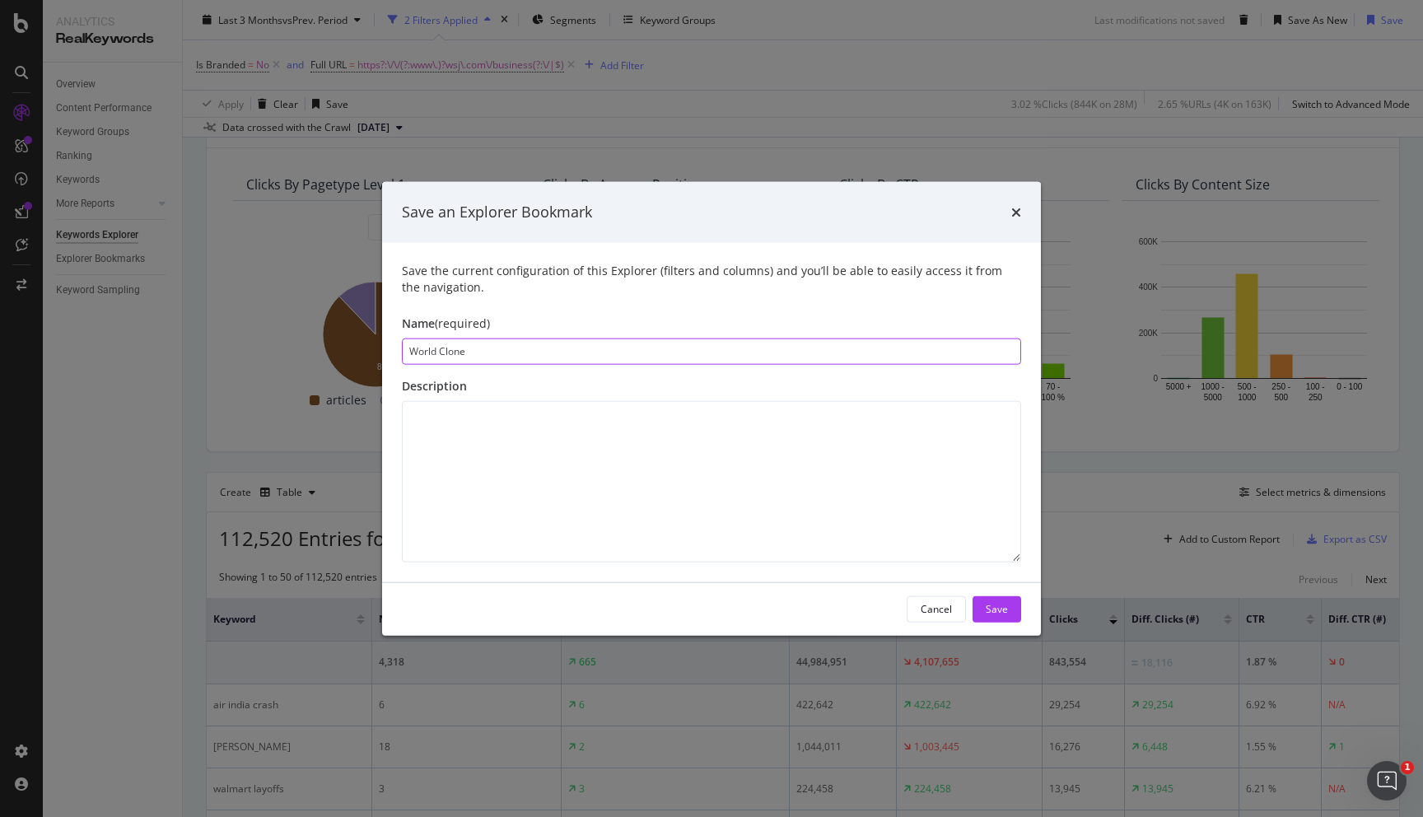
click at [525, 338] on input "World Clone" at bounding box center [711, 351] width 619 height 26
click at [525, 344] on input "World Clone" at bounding box center [711, 351] width 619 height 26
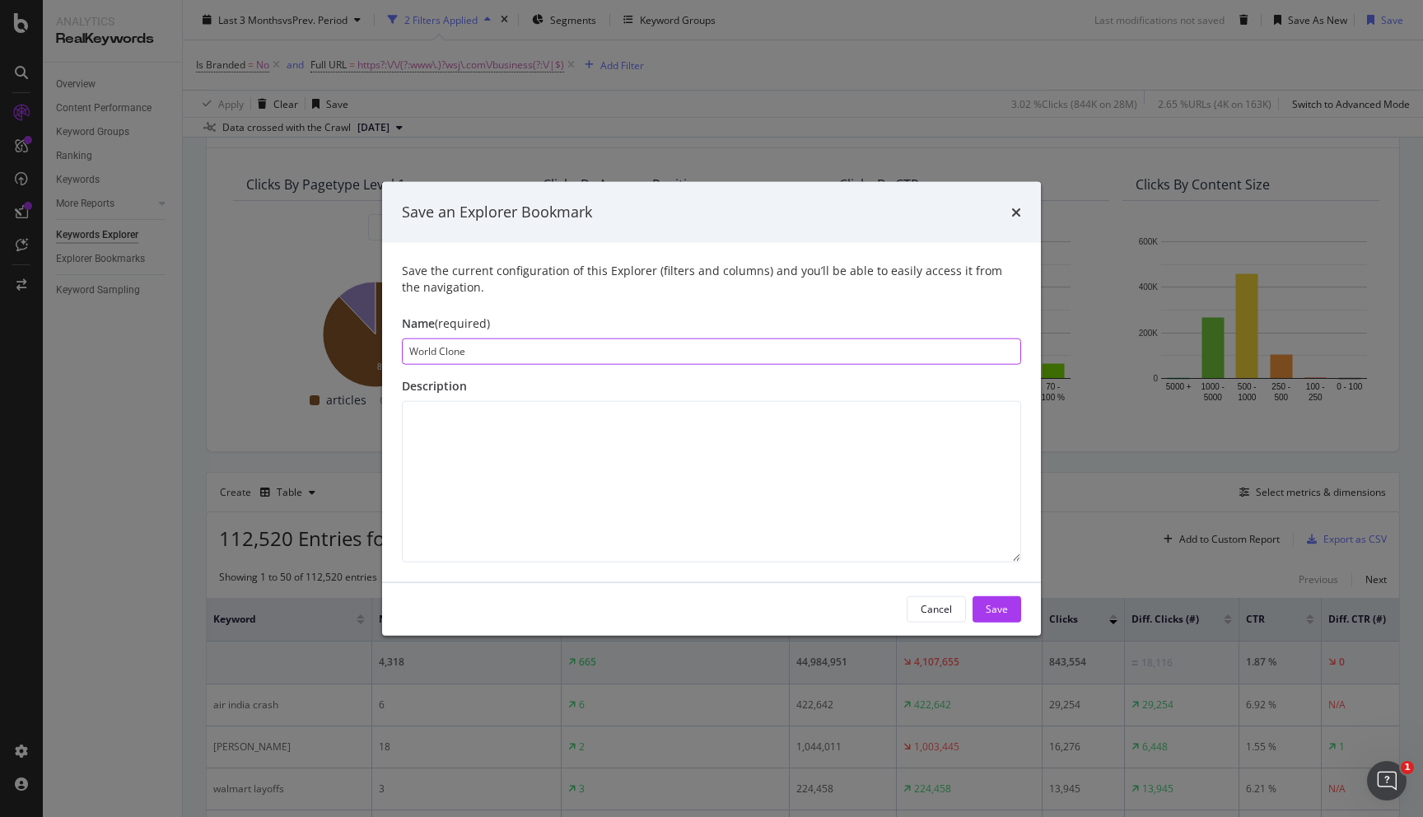
click at [527, 344] on input "World Clone" at bounding box center [711, 351] width 619 height 26
type input "Business"
click at [993, 611] on div "Save" at bounding box center [997, 609] width 22 height 14
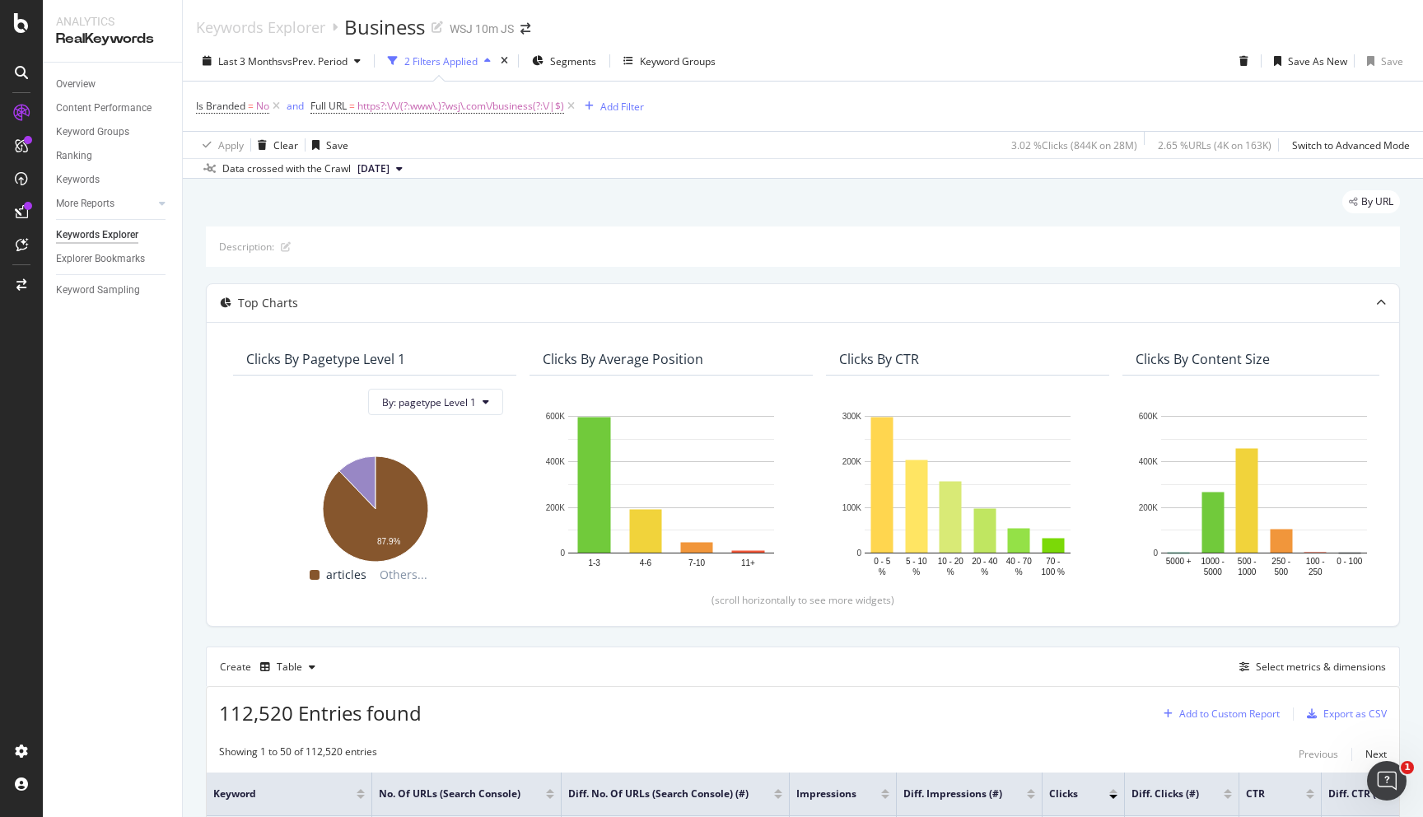
click at [1252, 714] on div "Add to Custom Report" at bounding box center [1229, 714] width 100 height 10
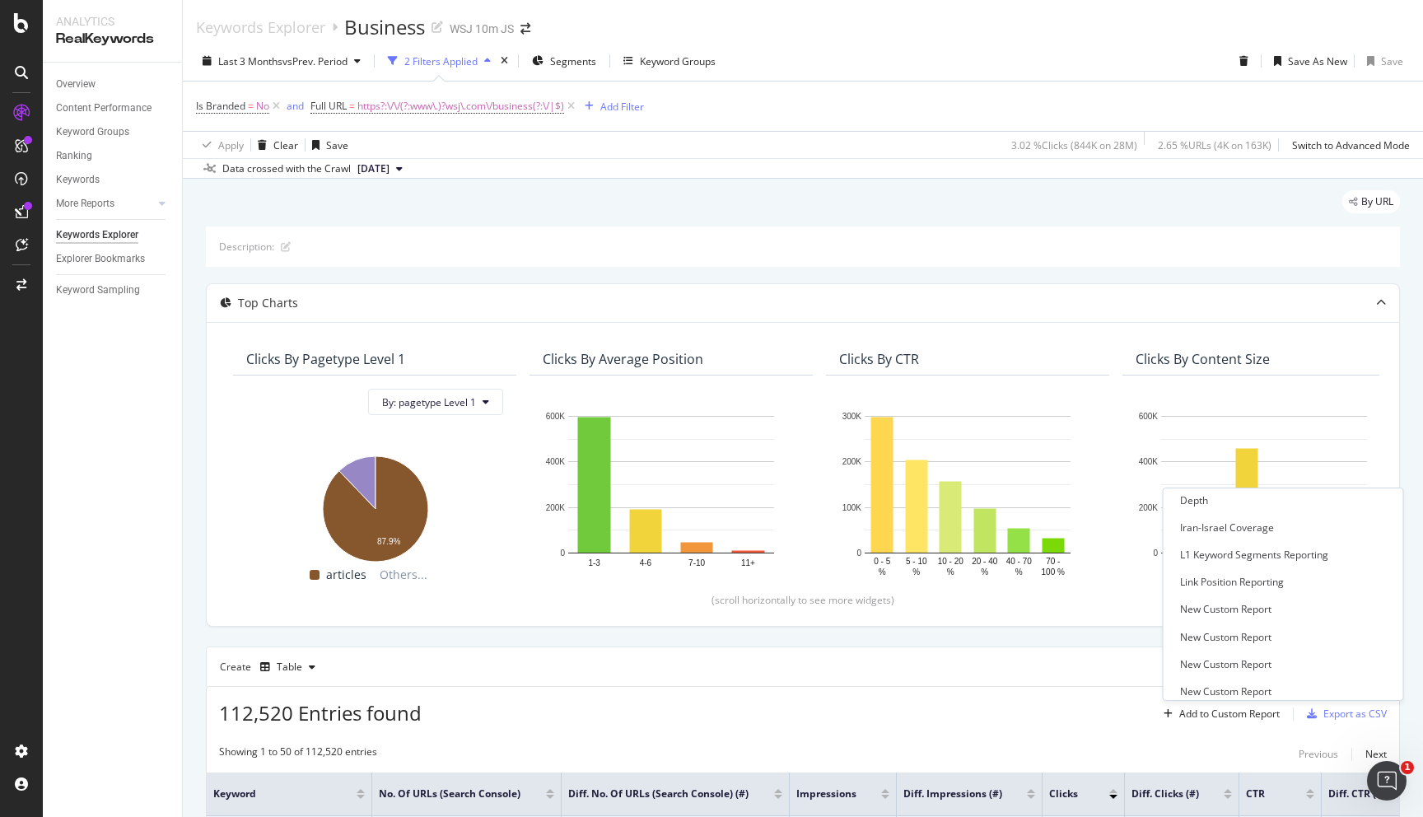
scroll to position [363, 0]
click at [1212, 553] on div "L1 Keyword Segments Reporting" at bounding box center [1254, 551] width 148 height 14
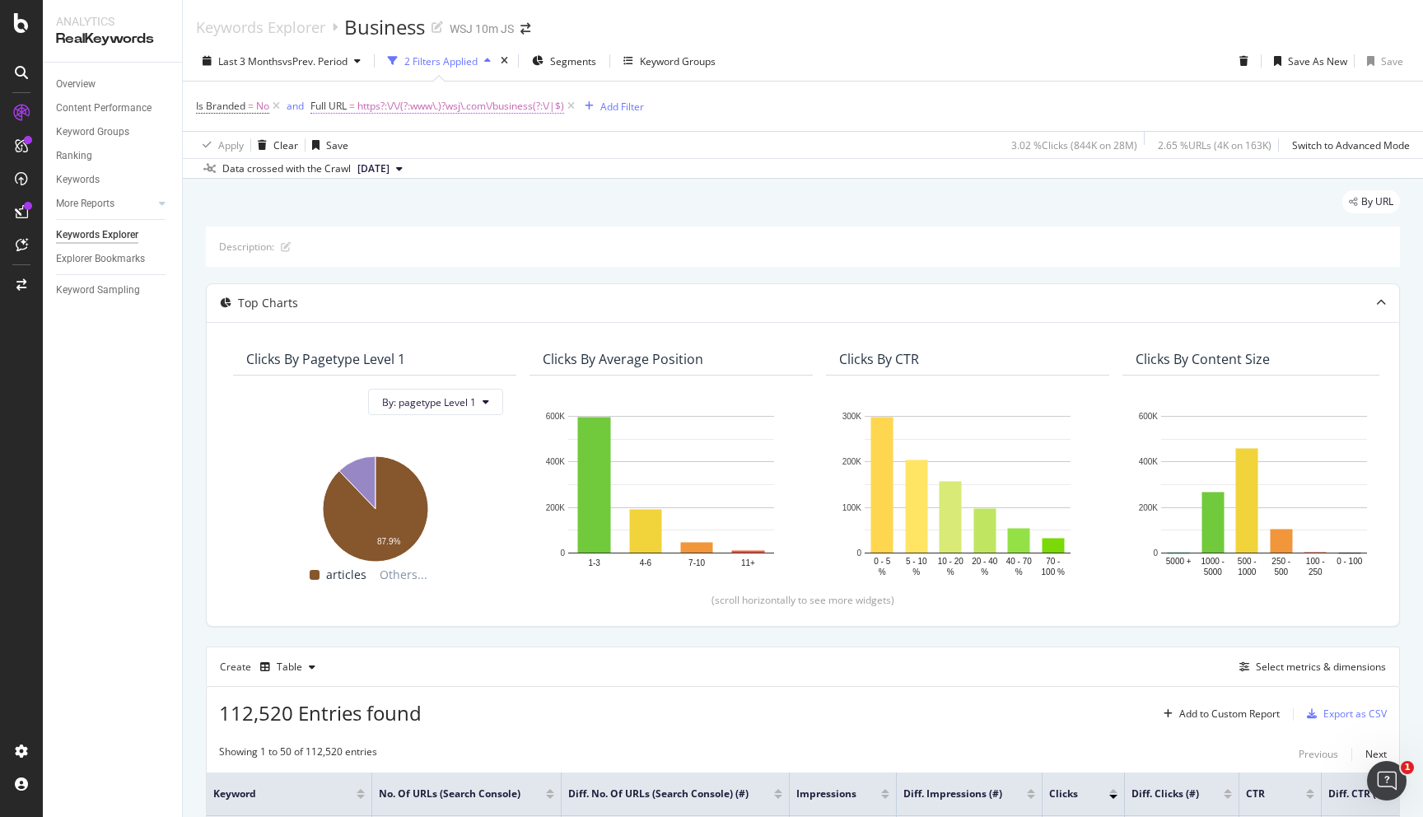
click at [513, 108] on span "https?:\/\/(?:www\.)?wsj\.com\/business(?:\/|$)" at bounding box center [460, 106] width 207 height 23
click at [444, 179] on input "^https?:\/\/(?:www\.)?wsj\.com\/business(?:\/|$)" at bounding box center [404, 175] width 156 height 26
paste input "us-new"
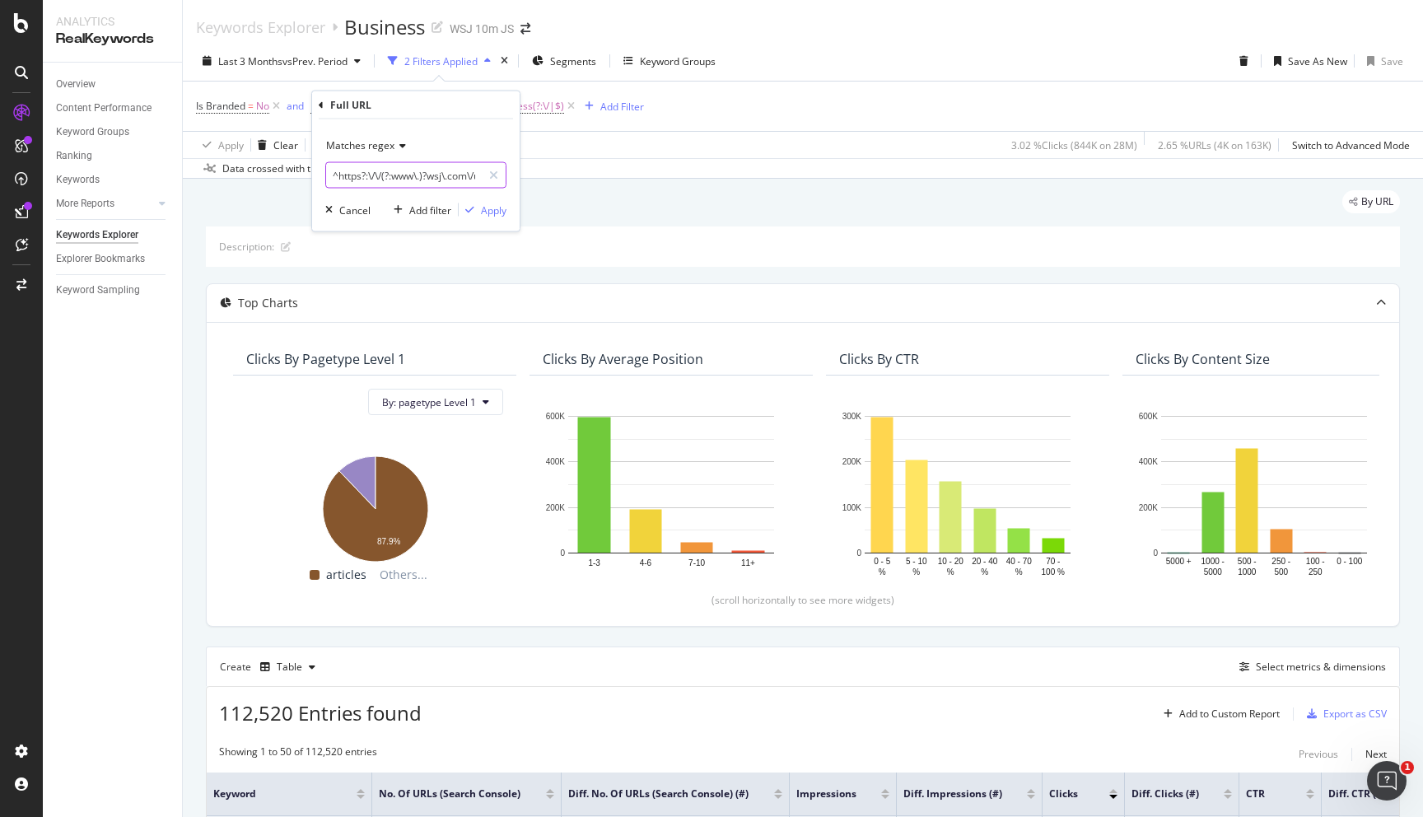
scroll to position [0, 71]
type input "^https?:\/\/(?:www\.)?wsj\.com\/us-news(?:\/|$)"
click at [495, 213] on div "Apply" at bounding box center [494, 210] width 26 height 14
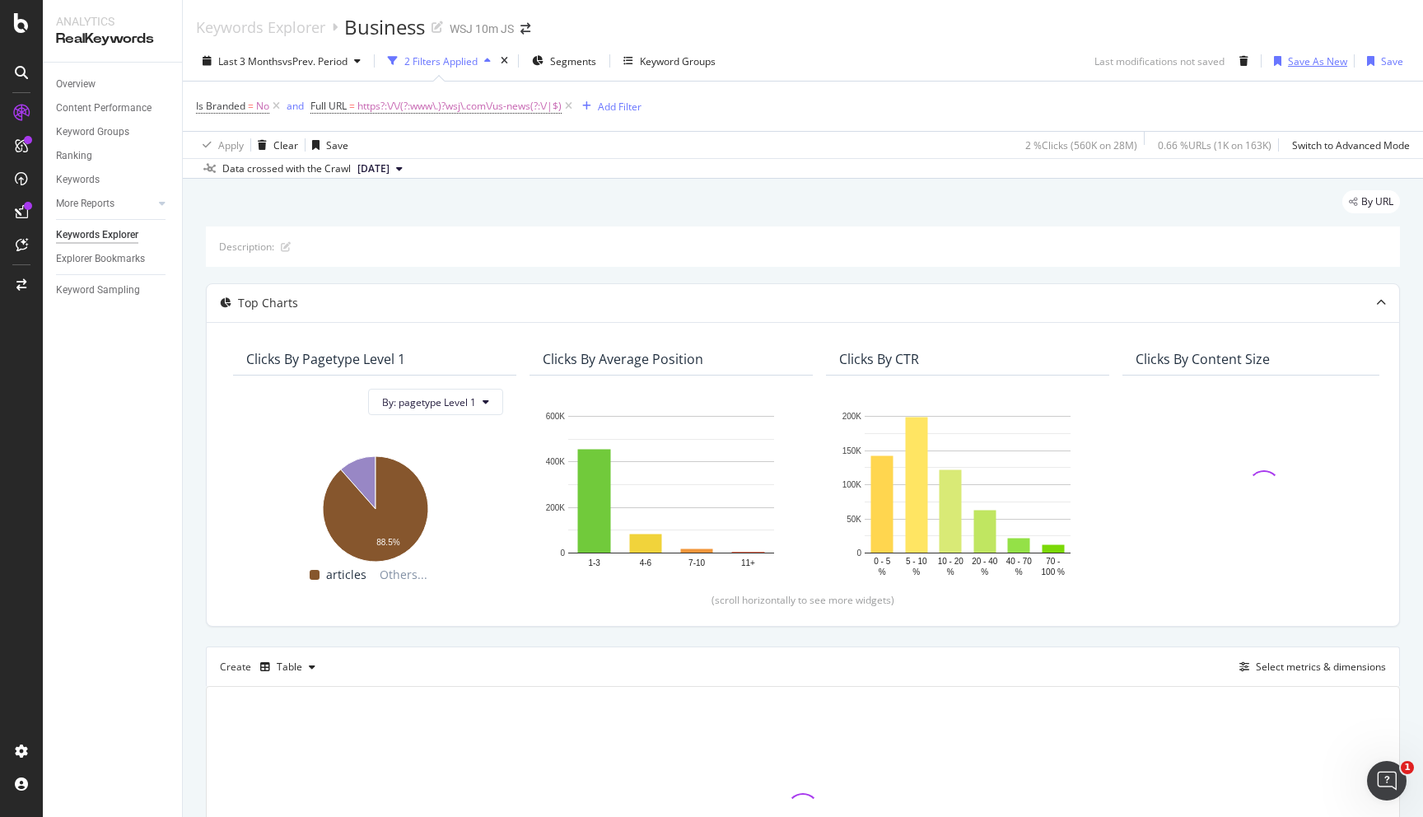
click at [1308, 63] on div "Save As New" at bounding box center [1317, 61] width 59 height 14
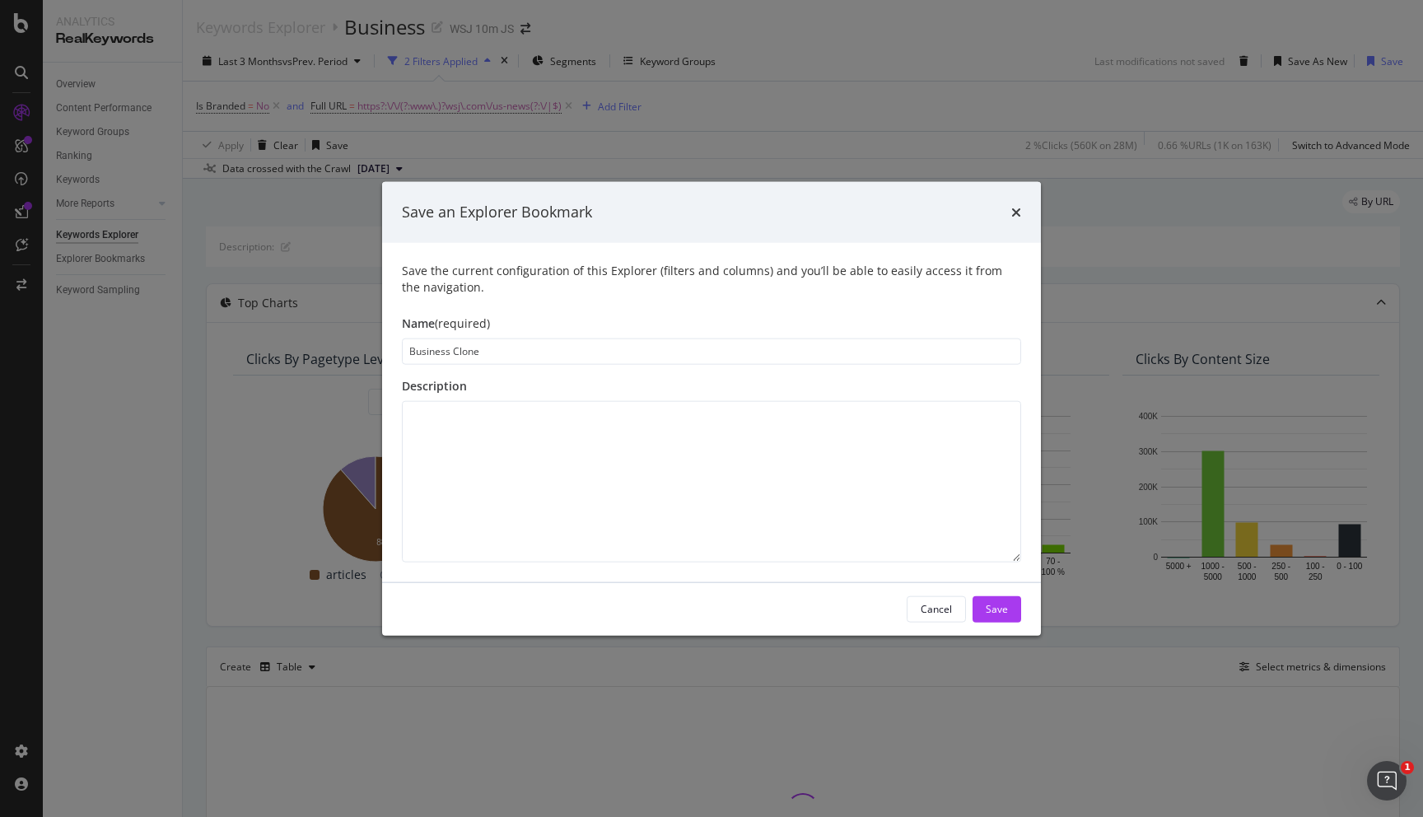
click at [502, 344] on input "Business Clone" at bounding box center [711, 351] width 619 height 26
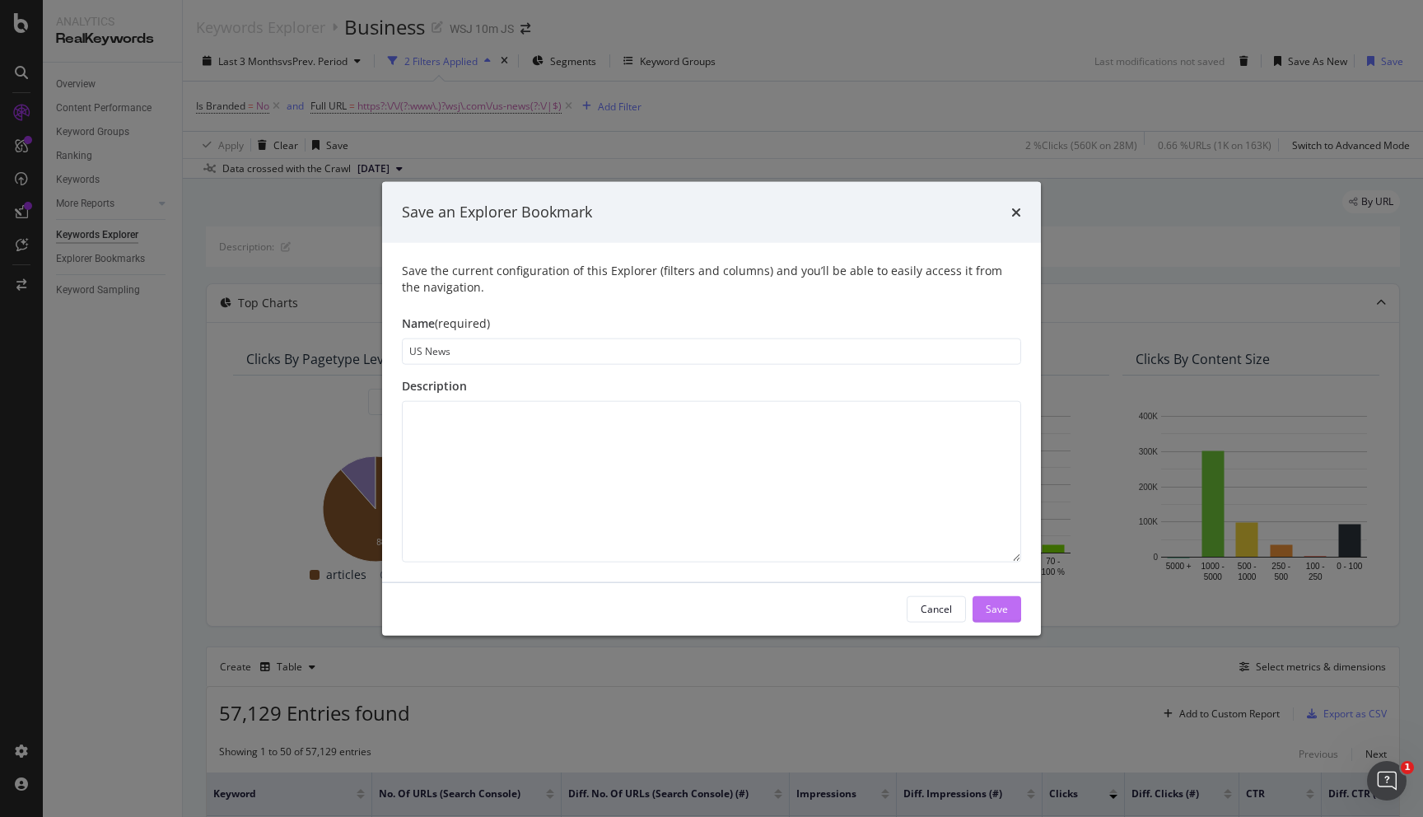
type input "US News"
click at [984, 609] on button "Save" at bounding box center [997, 608] width 49 height 26
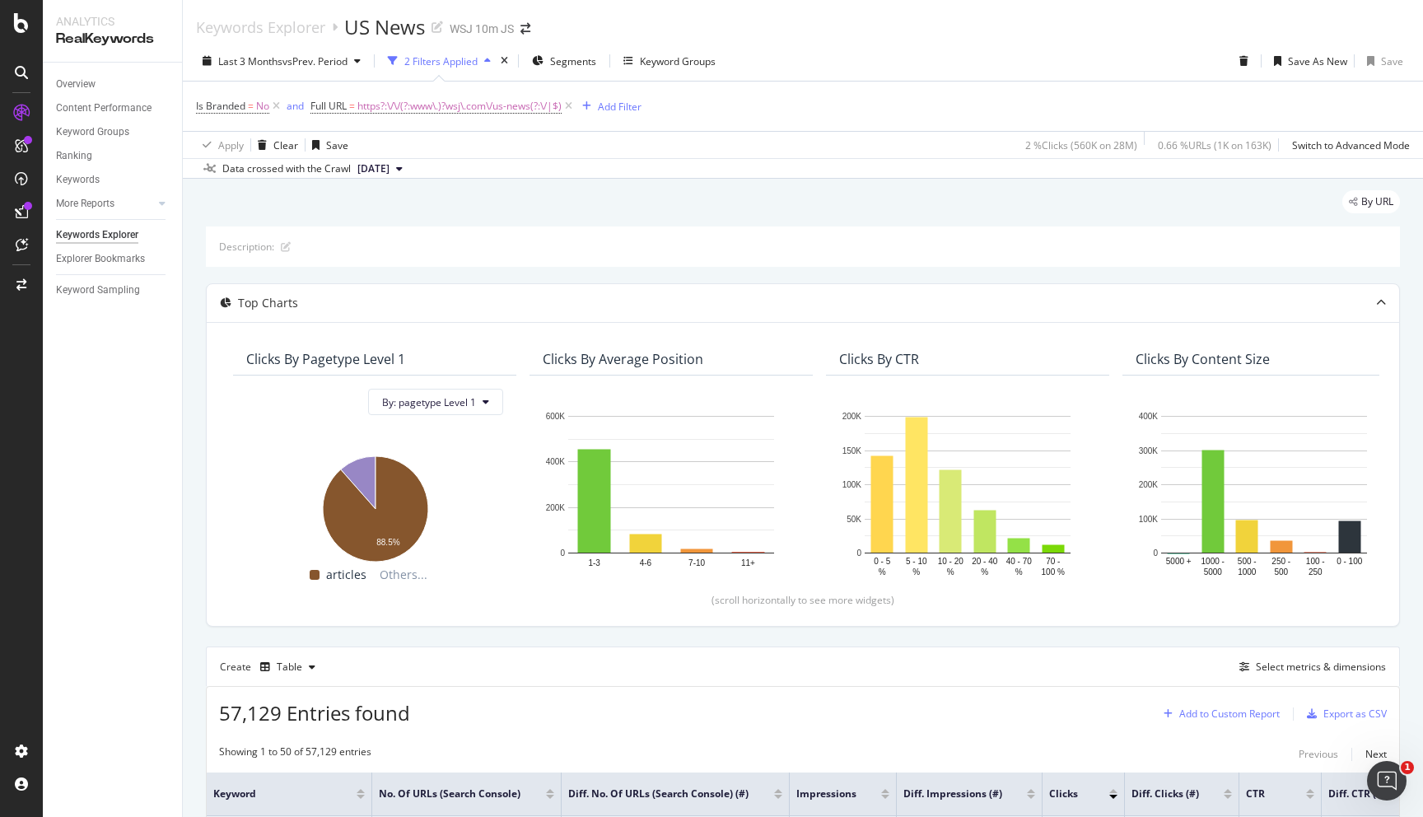
click at [1270, 714] on div "Add to Custom Report" at bounding box center [1229, 714] width 100 height 10
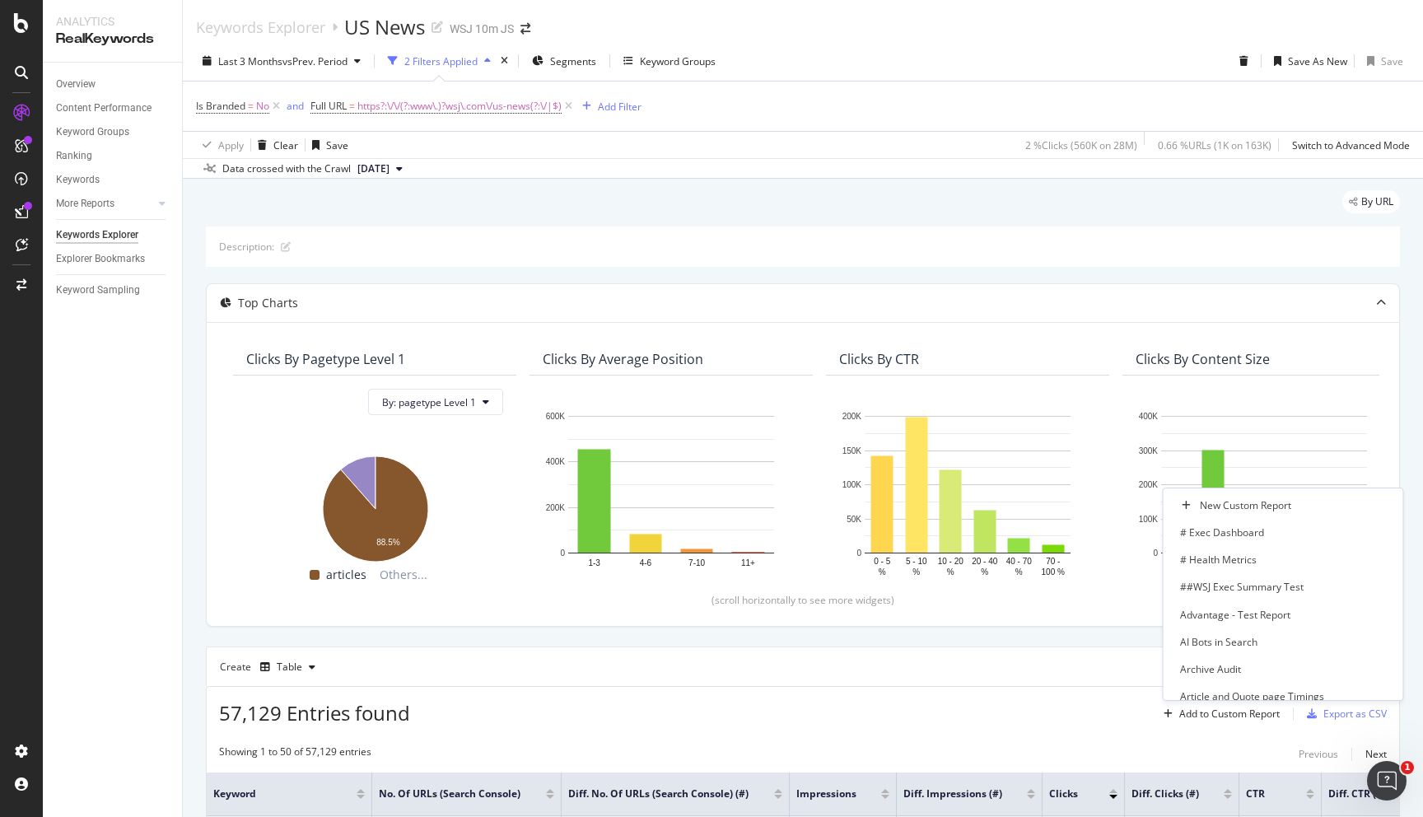
scroll to position [352, 0]
click at [1223, 560] on div "L1 Keyword Segments Reporting" at bounding box center [1254, 562] width 148 height 14
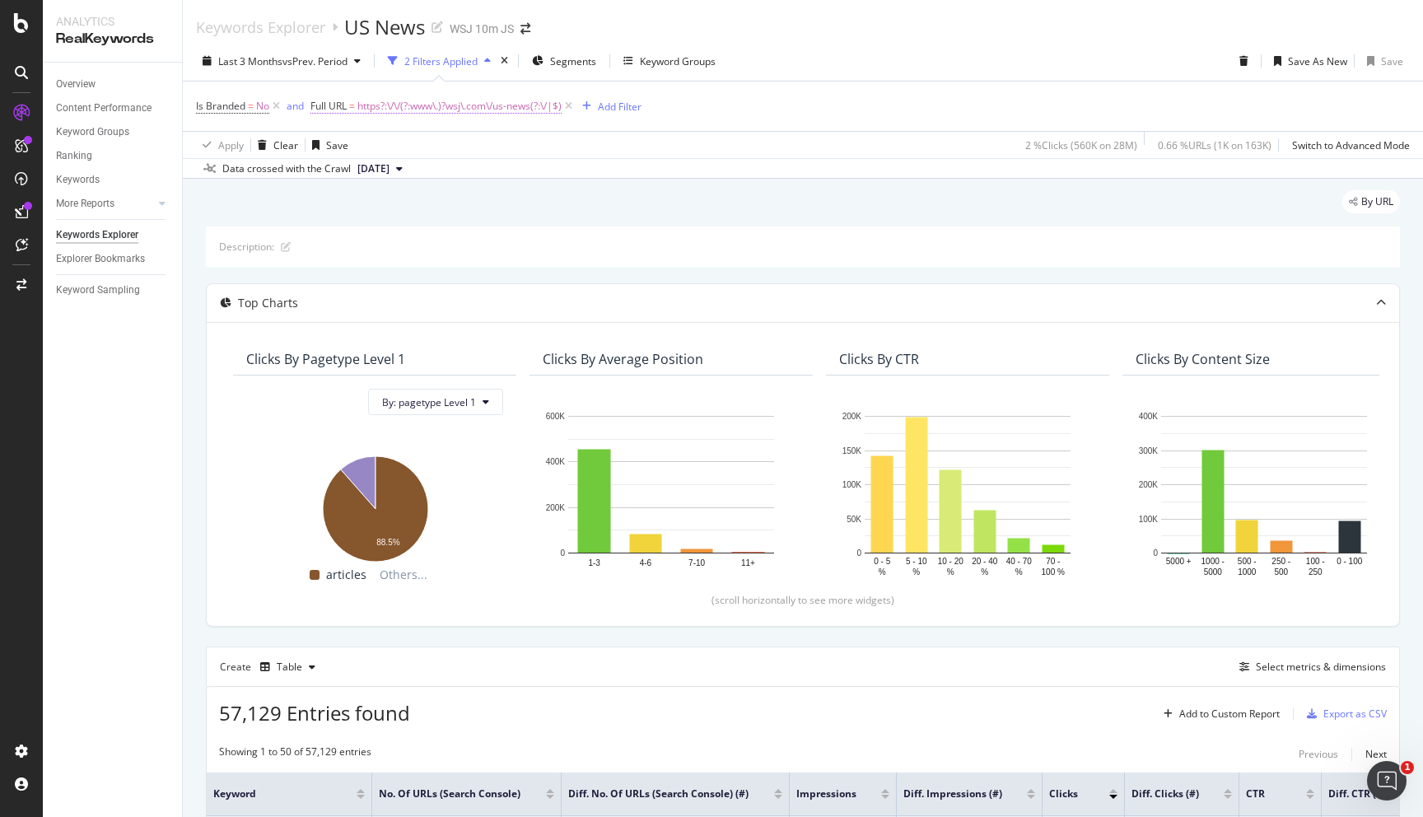
click at [460, 103] on span "https?:\/\/(?:www\.)?wsj\.com\/us-news(?:\/|$)" at bounding box center [459, 106] width 204 height 23
click at [445, 175] on input "^https?:\/\/(?:www\.)?wsj\.com\/us-news(?:\/|$)" at bounding box center [404, 175] width 156 height 26
paste input "tech"
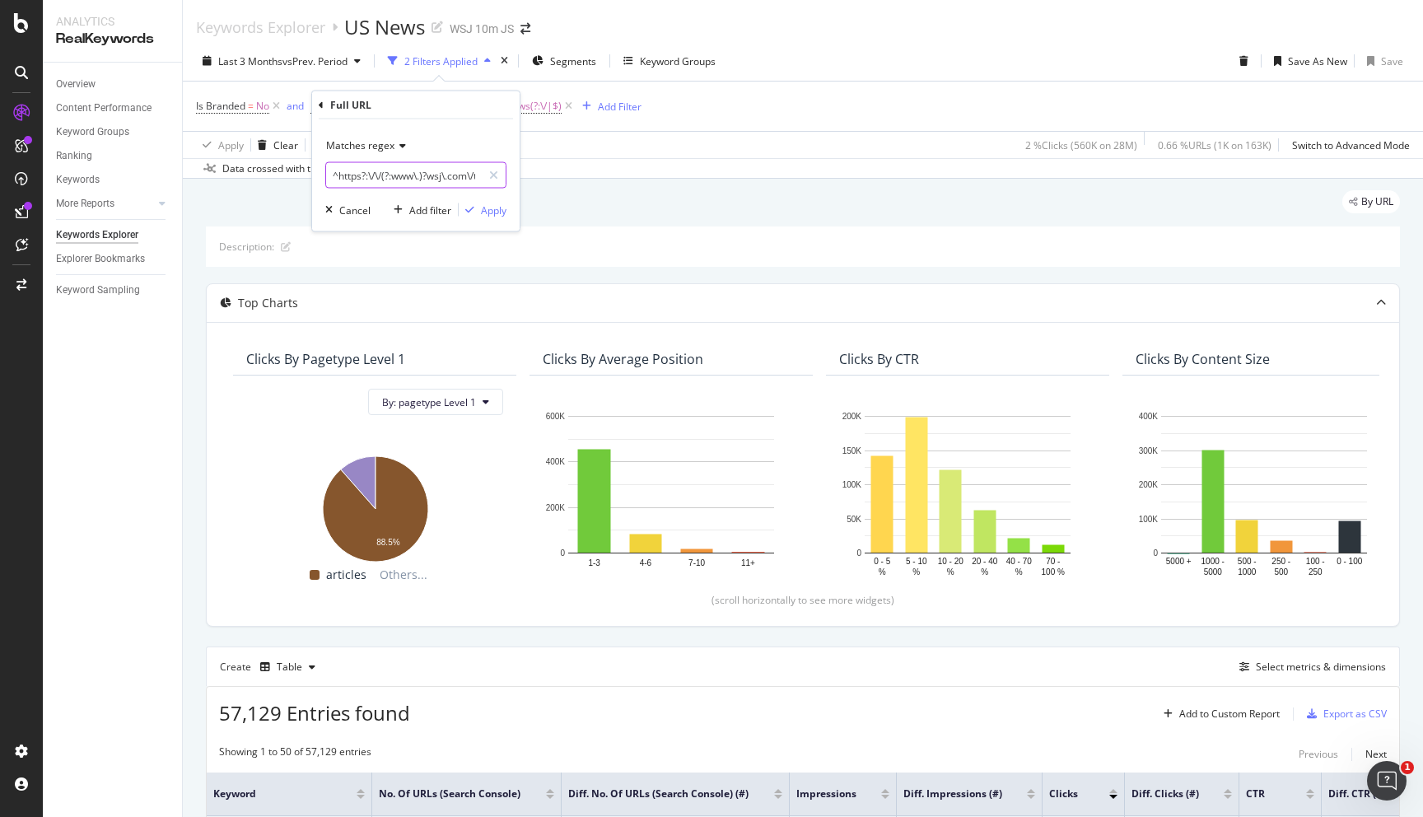
scroll to position [0, 53]
type input "^https?:\/\/(?:www\.)?wsj\.com\/tech(?:\/|$)"
click at [499, 213] on div "Apply" at bounding box center [494, 210] width 26 height 14
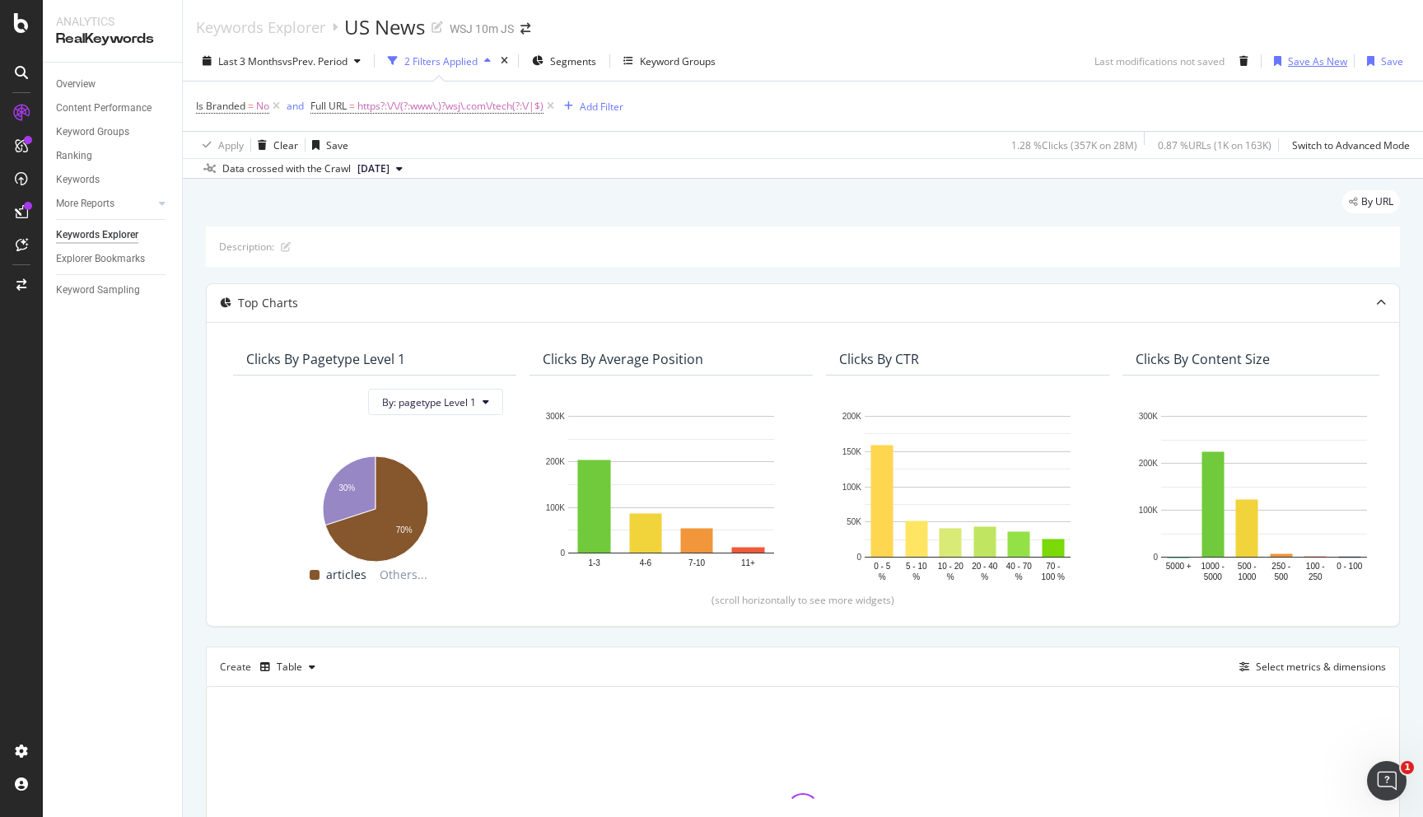
click at [1301, 67] on div "Save As New" at bounding box center [1317, 61] width 59 height 14
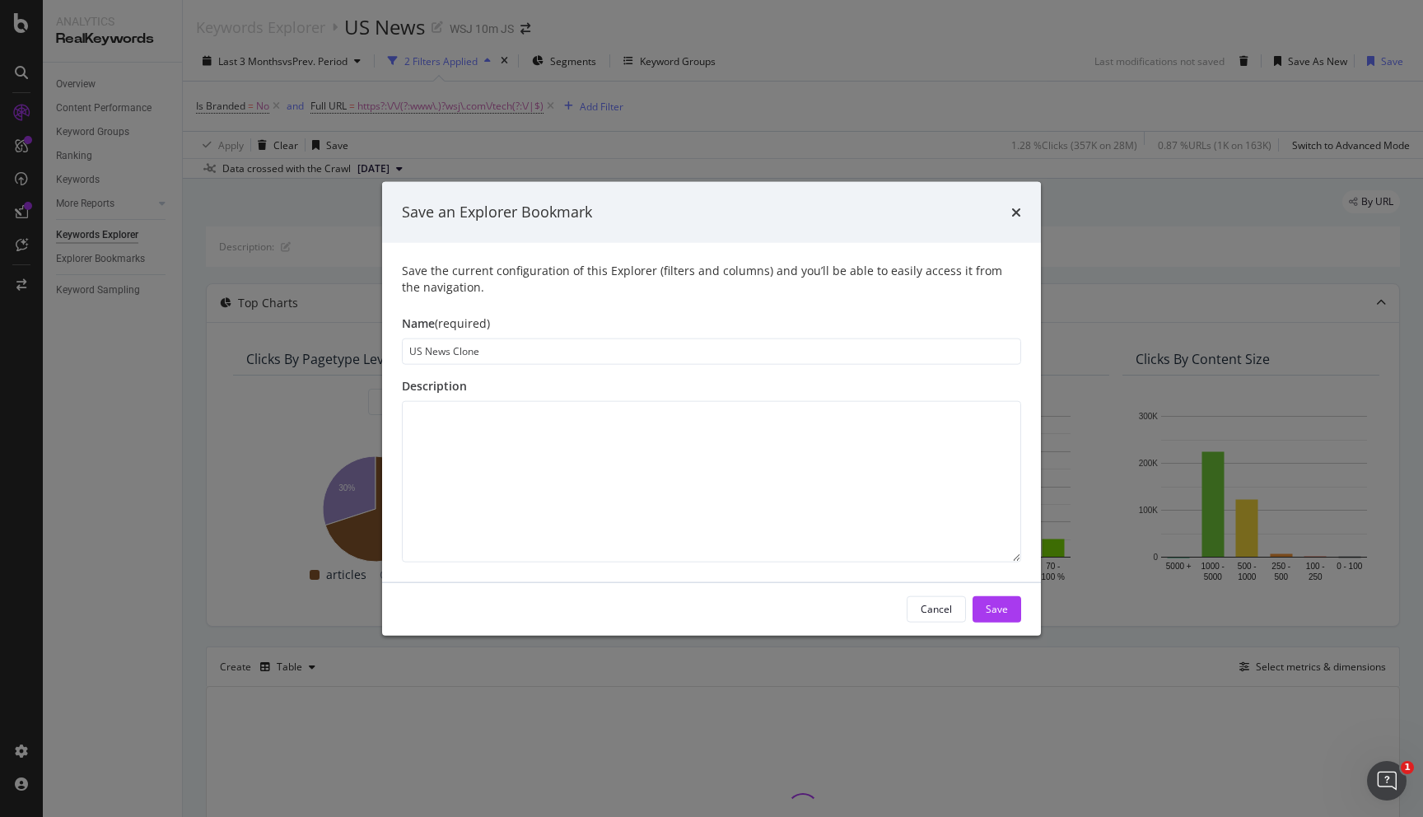
click at [464, 361] on input "US News Clone" at bounding box center [711, 351] width 619 height 26
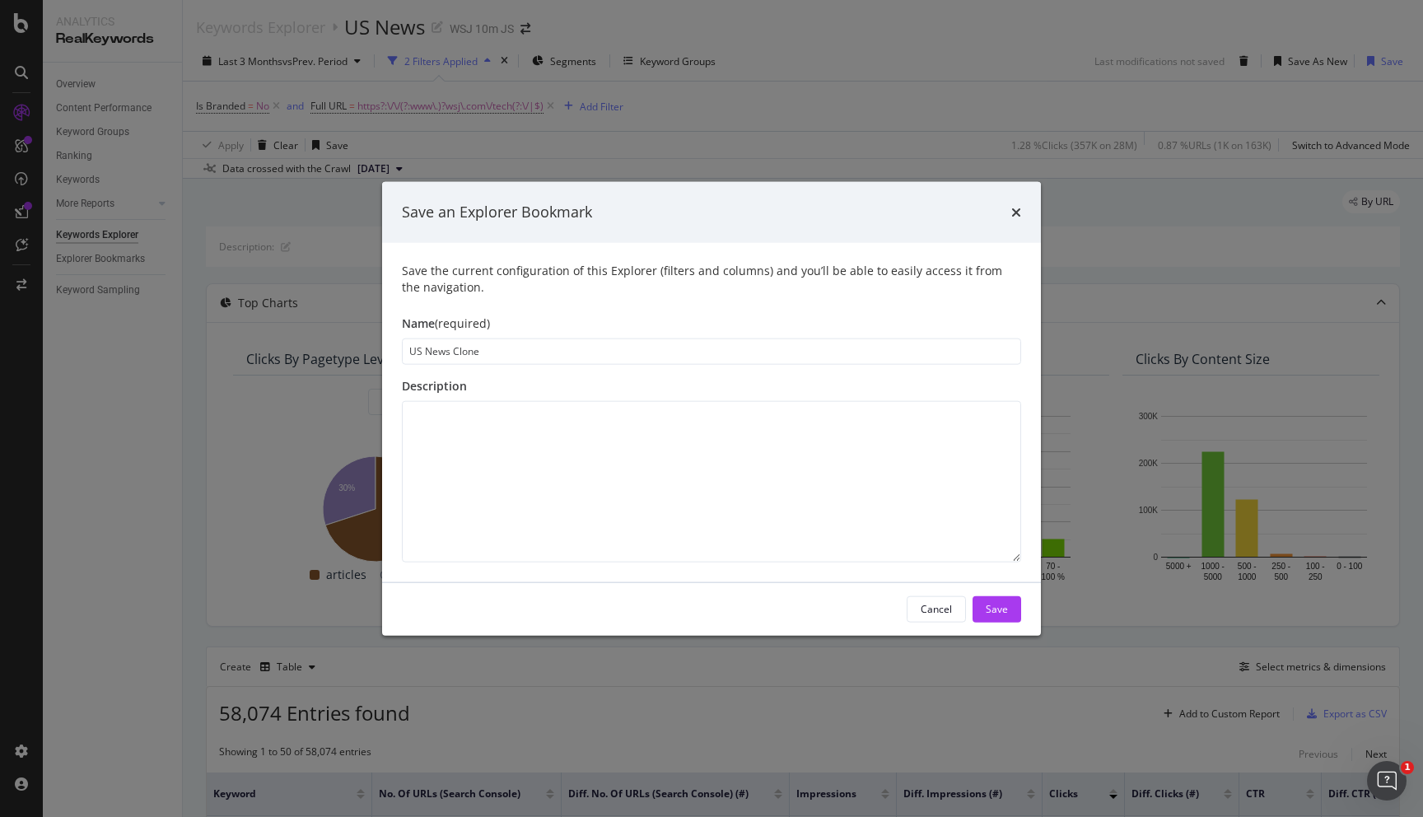
click at [464, 361] on input "US News Clone" at bounding box center [711, 351] width 619 height 26
type input "Tech"
click at [1006, 603] on div "Save" at bounding box center [997, 609] width 22 height 14
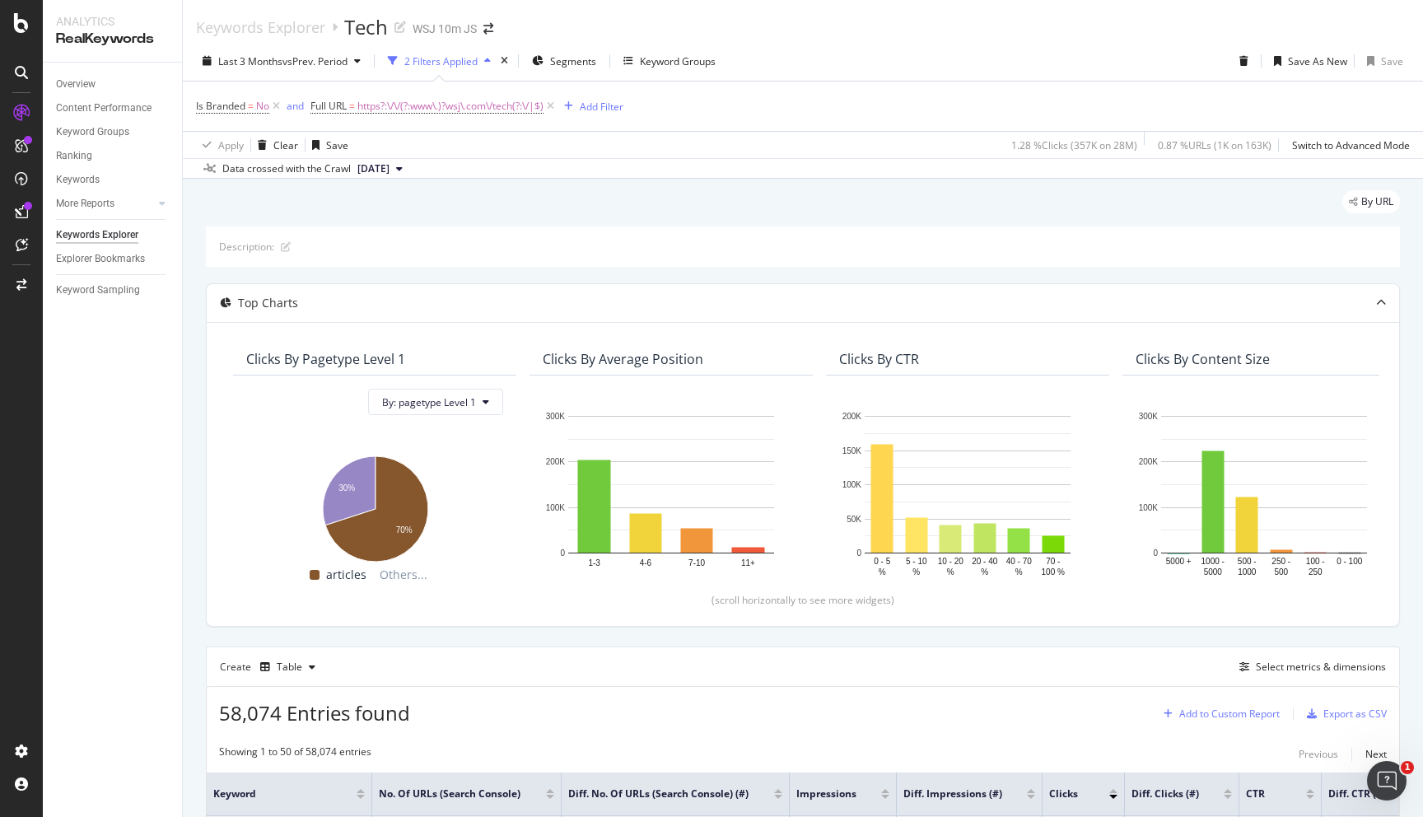
click at [1257, 715] on div "Add to Custom Report" at bounding box center [1229, 714] width 100 height 10
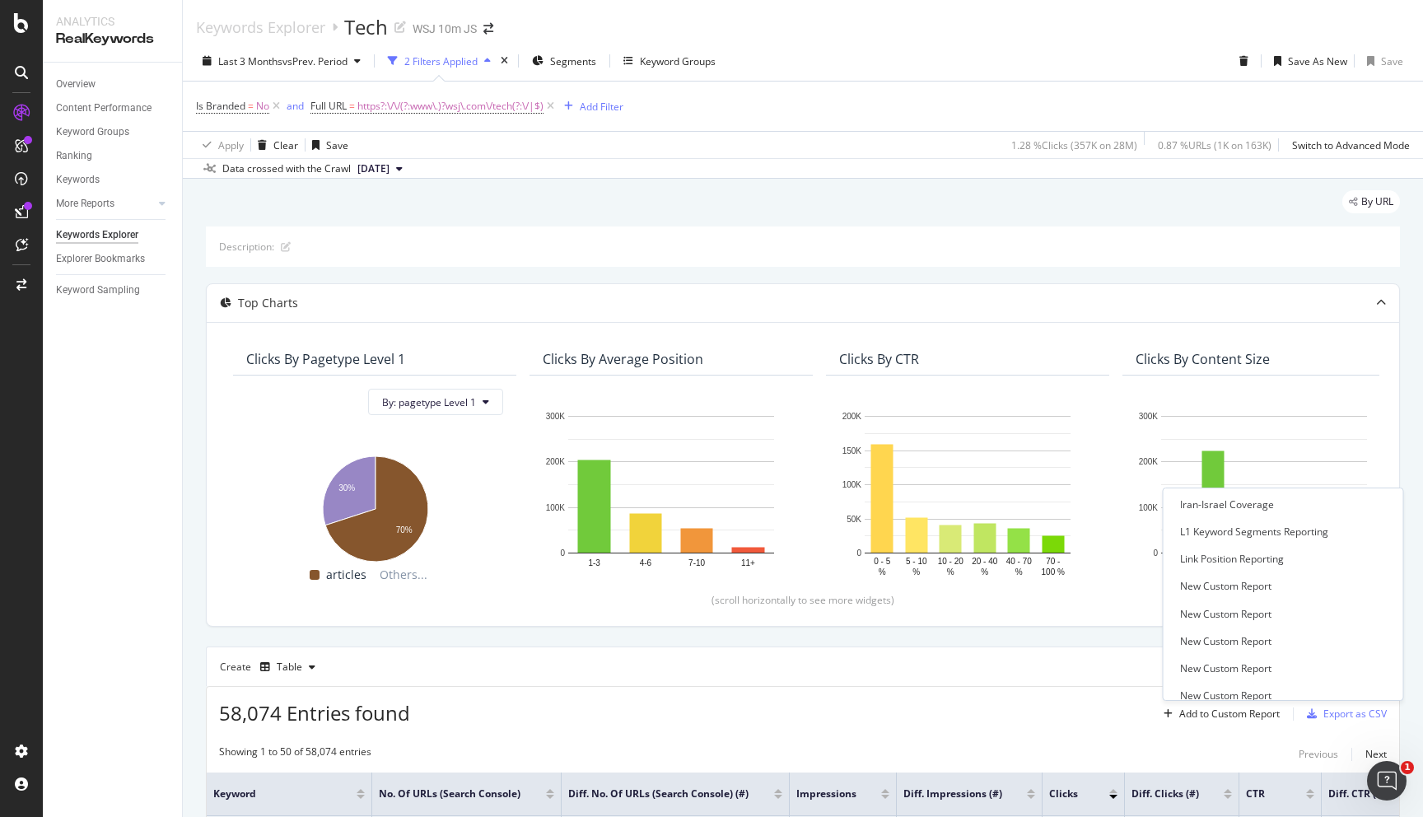
scroll to position [360, 0]
click at [1200, 555] on div "L1 Keyword Segments Reporting" at bounding box center [1254, 555] width 148 height 14
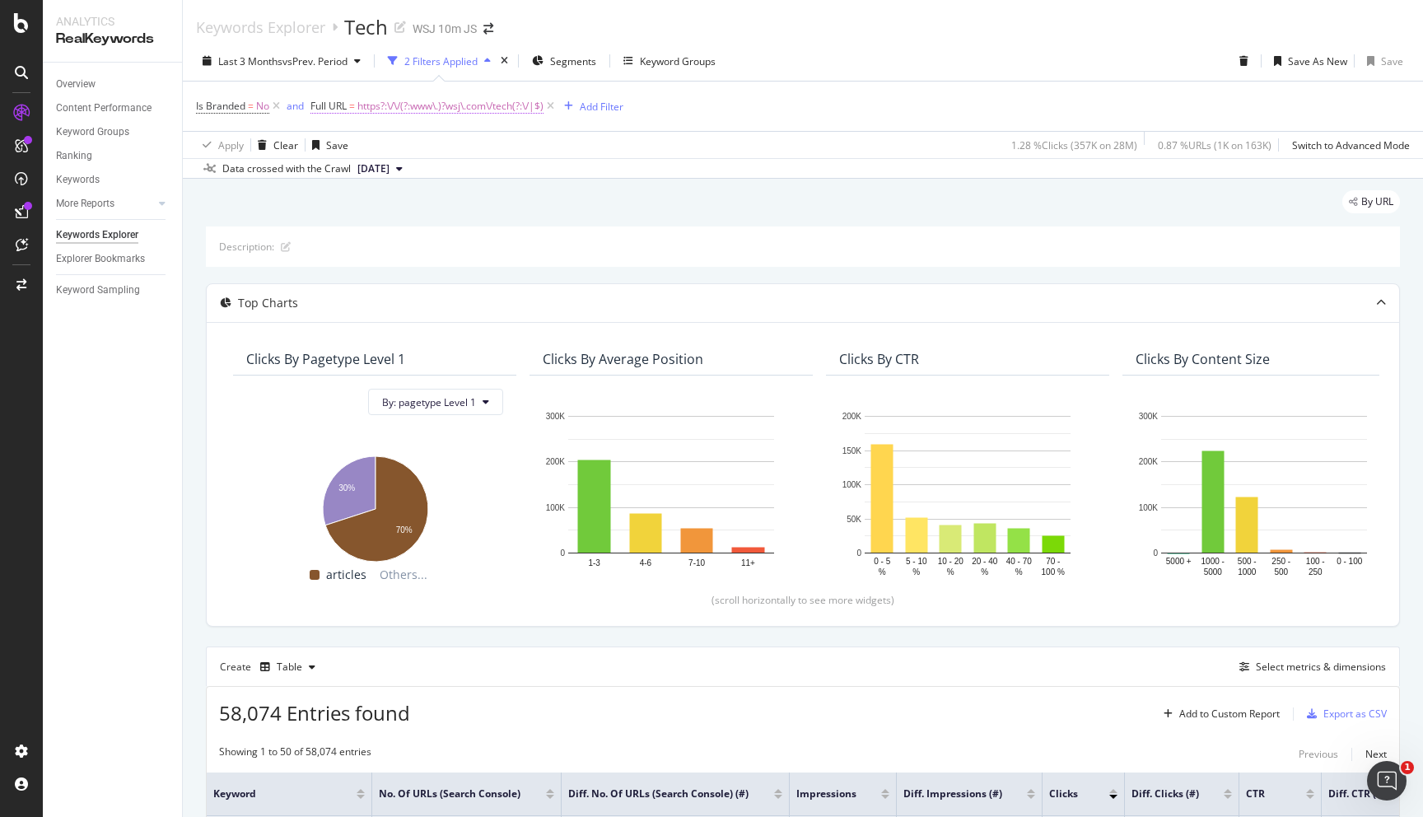
click at [469, 110] on span "https?:\/\/(?:www\.)?wsj\.com\/tech(?:\/|$)" at bounding box center [450, 106] width 186 height 23
click at [420, 176] on input "^https?:\/\/(?:www\.)?wsj\.com\/tech(?:\/|$)" at bounding box center [404, 175] width 156 height 26
paste input "finance"
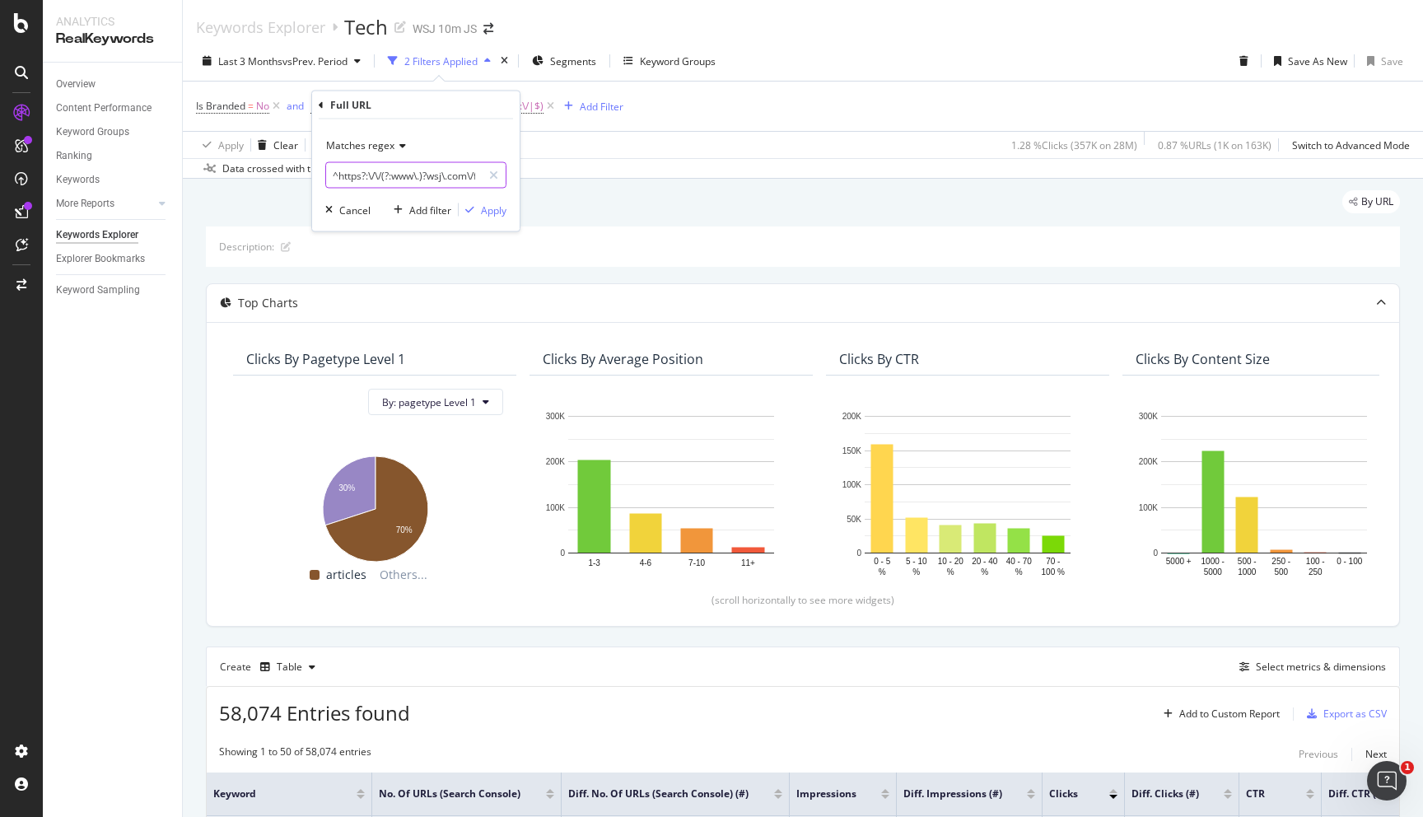
scroll to position [0, 67]
type input "^https?:\/\/(?:www\.)?wsj\.com\/finance(?:\/|$)"
click at [502, 214] on div "Apply" at bounding box center [494, 210] width 26 height 14
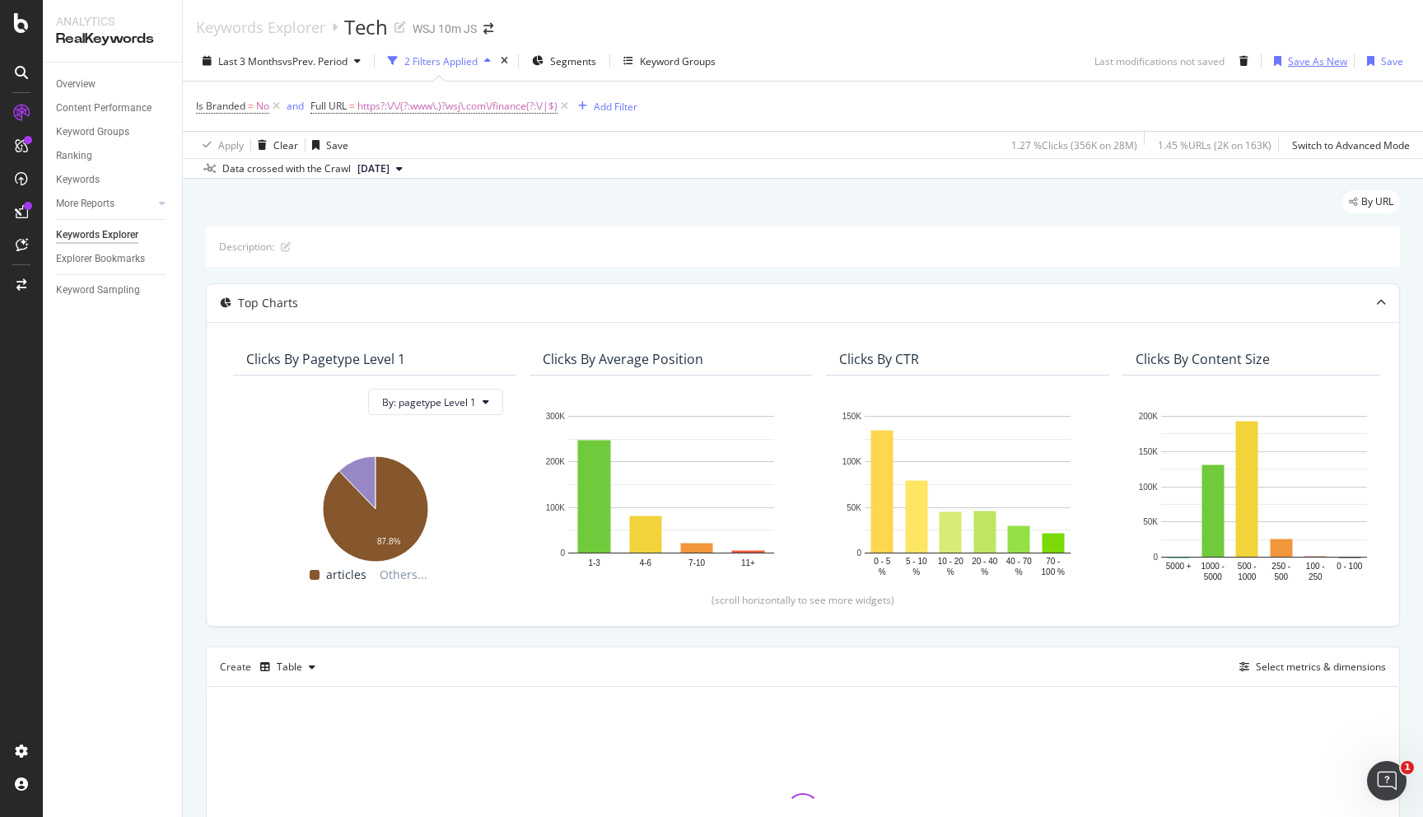
click at [1308, 60] on div "Save As New" at bounding box center [1317, 61] width 59 height 14
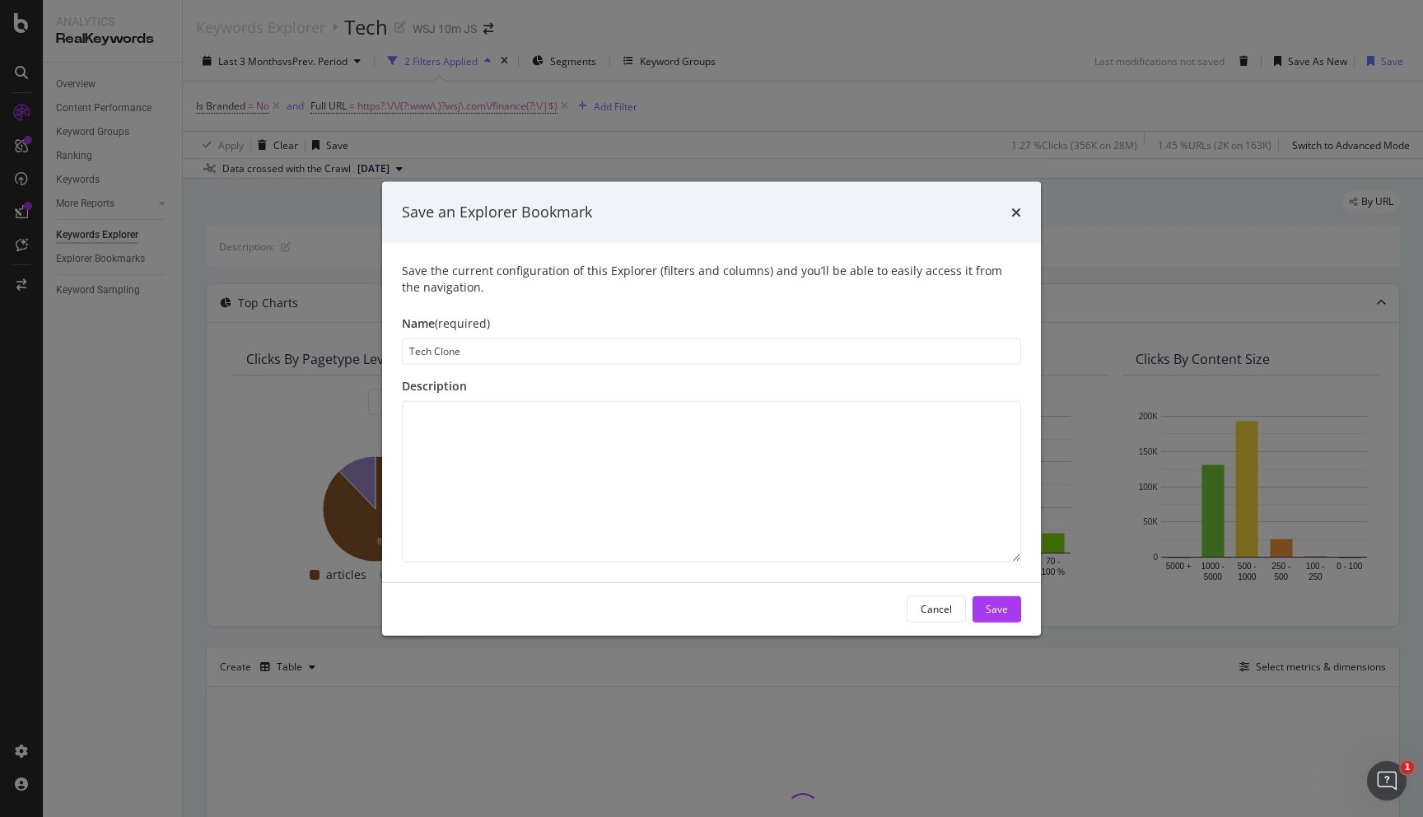
click at [556, 352] on input "Tech Clone" at bounding box center [711, 351] width 619 height 26
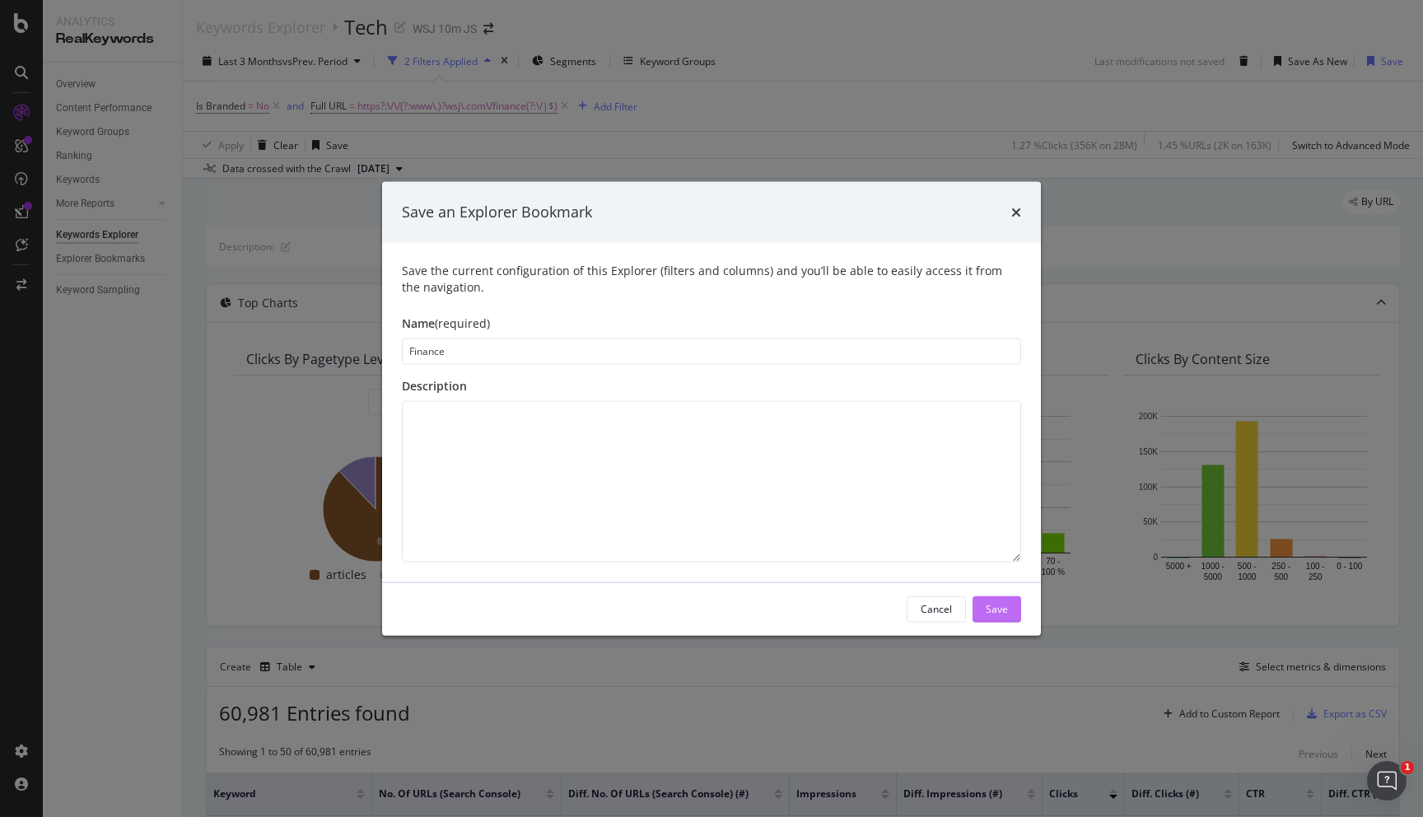
type input "Finance"
click at [1001, 606] on div "Save" at bounding box center [997, 609] width 22 height 14
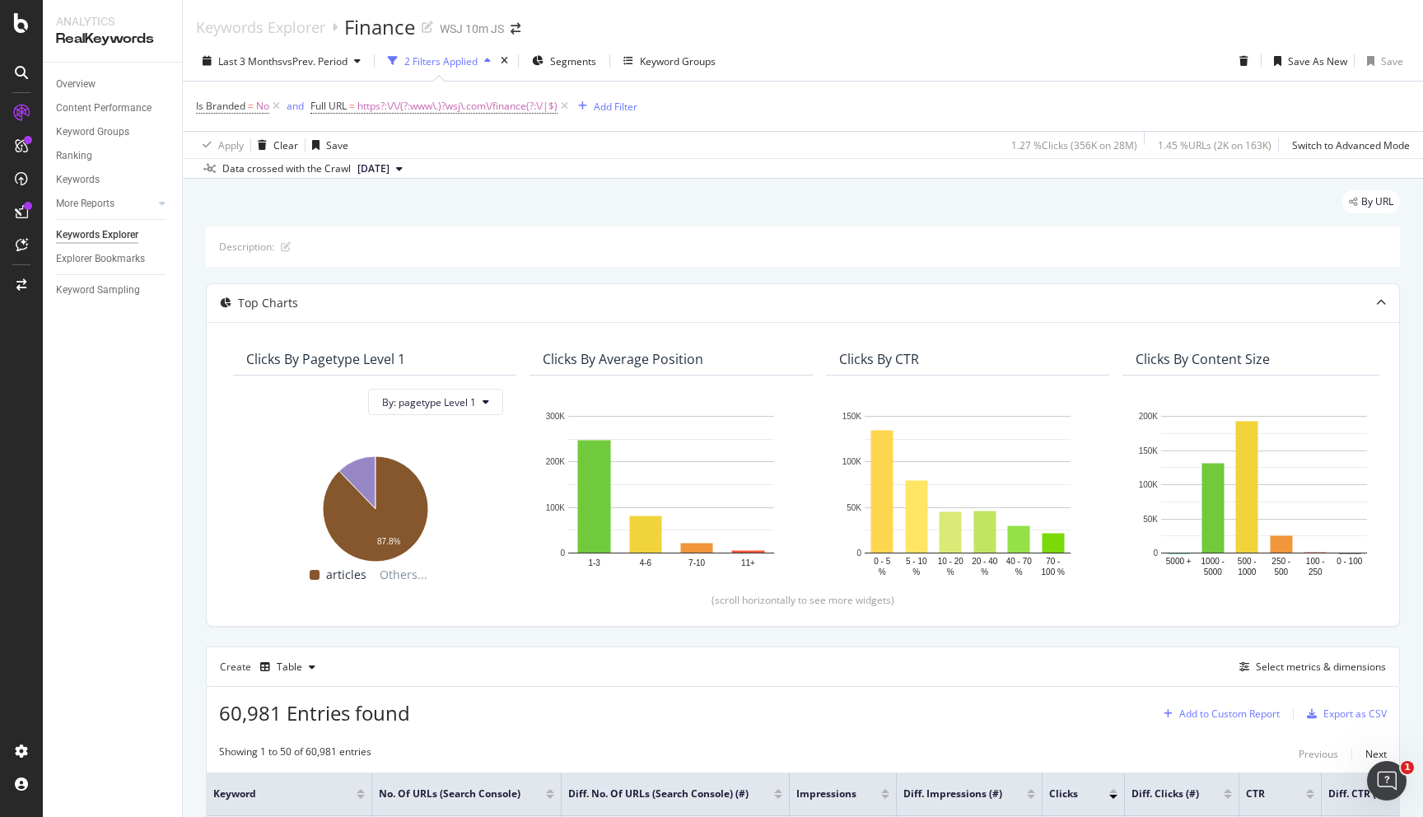
click at [1252, 719] on div "Add to Custom Report" at bounding box center [1229, 714] width 100 height 10
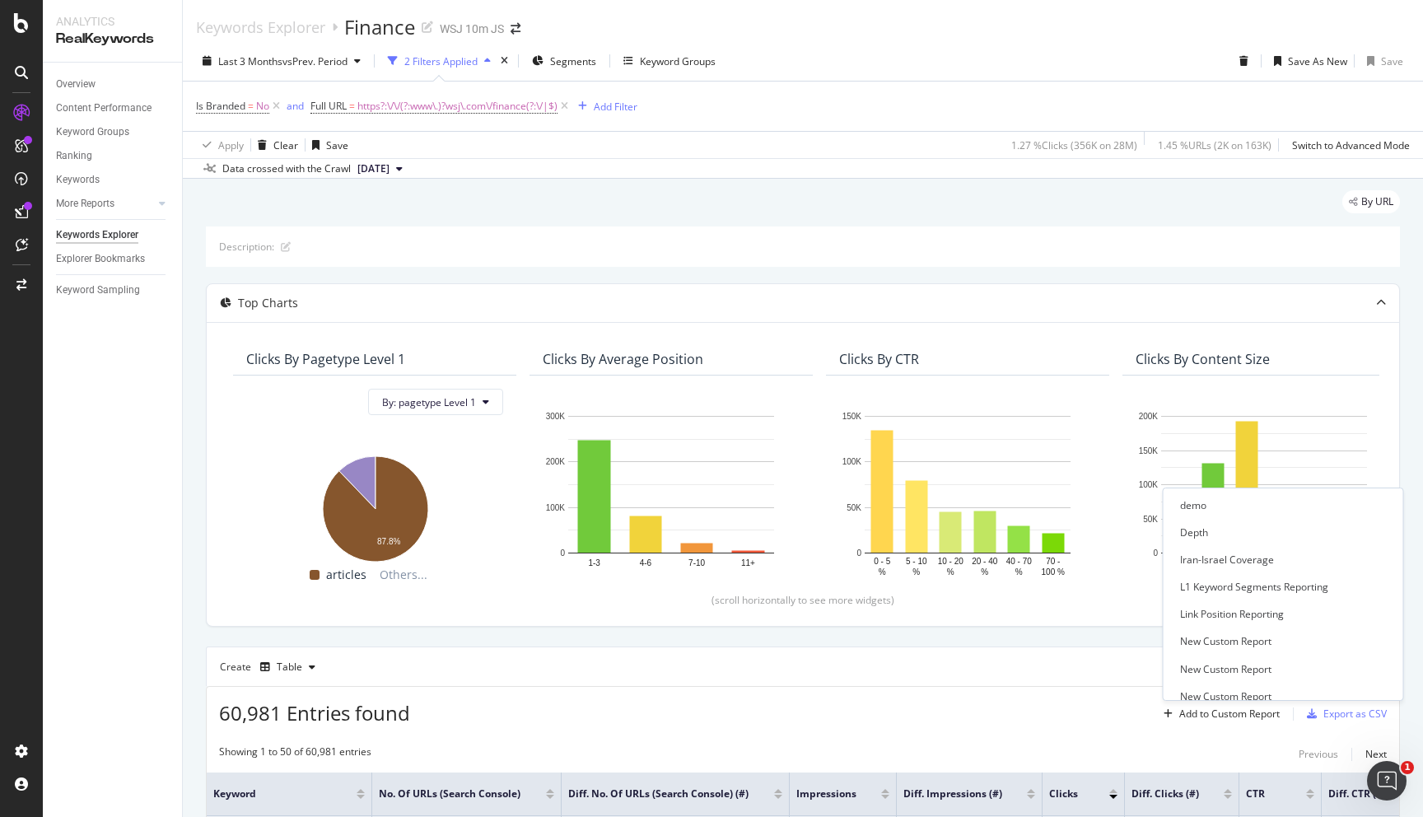
scroll to position [327, 0]
click at [1203, 585] on div "L1 Keyword Segments Reporting" at bounding box center [1254, 588] width 148 height 14
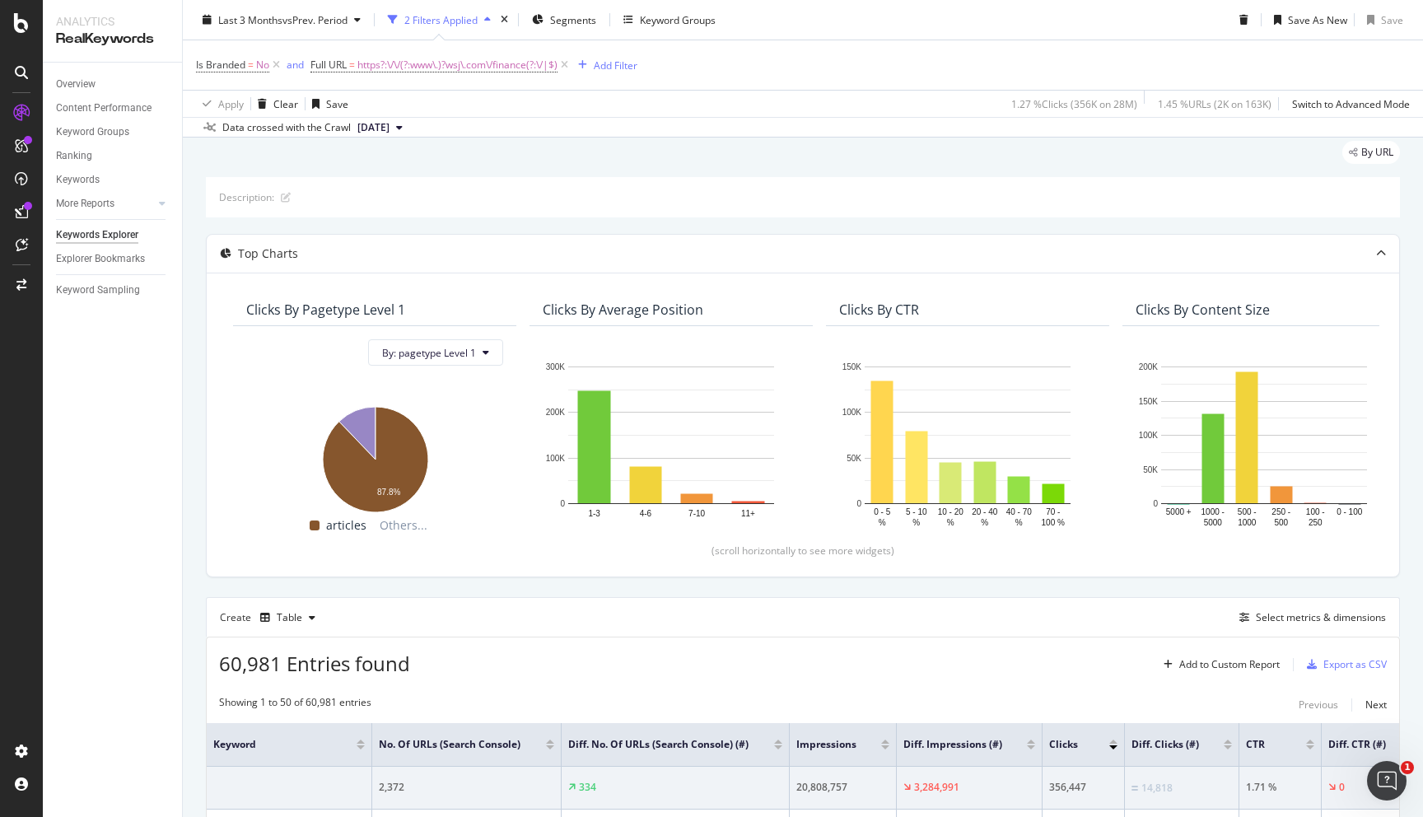
scroll to position [0, 0]
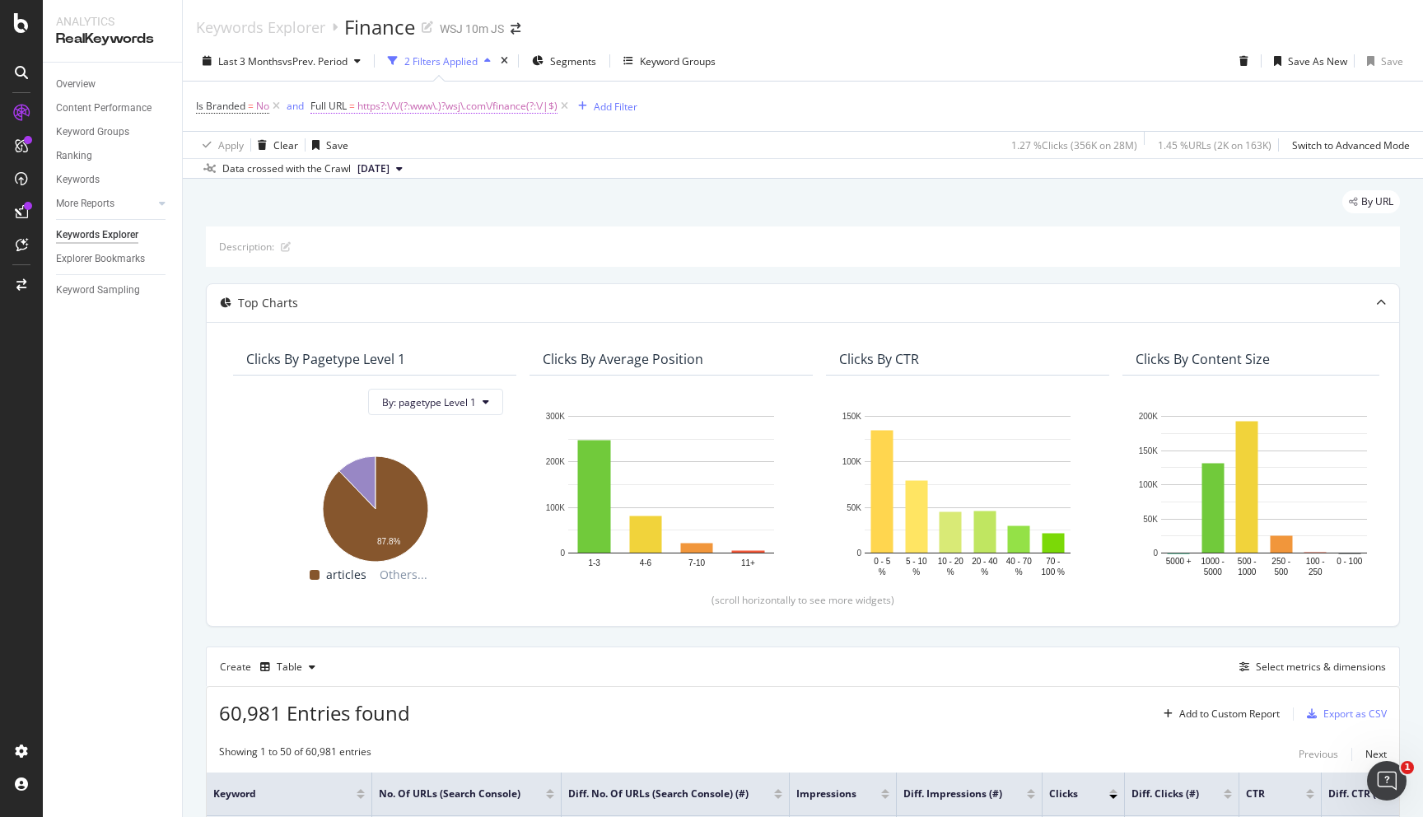
click at [480, 111] on span "https?:\/\/(?:www\.)?wsj\.com\/finance(?:\/|$)" at bounding box center [457, 106] width 200 height 23
click at [449, 174] on input "^https?:\/\/(?:www\.)?wsj\.com\/finance(?:\/|$)" at bounding box center [404, 175] width 156 height 26
paste input "economy"
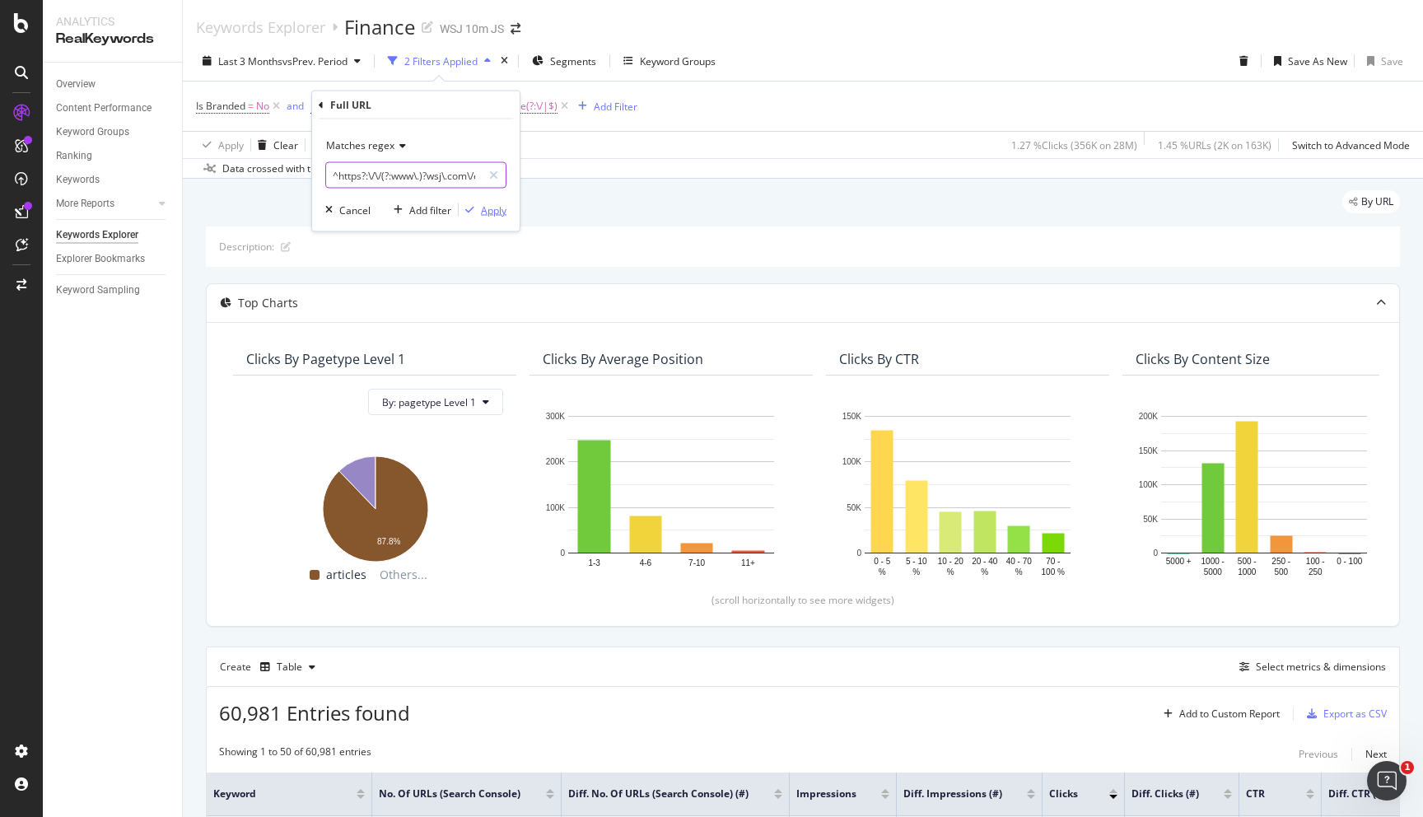
scroll to position [0, 75]
type input "^https?:\/\/(?:www\.)?wsj\.com\/economy(?:\/|$)"
click at [502, 204] on div "Apply" at bounding box center [494, 210] width 26 height 14
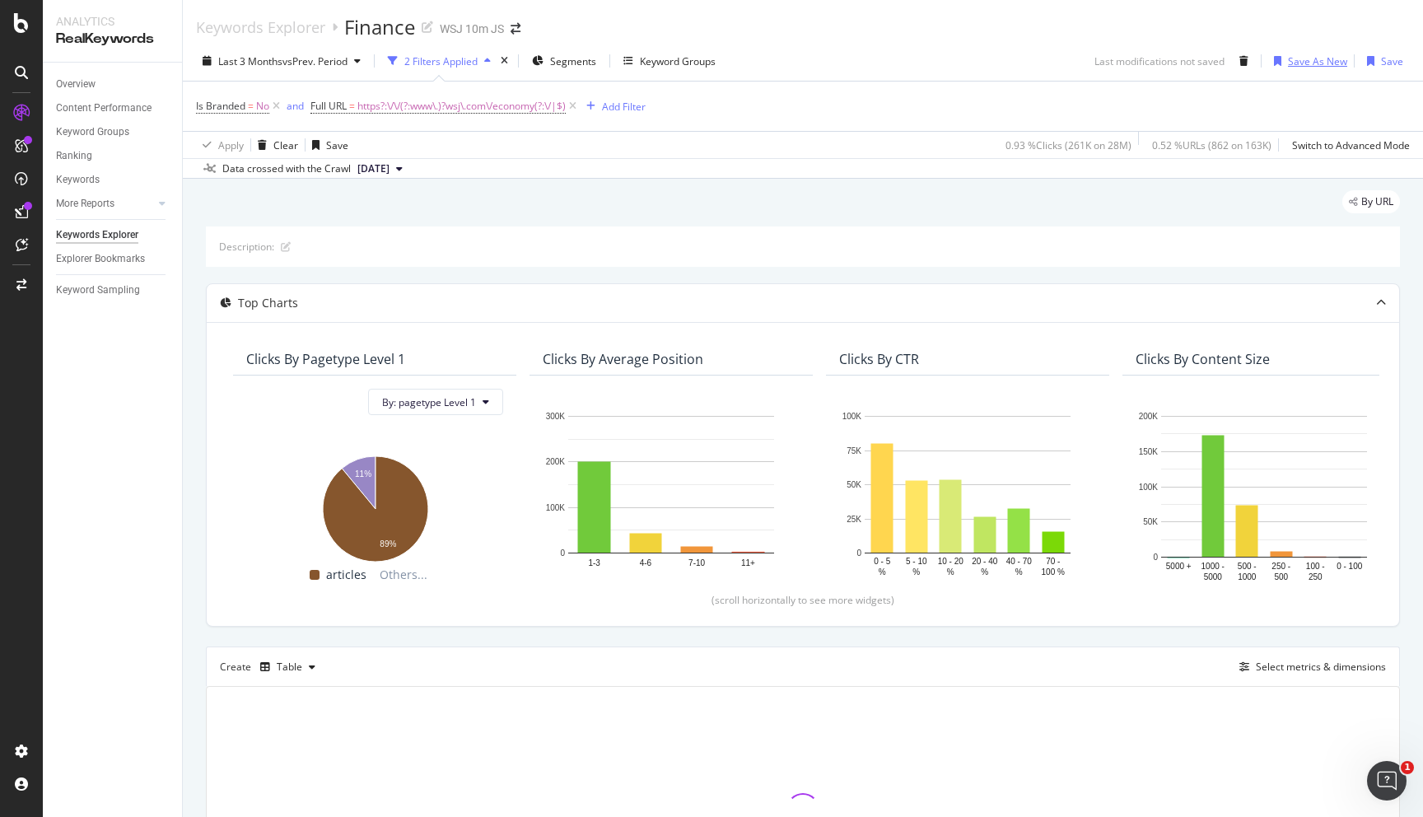
click at [1307, 70] on div "Save As New" at bounding box center [1307, 61] width 80 height 25
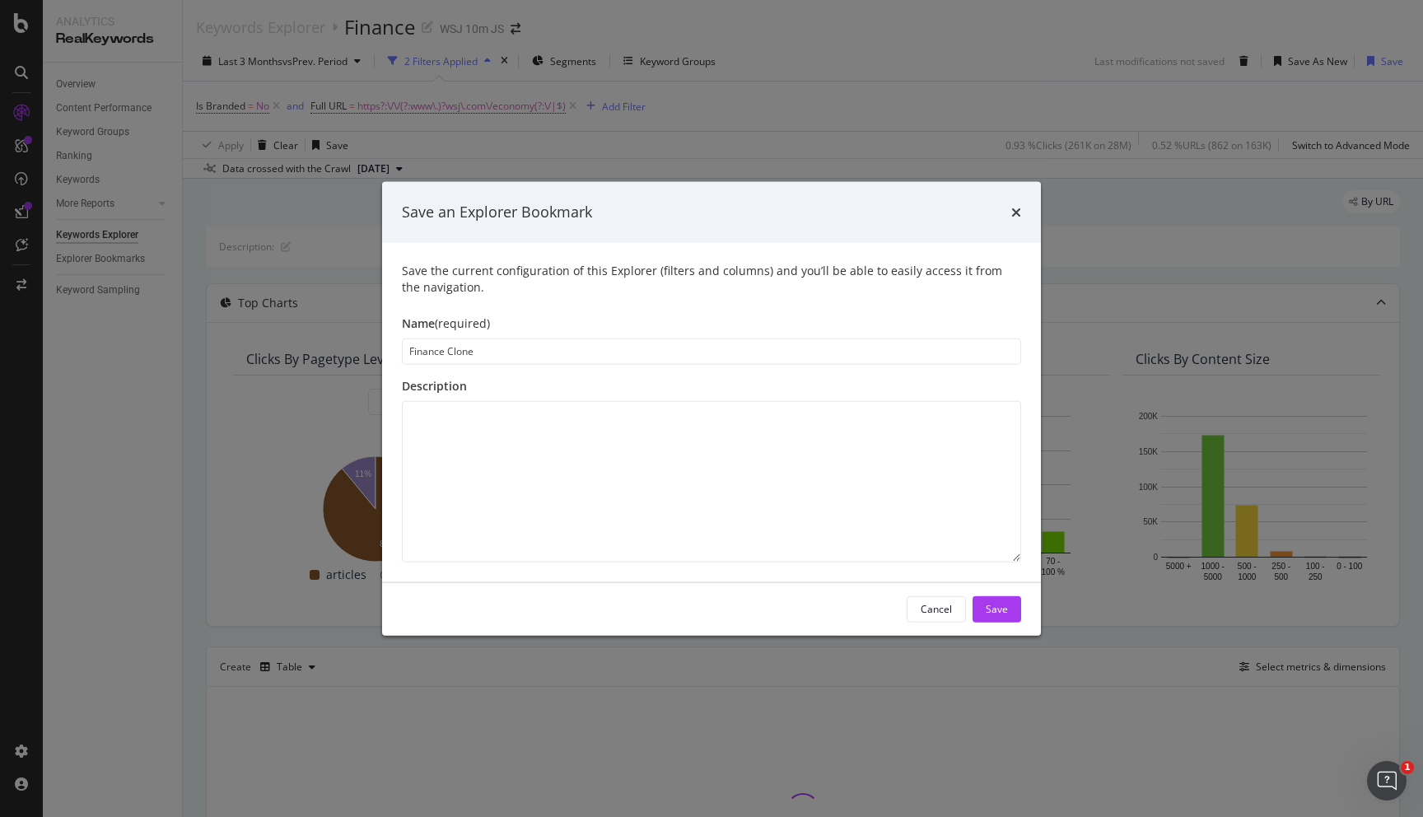
click at [471, 349] on input "Finance Clone" at bounding box center [711, 351] width 619 height 26
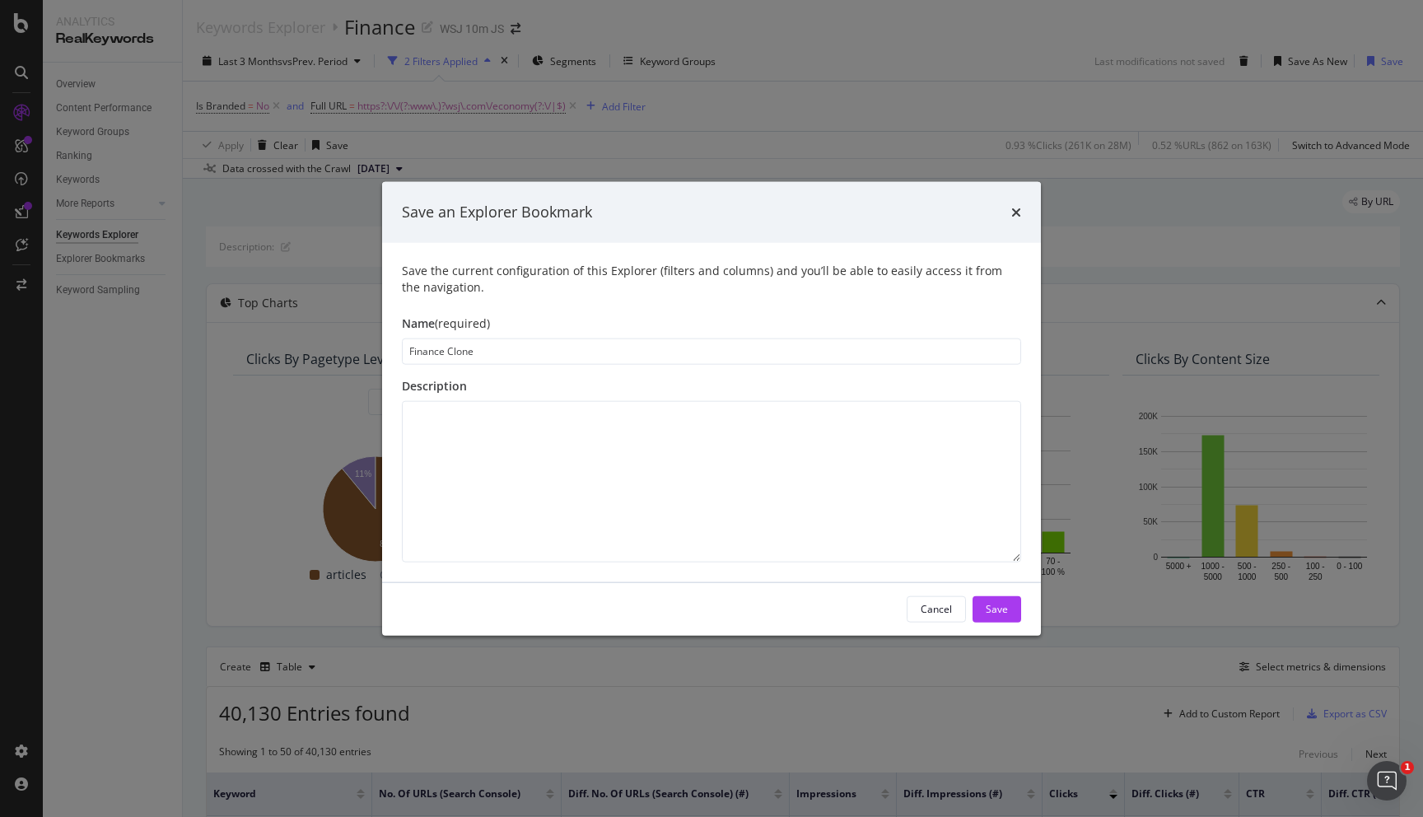
click at [471, 349] on input "Finance Clone" at bounding box center [711, 351] width 619 height 26
click at [474, 349] on input "Finance Clone" at bounding box center [711, 351] width 619 height 26
click at [475, 349] on input "Finance Clone" at bounding box center [711, 351] width 619 height 26
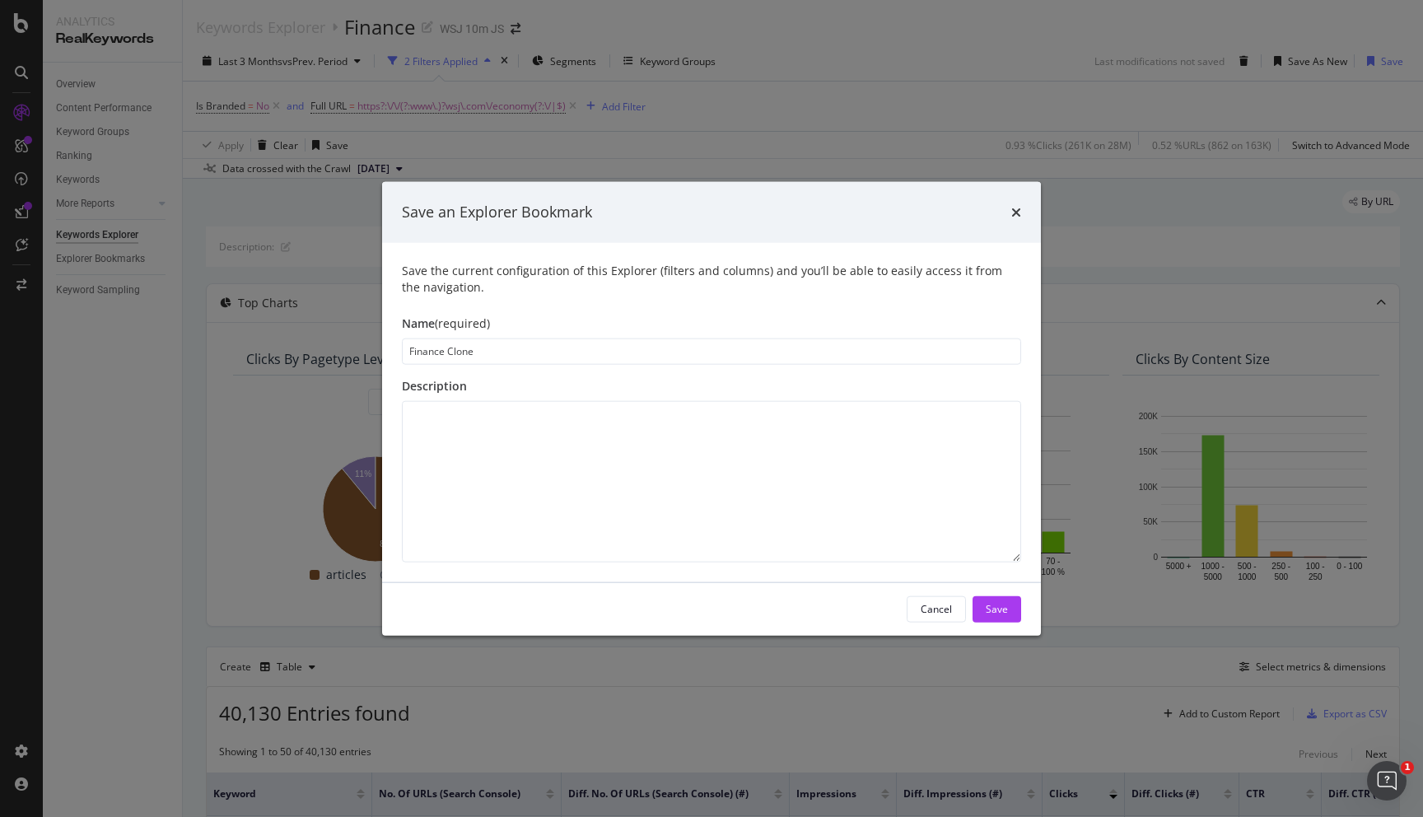
click at [475, 349] on input "Finance Clone" at bounding box center [711, 351] width 619 height 26
type input "Economy"
click at [995, 598] on div "Save" at bounding box center [997, 608] width 22 height 25
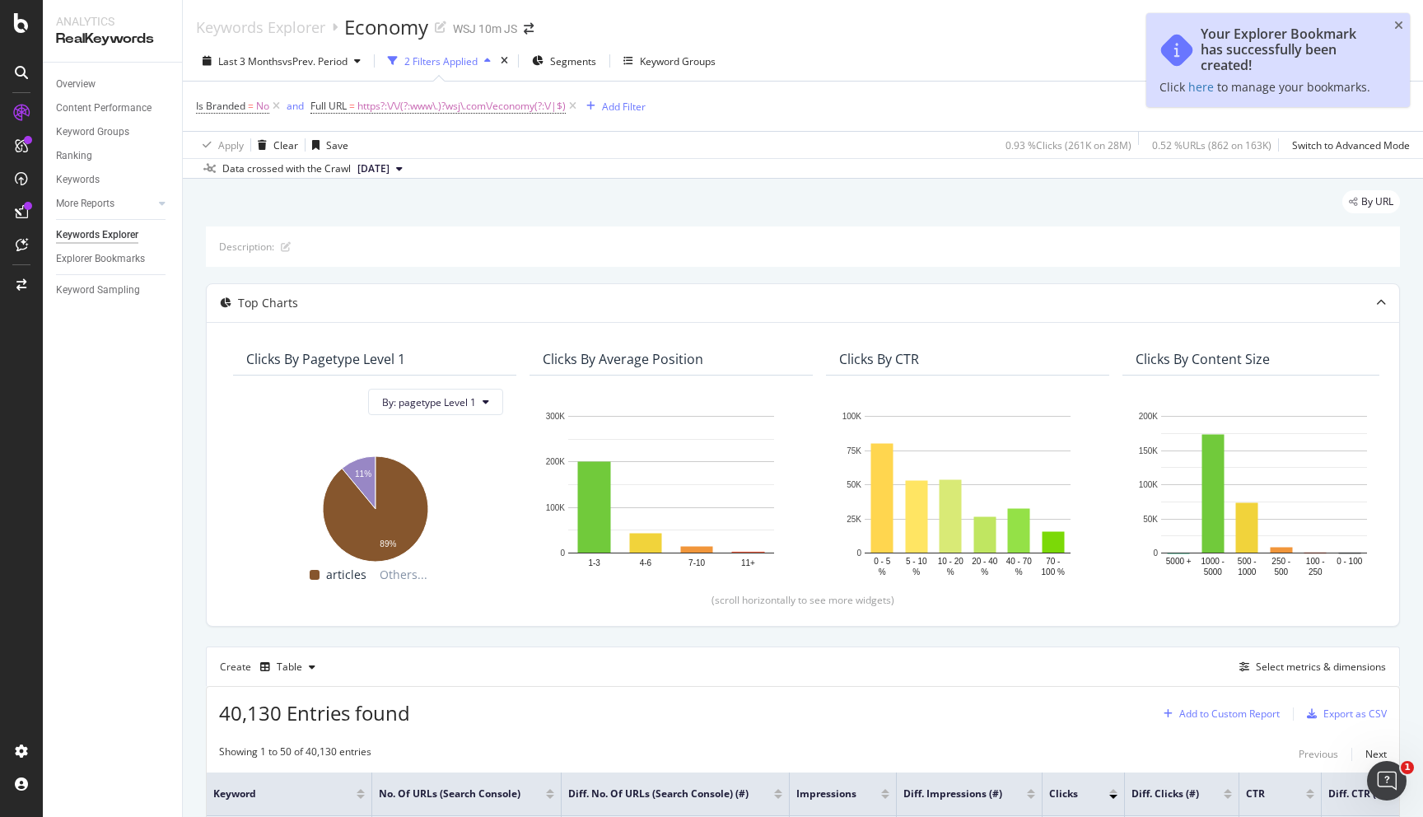
click at [1201, 712] on div "Add to Custom Report" at bounding box center [1229, 714] width 100 height 10
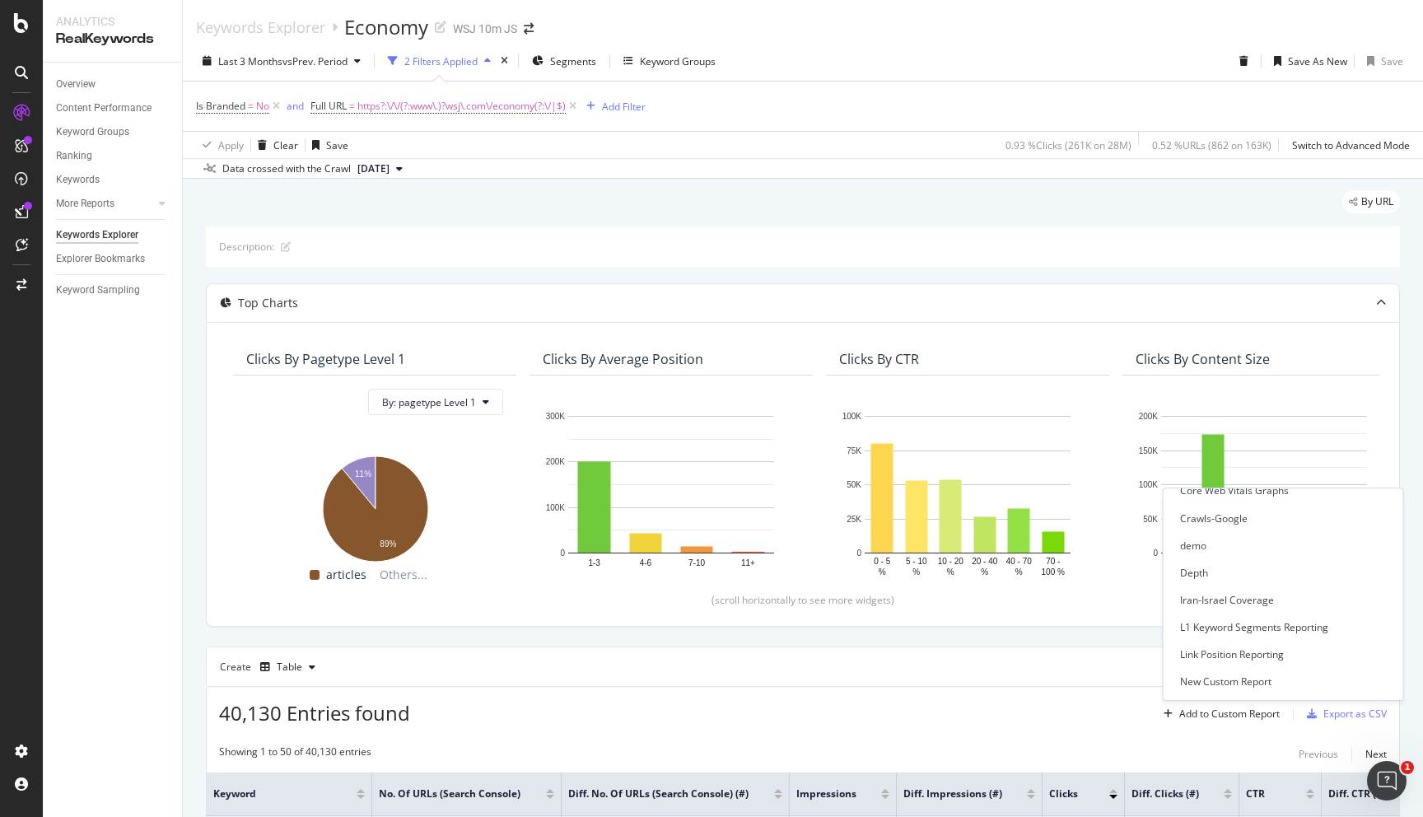
scroll to position [300, 0]
click at [1207, 616] on div "L1 Keyword Segments Reporting" at bounding box center [1254, 615] width 148 height 14
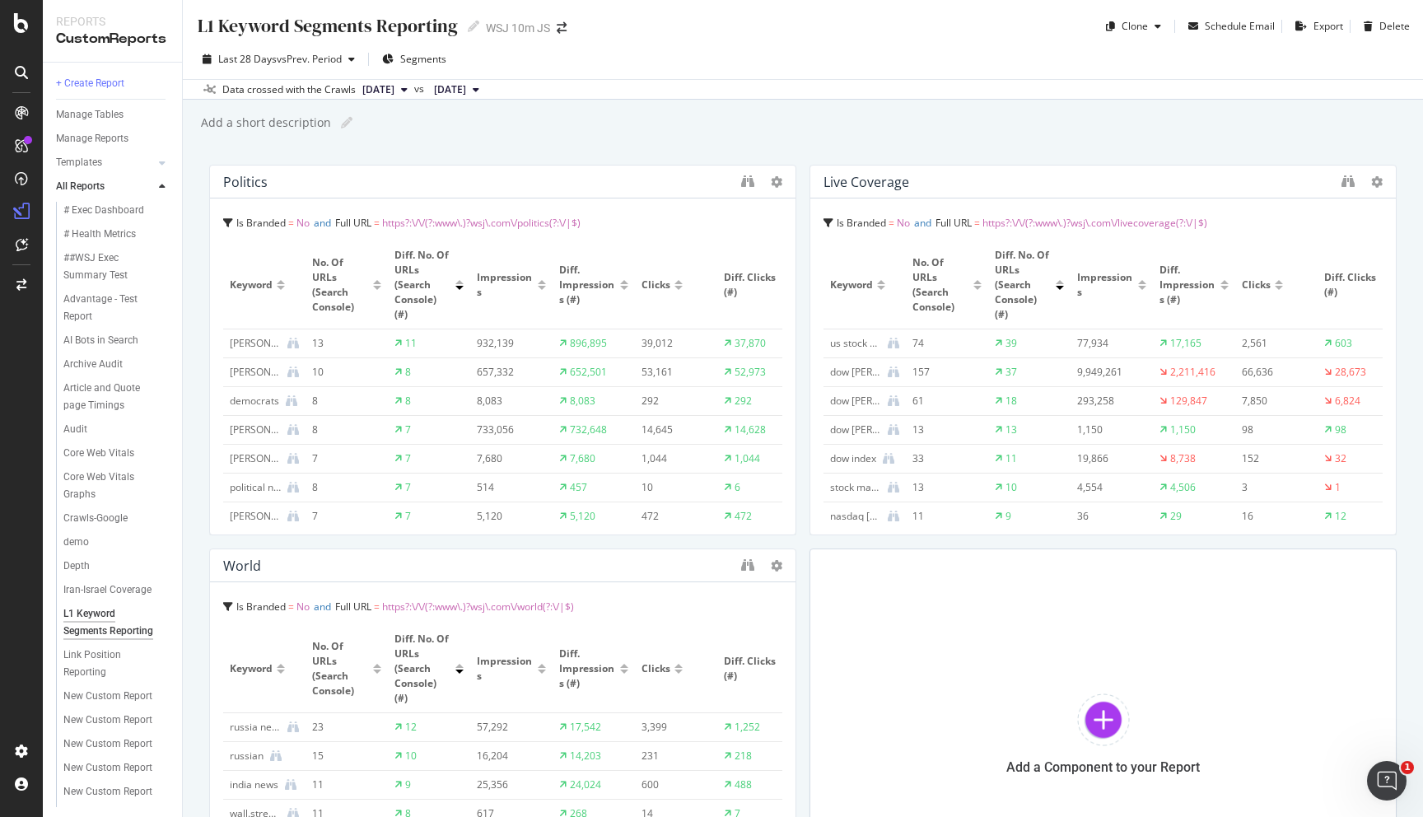
click at [770, 182] on div at bounding box center [761, 182] width 41 height 16
click at [773, 180] on icon at bounding box center [777, 182] width 12 height 12
click at [730, 214] on div "Is Branded = No and Full URL = https?:\/\/(?:www\.)?wsj\.com\/politics(?:\/|$)" at bounding box center [502, 223] width 559 height 23
click at [702, 242] on th "Clicks" at bounding box center [676, 285] width 82 height 88
click at [249, 182] on div "Politics" at bounding box center [245, 182] width 44 height 16
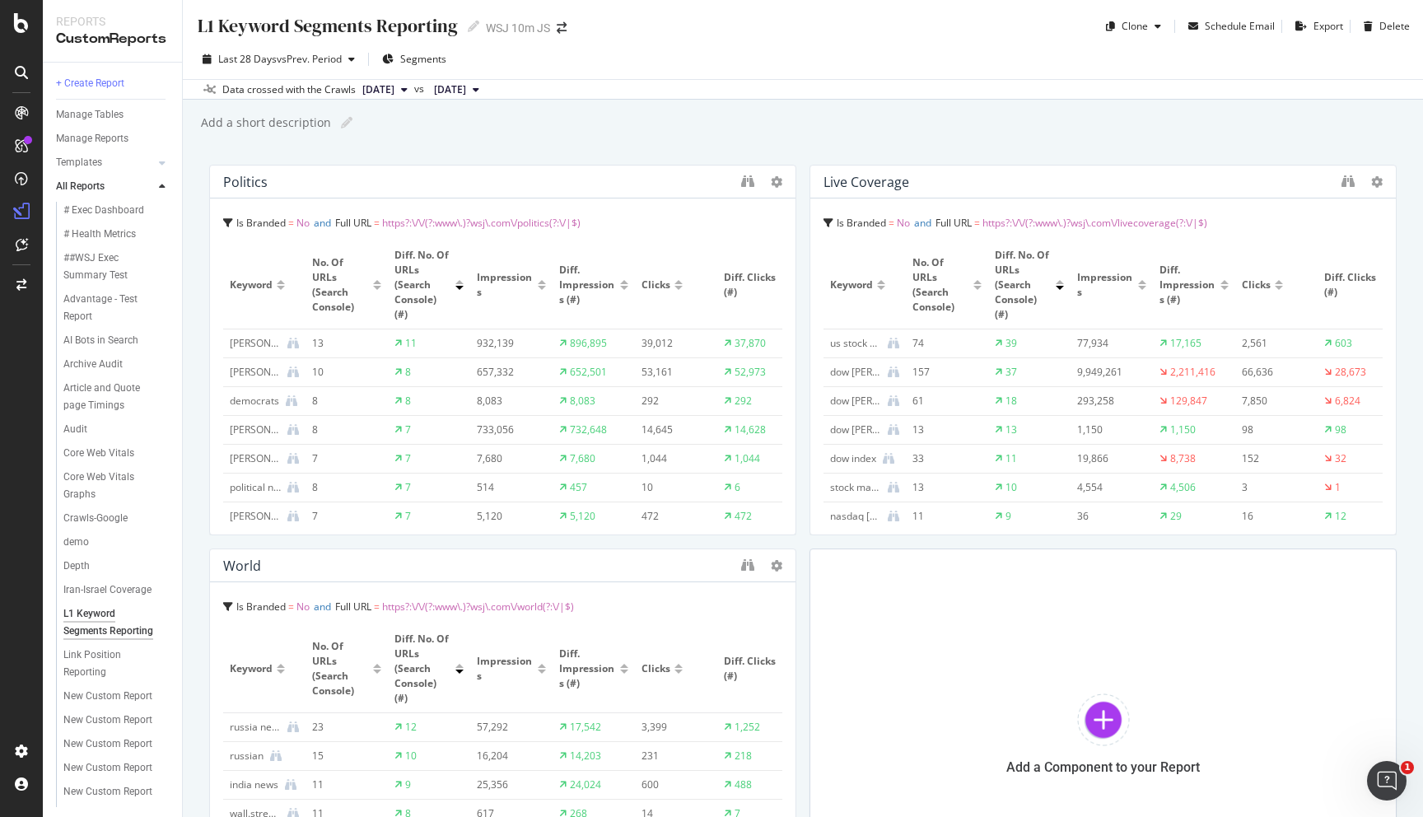
click at [358, 369] on div "10" at bounding box center [343, 372] width 63 height 15
click at [273, 285] on div "Keyword" at bounding box center [253, 285] width 47 height 15
click at [483, 222] on span "https?:\/\/(?:www\.)?wsj\.com\/politics(?:\/|$)" at bounding box center [481, 223] width 198 height 14
click at [600, 266] on span "Diff. Impressions (#)" at bounding box center [587, 285] width 57 height 44
click at [433, 226] on span "https?:\/\/(?:www\.)?wsj\.com\/politics(?:\/|$)" at bounding box center [481, 223] width 198 height 14
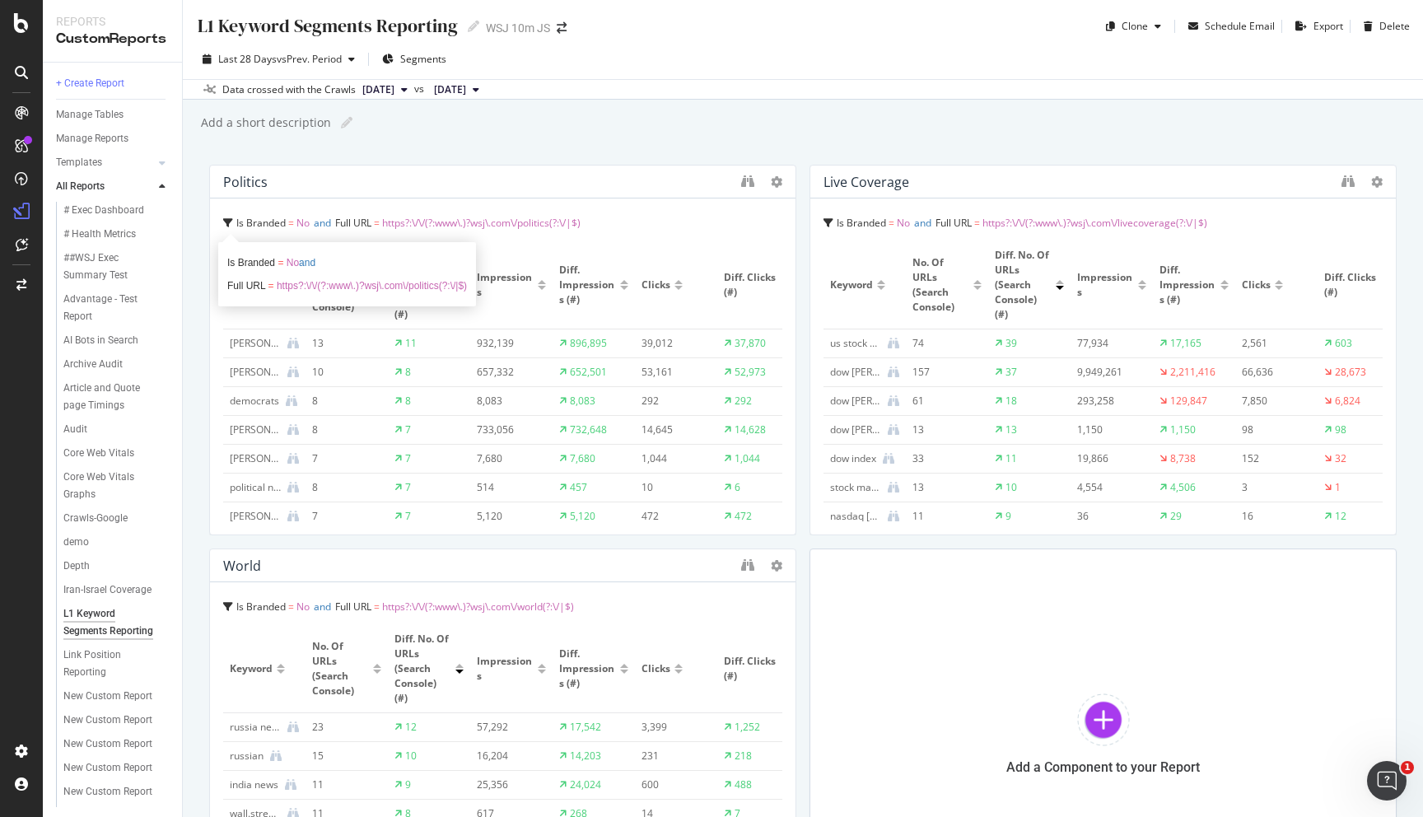
click at [433, 226] on span "https?:\/\/(?:www\.)?wsj\.com\/politics(?:\/|$)" at bounding box center [481, 223] width 198 height 14
click at [473, 190] on div "Politics" at bounding box center [503, 182] width 586 height 33
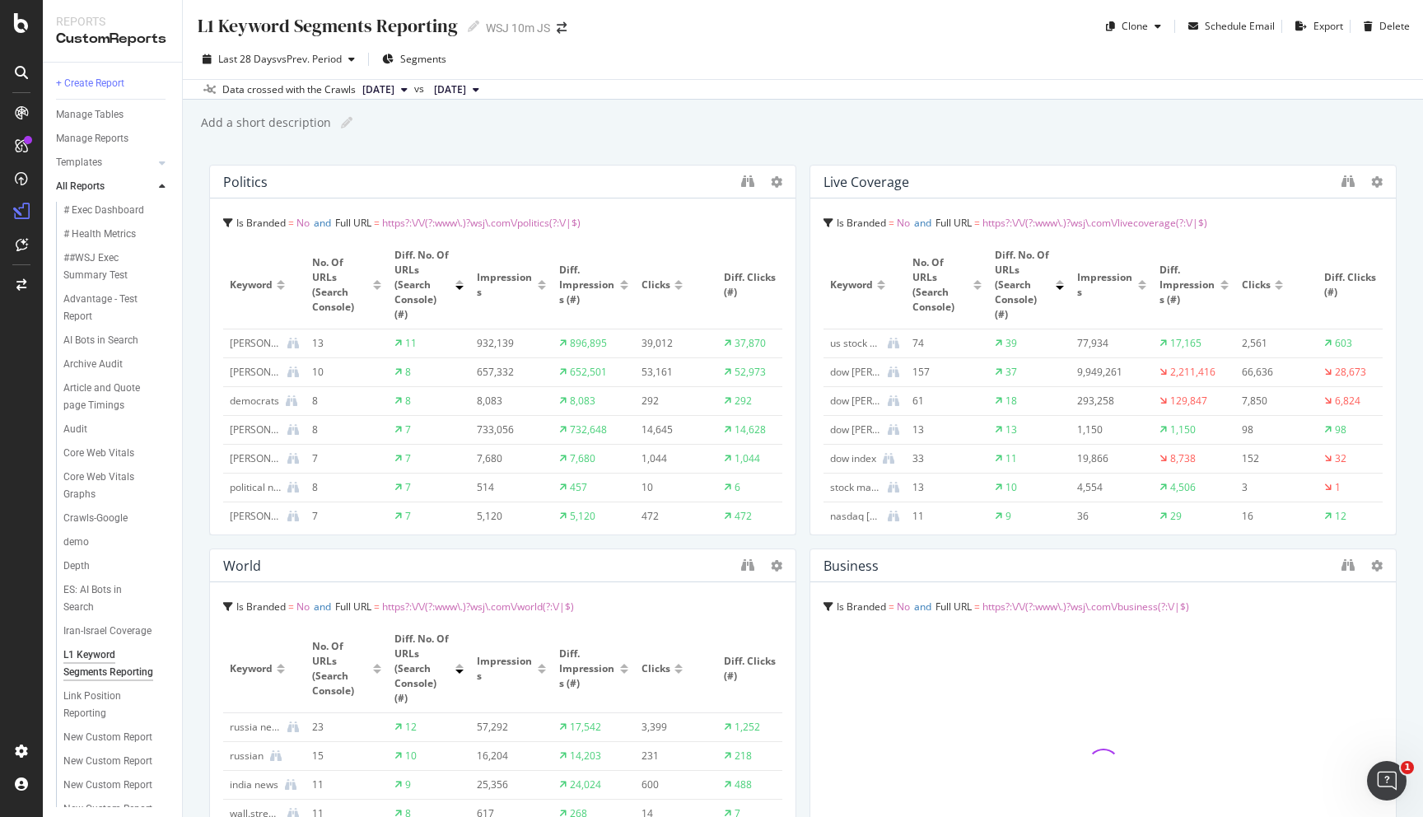
click at [512, 220] on span "https?:\/\/(?:www\.)?wsj\.com\/politics(?:\/|$)" at bounding box center [481, 223] width 198 height 14
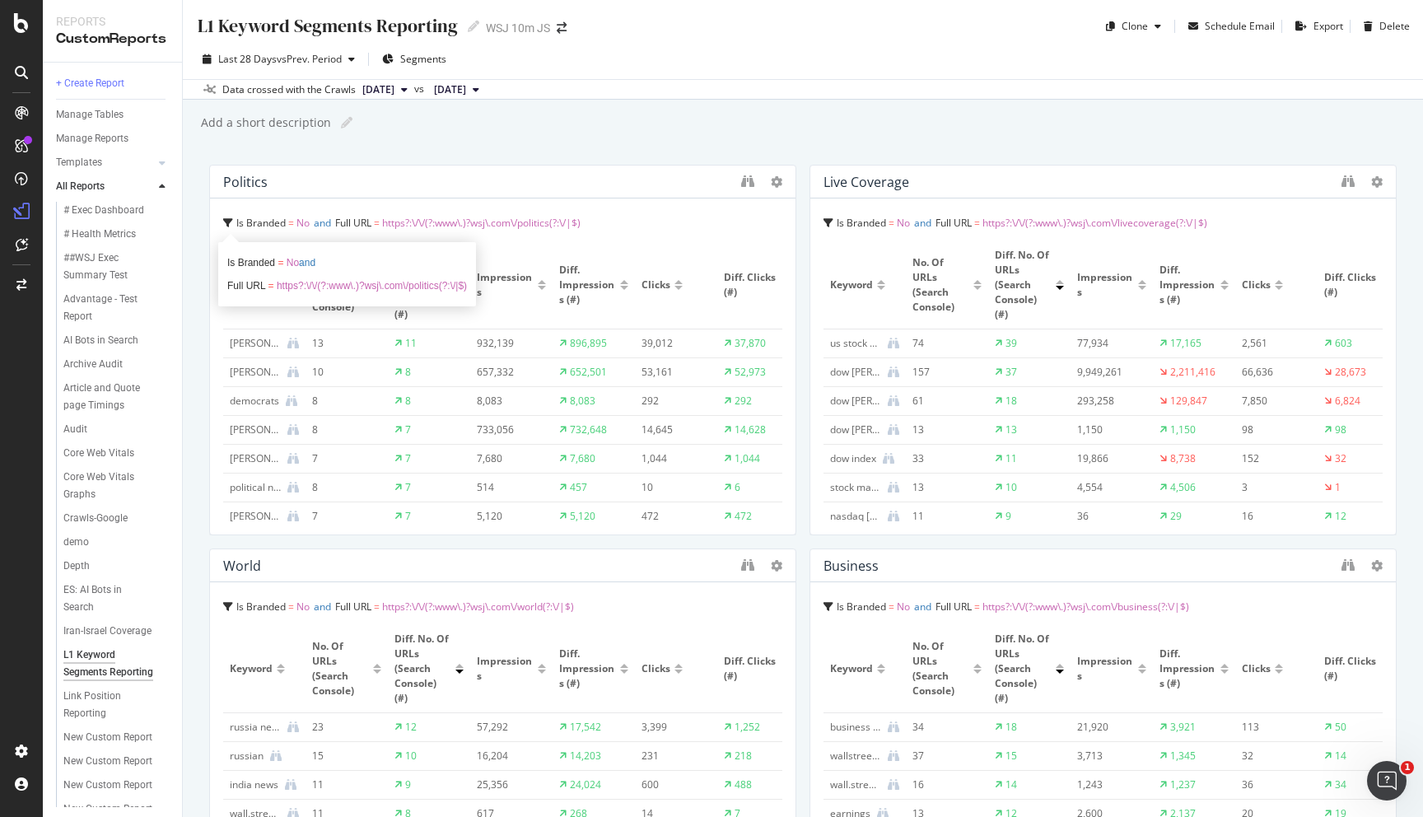
click at [512, 220] on span "https?:\/\/(?:www\.)?wsj\.com\/politics(?:\/|$)" at bounding box center [481, 223] width 198 height 14
